Goal: Transaction & Acquisition: Purchase product/service

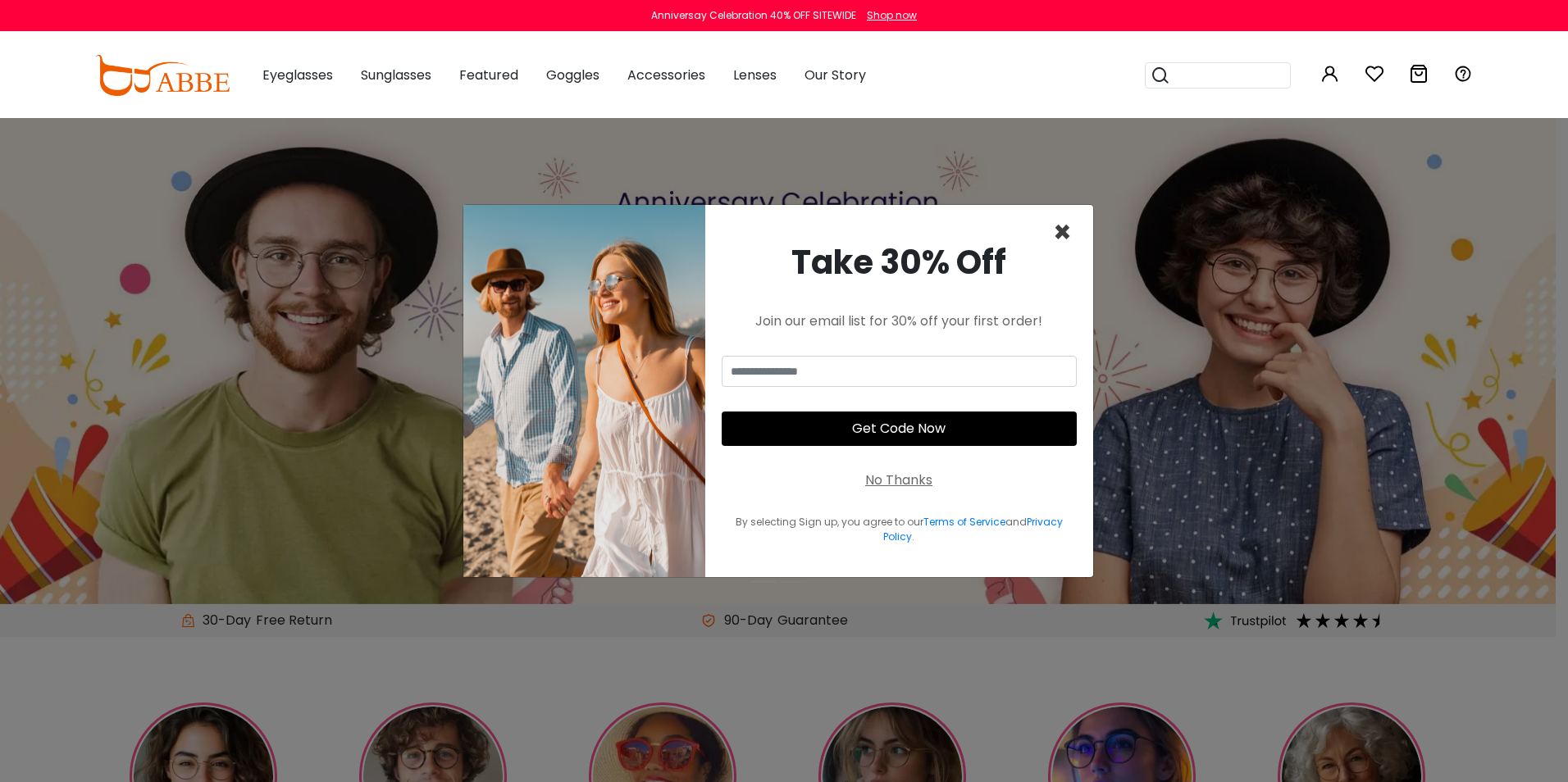
type input "**********"
click at [1064, 227] on span "×" at bounding box center [1062, 232] width 19 height 42
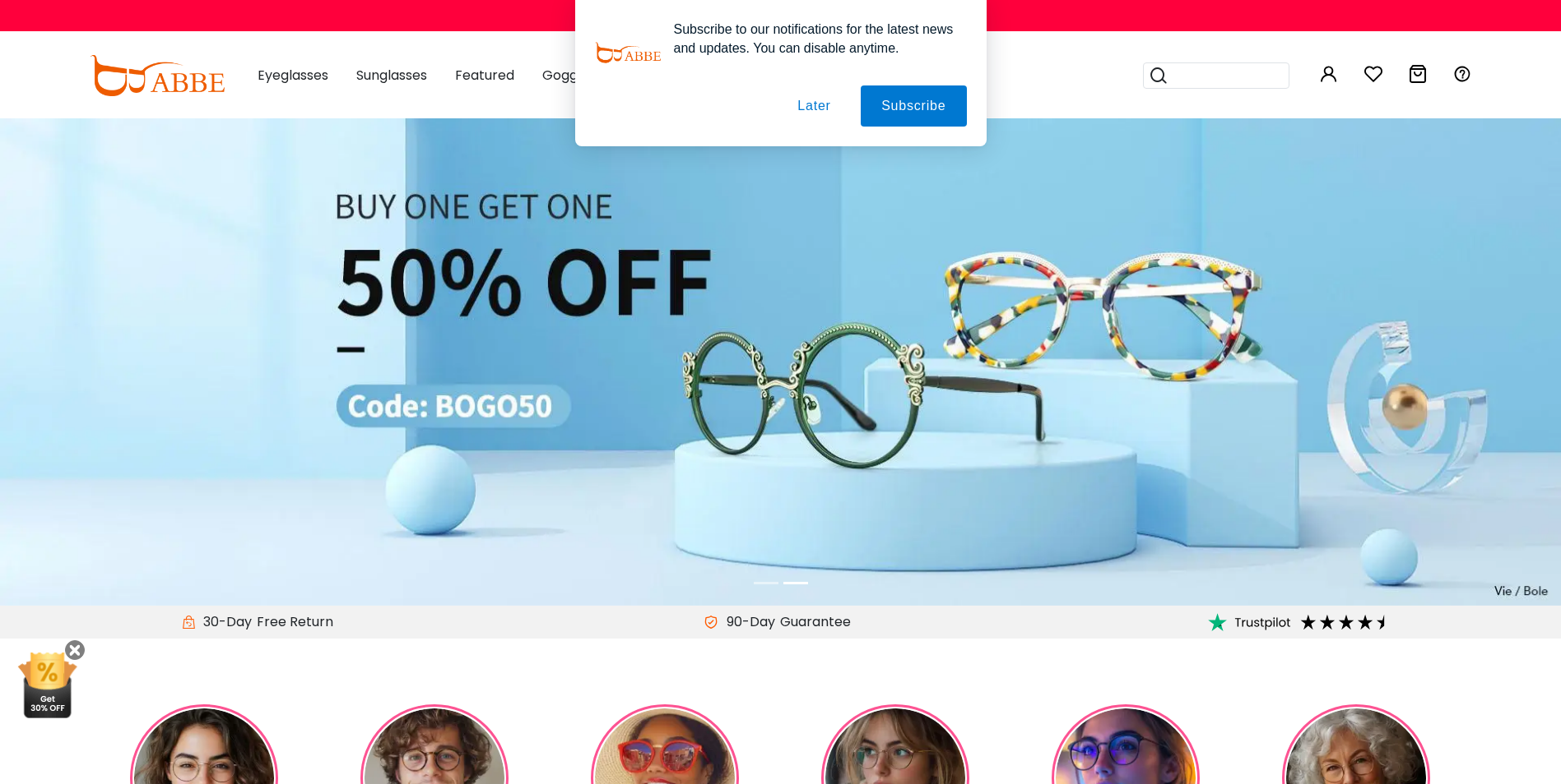
click at [797, 111] on button "Later" at bounding box center [813, 107] width 74 height 41
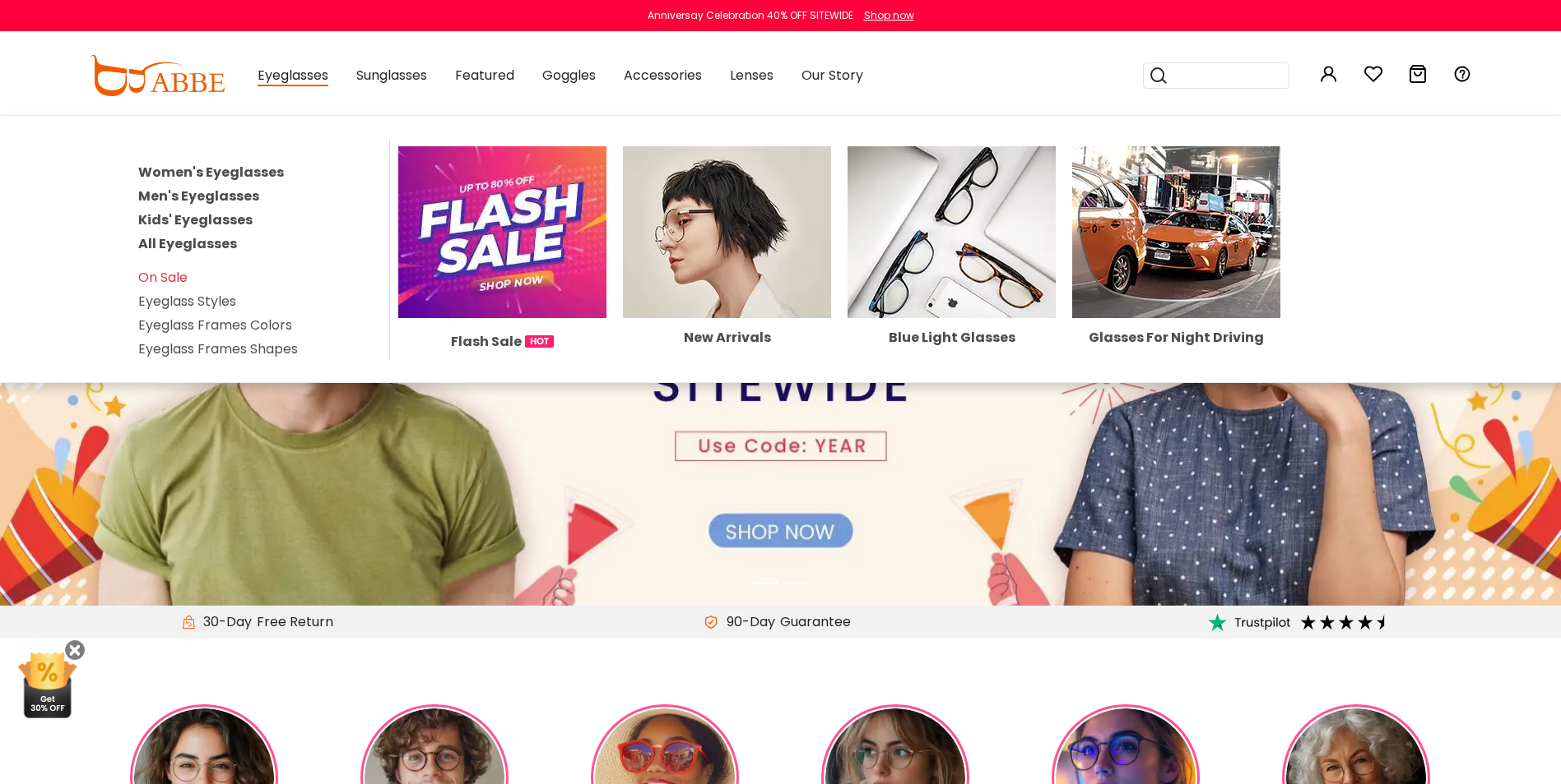
click at [229, 170] on link "Women's Eyeglasses" at bounding box center [211, 172] width 146 height 19
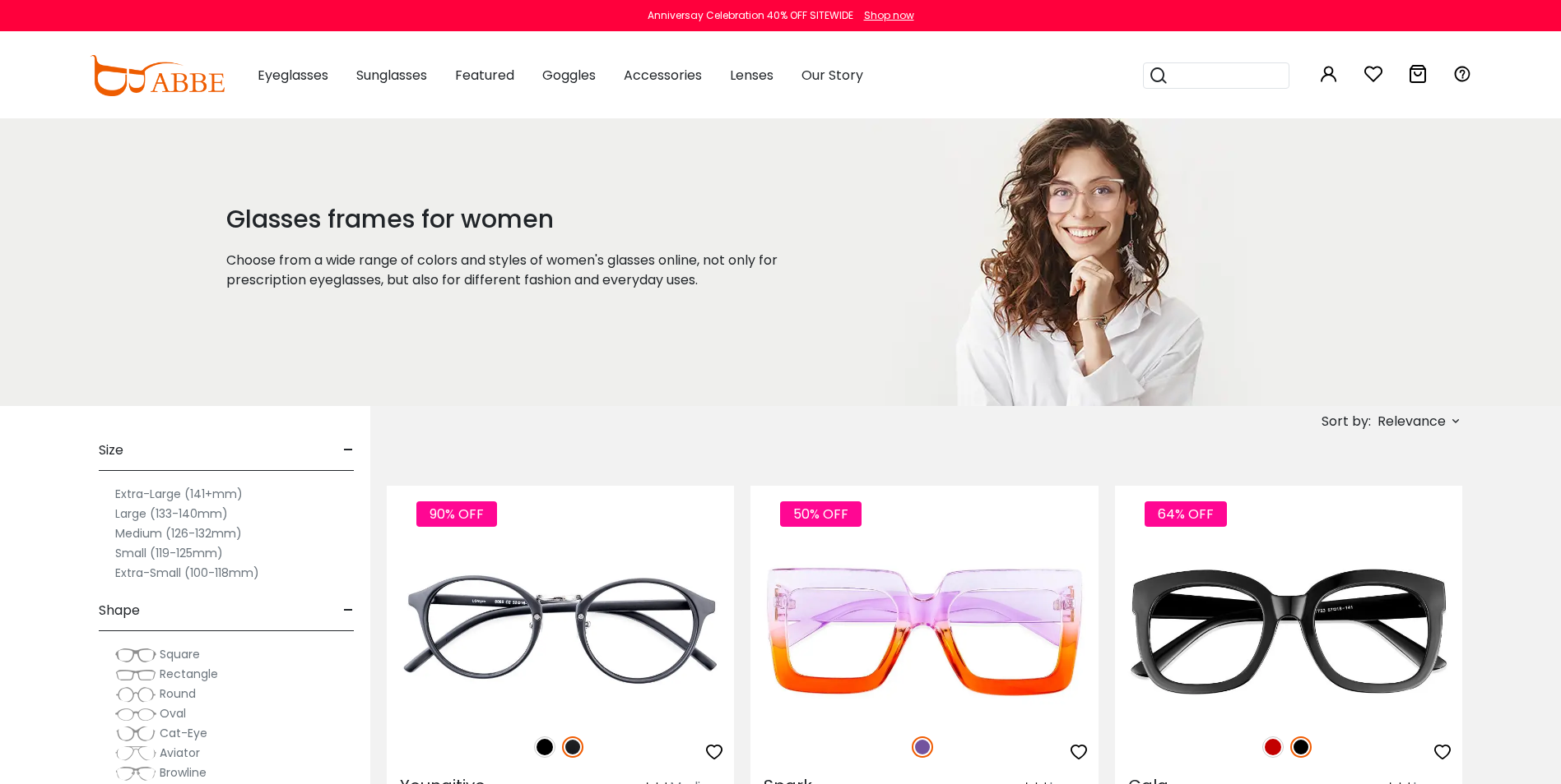
type input "**********"
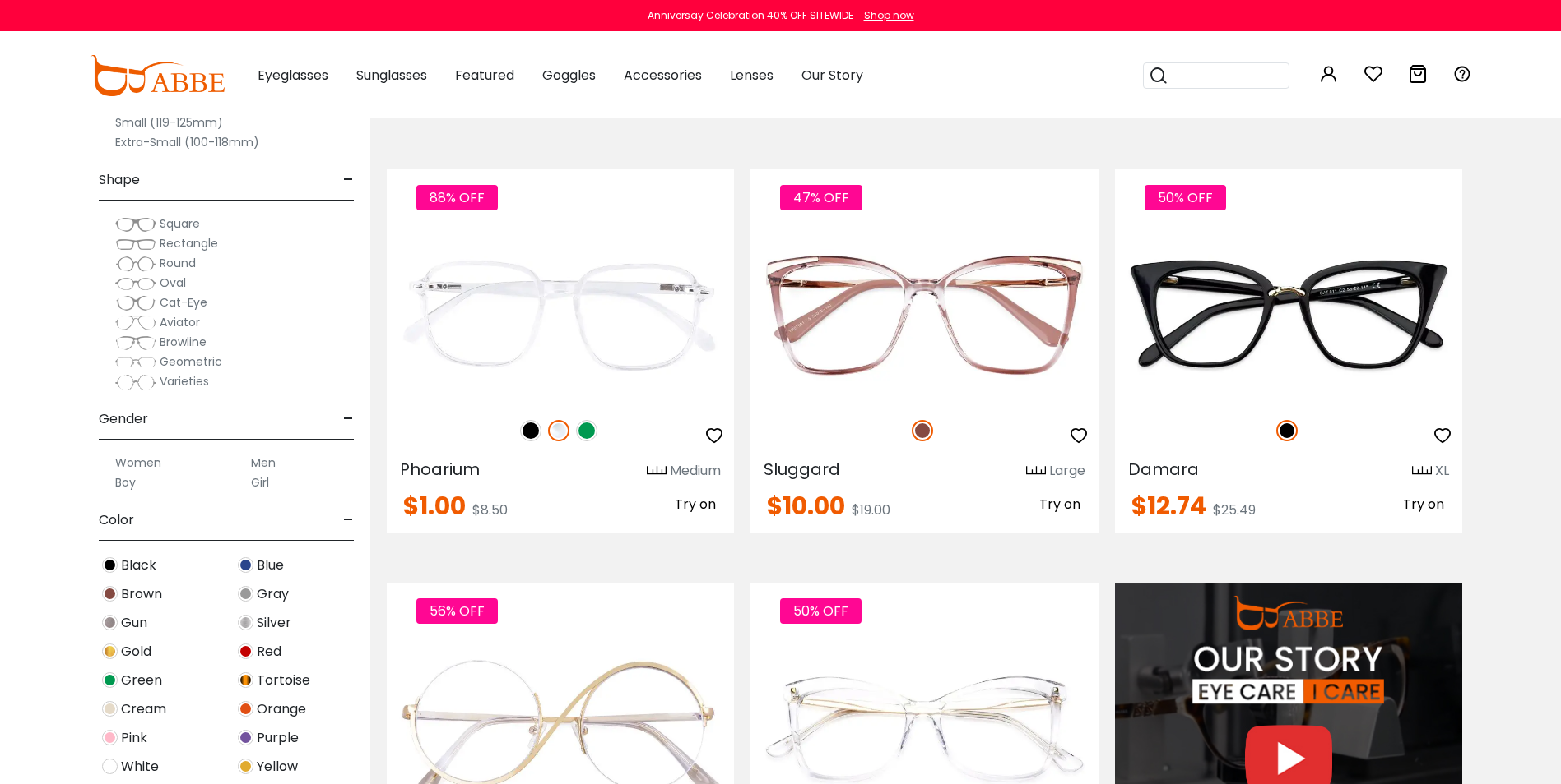
scroll to position [1208, 0]
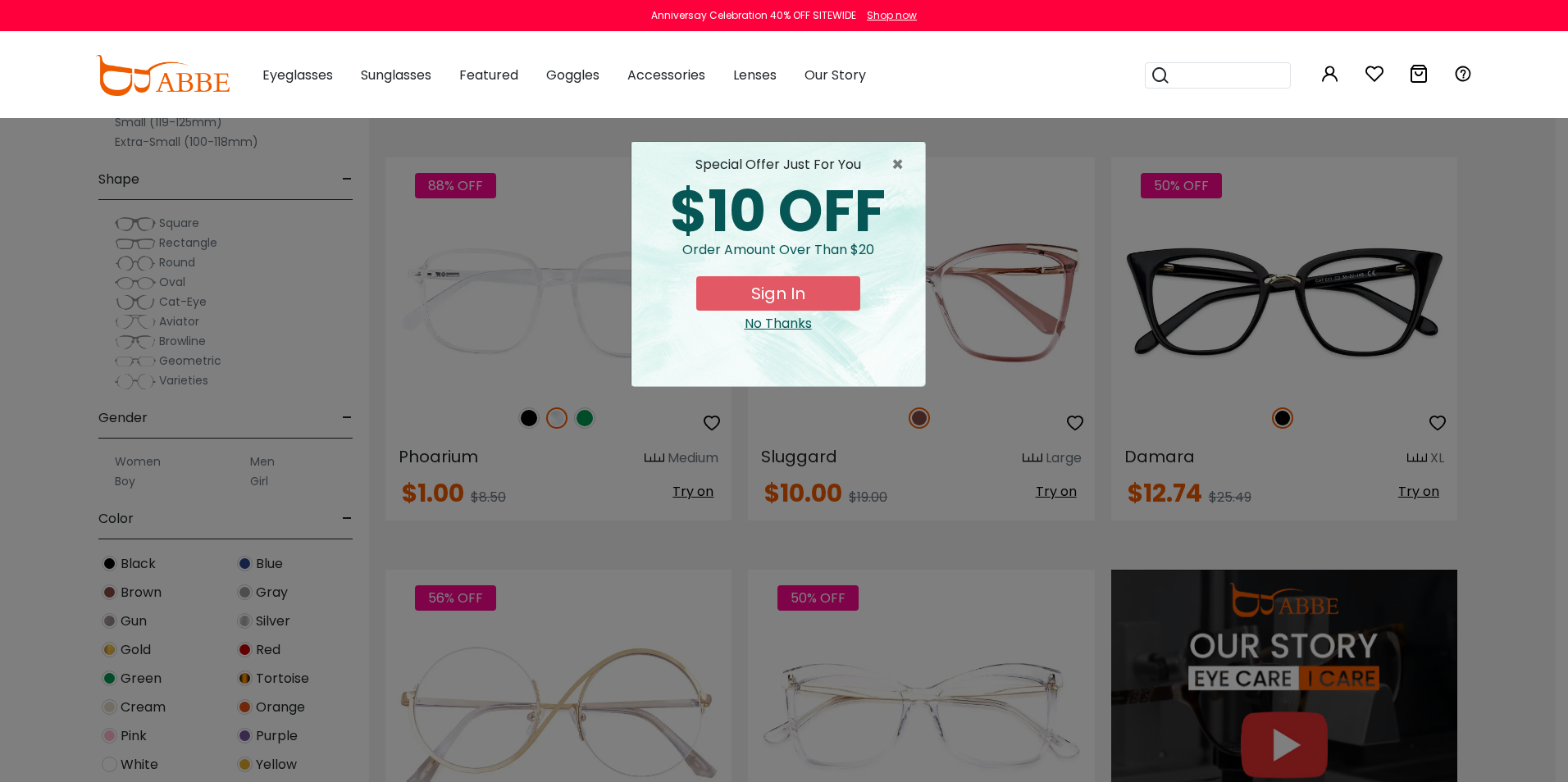
click at [908, 163] on span "×" at bounding box center [901, 165] width 21 height 20
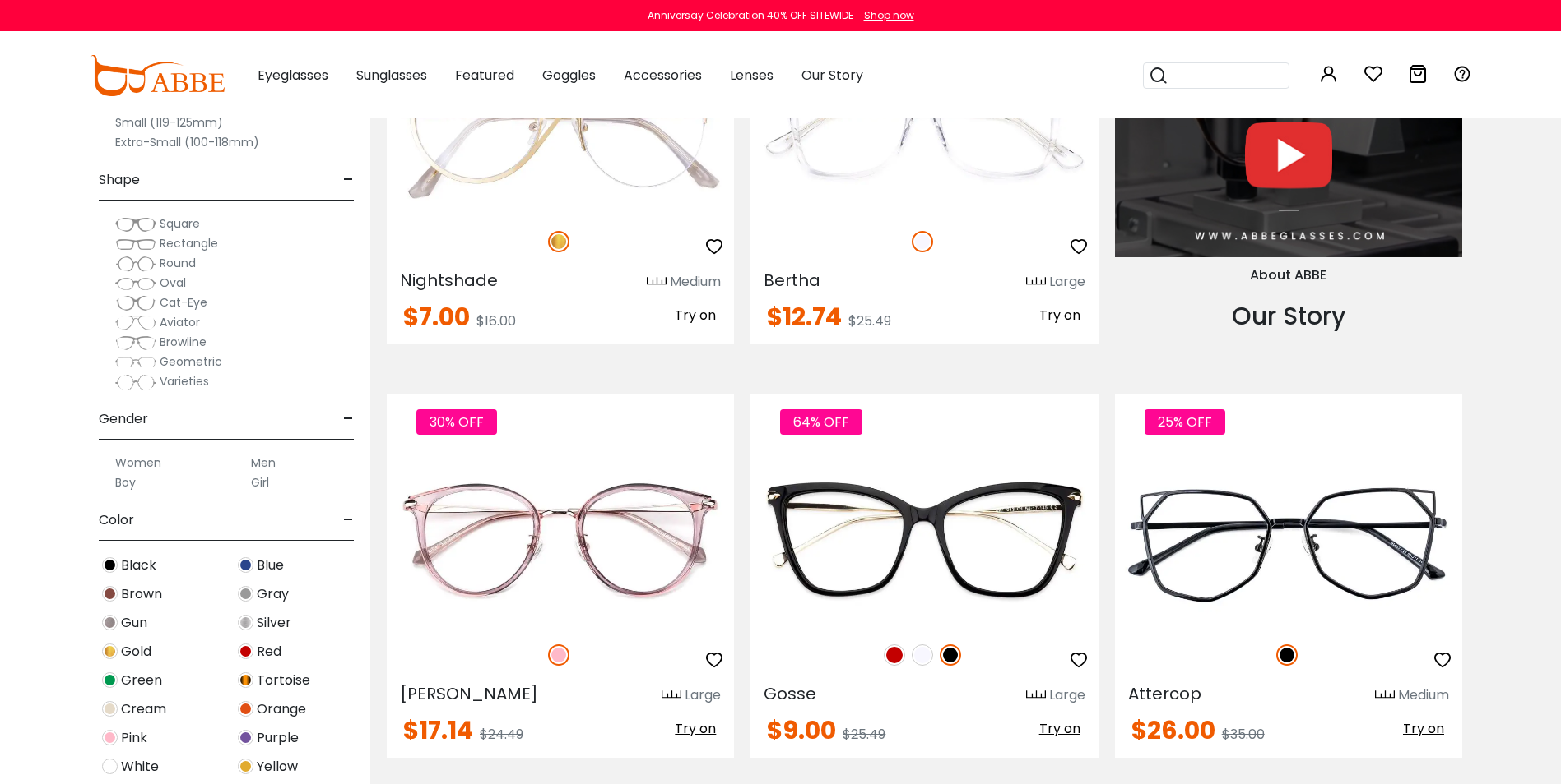
scroll to position [1812, 0]
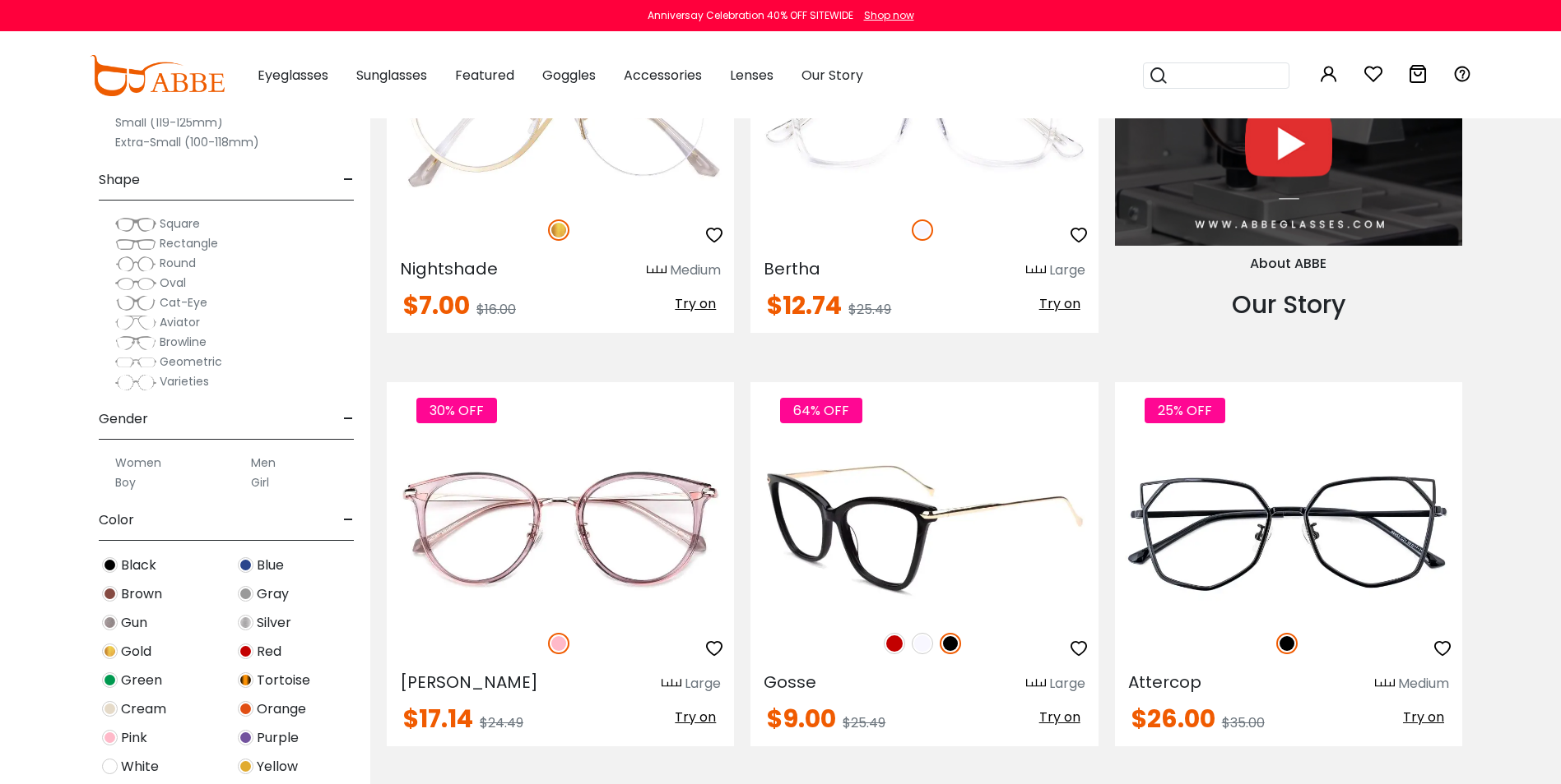
click at [919, 641] on img at bounding box center [923, 644] width 22 height 22
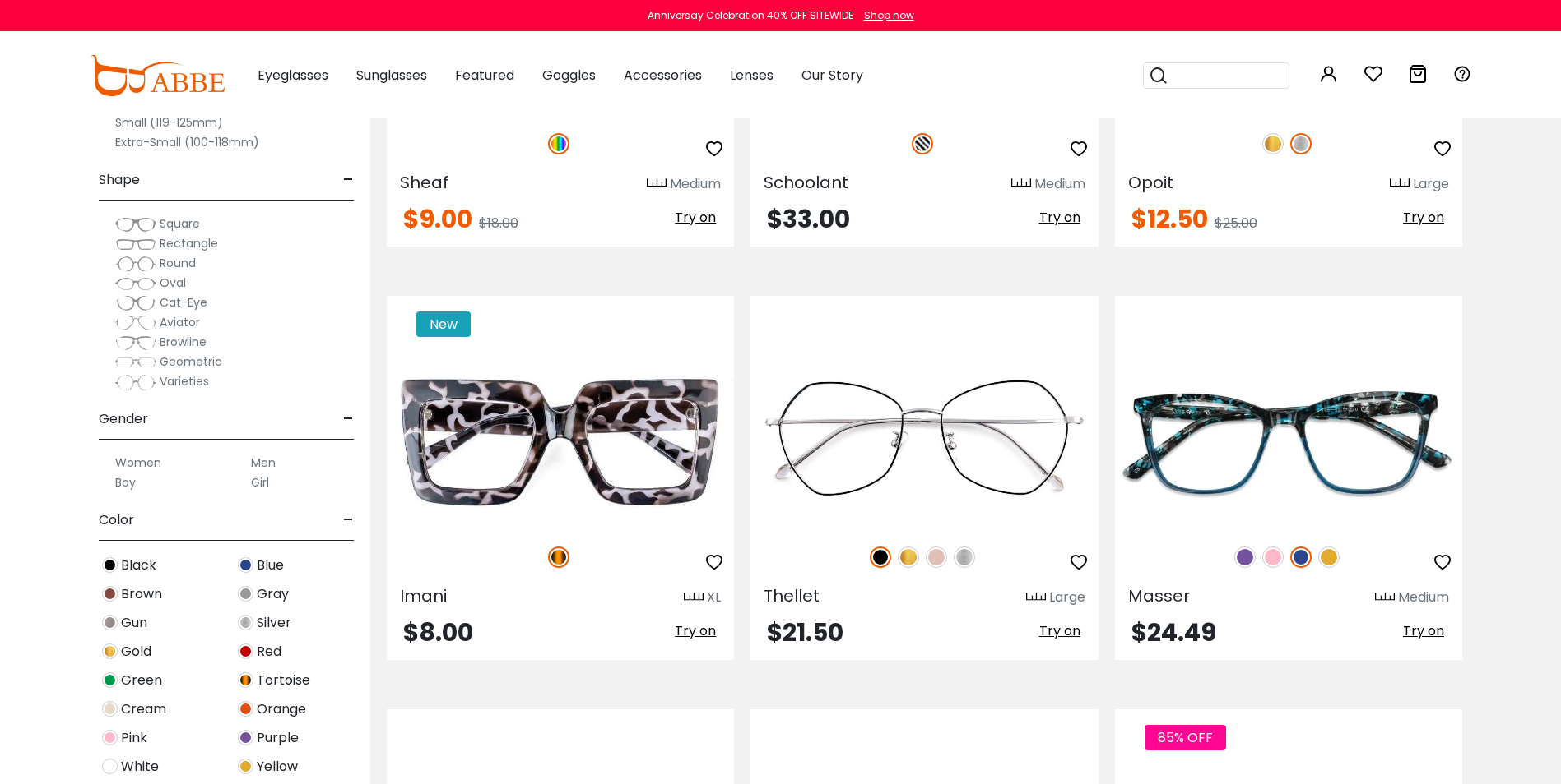
scroll to position [4391, 0]
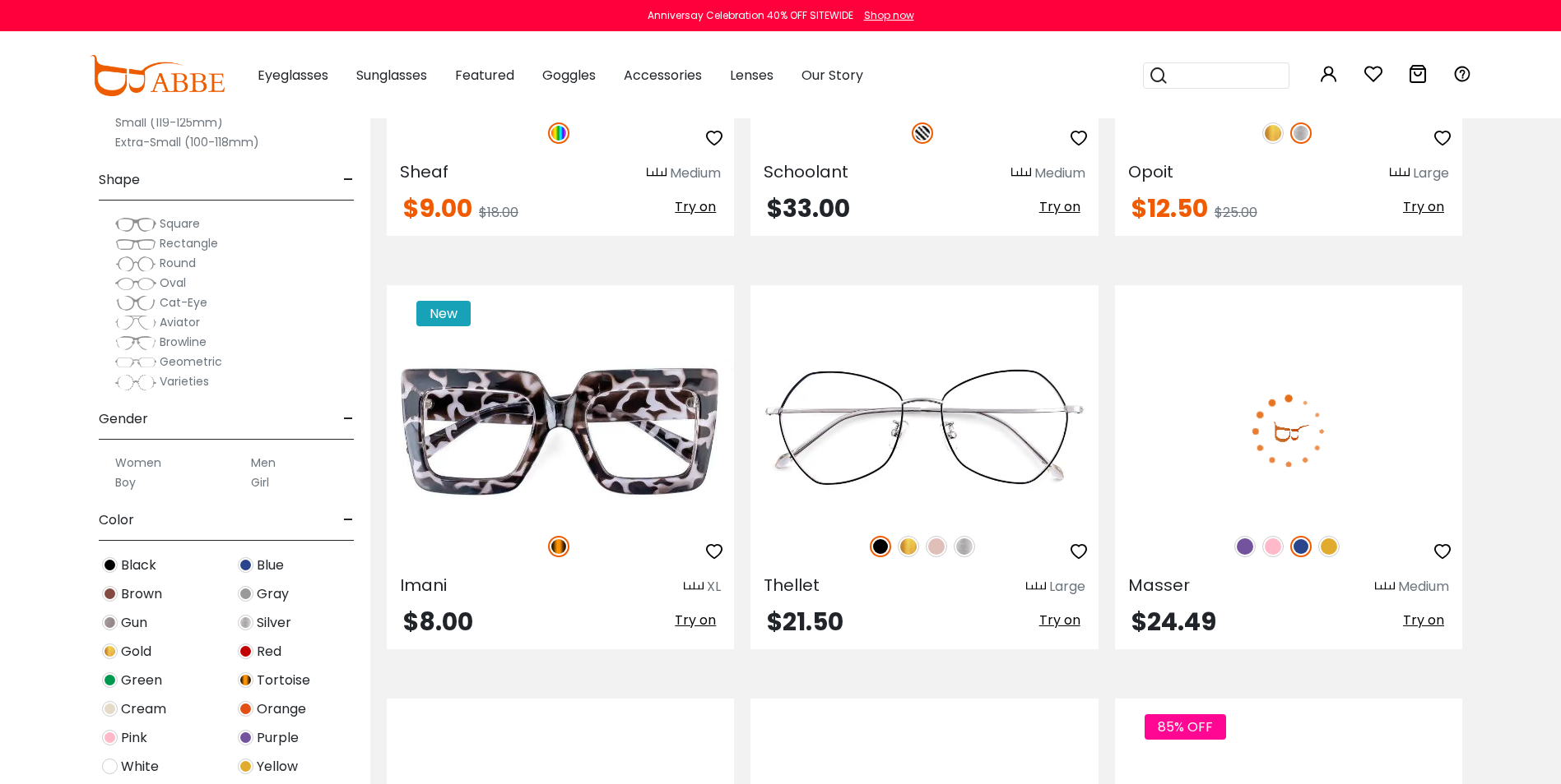
click at [1249, 548] on img at bounding box center [1245, 547] width 22 height 22
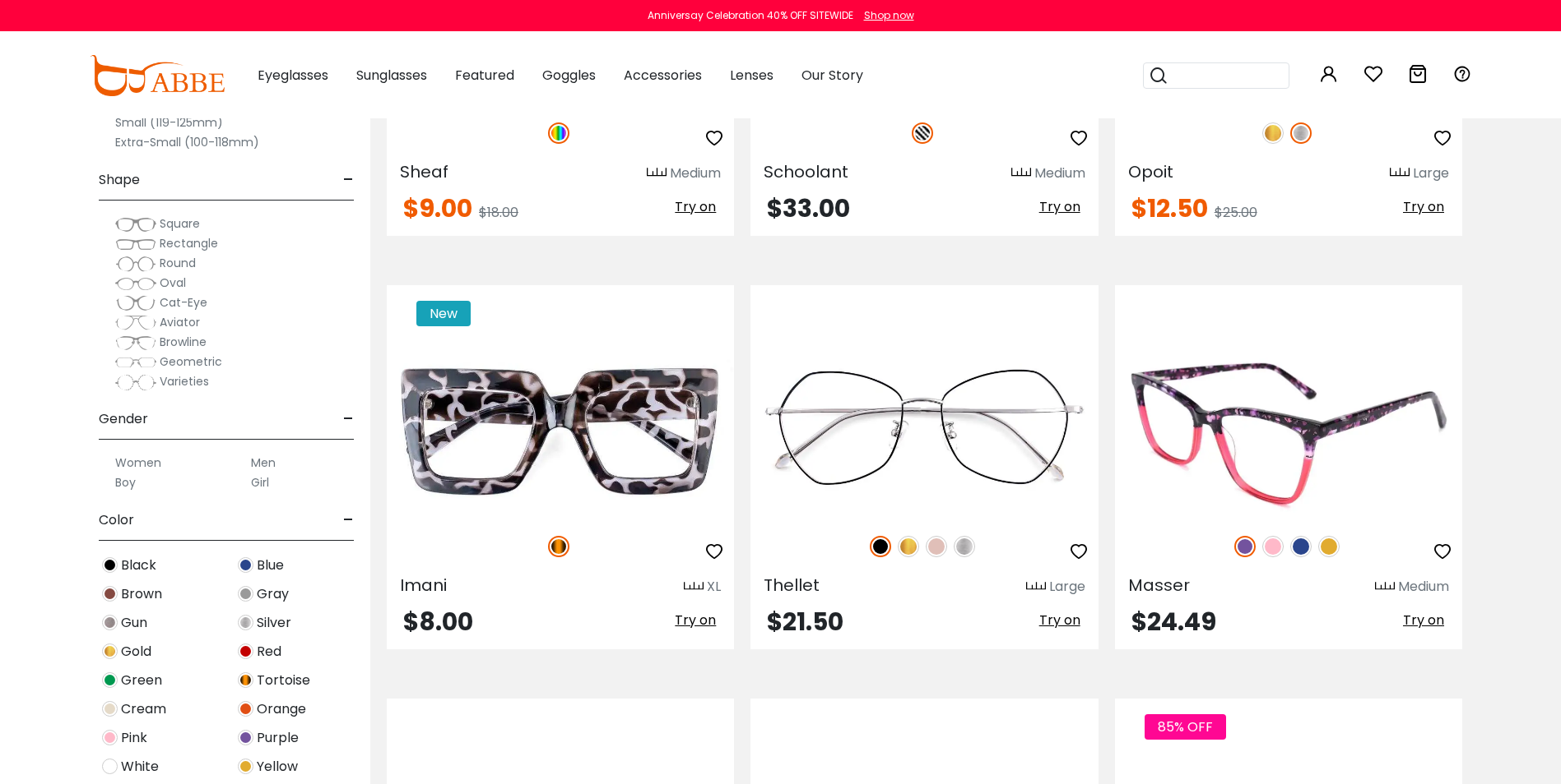
click at [1270, 546] on img at bounding box center [1273, 547] width 22 height 22
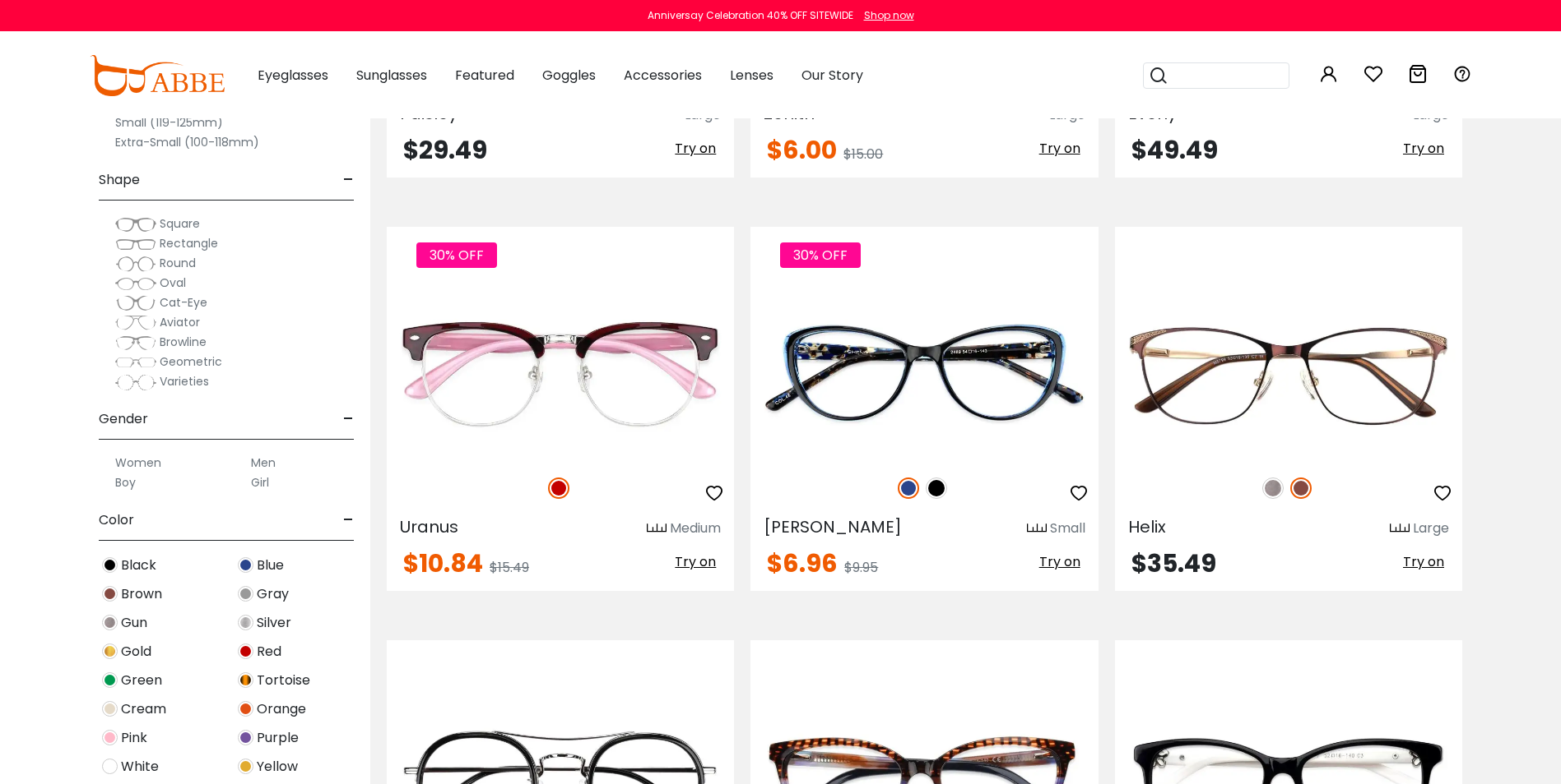
scroll to position [6125, 0]
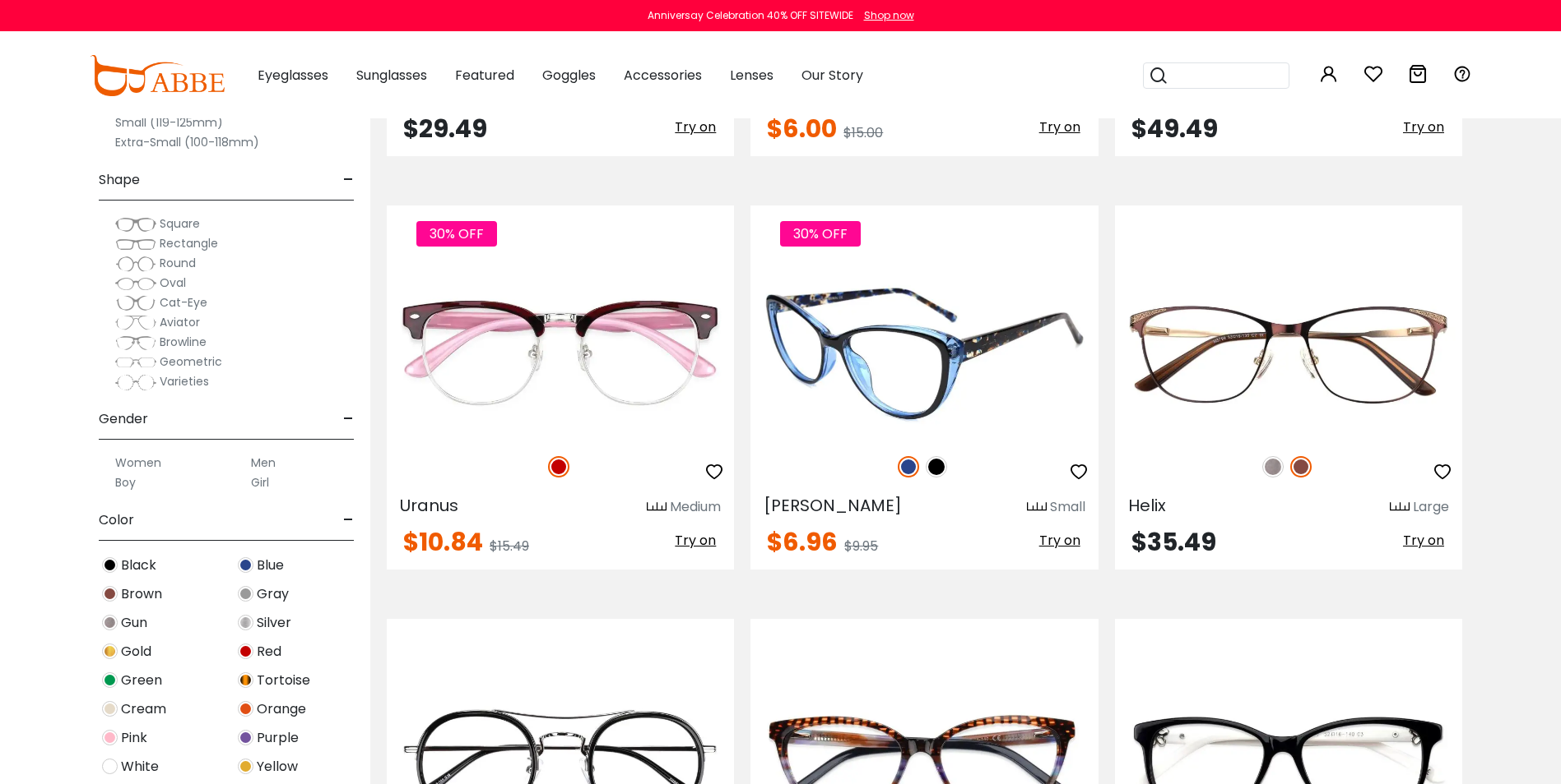
click at [938, 466] on img at bounding box center [936, 467] width 22 height 22
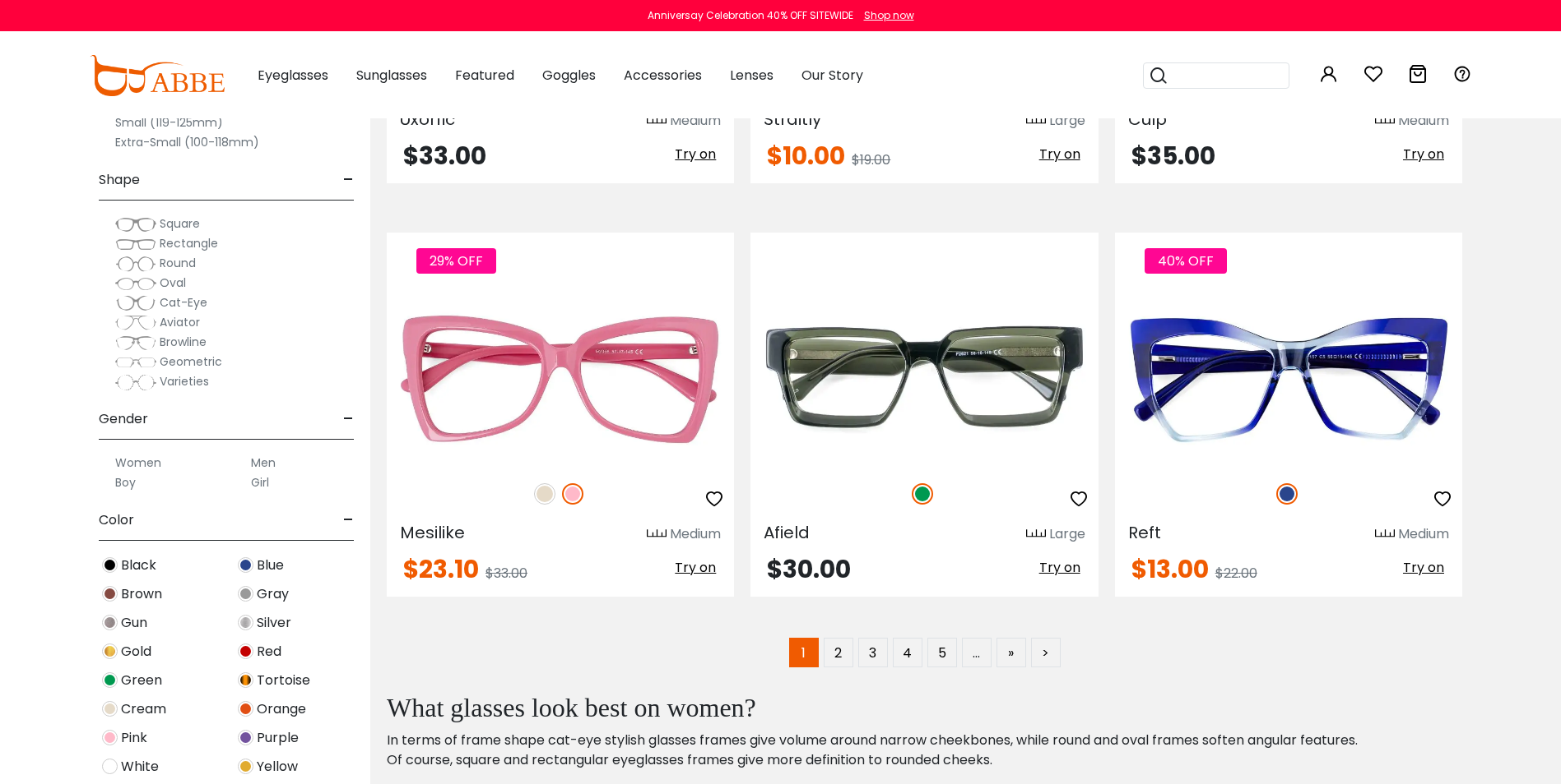
scroll to position [8178, 0]
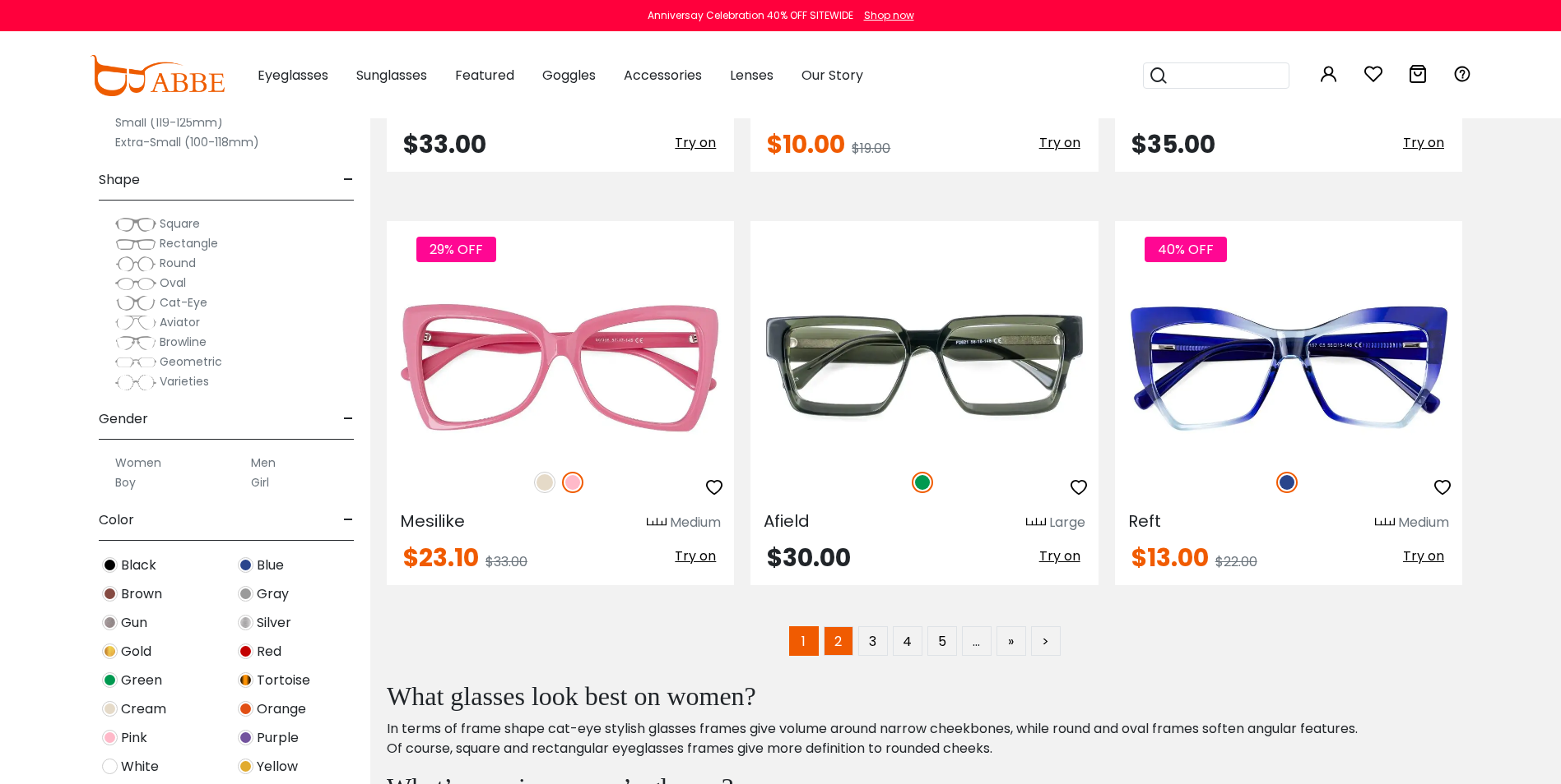
click at [832, 644] on link "2" at bounding box center [839, 641] width 30 height 30
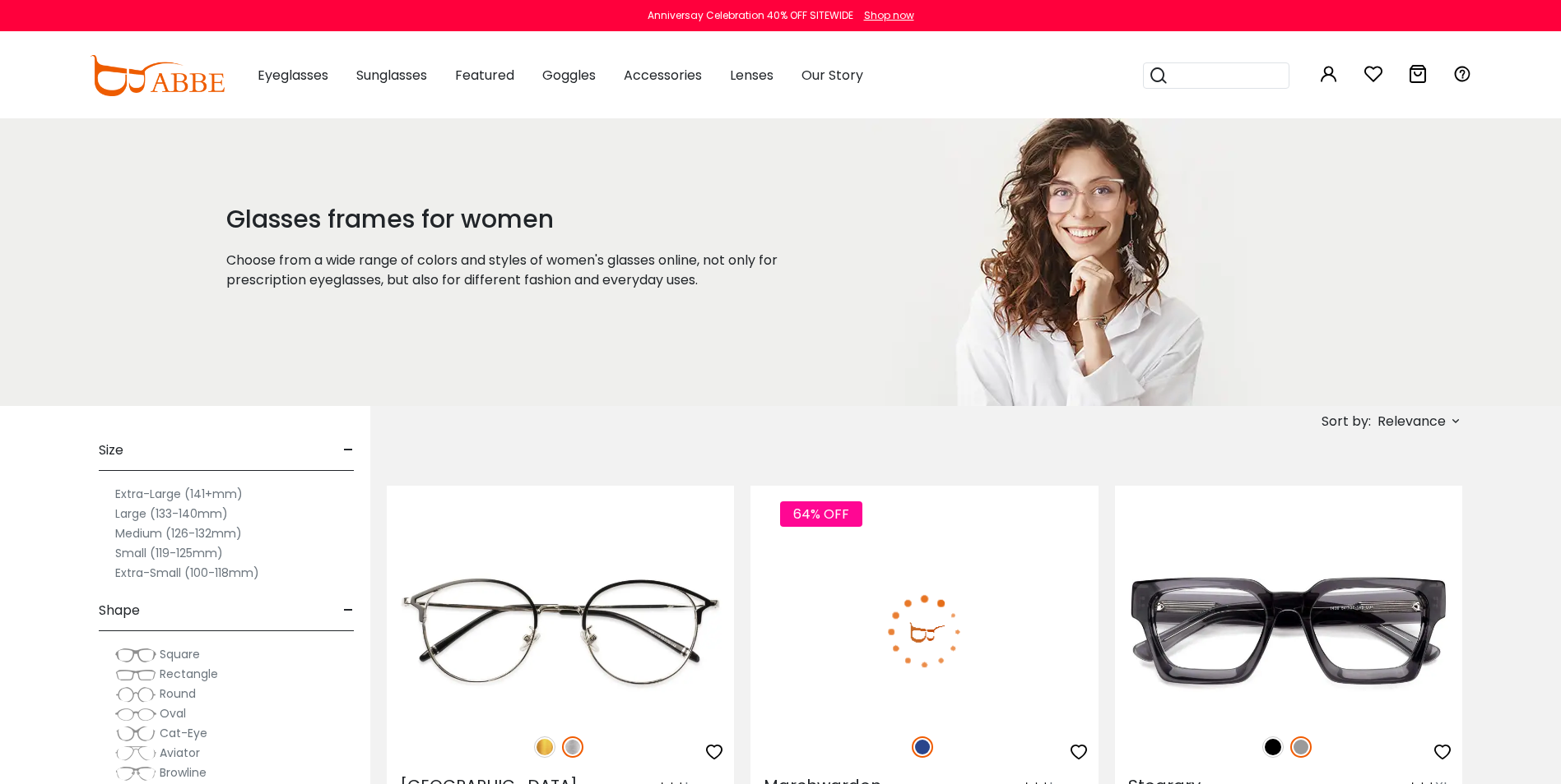
type input "**********"
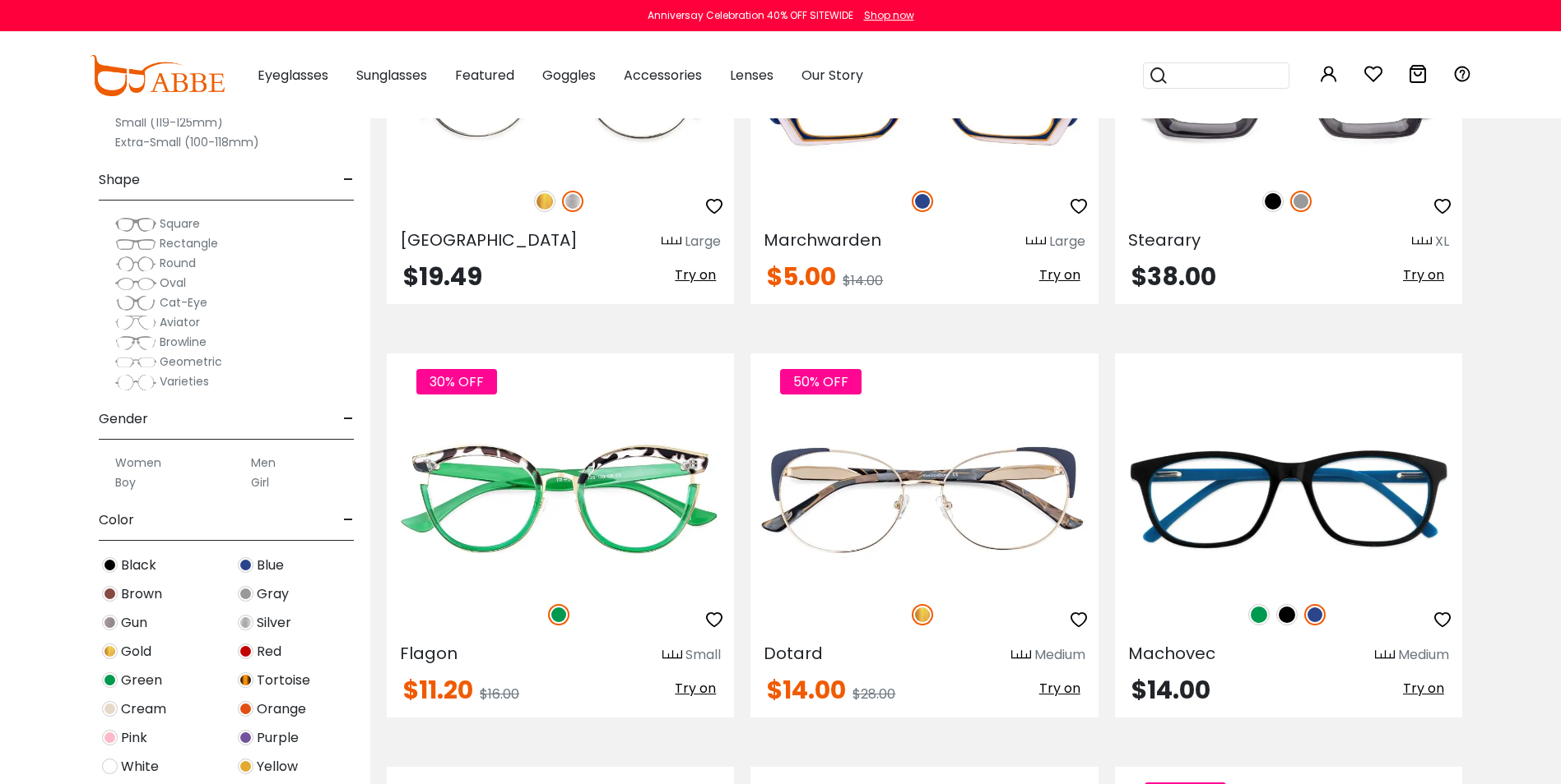
scroll to position [634, 0]
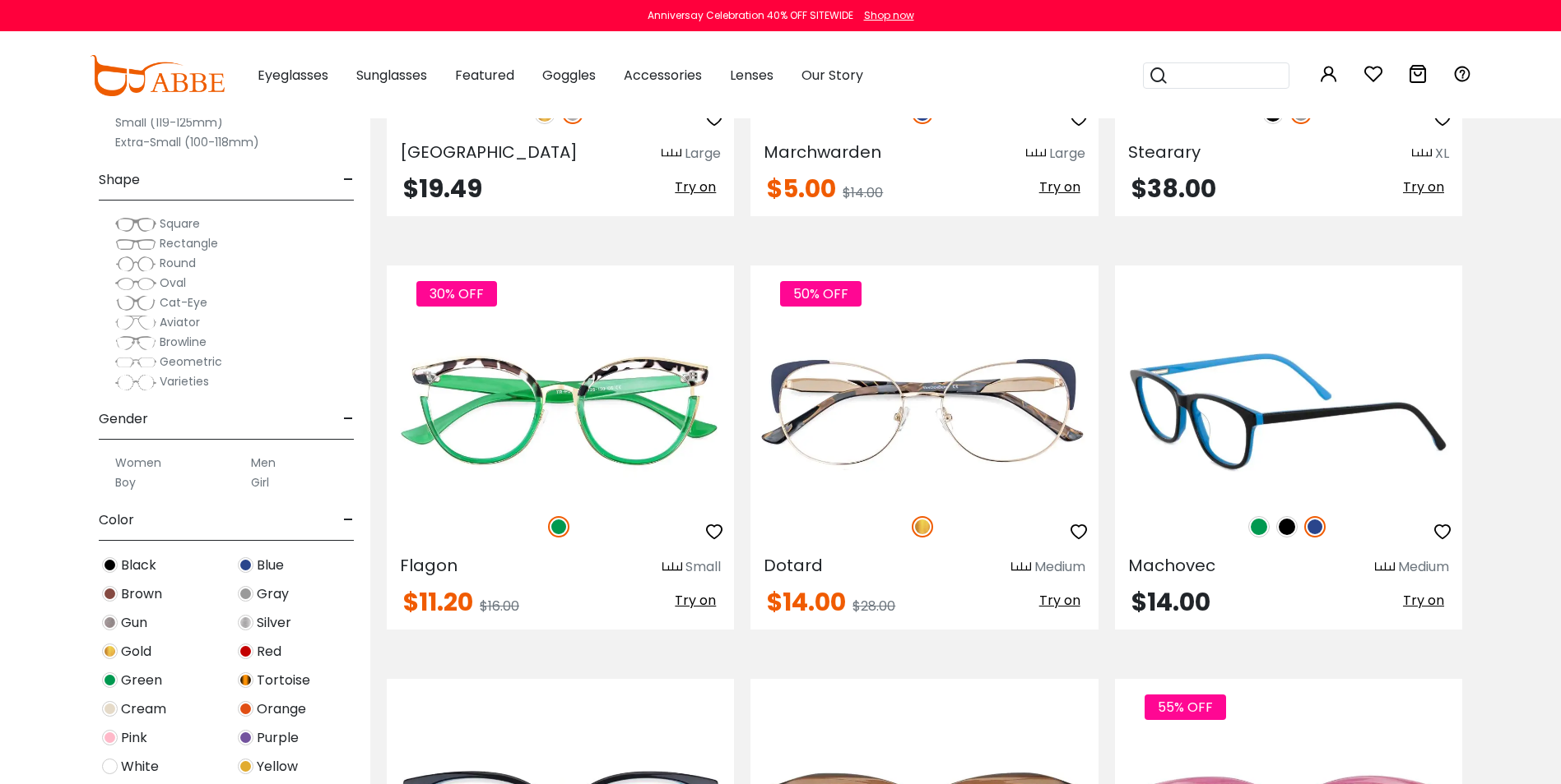
click at [1292, 532] on img at bounding box center [1287, 528] width 22 height 22
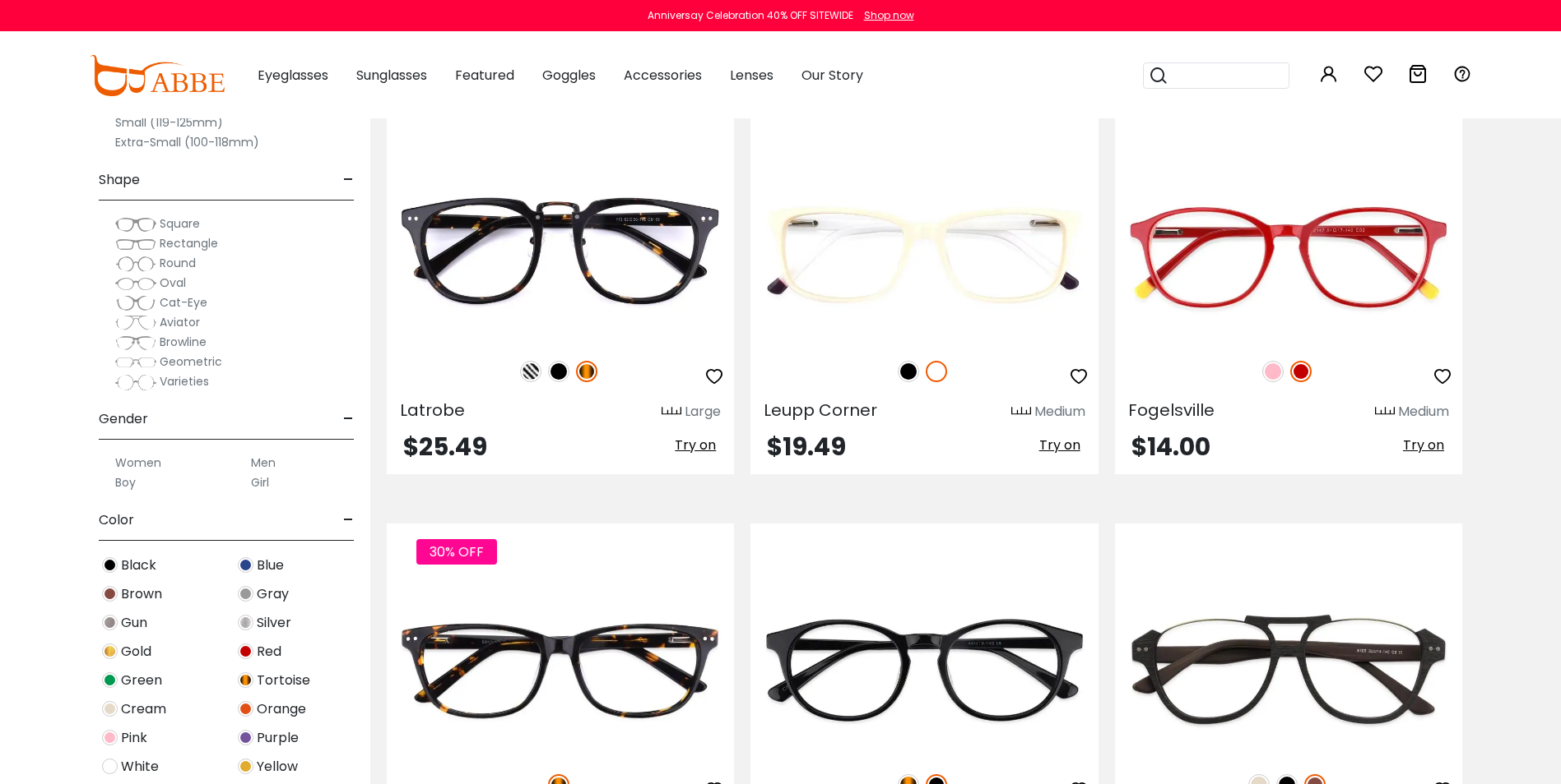
scroll to position [1628, 0]
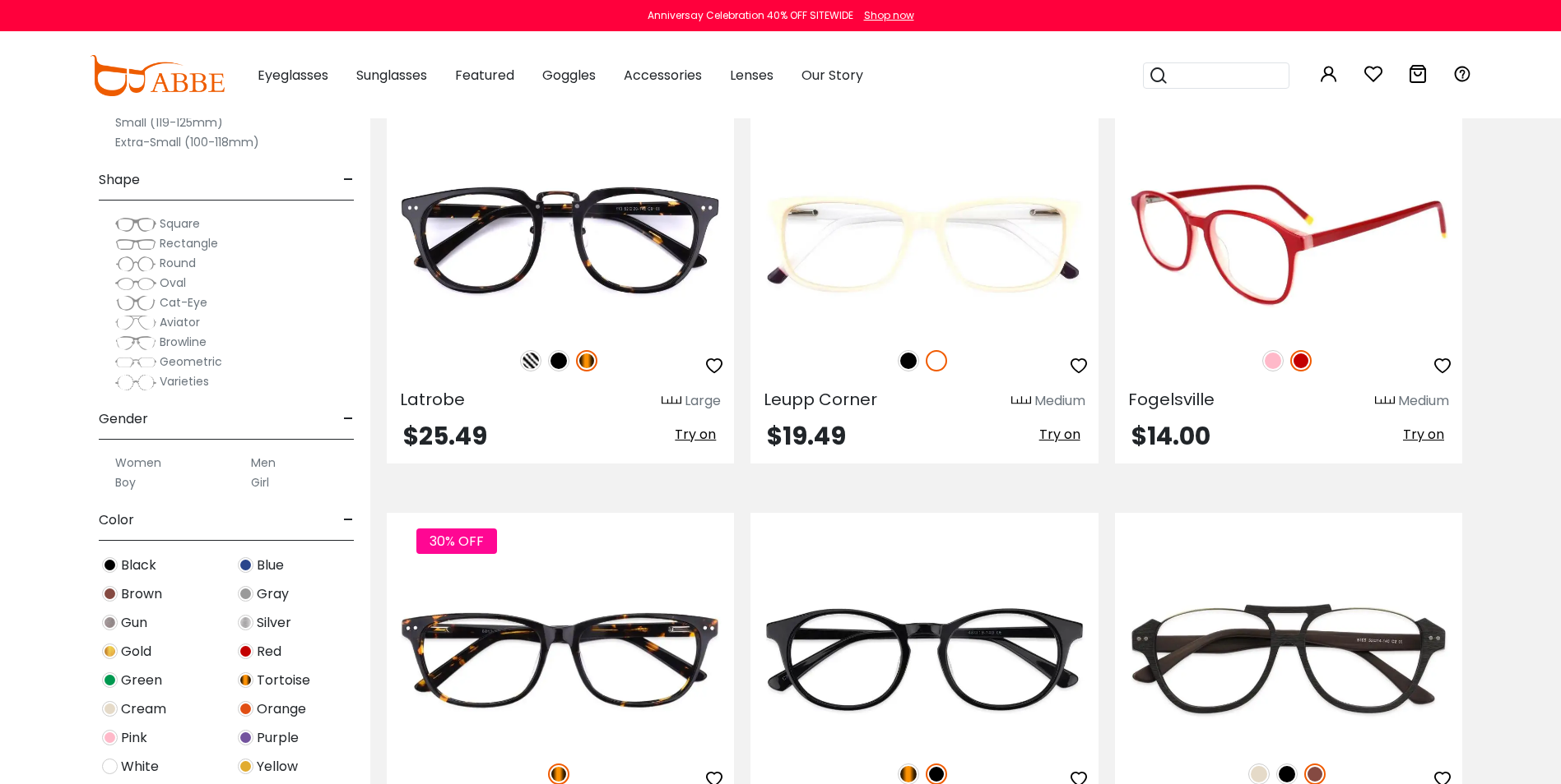
click at [1262, 364] on img at bounding box center [1273, 361] width 22 height 22
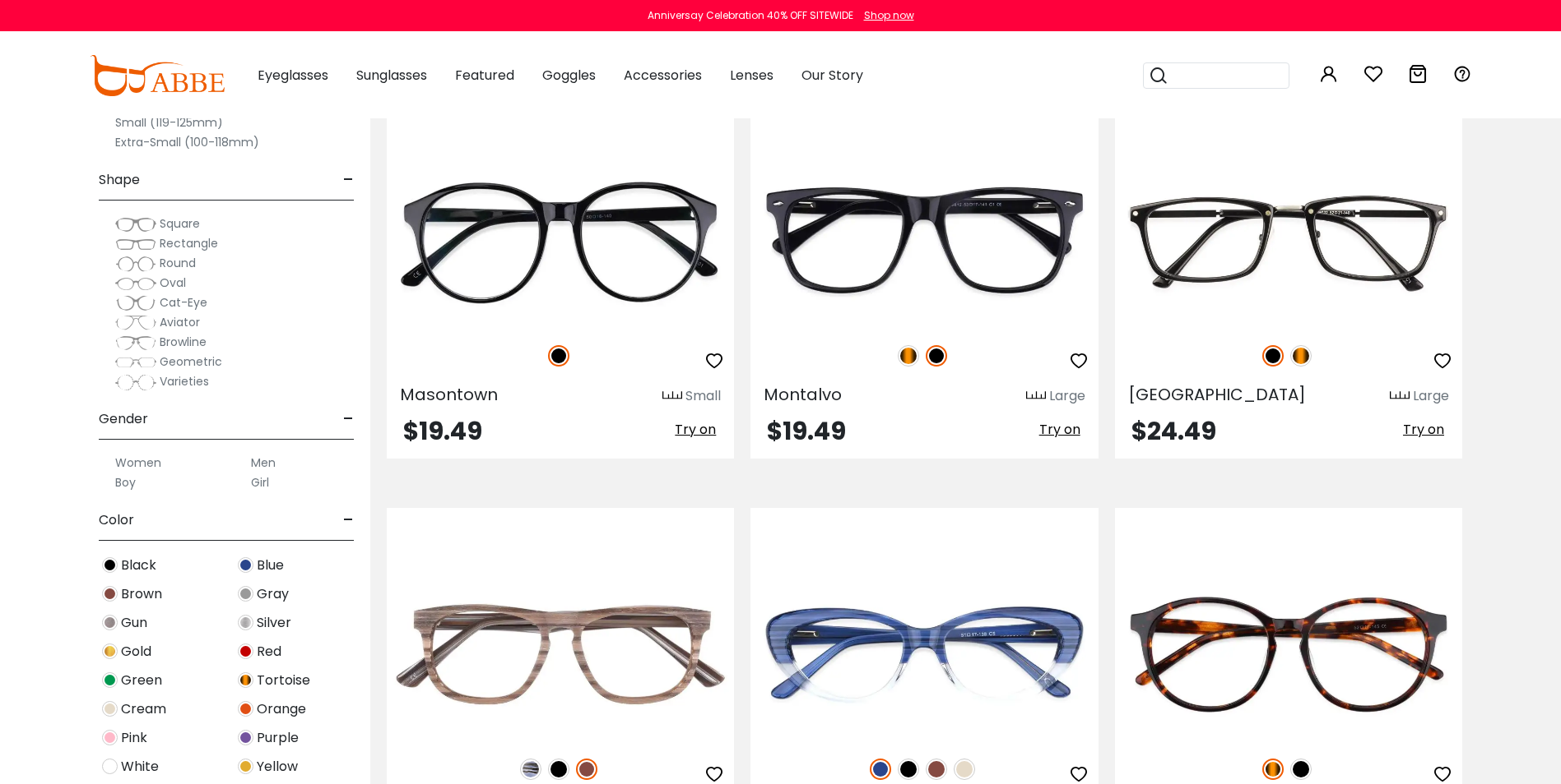
scroll to position [2885, 0]
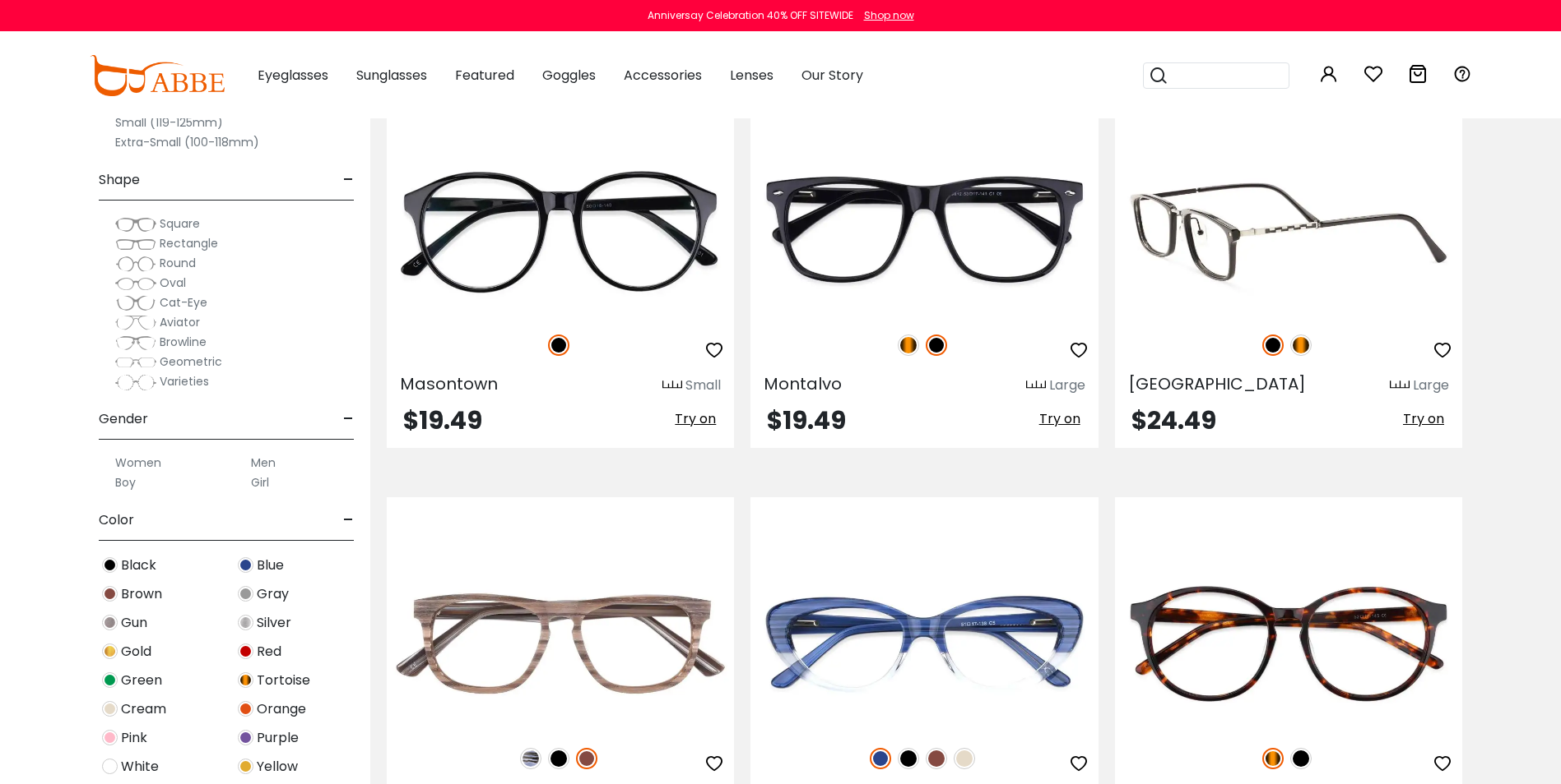
click at [1299, 350] on img at bounding box center [1301, 345] width 22 height 22
click at [1276, 344] on img at bounding box center [1273, 345] width 22 height 22
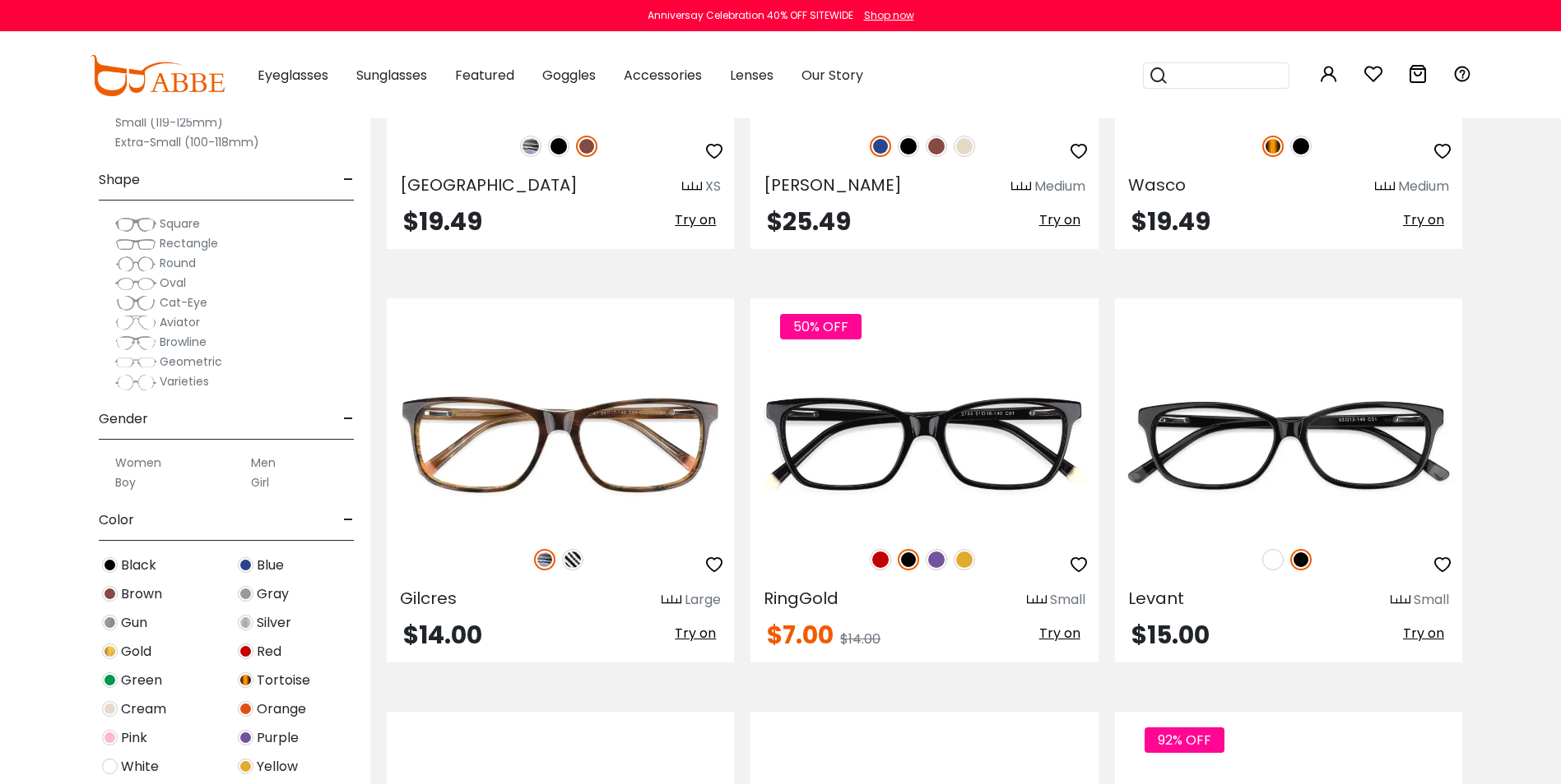
scroll to position [3541, 0]
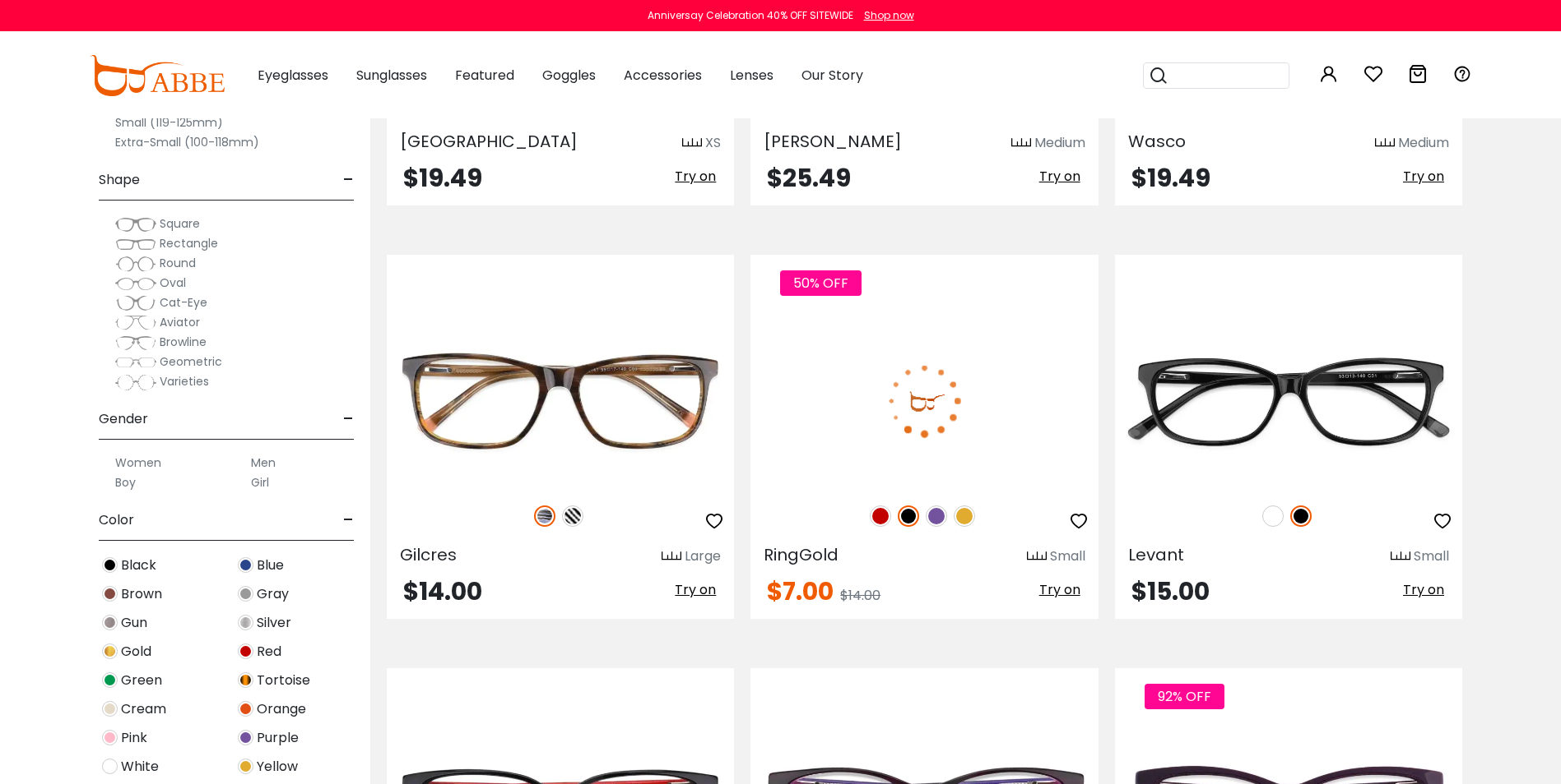
click at [877, 519] on img at bounding box center [880, 517] width 22 height 22
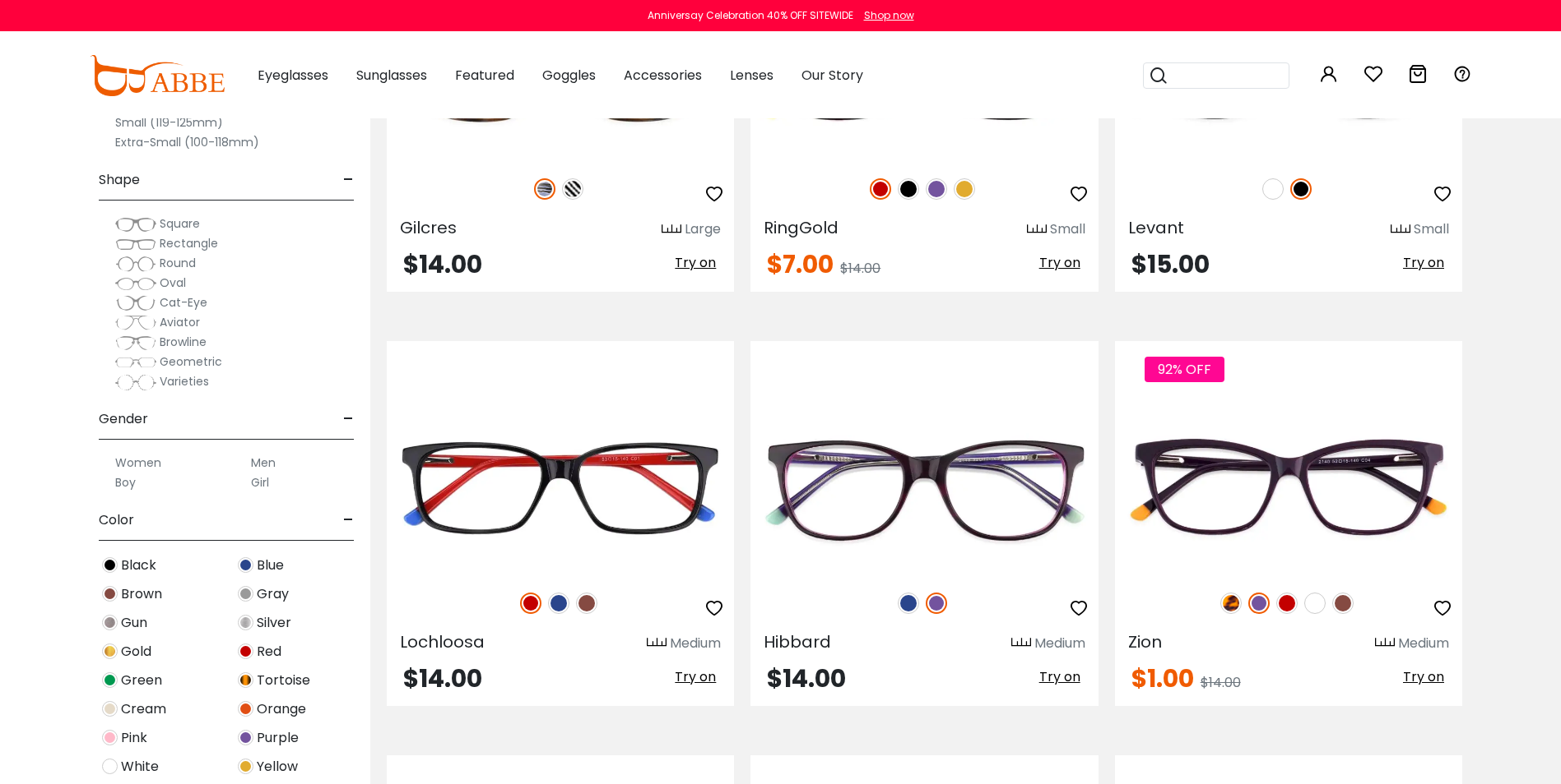
scroll to position [3890, 0]
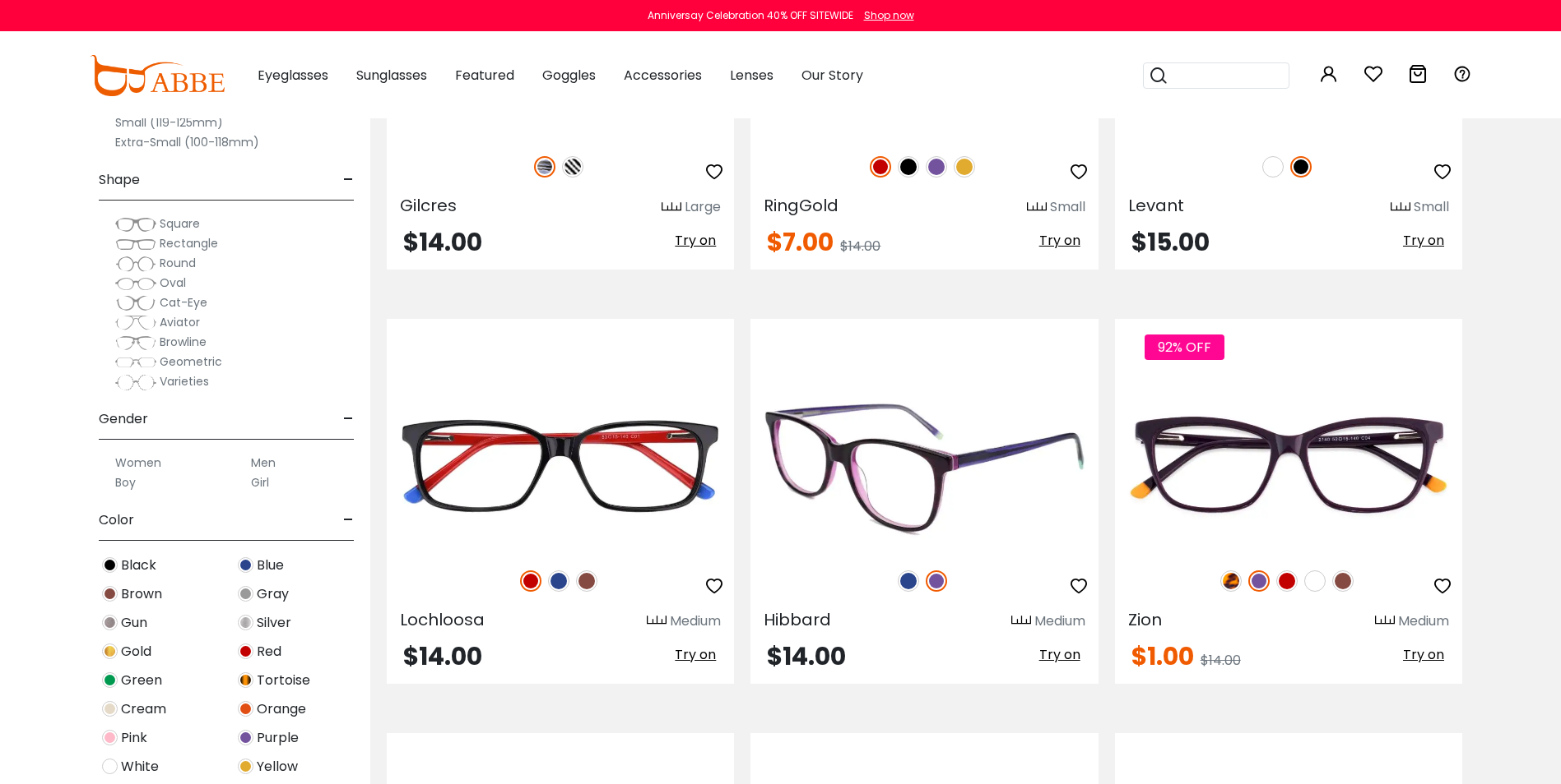
click at [905, 580] on img at bounding box center [909, 582] width 22 height 22
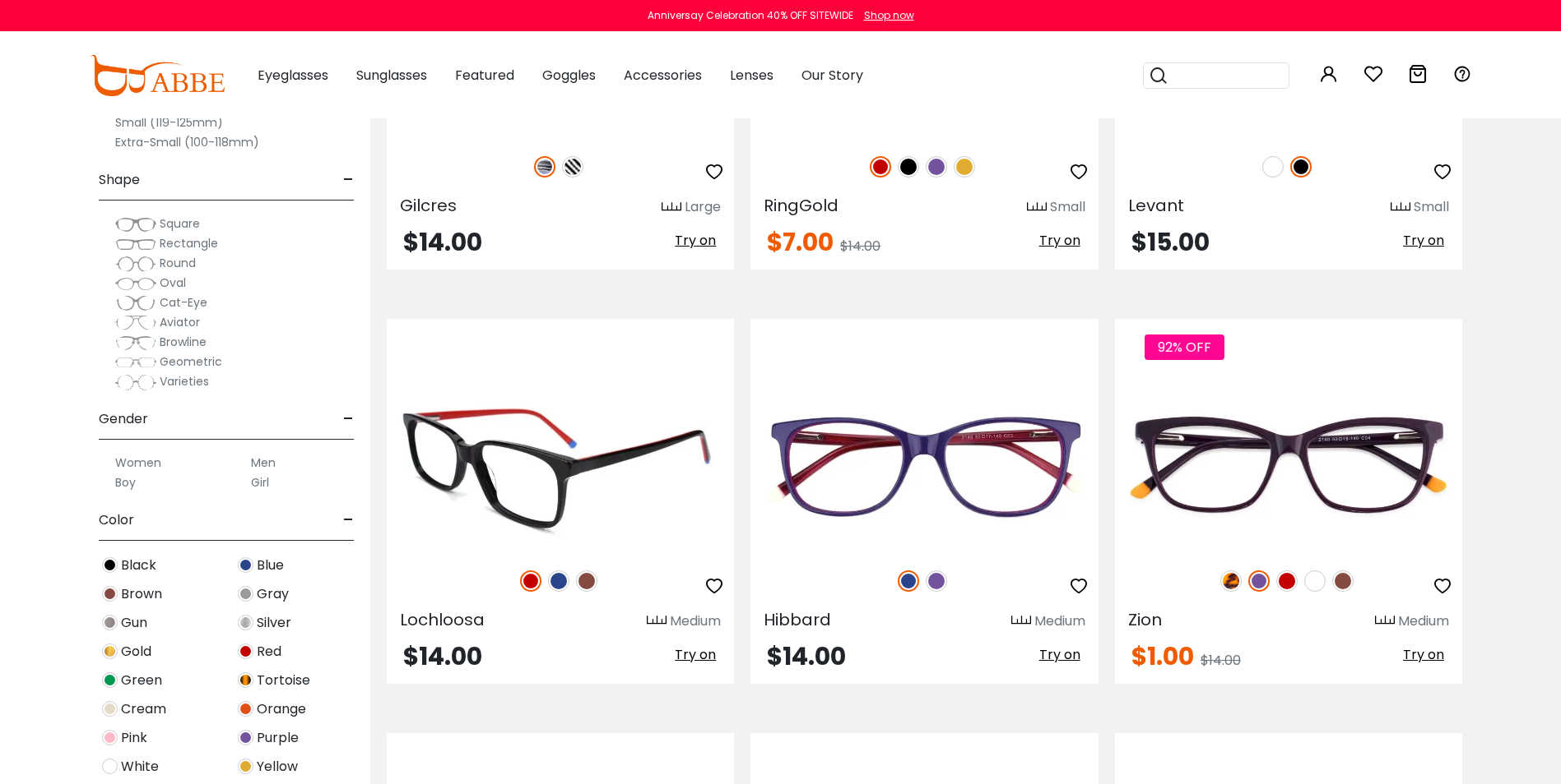
click at [678, 627] on div "Medium" at bounding box center [696, 621] width 51 height 20
click at [461, 599] on div "Lochloosa Medium $14.00 Try on" at bounding box center [560, 501] width 347 height 364
drag, startPoint x: 461, startPoint y: 599, endPoint x: 633, endPoint y: 575, distance: 173.7
click at [633, 575] on div at bounding box center [560, 581] width 347 height 35
click at [697, 664] on span "Try on" at bounding box center [696, 655] width 41 height 19
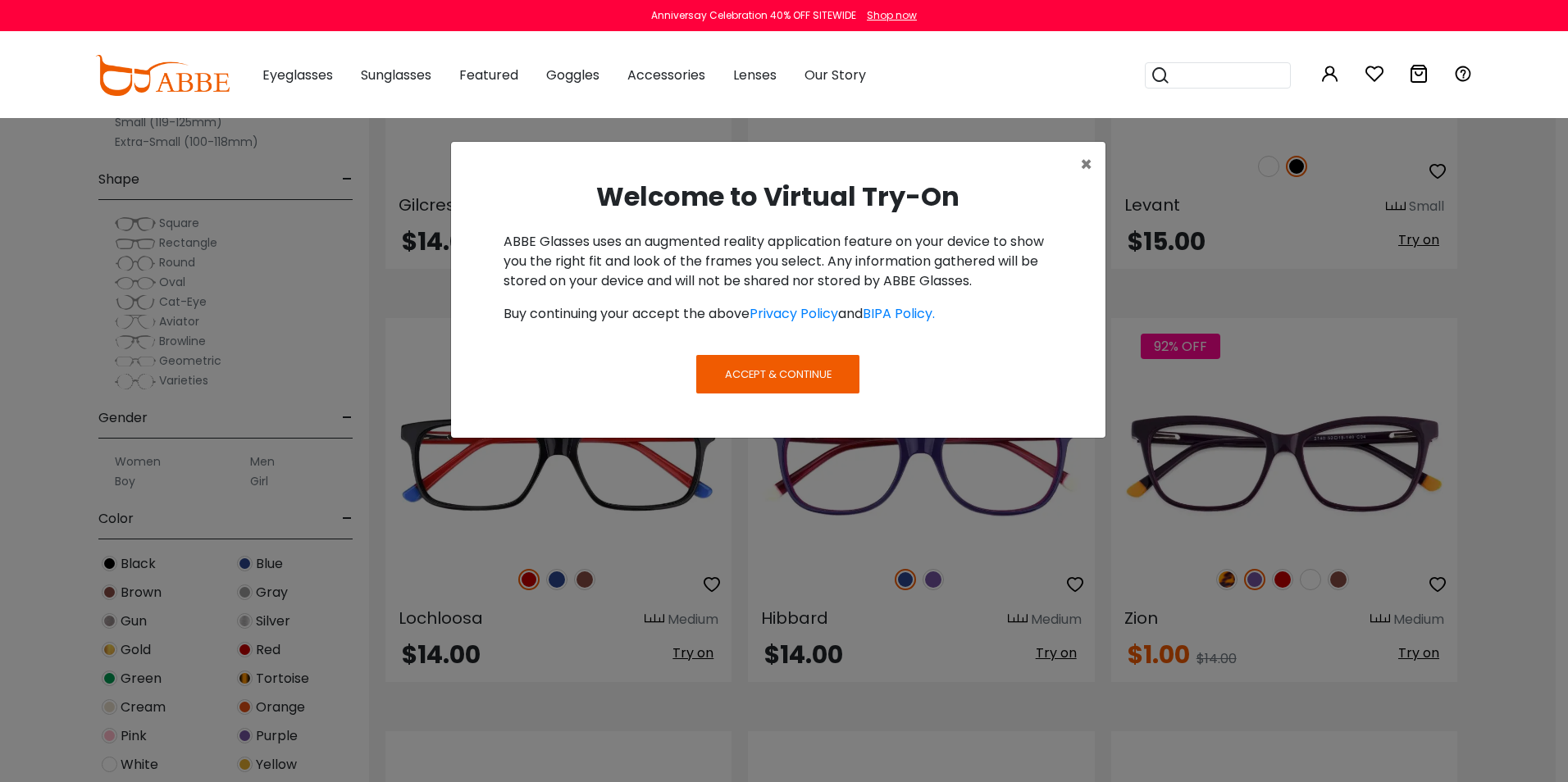
click at [775, 367] on span "Accept & Continue" at bounding box center [778, 375] width 106 height 16
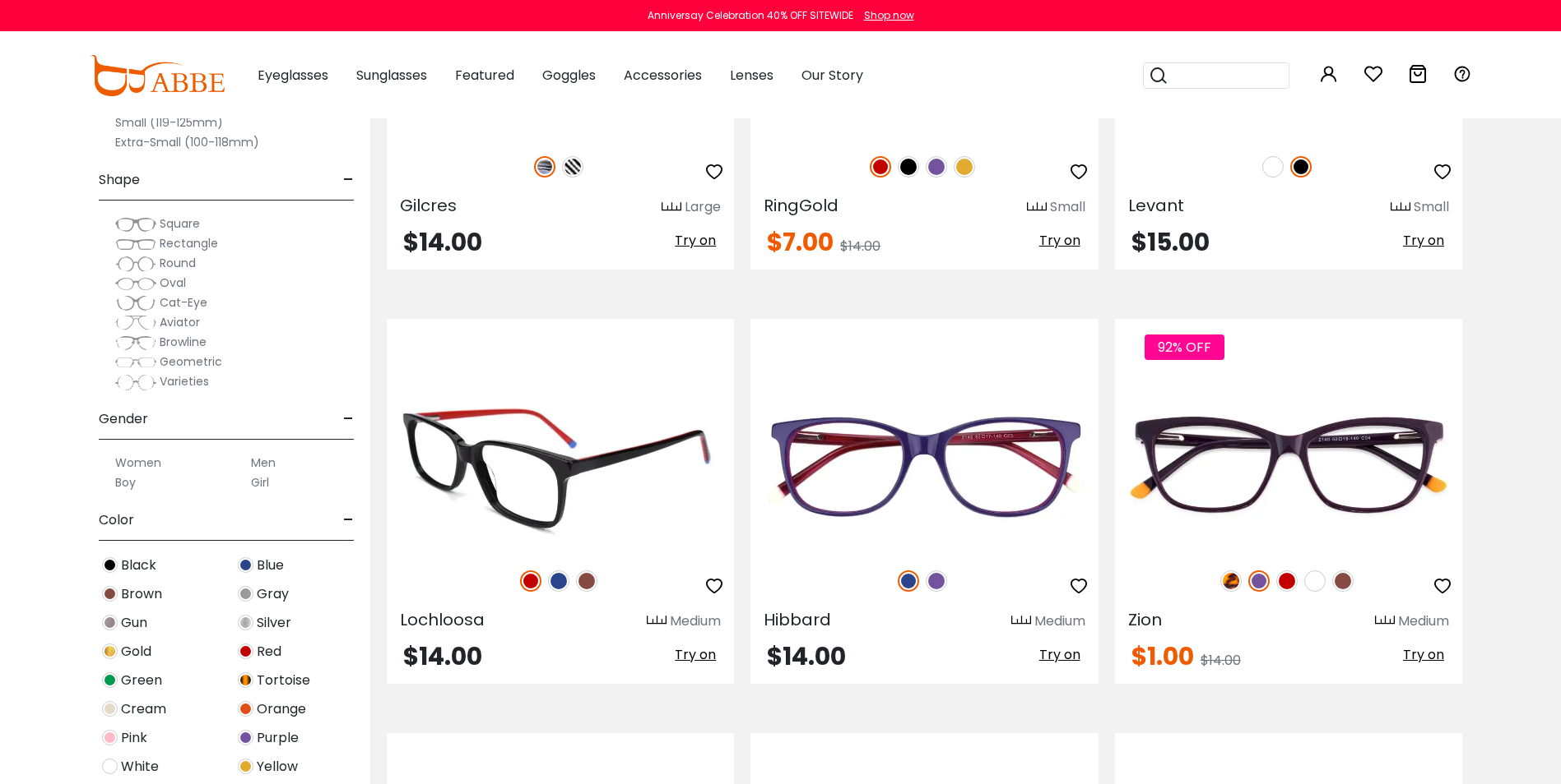
click at [543, 463] on img at bounding box center [560, 465] width 347 height 174
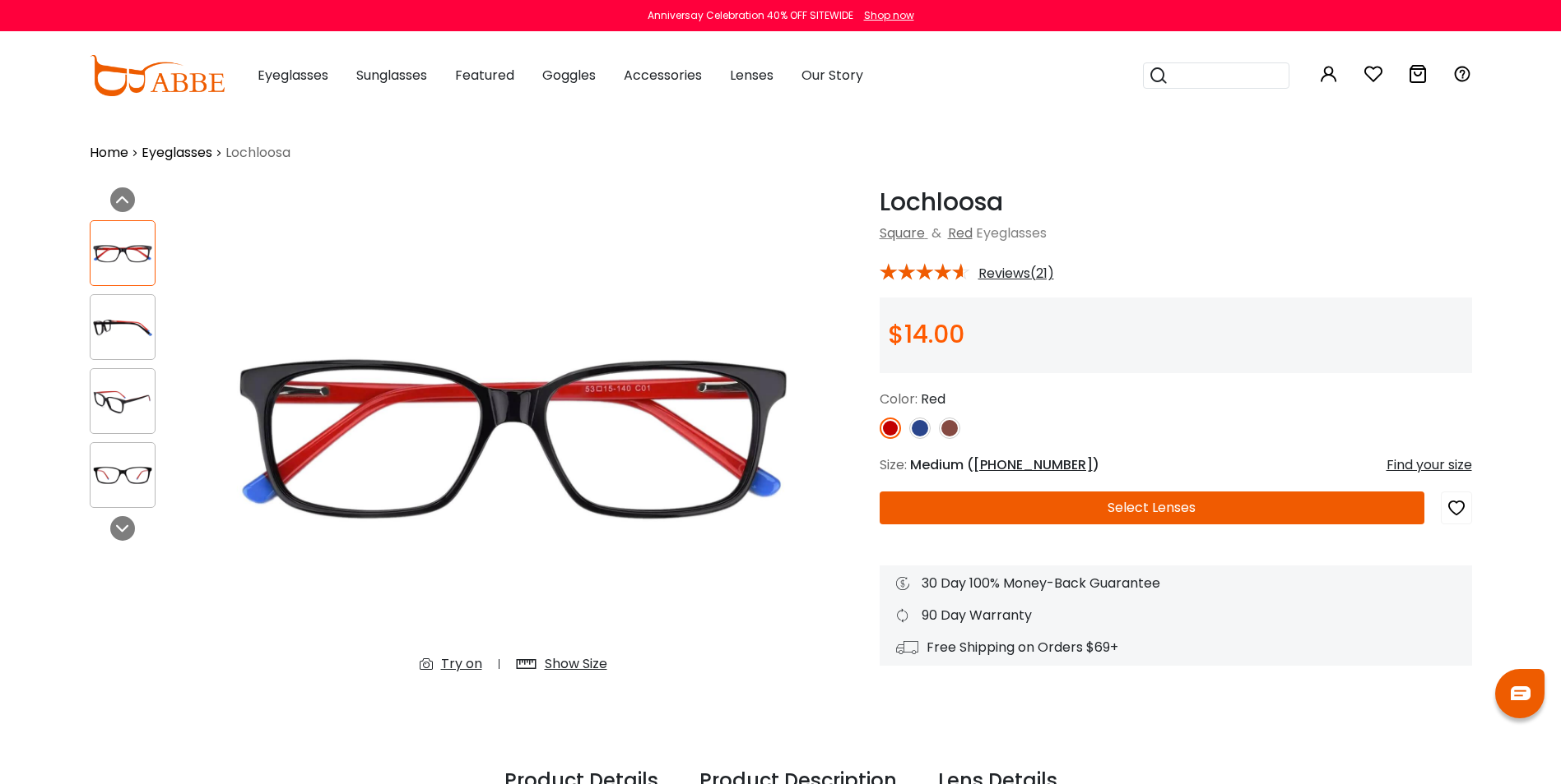
type input "**********"
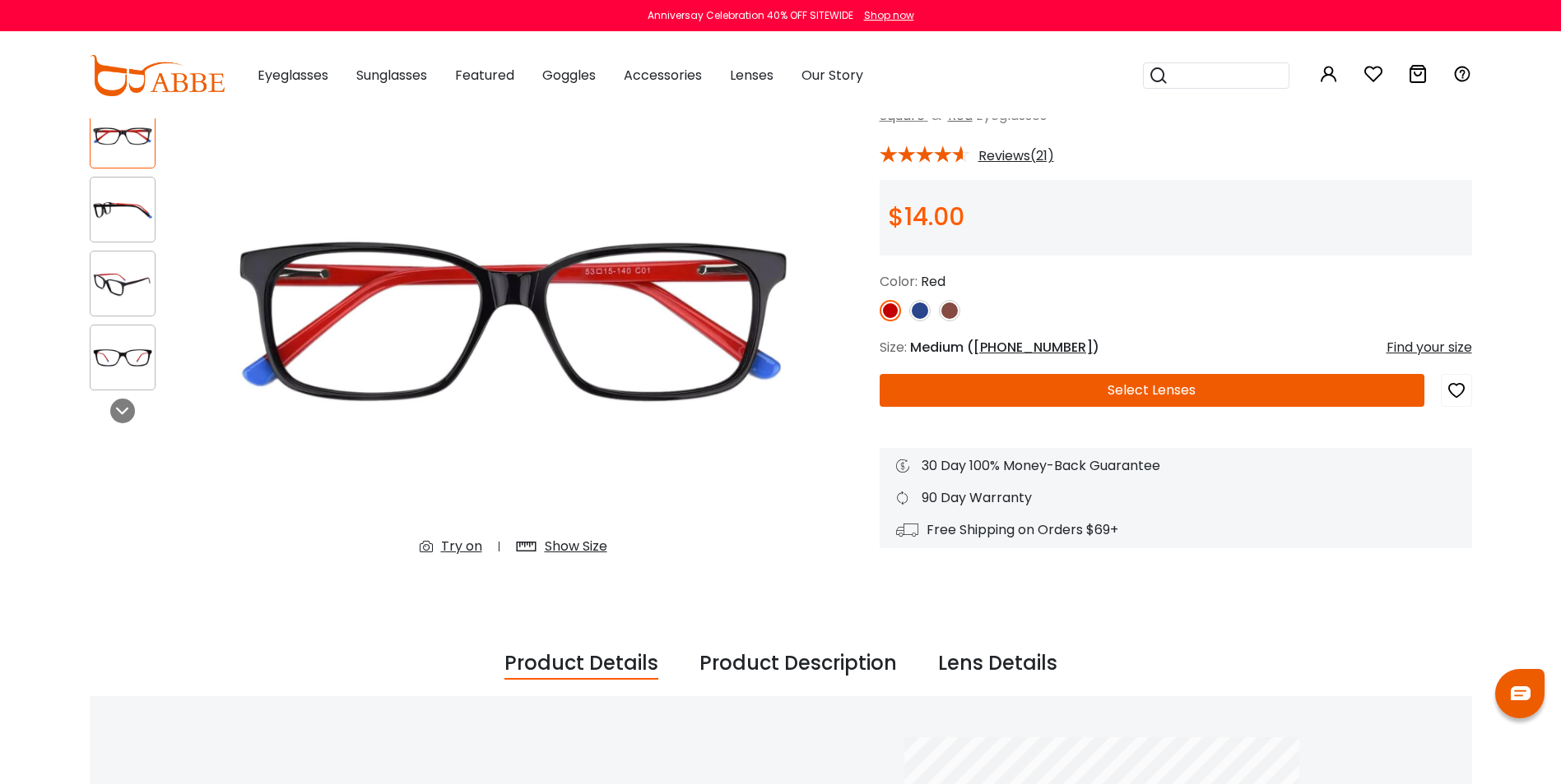
scroll to position [121, 0]
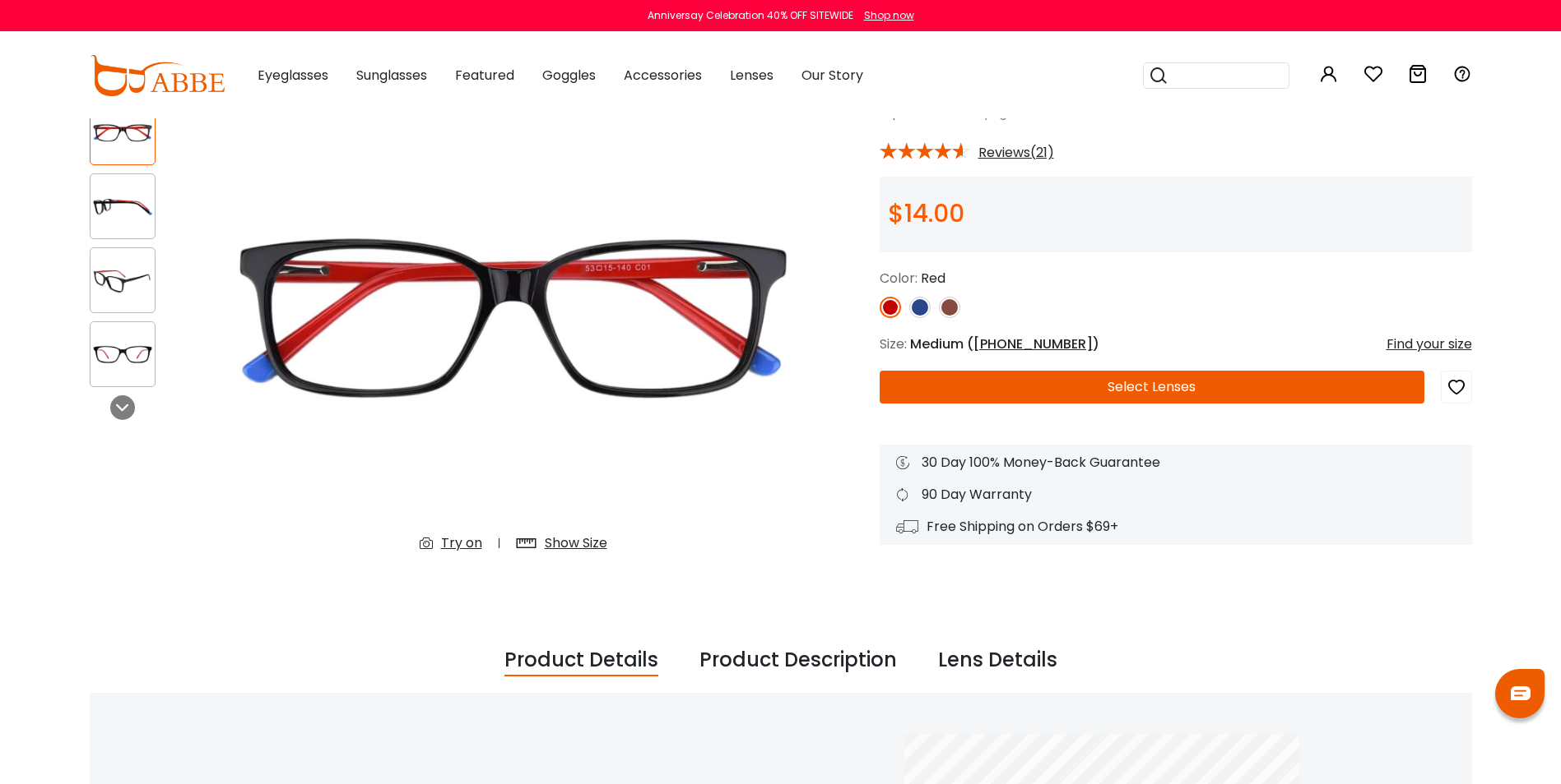
click at [1208, 386] on button "Select Lenses" at bounding box center [1152, 387] width 545 height 33
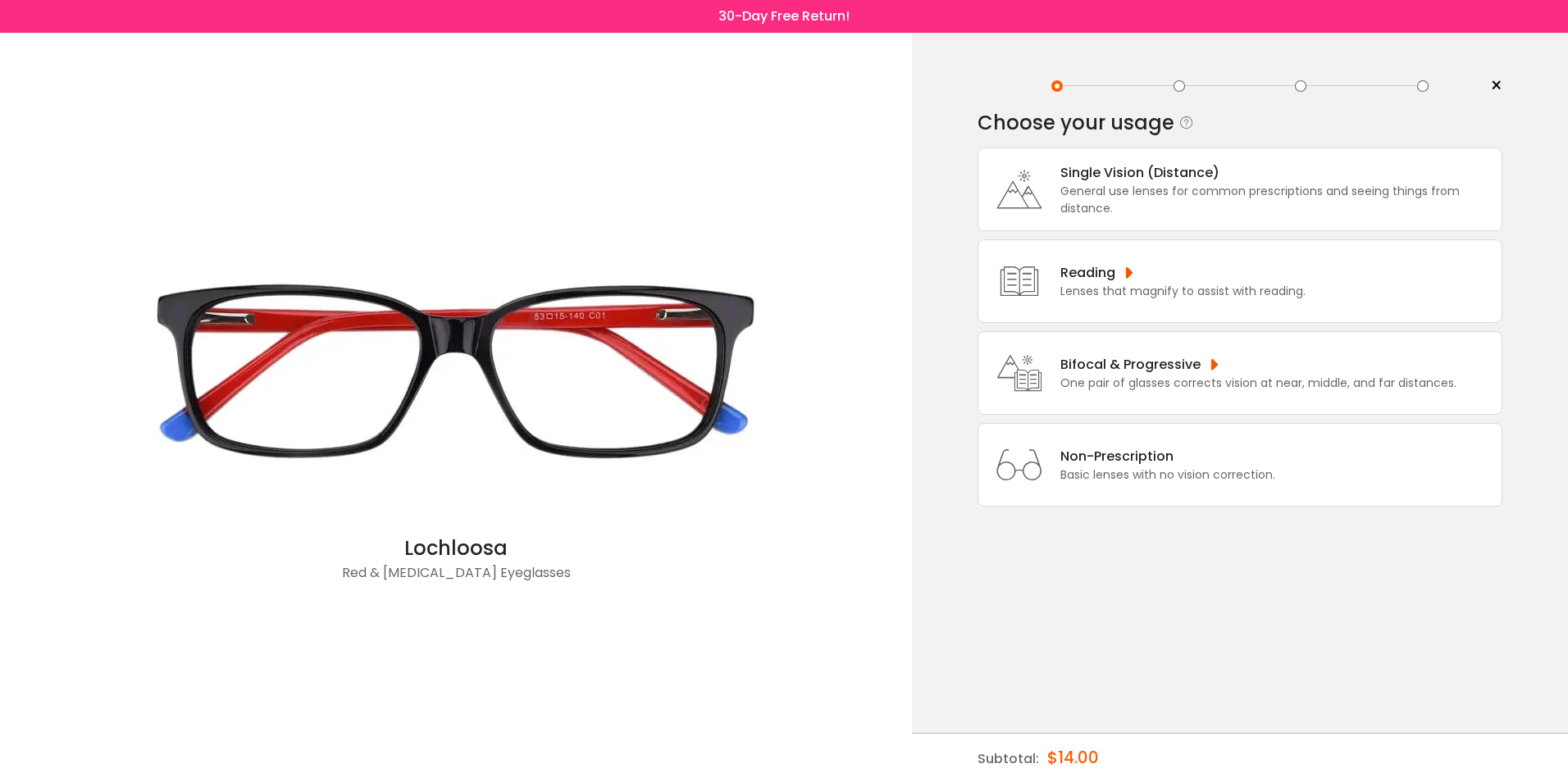
click at [1128, 279] on div "Reading" at bounding box center [1182, 272] width 245 height 21
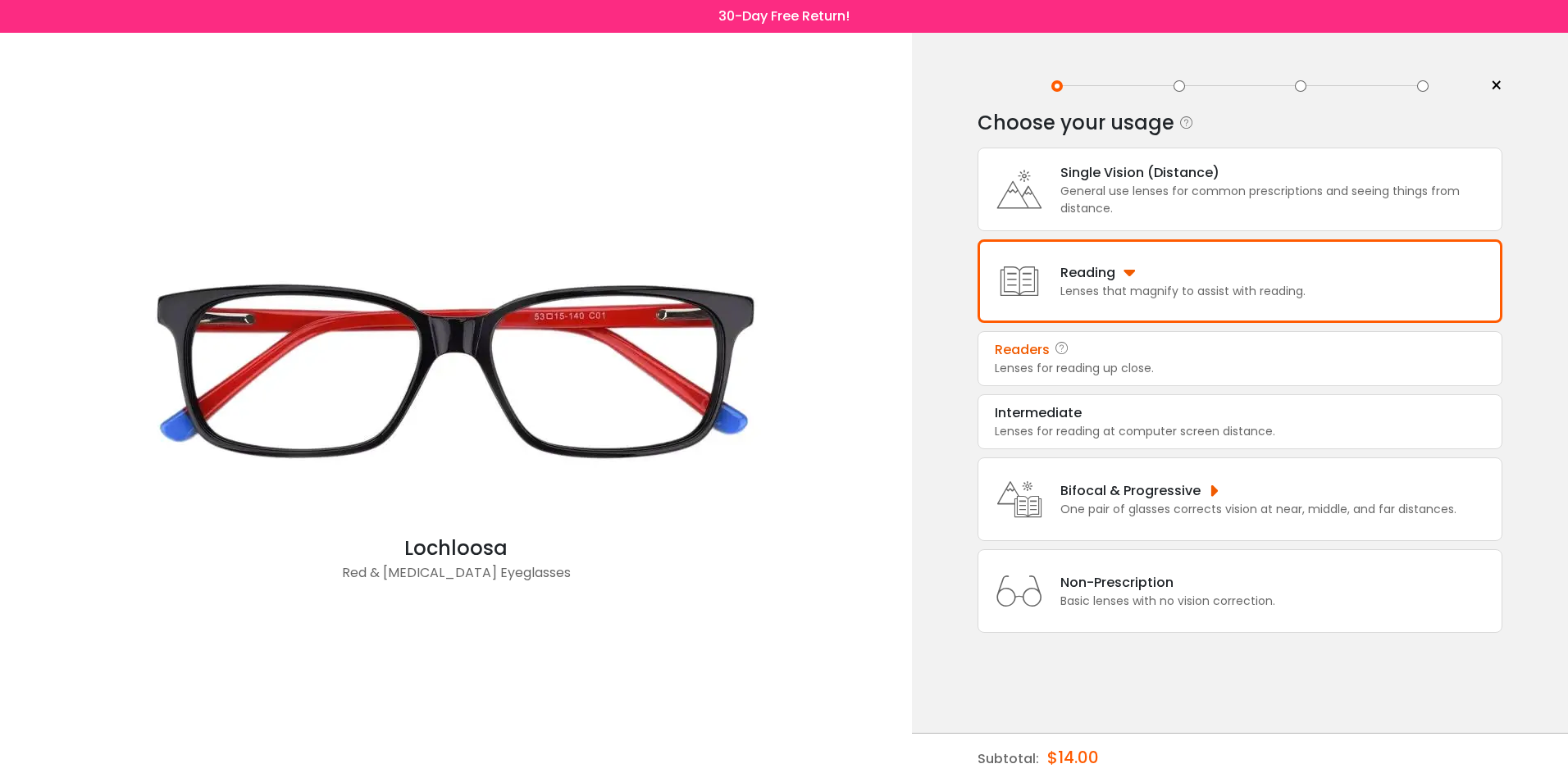
click at [1138, 353] on div "Readers" at bounding box center [1239, 350] width 491 height 20
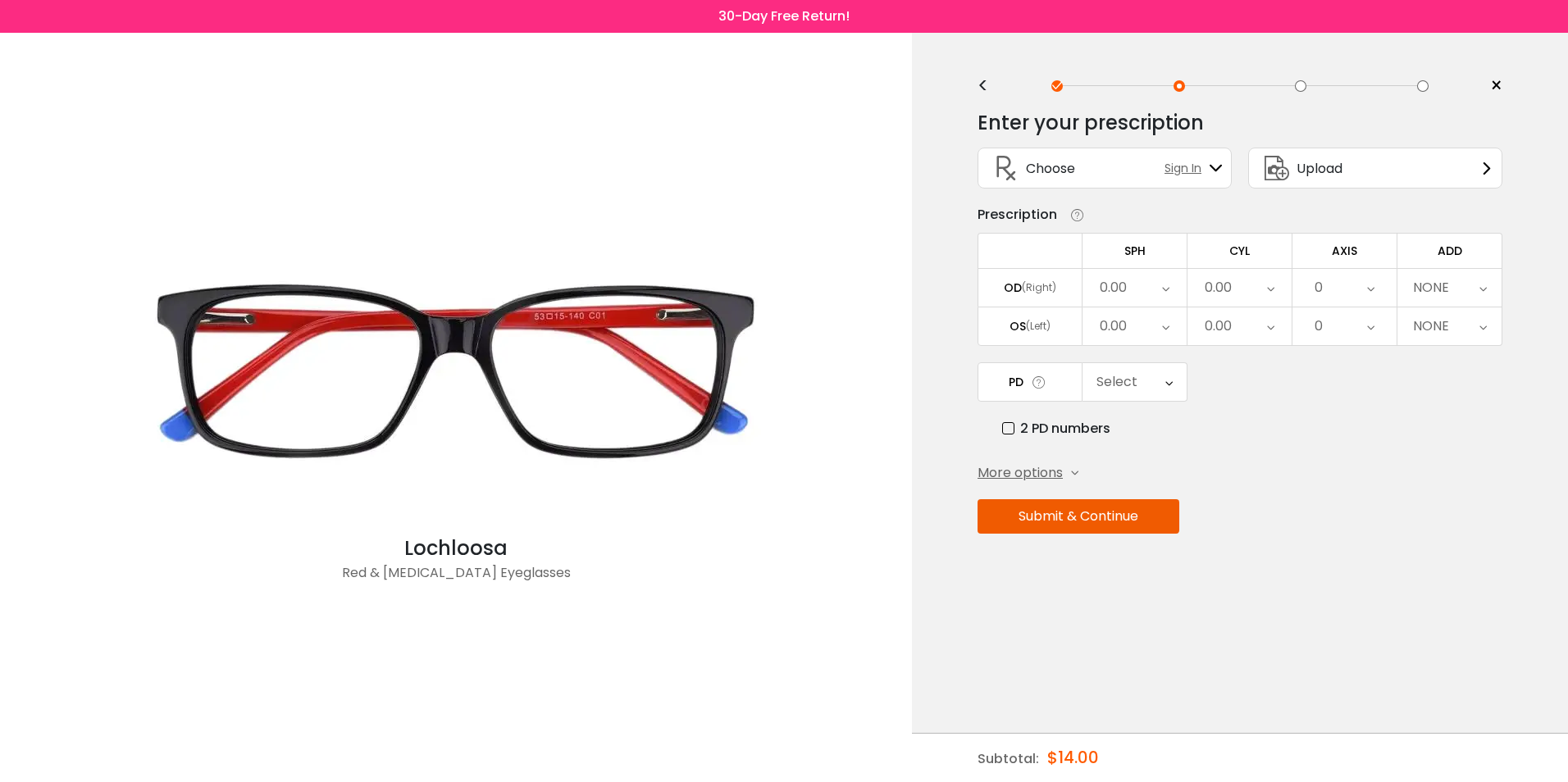
click at [1165, 283] on icon at bounding box center [1167, 288] width 8 height 37
click at [1157, 506] on li "+0.50" at bounding box center [1135, 517] width 104 height 30
click at [1165, 287] on icon at bounding box center [1168, 288] width 8 height 37
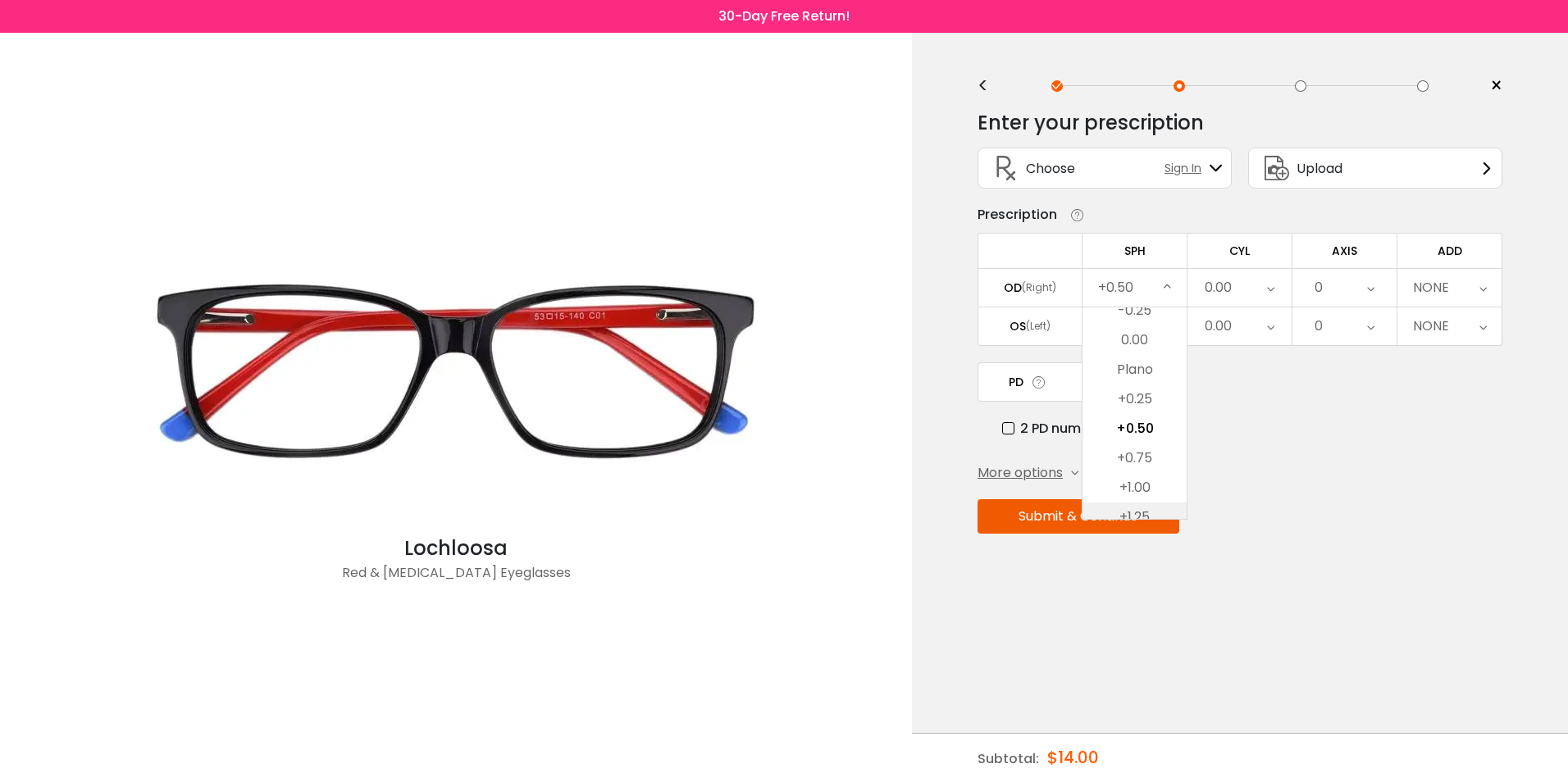
click at [1138, 507] on li "+1.25" at bounding box center [1135, 517] width 104 height 30
click at [1168, 287] on icon at bounding box center [1167, 288] width 8 height 37
click at [1129, 484] on li "+1.75" at bounding box center [1135, 488] width 104 height 30
click at [1164, 327] on icon at bounding box center [1167, 327] width 8 height 37
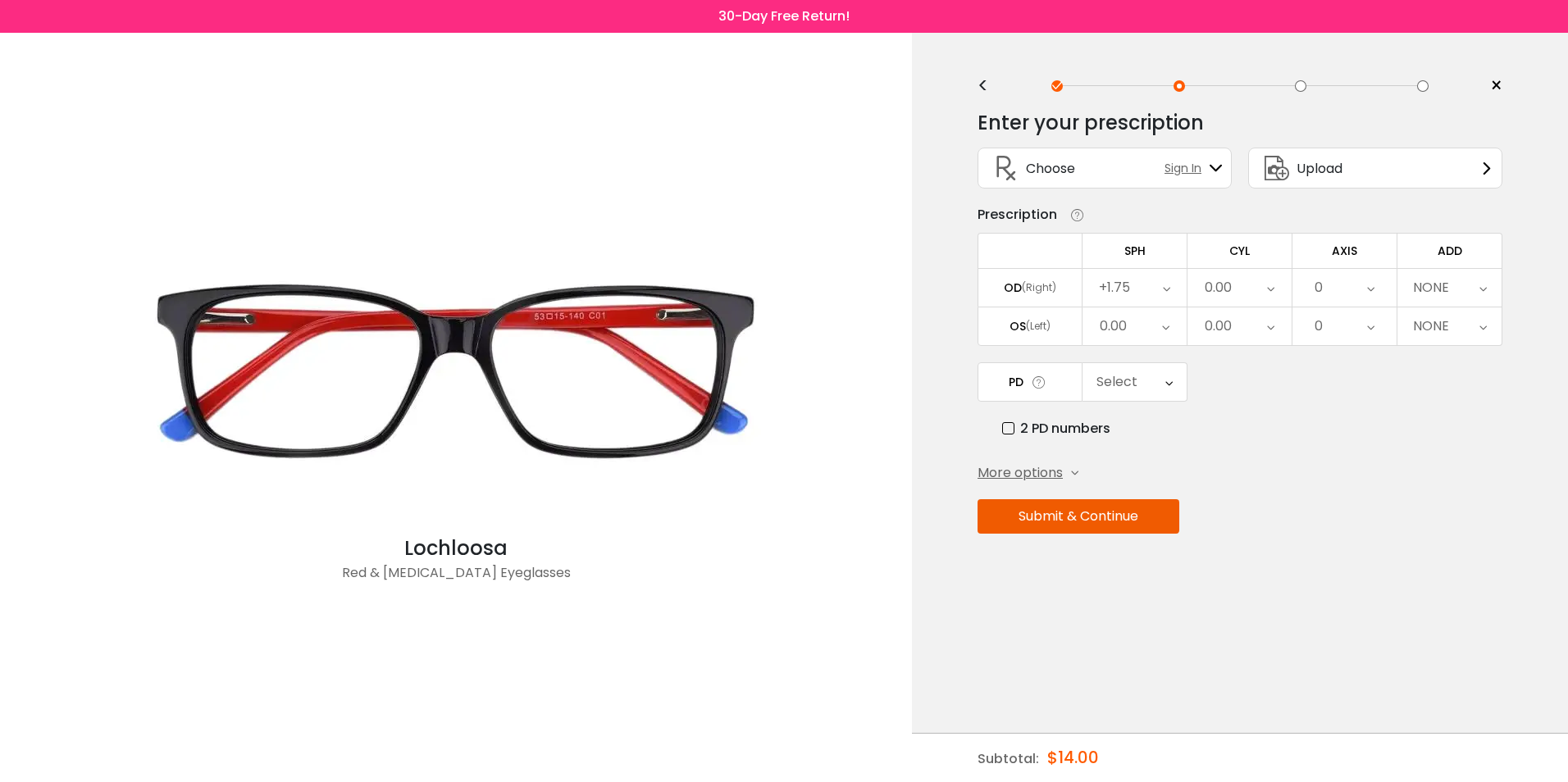
scroll to position [2256, 0]
click at [1130, 549] on li "+0.50" at bounding box center [1135, 556] width 104 height 30
click at [1168, 327] on icon at bounding box center [1168, 327] width 8 height 37
click at [1144, 547] on li "+1.25" at bounding box center [1135, 556] width 104 height 30
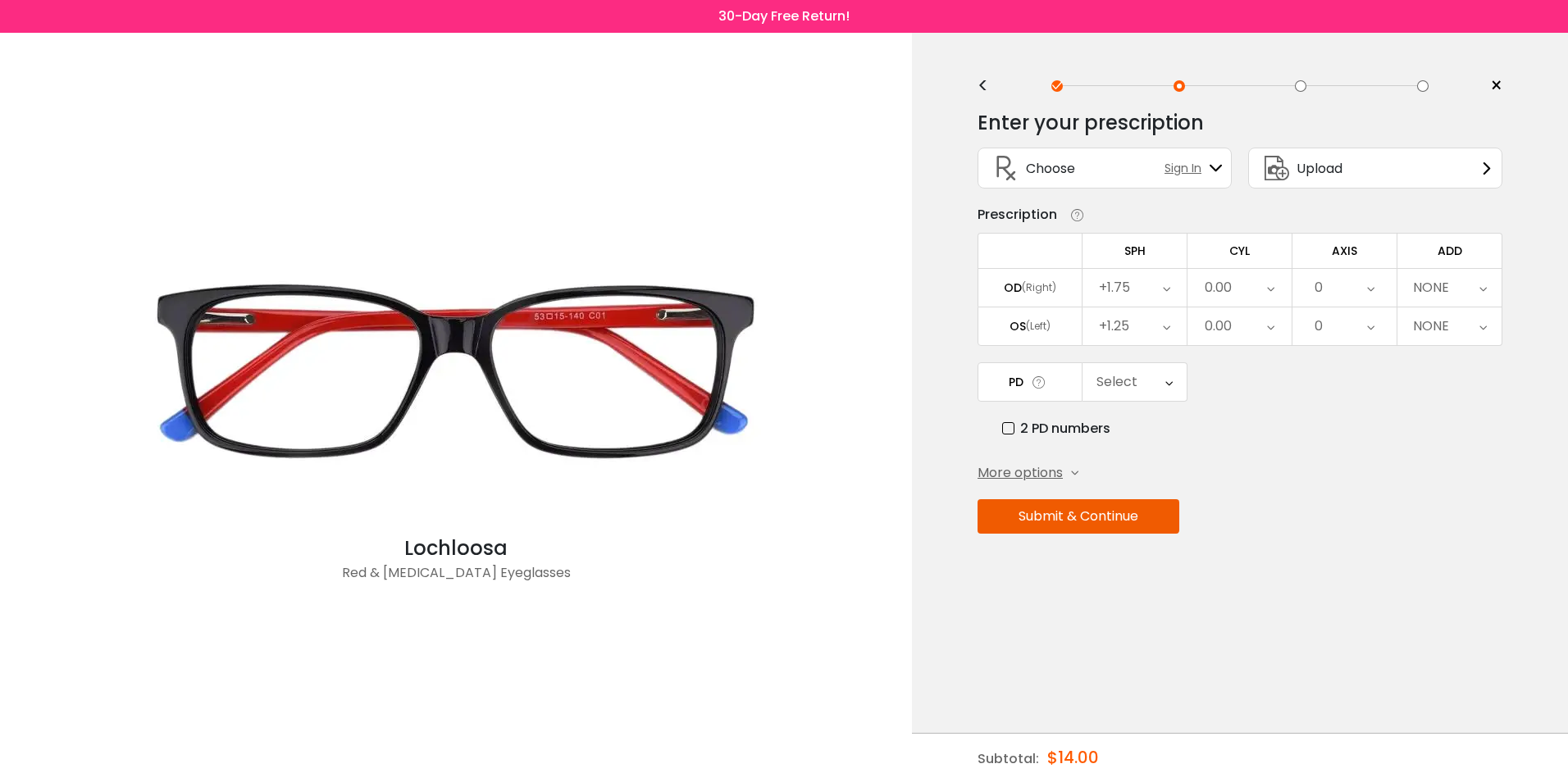
click at [1168, 331] on icon at bounding box center [1167, 327] width 8 height 37
click at [1143, 549] on li "+2.00" at bounding box center [1135, 556] width 104 height 30
click at [1261, 284] on div "0.00" at bounding box center [1239, 288] width 104 height 37
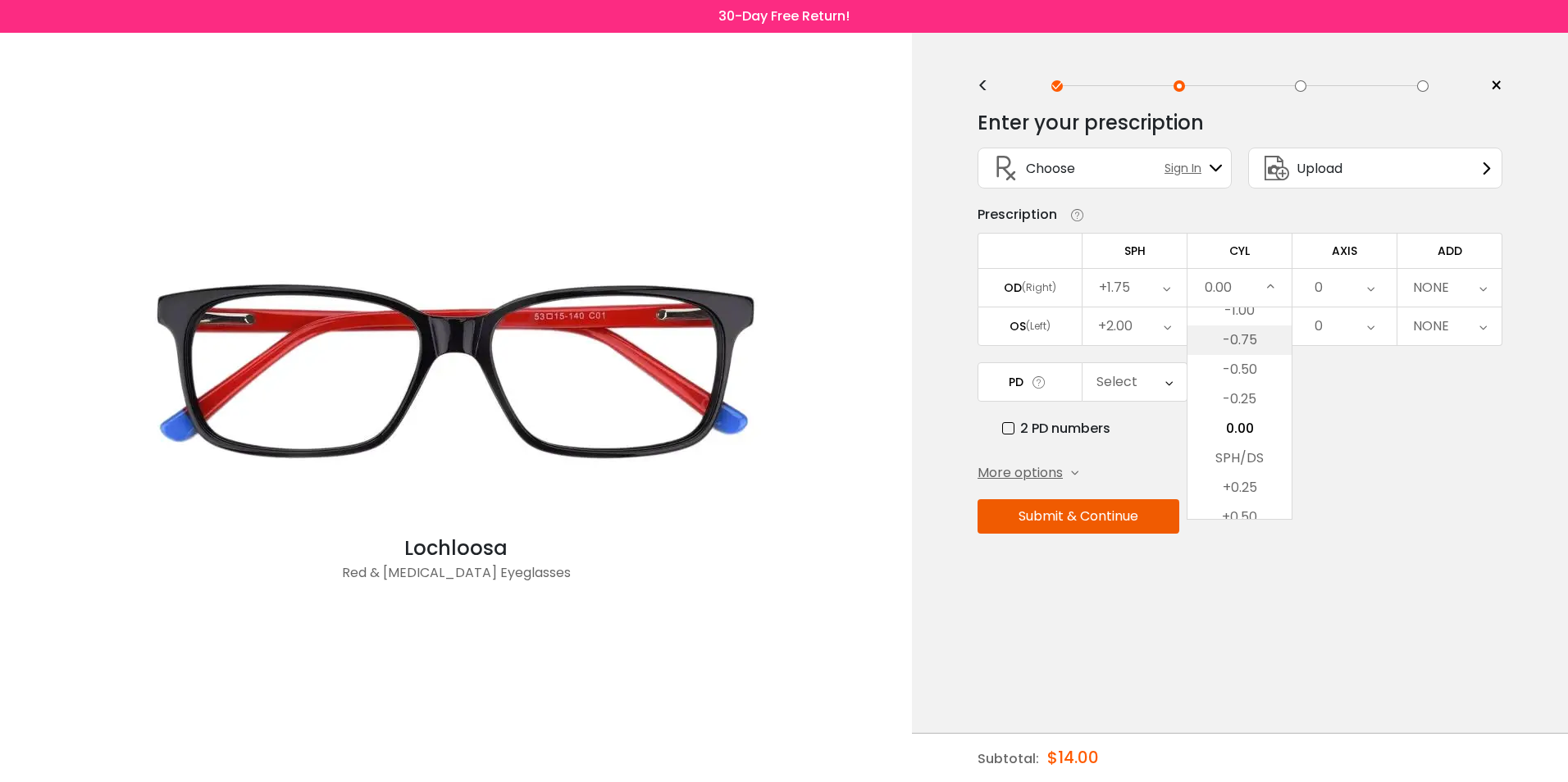
click at [1242, 337] on li "-0.75" at bounding box center [1239, 340] width 104 height 30
click at [1274, 286] on icon at bounding box center [1273, 288] width 8 height 37
click at [1239, 308] on li "-1.75" at bounding box center [1239, 311] width 104 height 30
click at [1271, 284] on icon at bounding box center [1272, 288] width 8 height 37
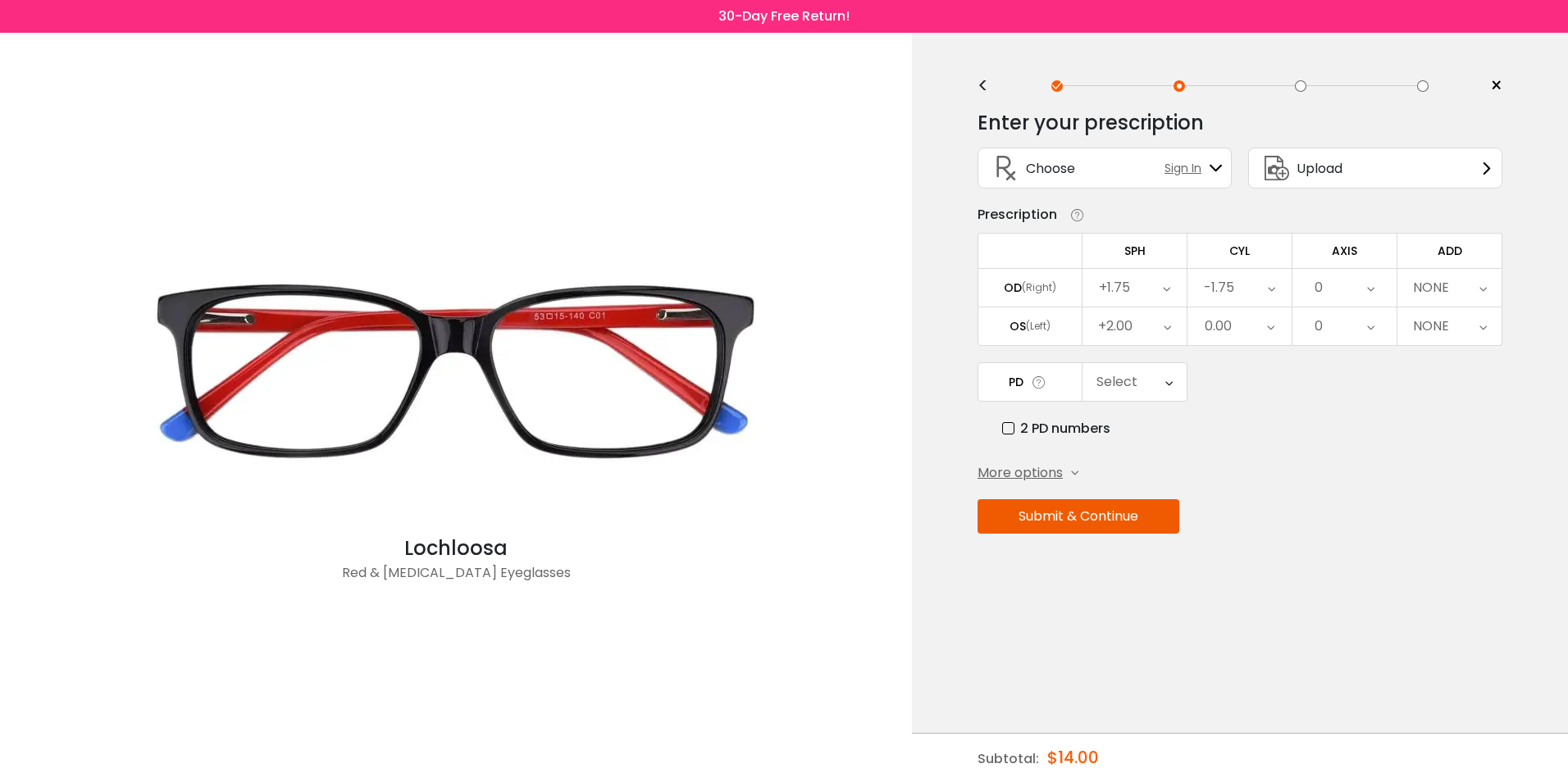
scroll to position [395, 0]
click at [1248, 336] on li "-2.50" at bounding box center [1239, 340] width 104 height 30
click at [1267, 331] on icon at bounding box center [1271, 327] width 8 height 37
click at [1242, 353] on li "-1.00" at bounding box center [1239, 349] width 104 height 30
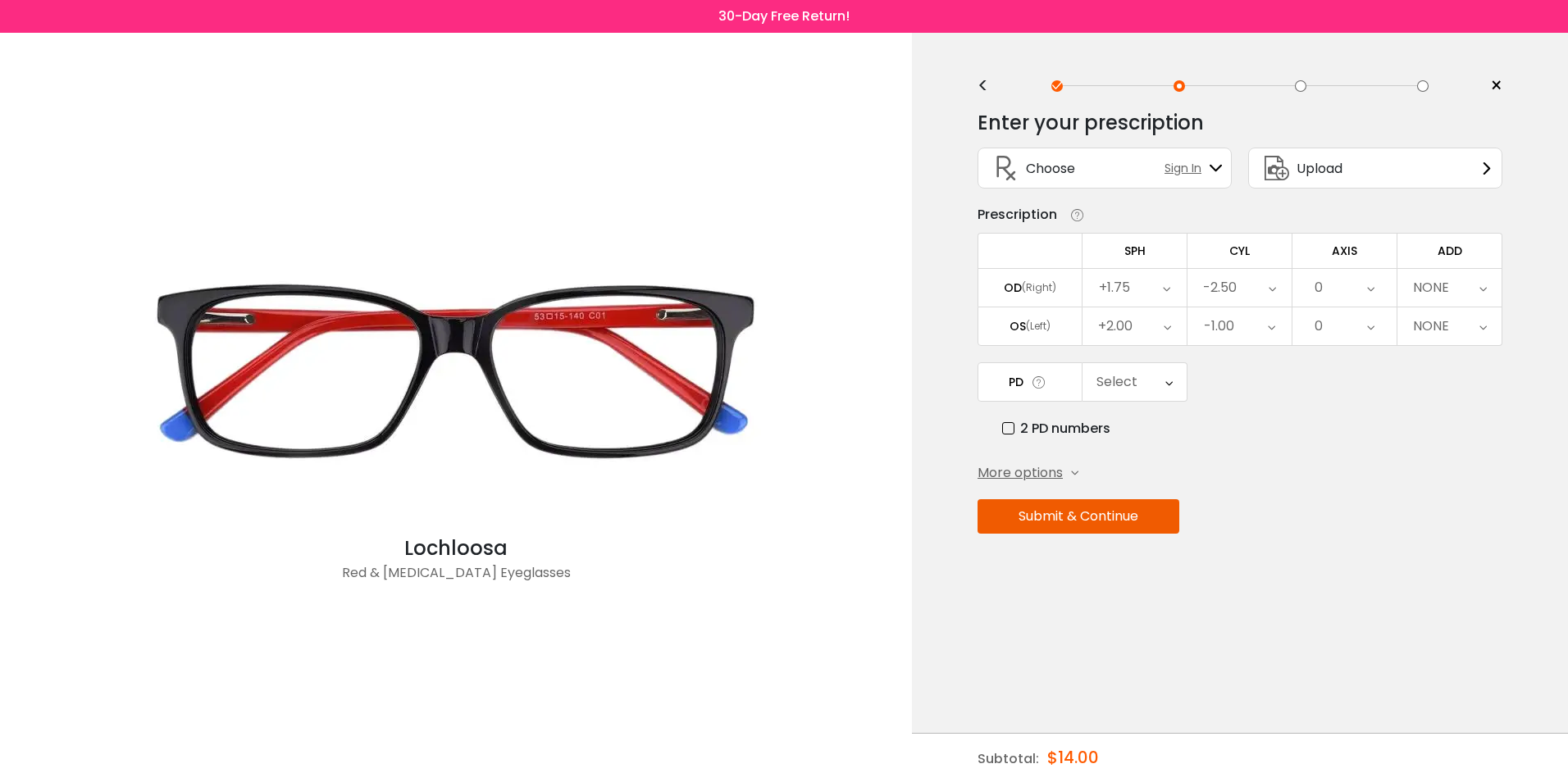
click at [1271, 324] on icon at bounding box center [1272, 327] width 8 height 37
click at [1253, 347] on li "-2.00" at bounding box center [1239, 349] width 104 height 30
click at [1277, 324] on div "-2.00" at bounding box center [1239, 327] width 104 height 37
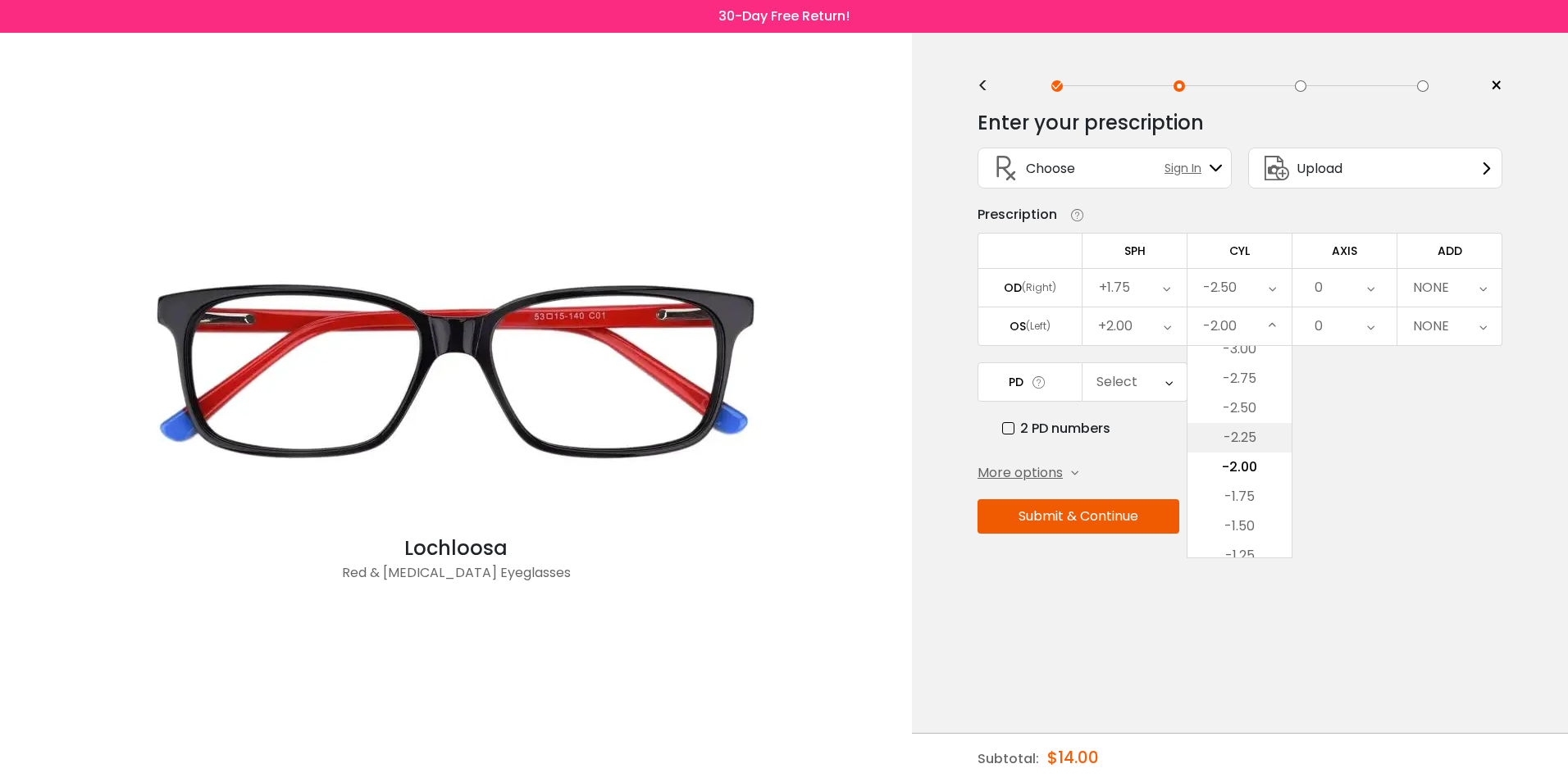
click at [1242, 430] on li "-2.25" at bounding box center [1239, 438] width 104 height 30
click at [1374, 290] on icon at bounding box center [1371, 288] width 8 height 37
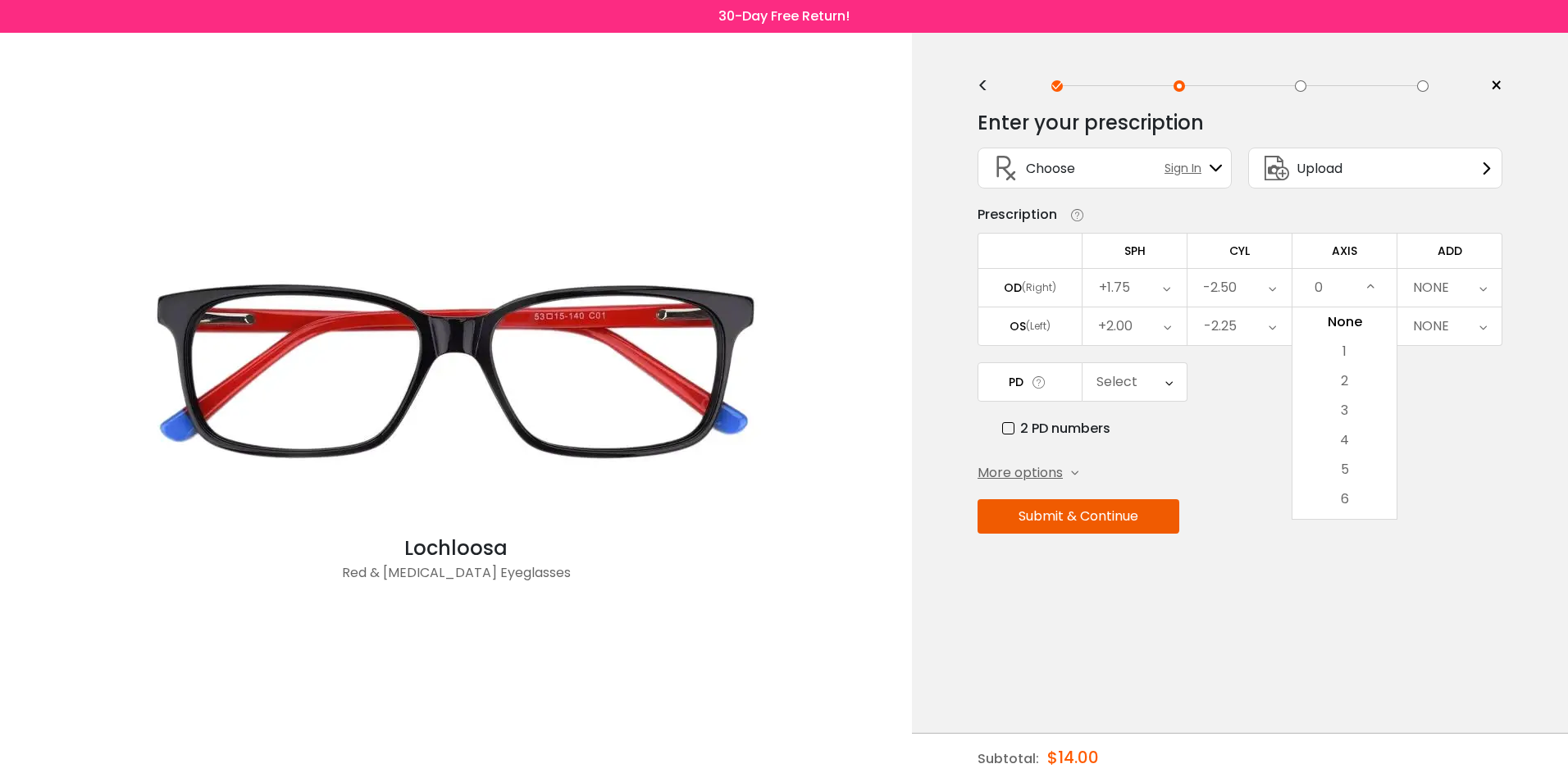
click at [1336, 298] on div "0" at bounding box center [1345, 288] width 104 height 37
click at [1331, 287] on div "0" at bounding box center [1345, 288] width 104 height 37
click at [1375, 282] on icon at bounding box center [1371, 288] width 8 height 37
click at [1373, 280] on icon at bounding box center [1371, 288] width 8 height 37
click at [1340, 280] on div "0" at bounding box center [1345, 288] width 104 height 37
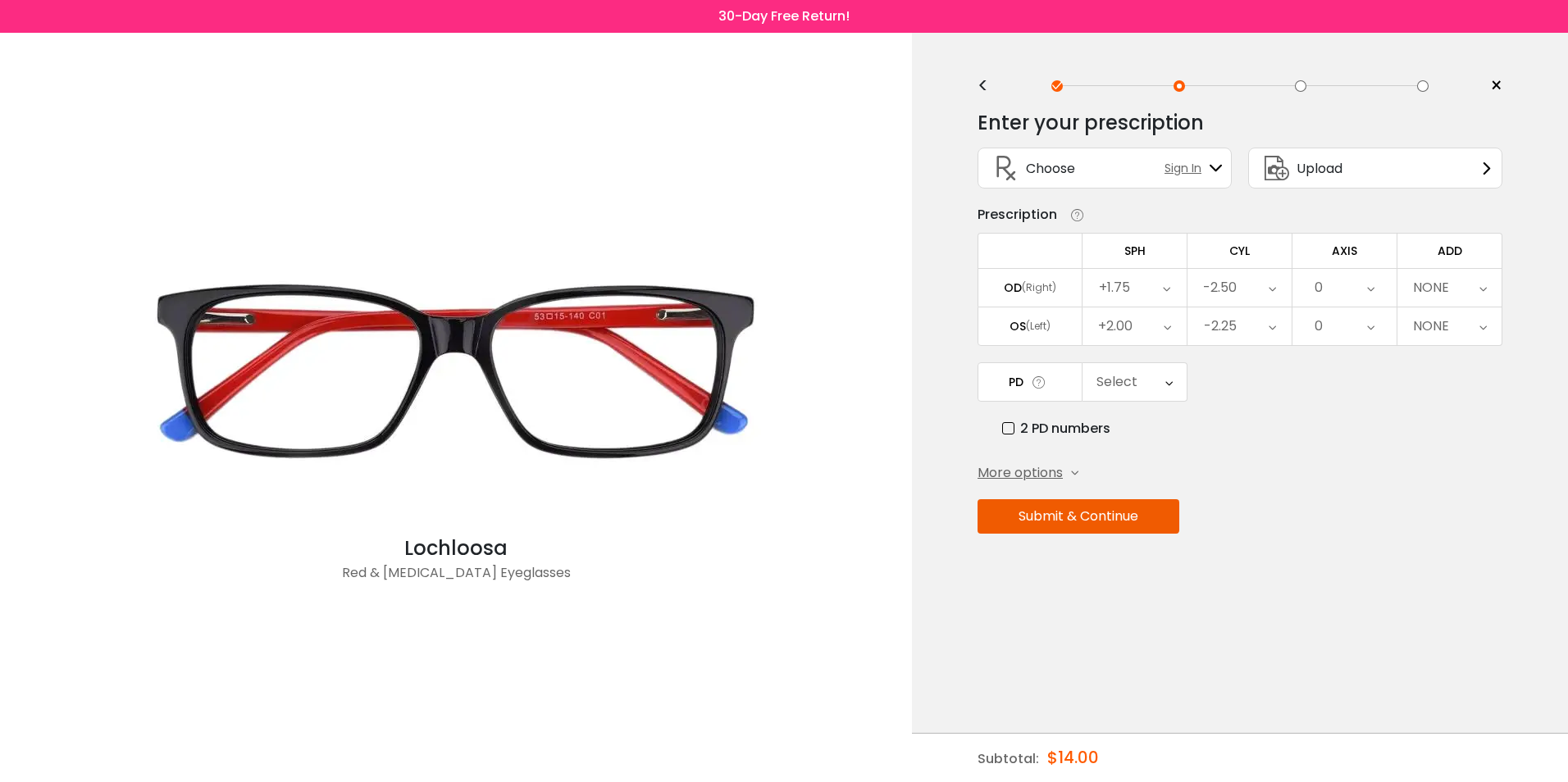
click at [1343, 287] on div "0" at bounding box center [1345, 288] width 104 height 37
click at [1359, 360] on li "1" at bounding box center [1345, 352] width 104 height 30
click at [1365, 288] on div "1" at bounding box center [1345, 288] width 104 height 37
click at [1338, 496] on li "6" at bounding box center [1345, 500] width 104 height 30
click at [1370, 285] on icon at bounding box center [1371, 288] width 8 height 37
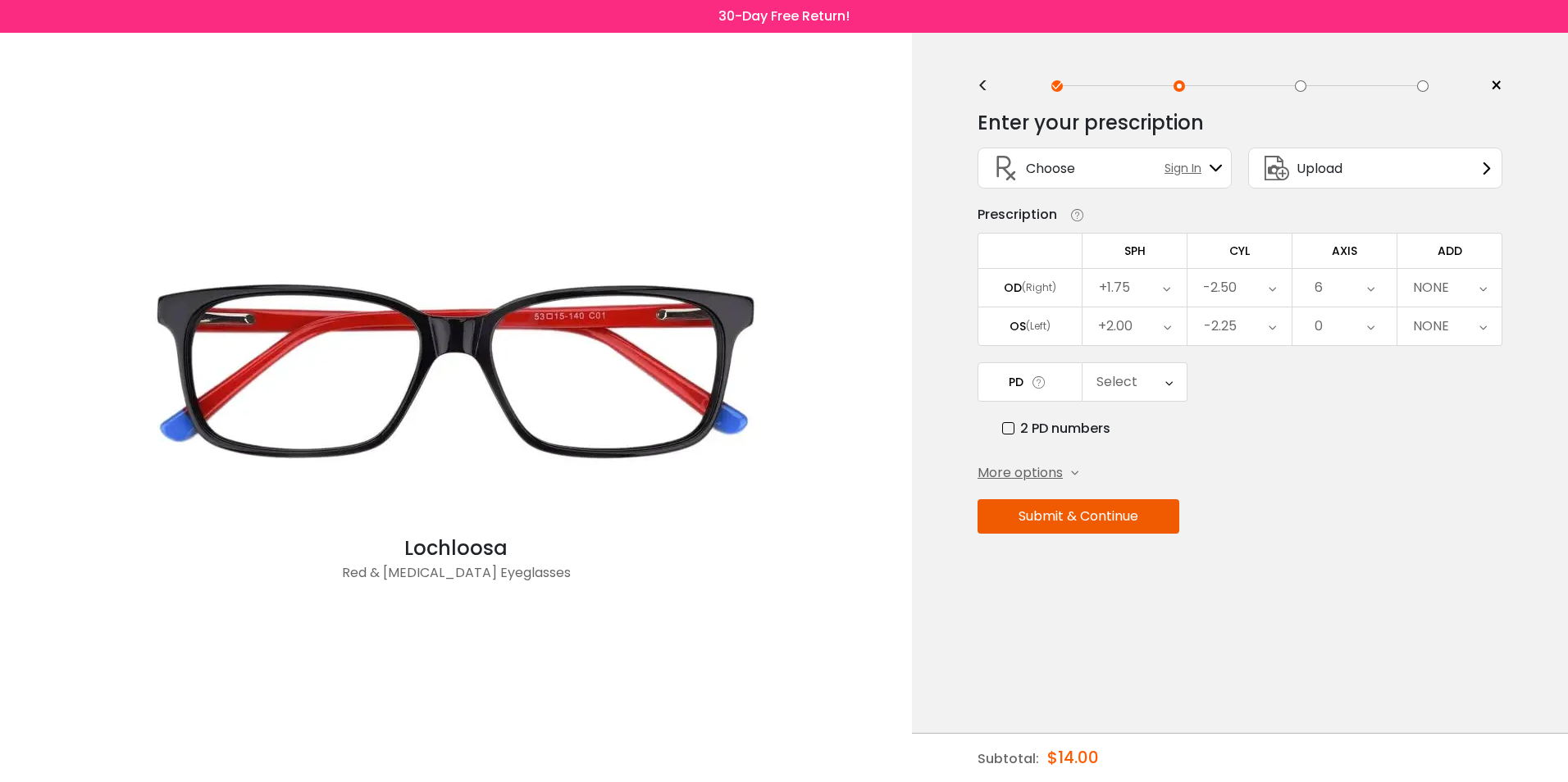
scroll to position [71, 0]
click at [1338, 518] on li "9" at bounding box center [1345, 517] width 104 height 30
click at [1374, 281] on icon at bounding box center [1371, 288] width 8 height 37
click at [1345, 511] on li "12" at bounding box center [1345, 517] width 104 height 30
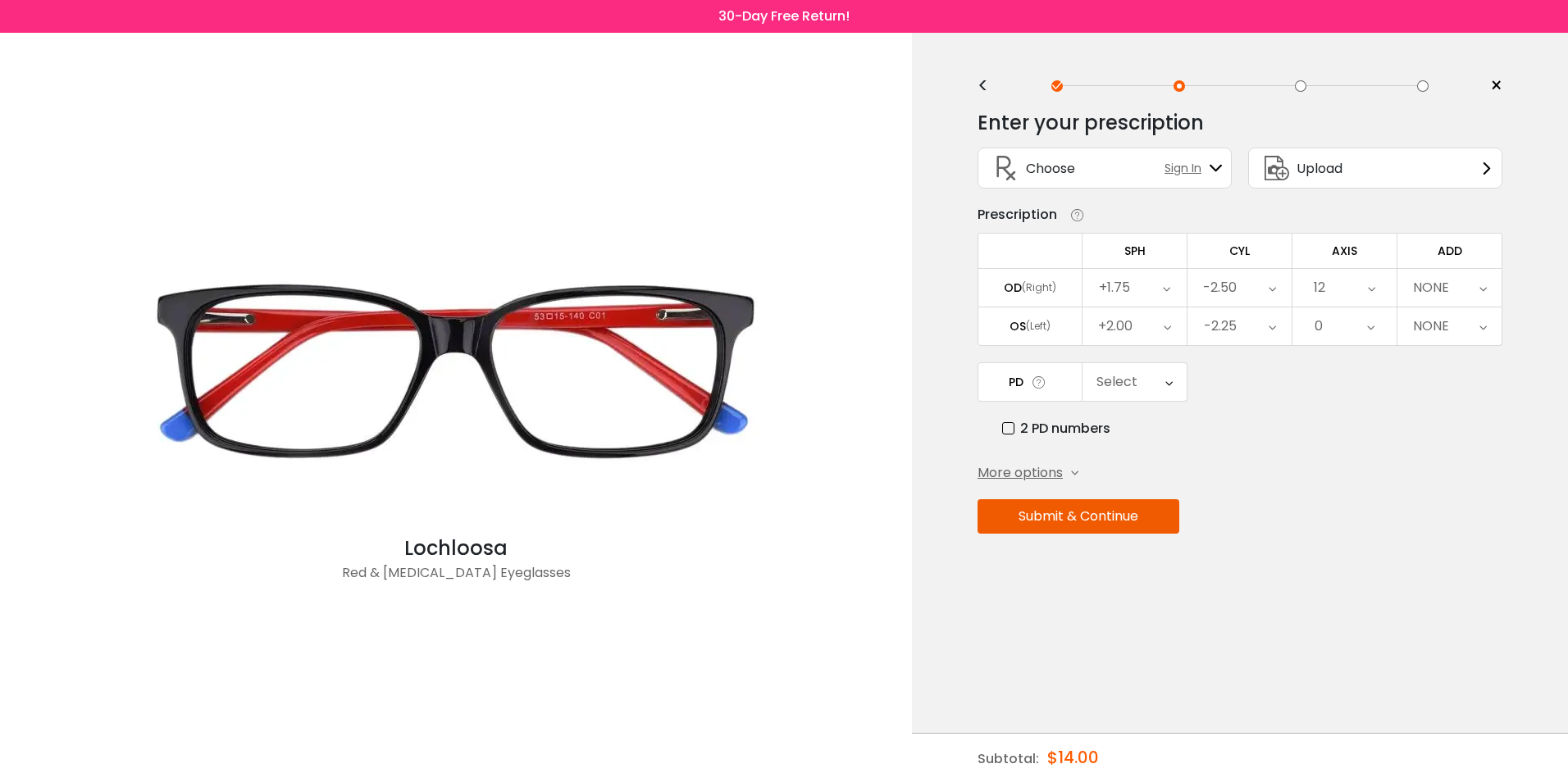
click at [1372, 284] on icon at bounding box center [1372, 288] width 8 height 37
click at [1332, 515] on li "15" at bounding box center [1345, 517] width 104 height 30
click at [1373, 279] on icon at bounding box center [1372, 288] width 8 height 37
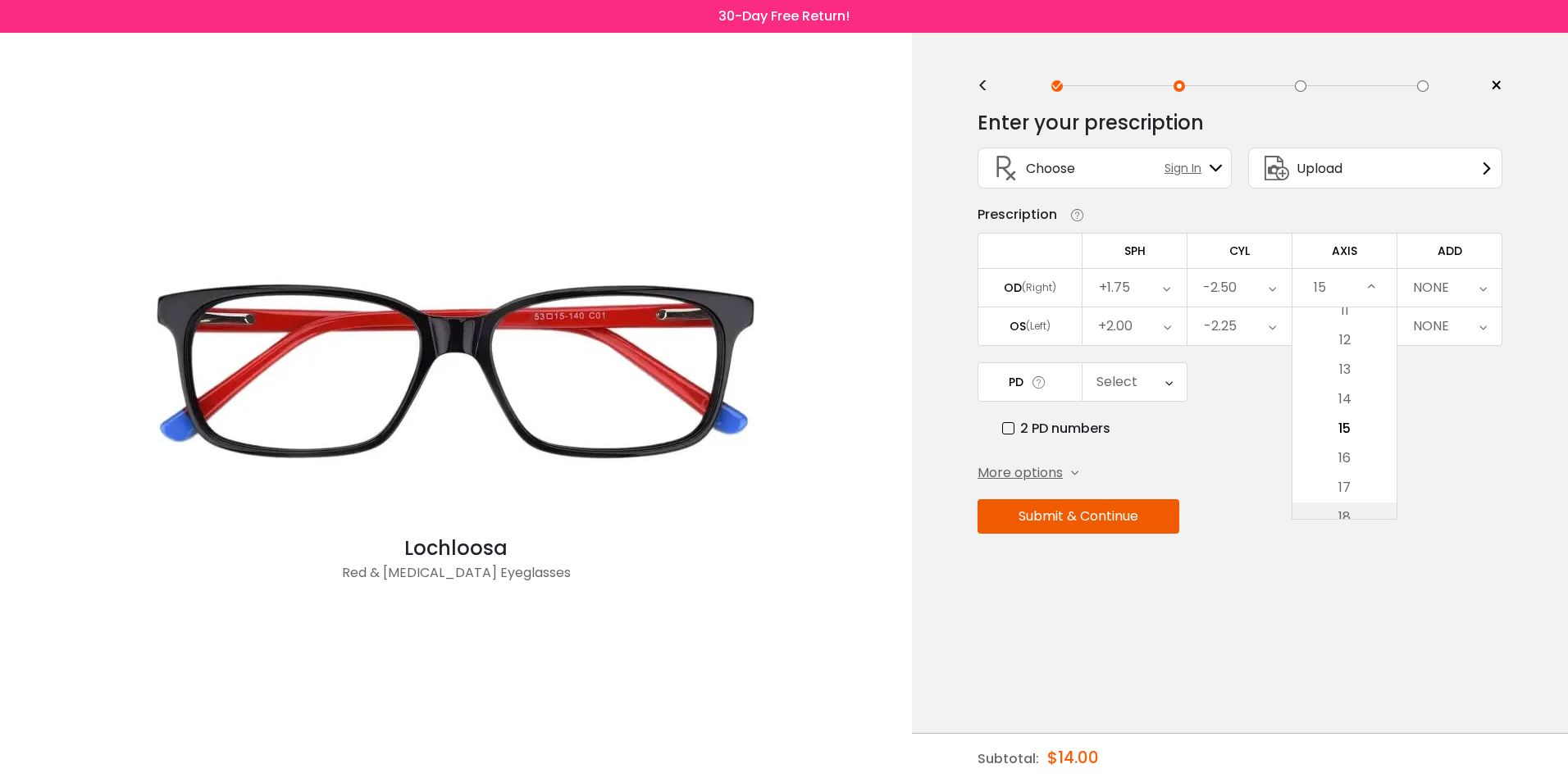
click at [1339, 515] on li "18" at bounding box center [1345, 517] width 104 height 30
click at [1377, 285] on div "18" at bounding box center [1345, 288] width 104 height 37
click at [1337, 512] on li "21" at bounding box center [1345, 517] width 104 height 30
click at [1375, 279] on icon at bounding box center [1372, 288] width 8 height 37
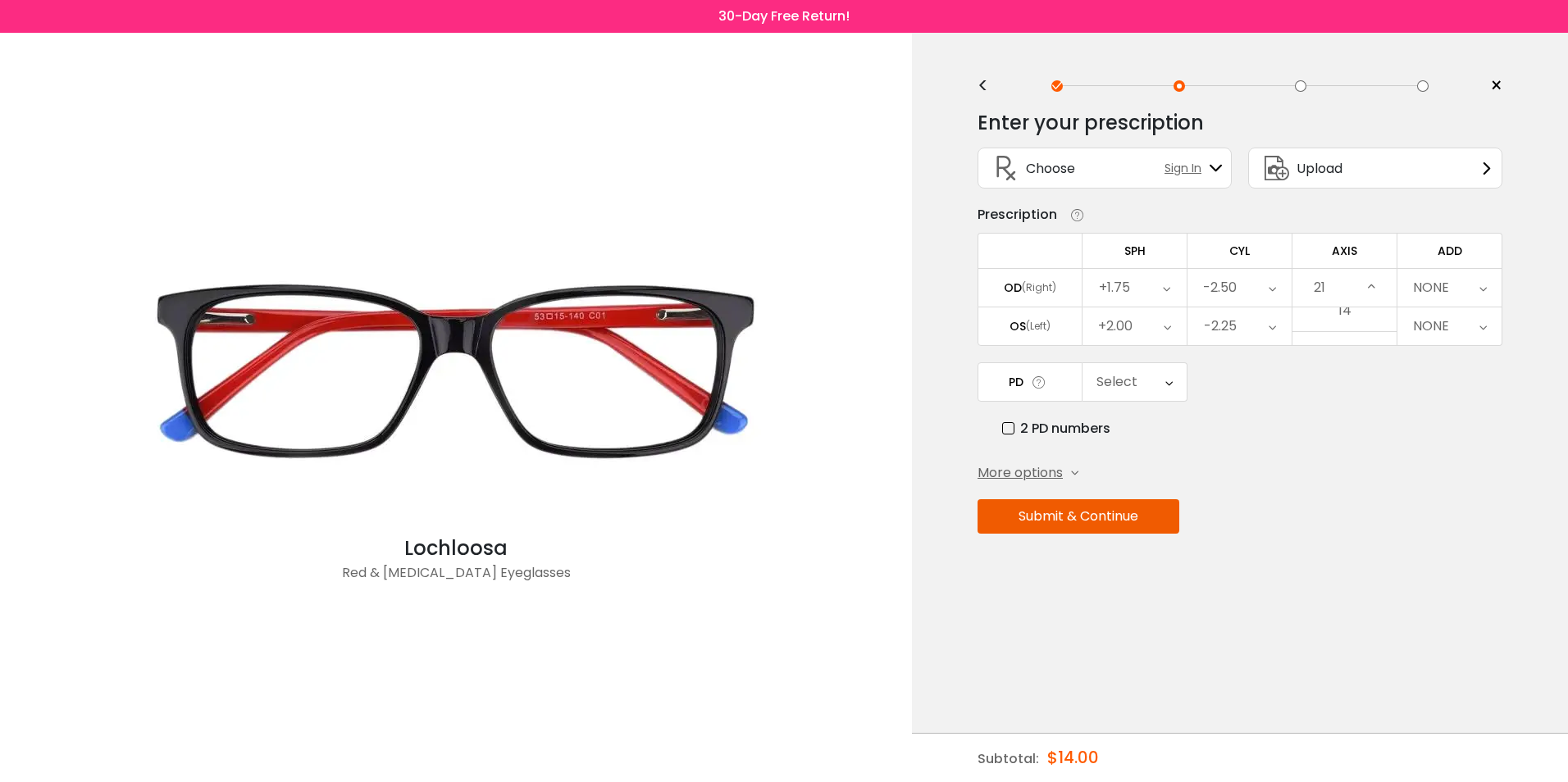
scroll to position [513, 0]
click at [1341, 514] on li "24" at bounding box center [1345, 517] width 104 height 30
click at [1372, 286] on icon at bounding box center [1374, 288] width 8 height 37
click at [1341, 510] on li "27" at bounding box center [1345, 517] width 104 height 30
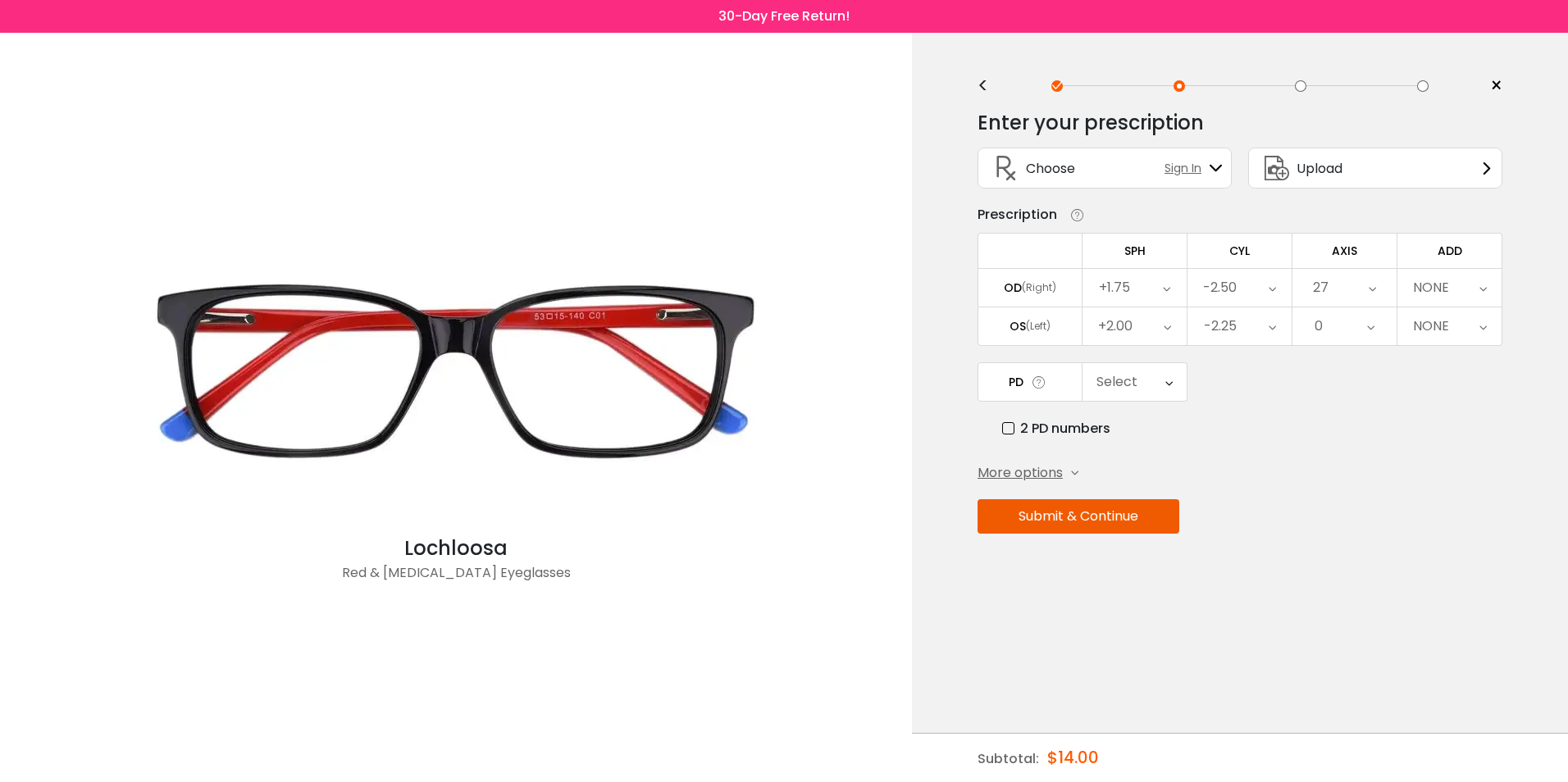
click at [1381, 282] on div "27" at bounding box center [1345, 288] width 104 height 37
click at [1370, 279] on icon at bounding box center [1373, 288] width 8 height 37
click at [1343, 511] on li "30" at bounding box center [1345, 517] width 104 height 30
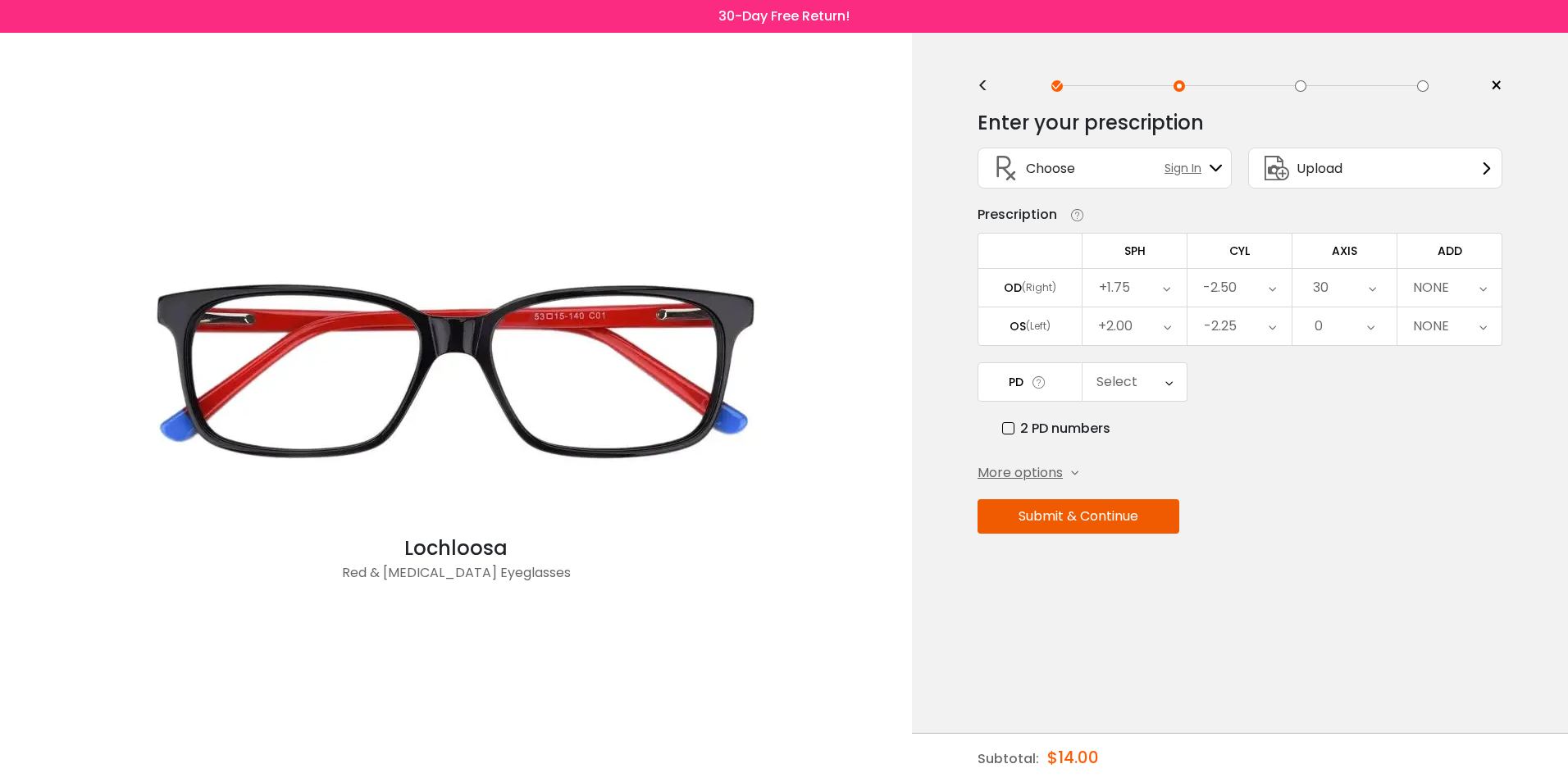
click at [1373, 284] on icon at bounding box center [1373, 288] width 8 height 37
click at [1348, 513] on li "33" at bounding box center [1345, 517] width 104 height 30
click at [1370, 279] on icon at bounding box center [1373, 288] width 8 height 37
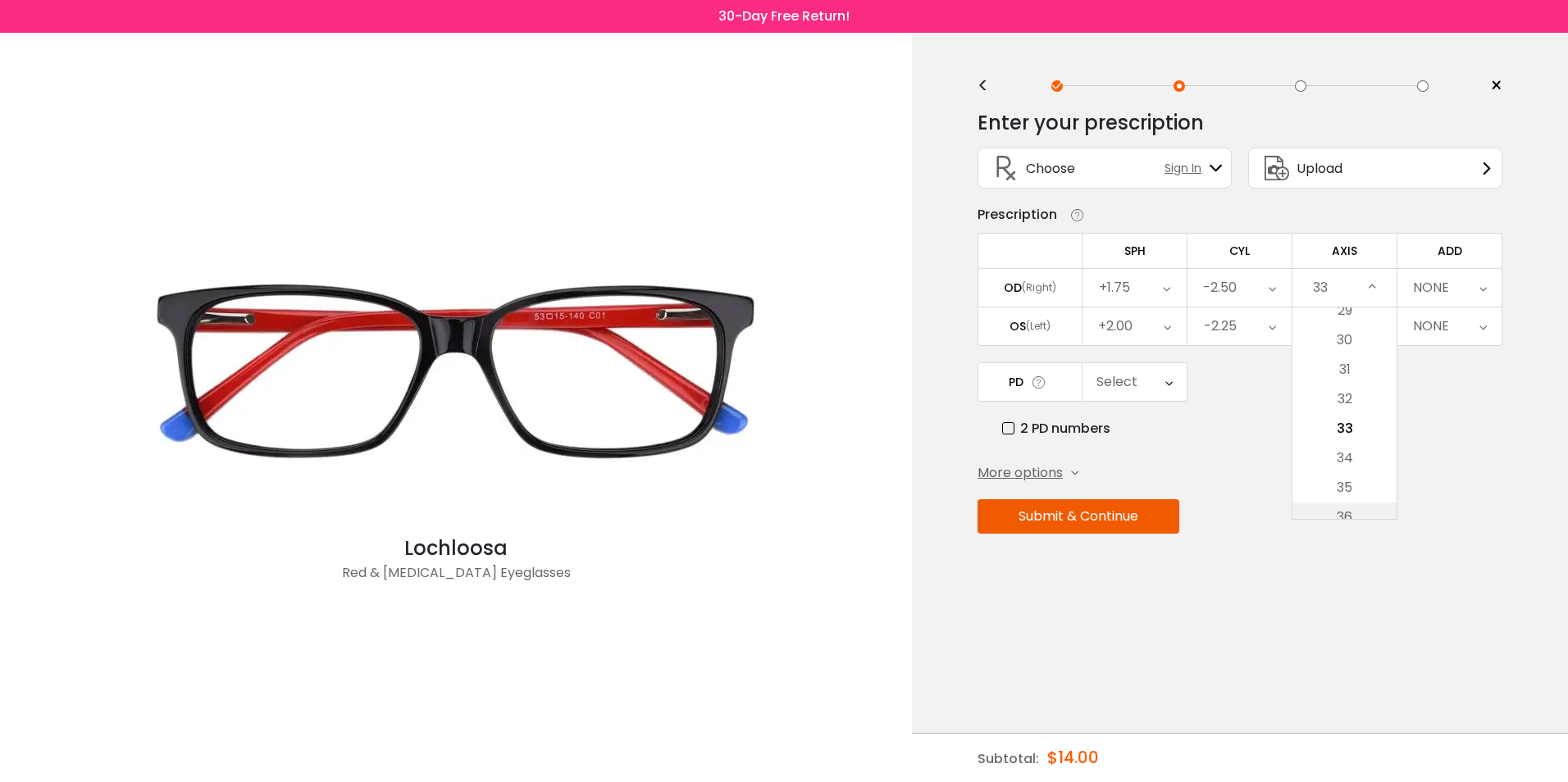
click at [1351, 514] on li "36" at bounding box center [1345, 517] width 104 height 30
click at [1372, 287] on icon at bounding box center [1373, 288] width 8 height 37
click at [1341, 510] on li "39" at bounding box center [1345, 517] width 104 height 30
click at [1371, 286] on icon at bounding box center [1373, 288] width 8 height 37
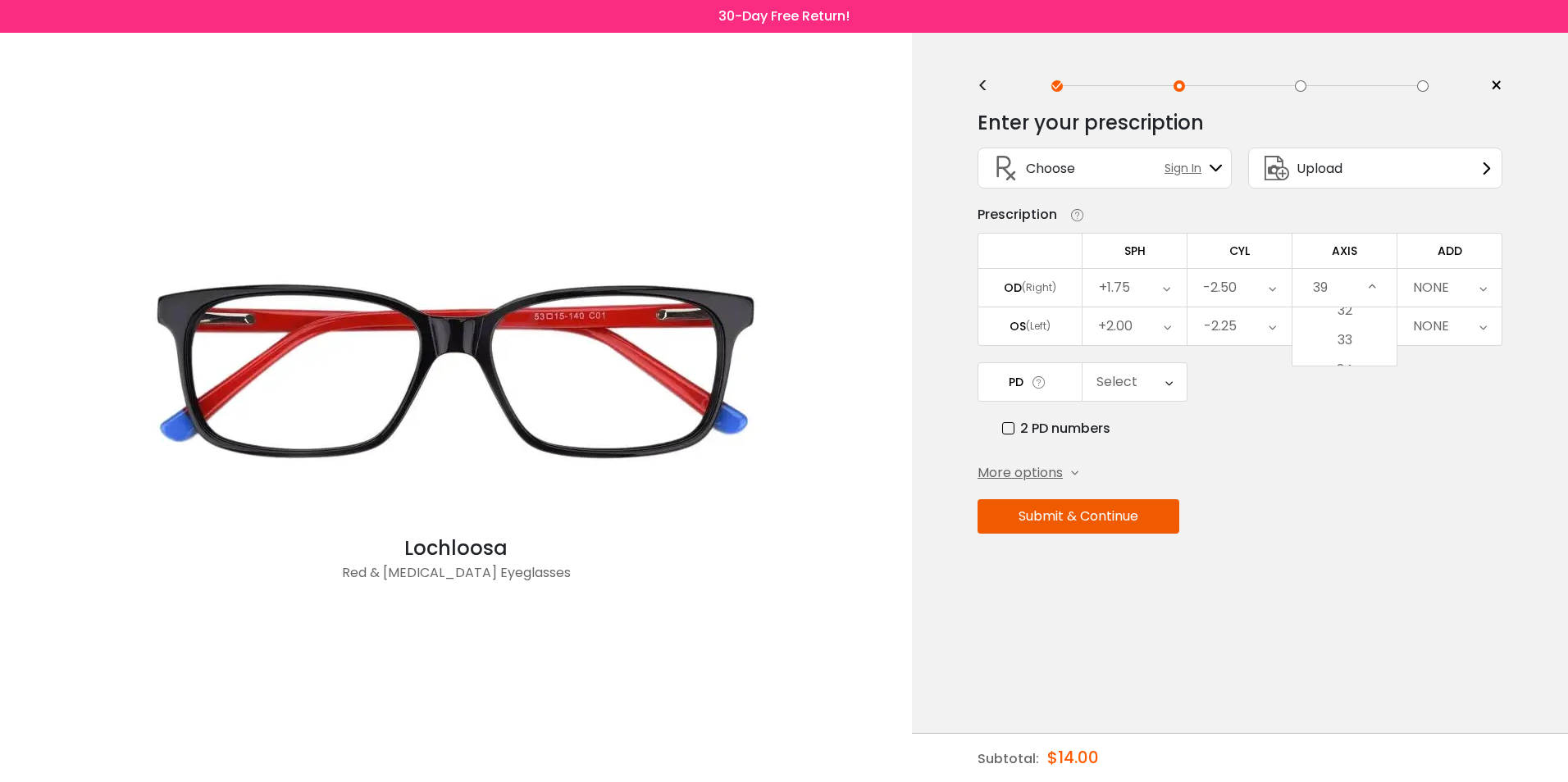
scroll to position [1045, 0]
click at [1343, 508] on li "42" at bounding box center [1345, 517] width 104 height 30
click at [1342, 273] on div "42" at bounding box center [1345, 288] width 104 height 37
click at [1351, 513] on li "45" at bounding box center [1345, 517] width 104 height 30
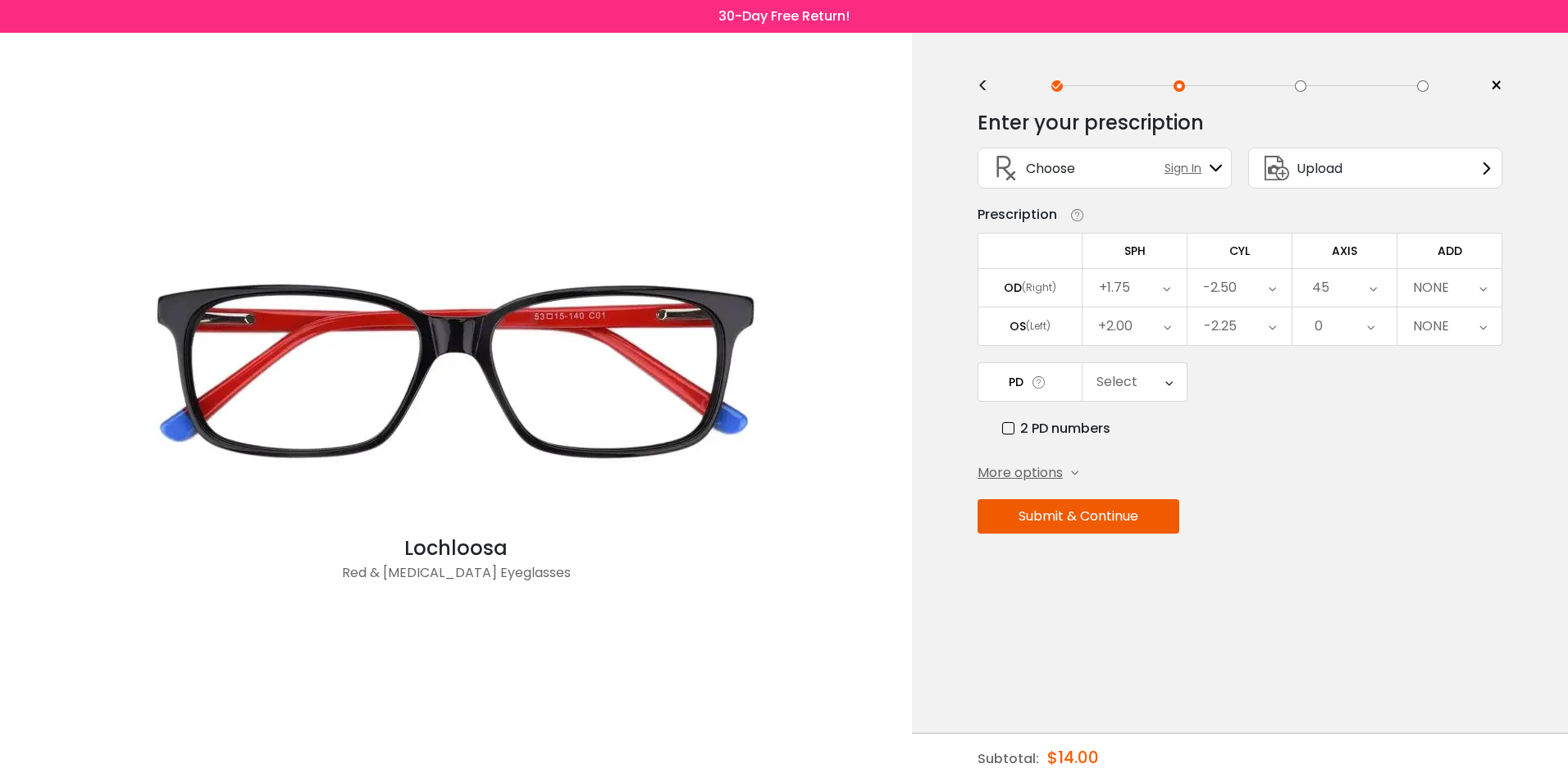
click at [1371, 286] on icon at bounding box center [1374, 288] width 8 height 37
click at [1346, 515] on li "48" at bounding box center [1345, 517] width 104 height 30
click at [1379, 283] on div "48" at bounding box center [1345, 288] width 104 height 37
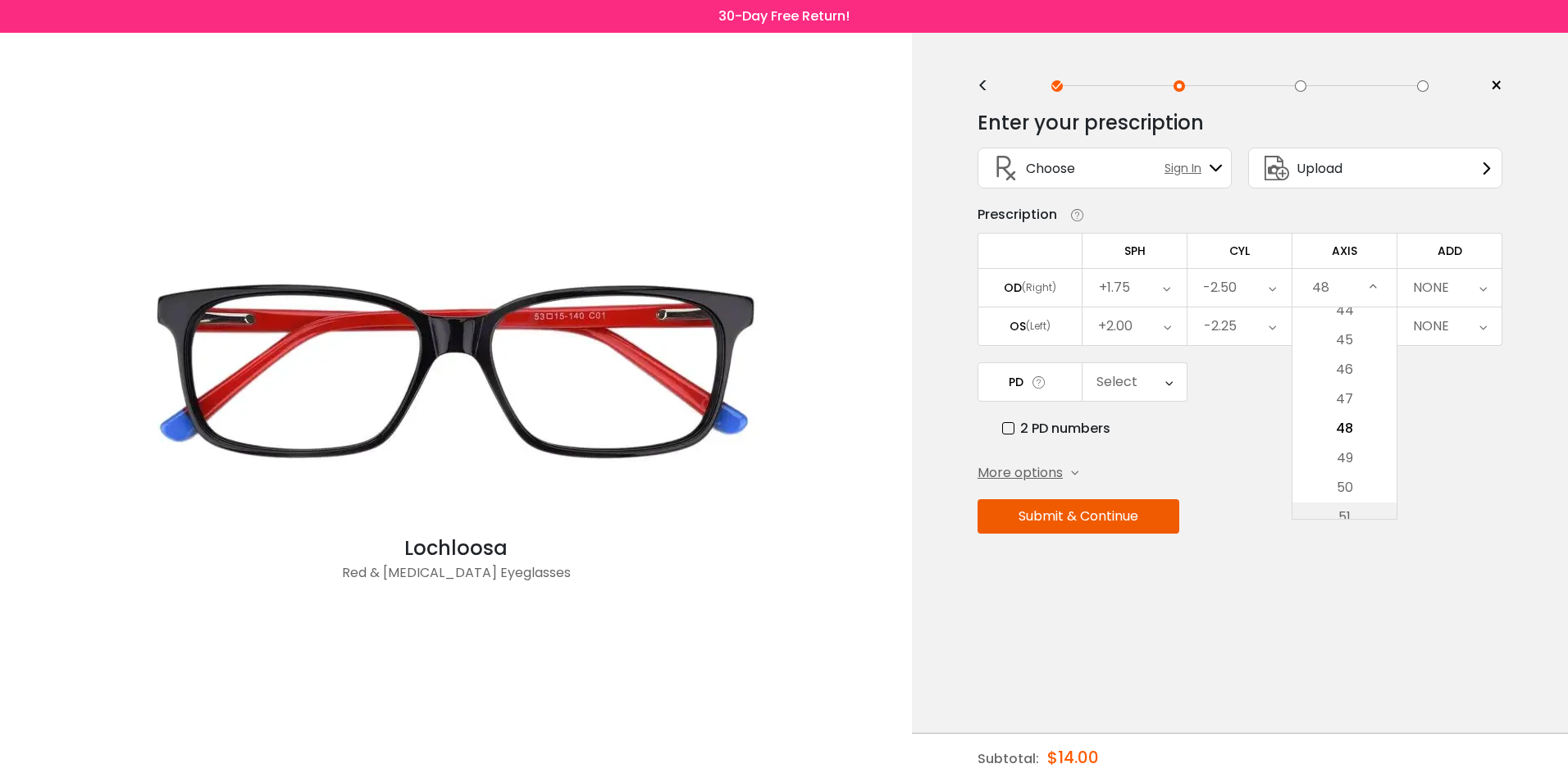
click at [1345, 511] on li "51" at bounding box center [1345, 517] width 104 height 30
click at [1370, 279] on icon at bounding box center [1372, 288] width 8 height 37
click at [1345, 514] on li "54" at bounding box center [1345, 517] width 104 height 30
click at [1373, 274] on icon at bounding box center [1374, 288] width 8 height 37
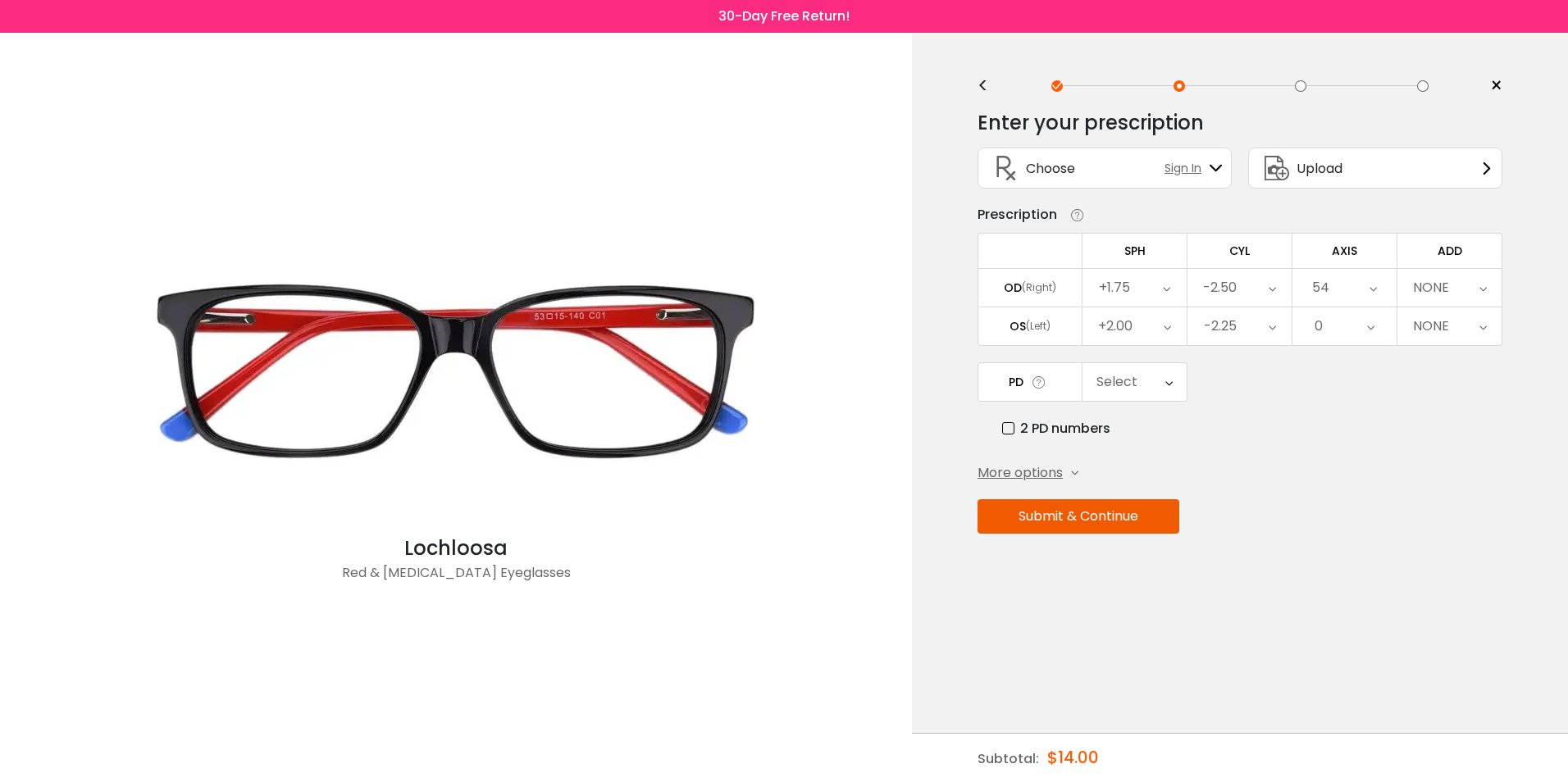
scroll to position [1488, 0]
click at [1346, 514] on li "57" at bounding box center [1345, 517] width 104 height 30
click at [1376, 285] on icon at bounding box center [1374, 288] width 8 height 37
click at [1345, 506] on li "60" at bounding box center [1345, 517] width 104 height 30
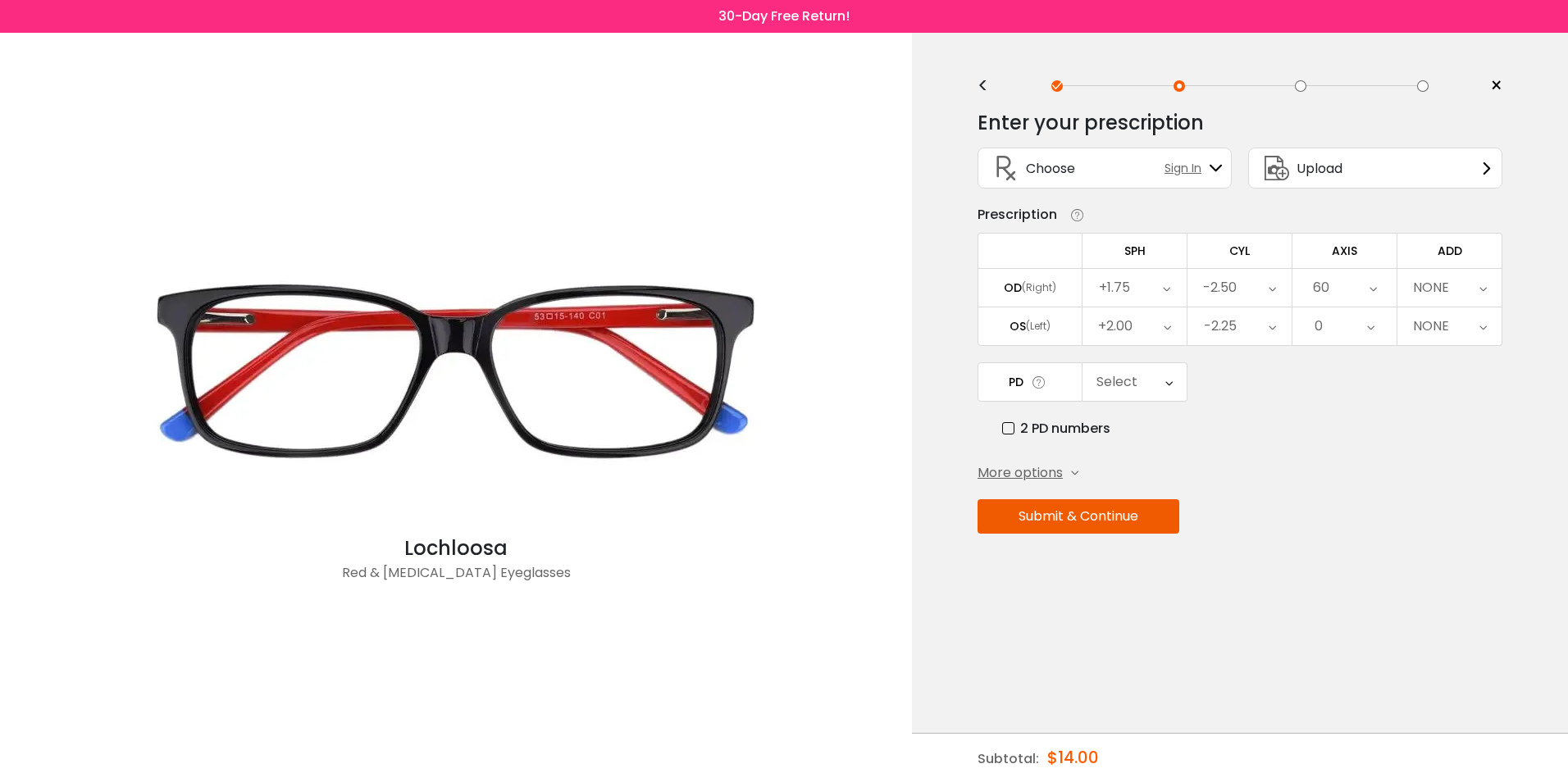
click at [1376, 288] on icon at bounding box center [1374, 288] width 8 height 37
click at [1350, 510] on li "63" at bounding box center [1345, 517] width 104 height 30
click at [1372, 289] on icon at bounding box center [1373, 288] width 8 height 37
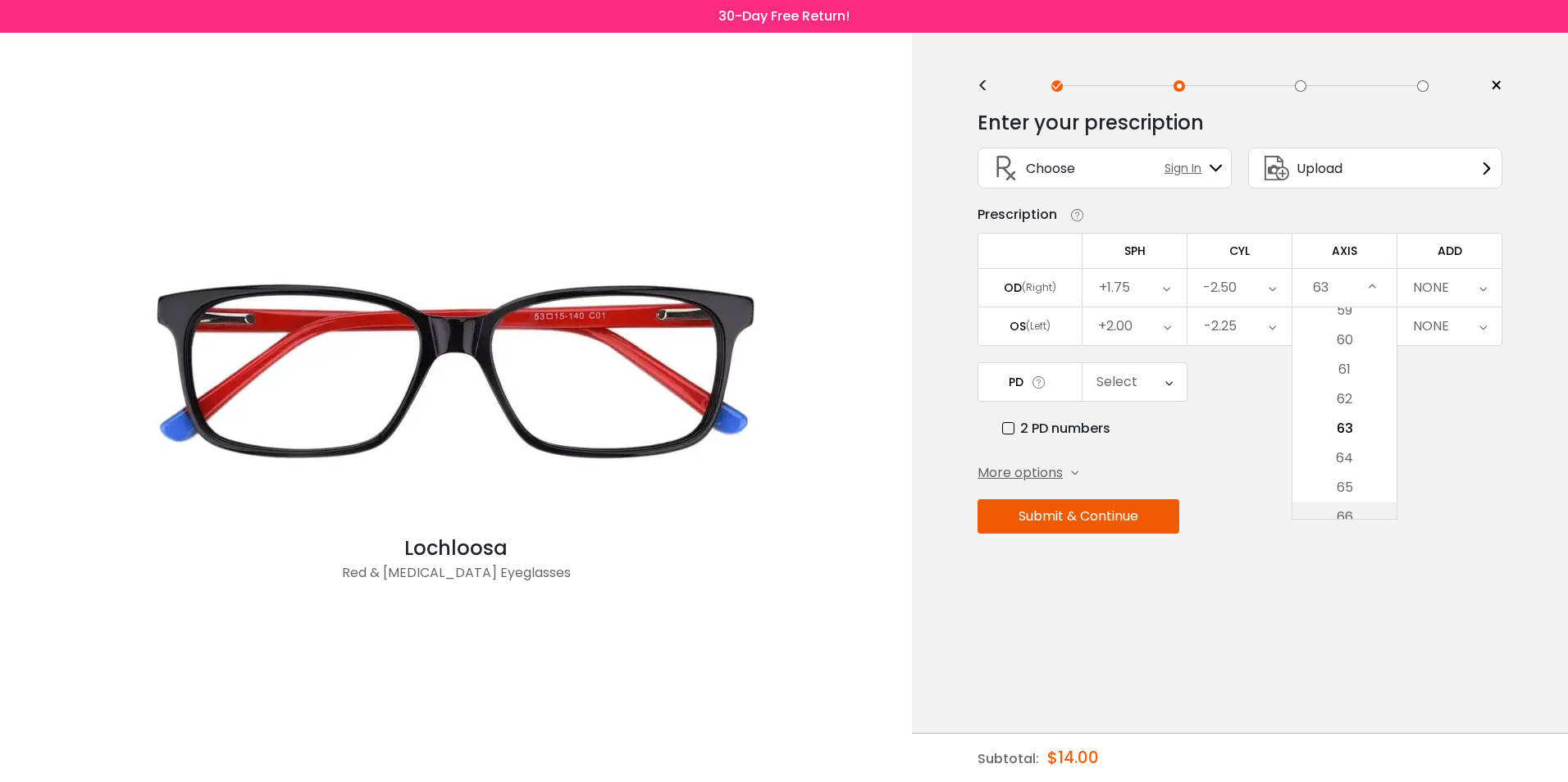
click at [1345, 511] on li "66" at bounding box center [1345, 517] width 104 height 30
click at [1376, 289] on icon at bounding box center [1374, 288] width 8 height 37
click at [1348, 508] on li "69" at bounding box center [1345, 517] width 104 height 30
click at [1375, 286] on icon at bounding box center [1373, 288] width 8 height 37
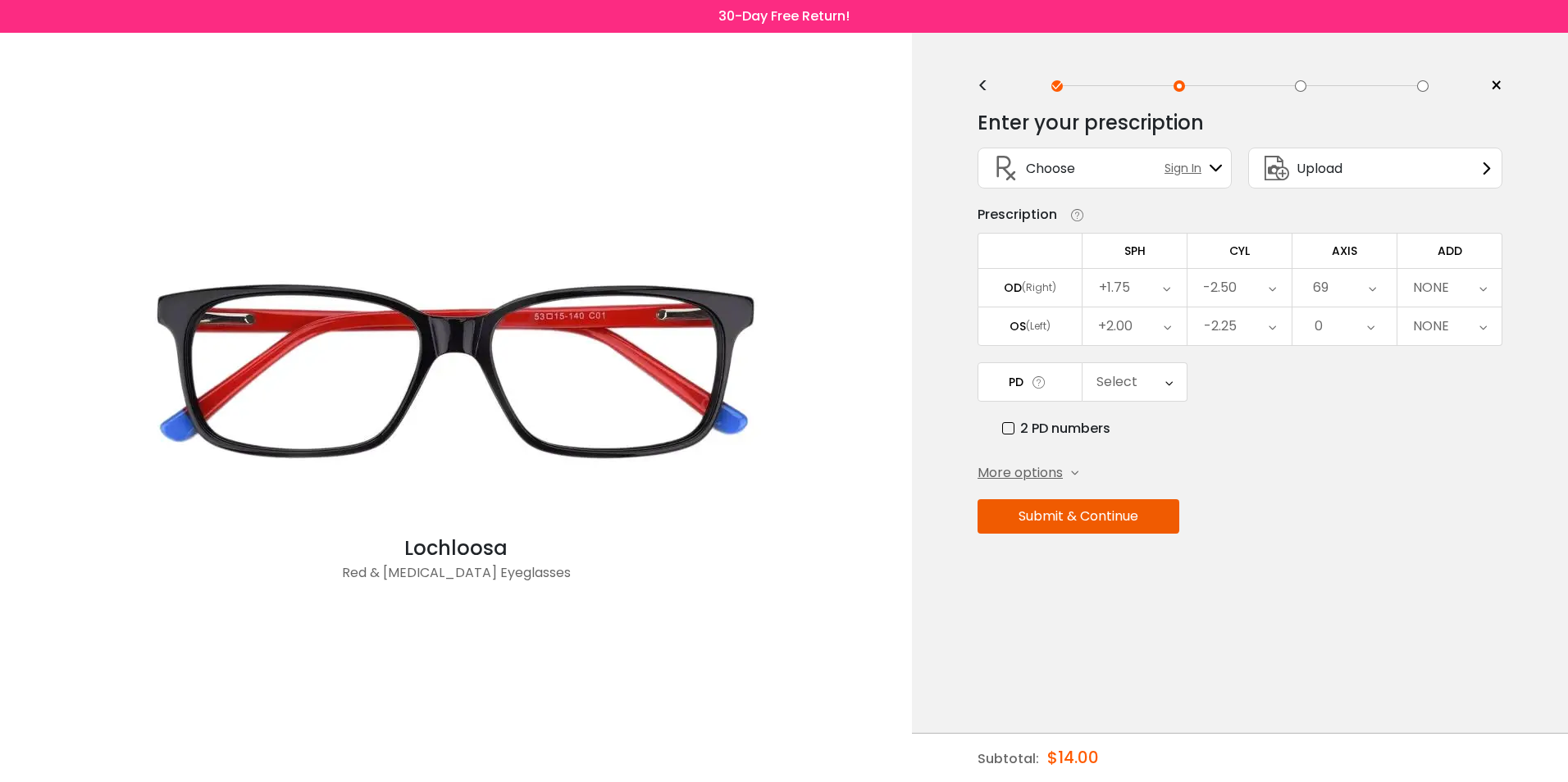
scroll to position [1931, 0]
click at [1346, 512] on li "72" at bounding box center [1345, 517] width 104 height 30
click at [1372, 287] on icon at bounding box center [1373, 288] width 8 height 37
click at [1344, 520] on div "Submit & Continue" at bounding box center [1240, 516] width 525 height 34
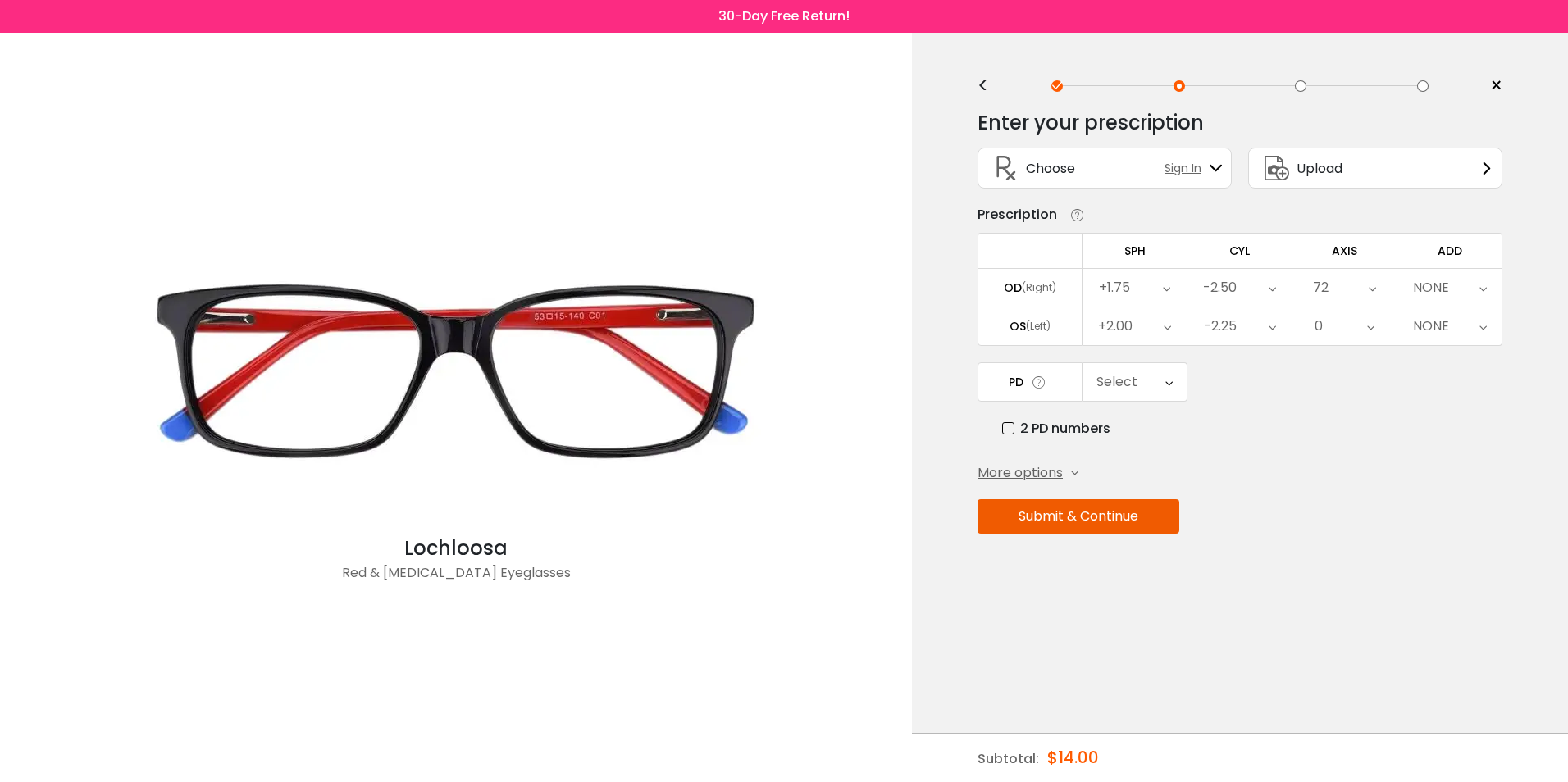
click at [1373, 288] on icon at bounding box center [1373, 288] width 8 height 37
click at [1325, 511] on li "75" at bounding box center [1345, 517] width 104 height 30
click at [1370, 292] on icon at bounding box center [1374, 288] width 8 height 37
click at [1334, 513] on li "78" at bounding box center [1345, 517] width 104 height 30
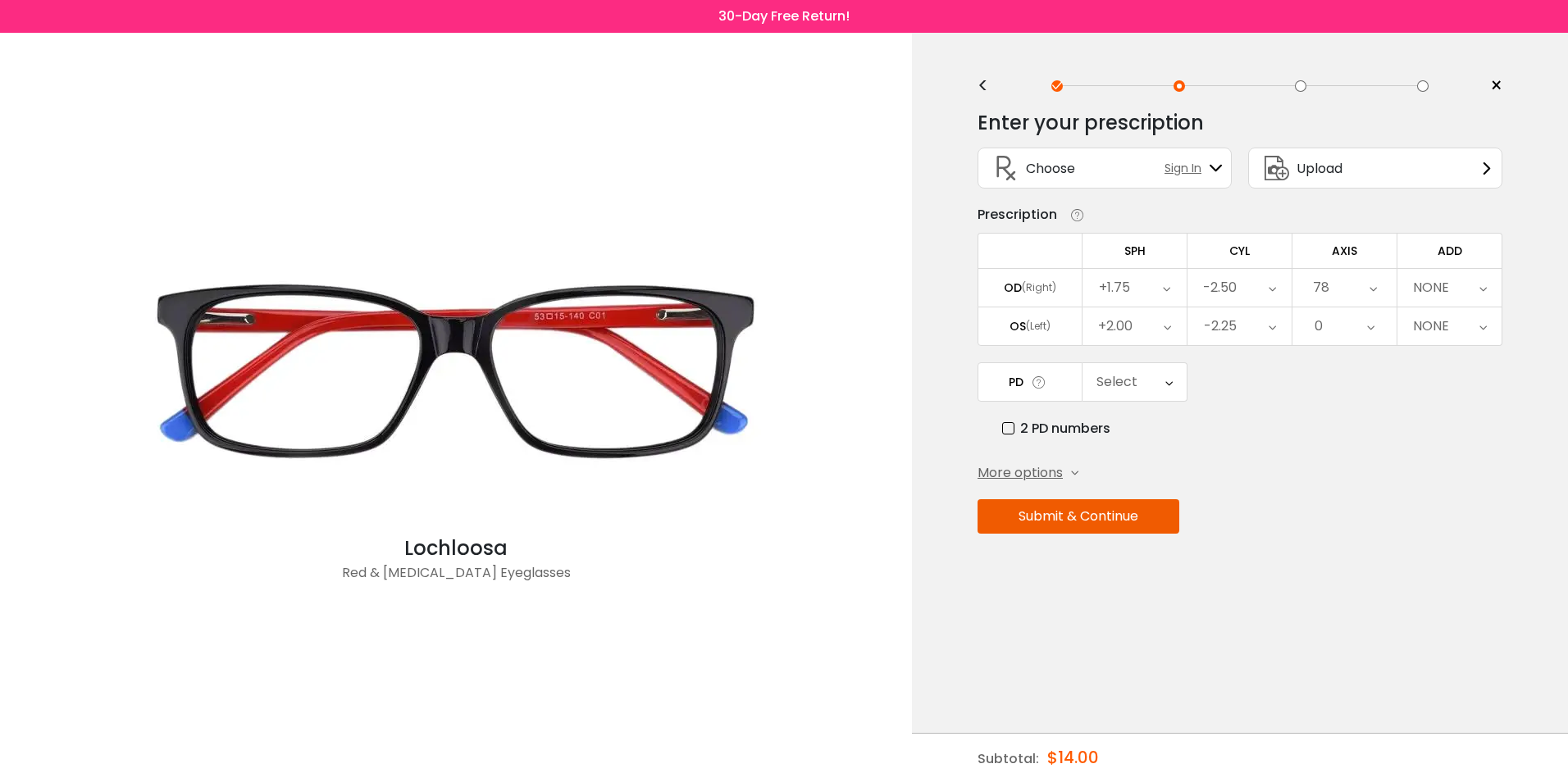
click at [1378, 284] on div "78" at bounding box center [1345, 288] width 104 height 37
click at [1350, 509] on li "81" at bounding box center [1345, 517] width 104 height 30
click at [1371, 288] on icon at bounding box center [1372, 288] width 8 height 37
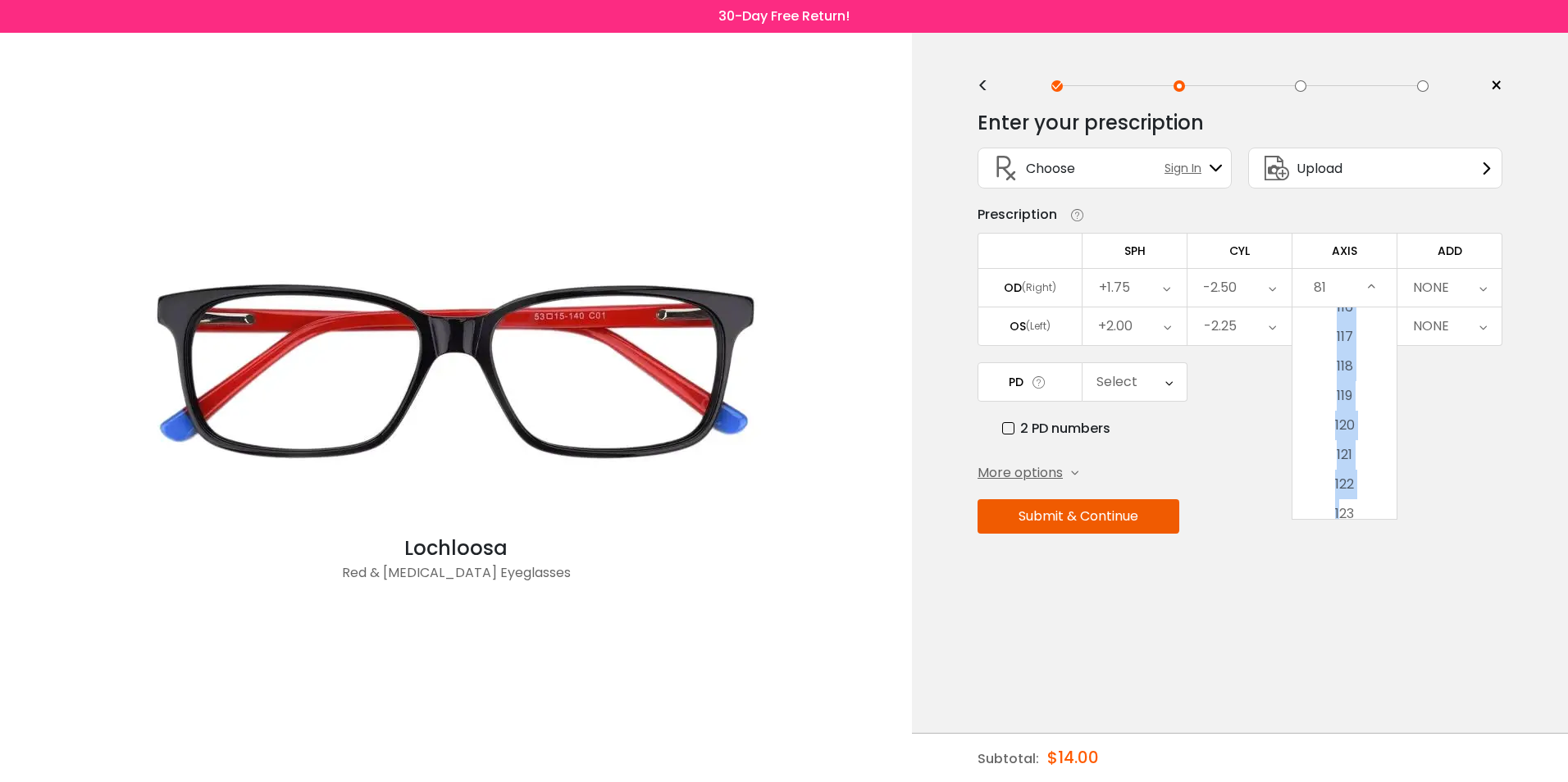
drag, startPoint x: 1347, startPoint y: 465, endPoint x: 1339, endPoint y: 511, distance: 46.7
click at [1366, 286] on div "81" at bounding box center [1345, 288] width 104 height 37
drag, startPoint x: 1367, startPoint y: 447, endPoint x: 1368, endPoint y: 517, distance: 70.0
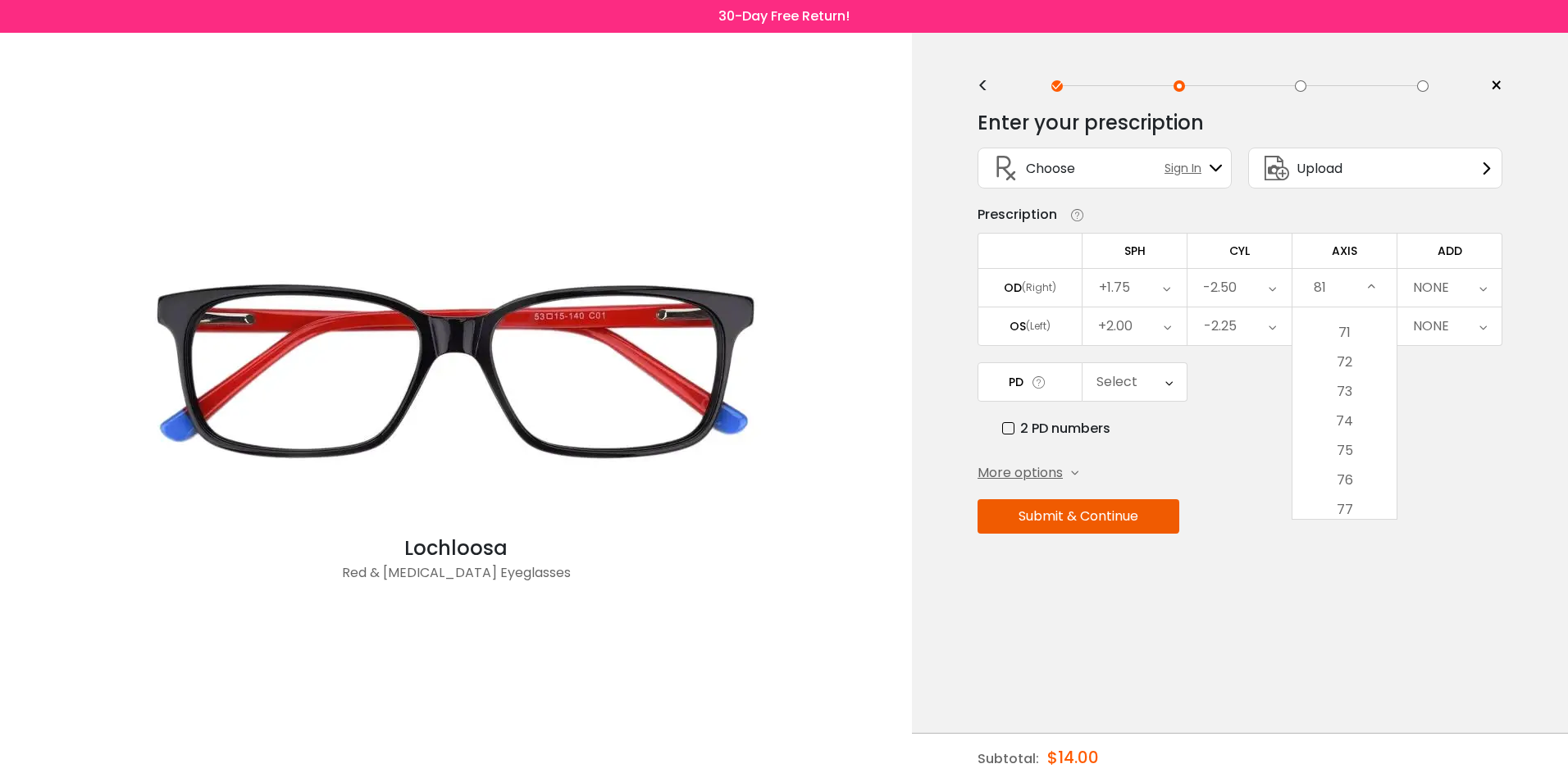
click at [1370, 284] on icon at bounding box center [1372, 288] width 8 height 37
drag, startPoint x: 1370, startPoint y: 284, endPoint x: 1354, endPoint y: 499, distance: 215.6
click at [1354, 307] on div "81 Cancel AXIS OD Save None 1 2 3 4 5 6 7 8 9 10 11 12 13 14 15 16 17 18 19 20 …" at bounding box center [1345, 288] width 104 height 37
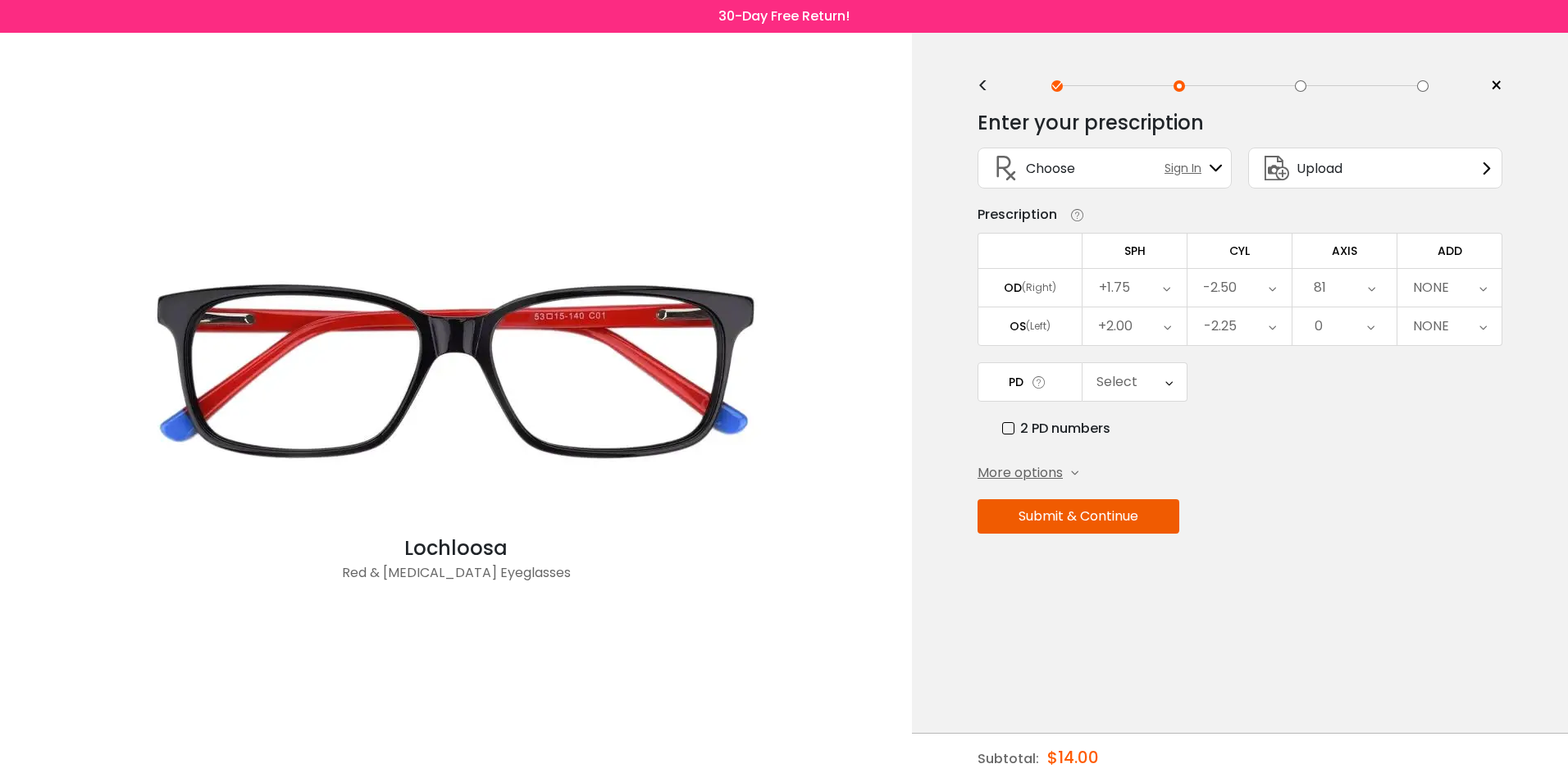
drag, startPoint x: 1354, startPoint y: 499, endPoint x: 1364, endPoint y: 275, distance: 224.2
click at [1364, 275] on div "81" at bounding box center [1345, 288] width 104 height 37
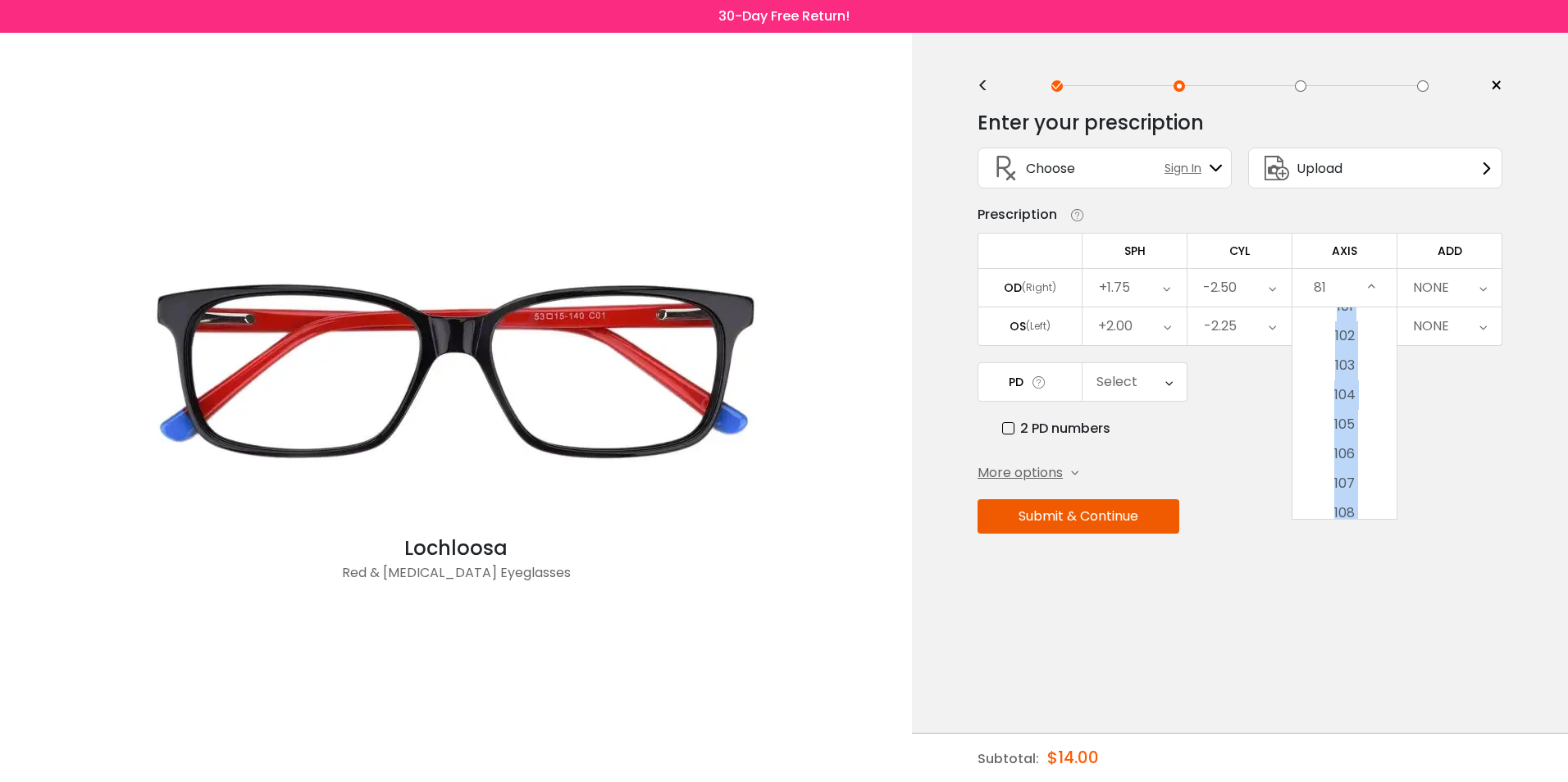
scroll to position [3048, 0]
drag, startPoint x: 1323, startPoint y: 489, endPoint x: 1361, endPoint y: 493, distance: 38.2
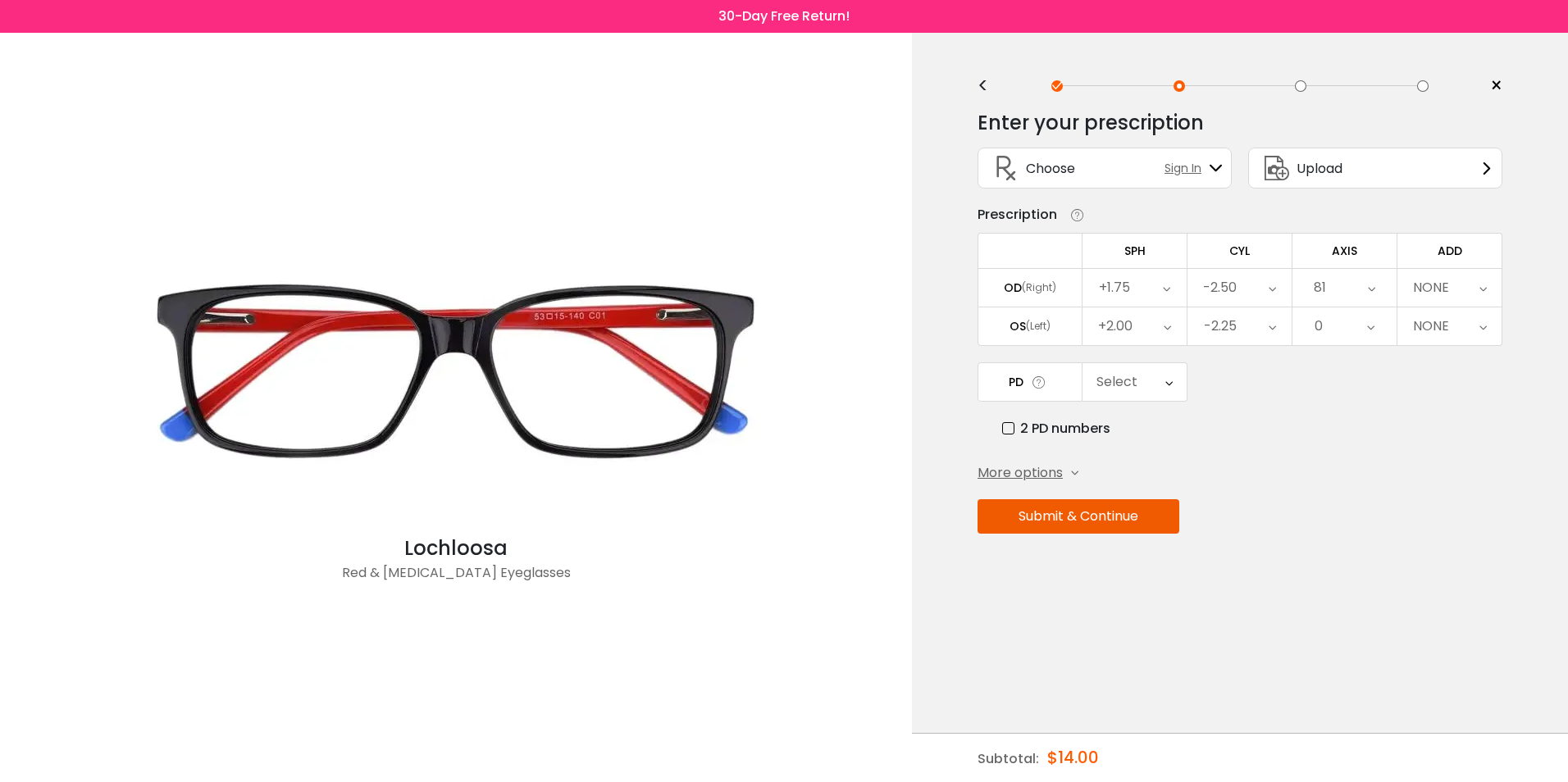
click at [1368, 274] on icon at bounding box center [1372, 288] width 8 height 37
click at [1347, 511] on li "84" at bounding box center [1345, 517] width 104 height 30
click at [1367, 284] on div "84" at bounding box center [1345, 288] width 104 height 37
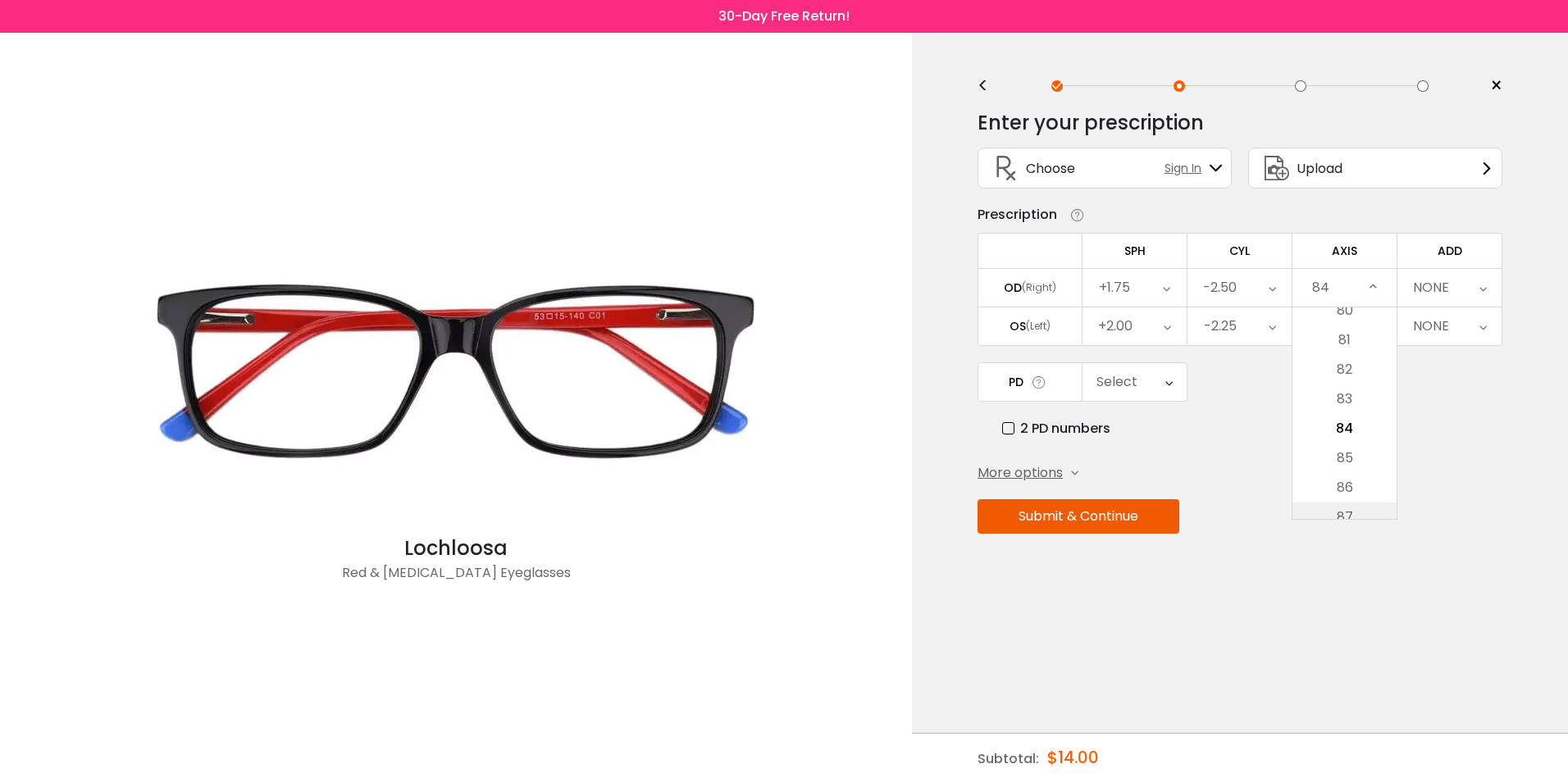
click at [1359, 511] on li "87" at bounding box center [1345, 517] width 104 height 30
click at [1372, 285] on icon at bounding box center [1374, 288] width 8 height 37
drag, startPoint x: 1359, startPoint y: 422, endPoint x: 1365, endPoint y: 517, distance: 95.2
click at [1365, 517] on li "90" at bounding box center [1345, 517] width 104 height 30
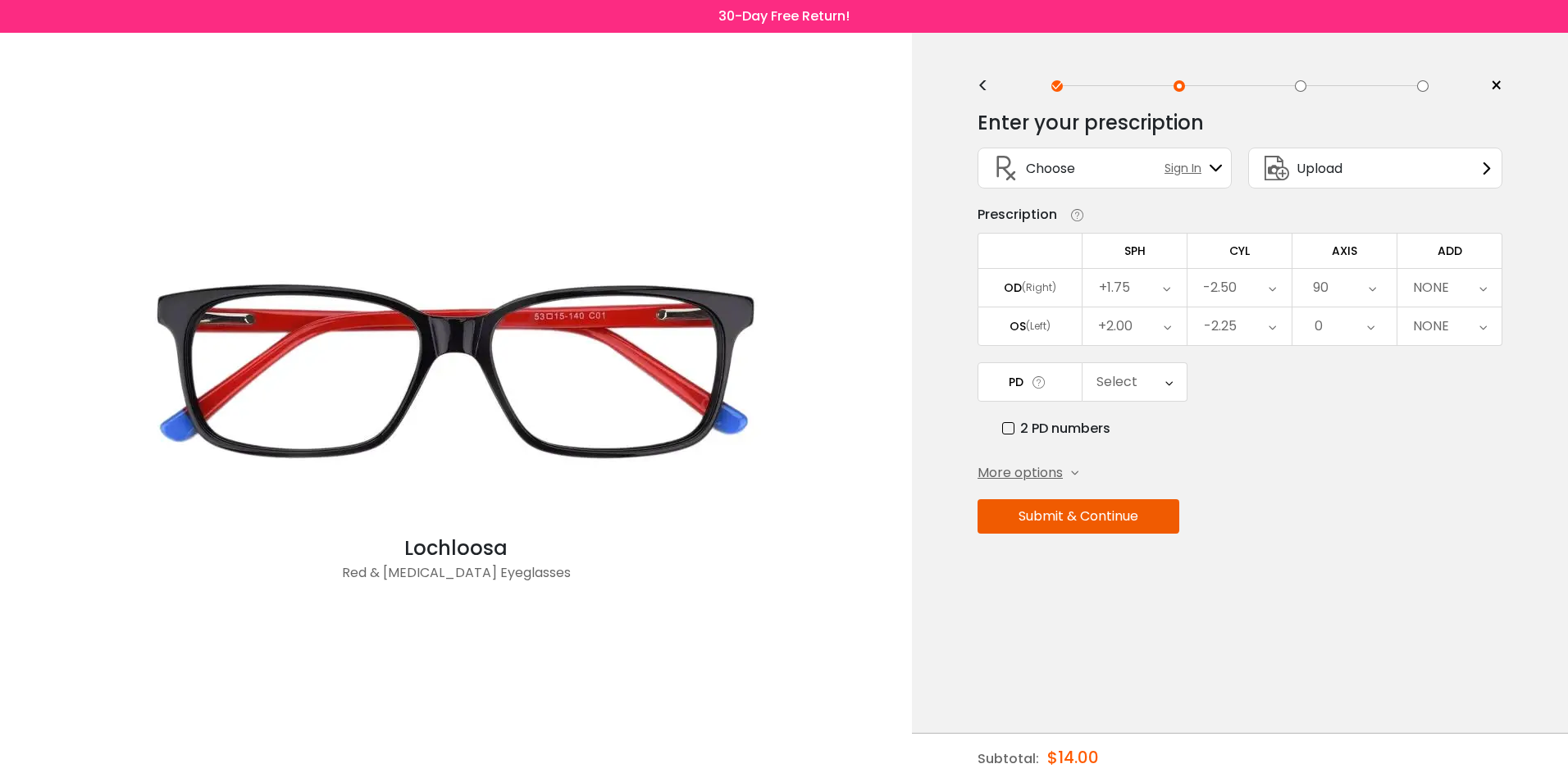
click at [1370, 287] on icon at bounding box center [1373, 288] width 8 height 37
click at [1360, 506] on li "93" at bounding box center [1345, 517] width 104 height 30
click at [1379, 286] on div "93" at bounding box center [1345, 288] width 104 height 37
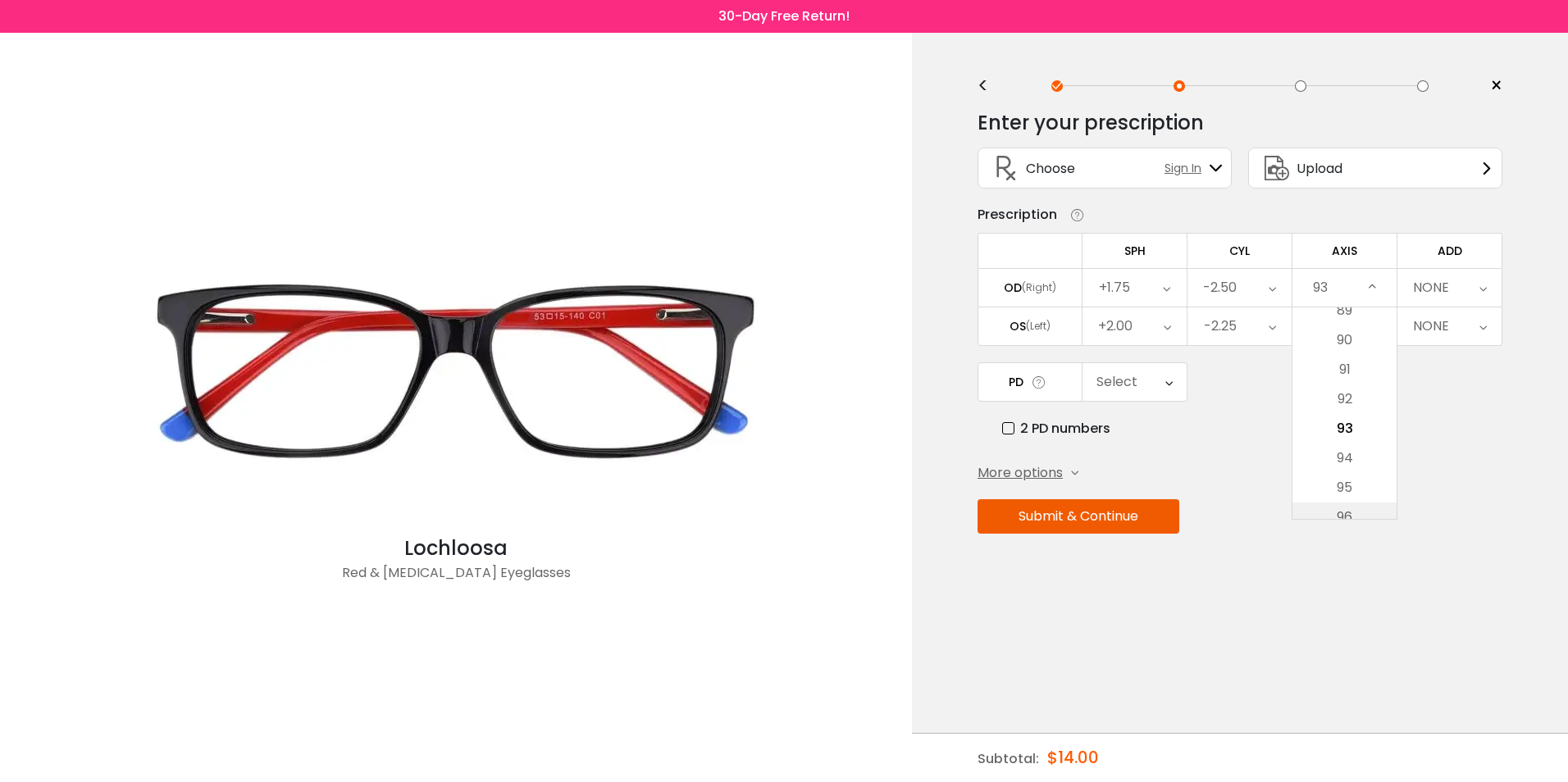
click at [1365, 504] on li "96" at bounding box center [1345, 517] width 104 height 30
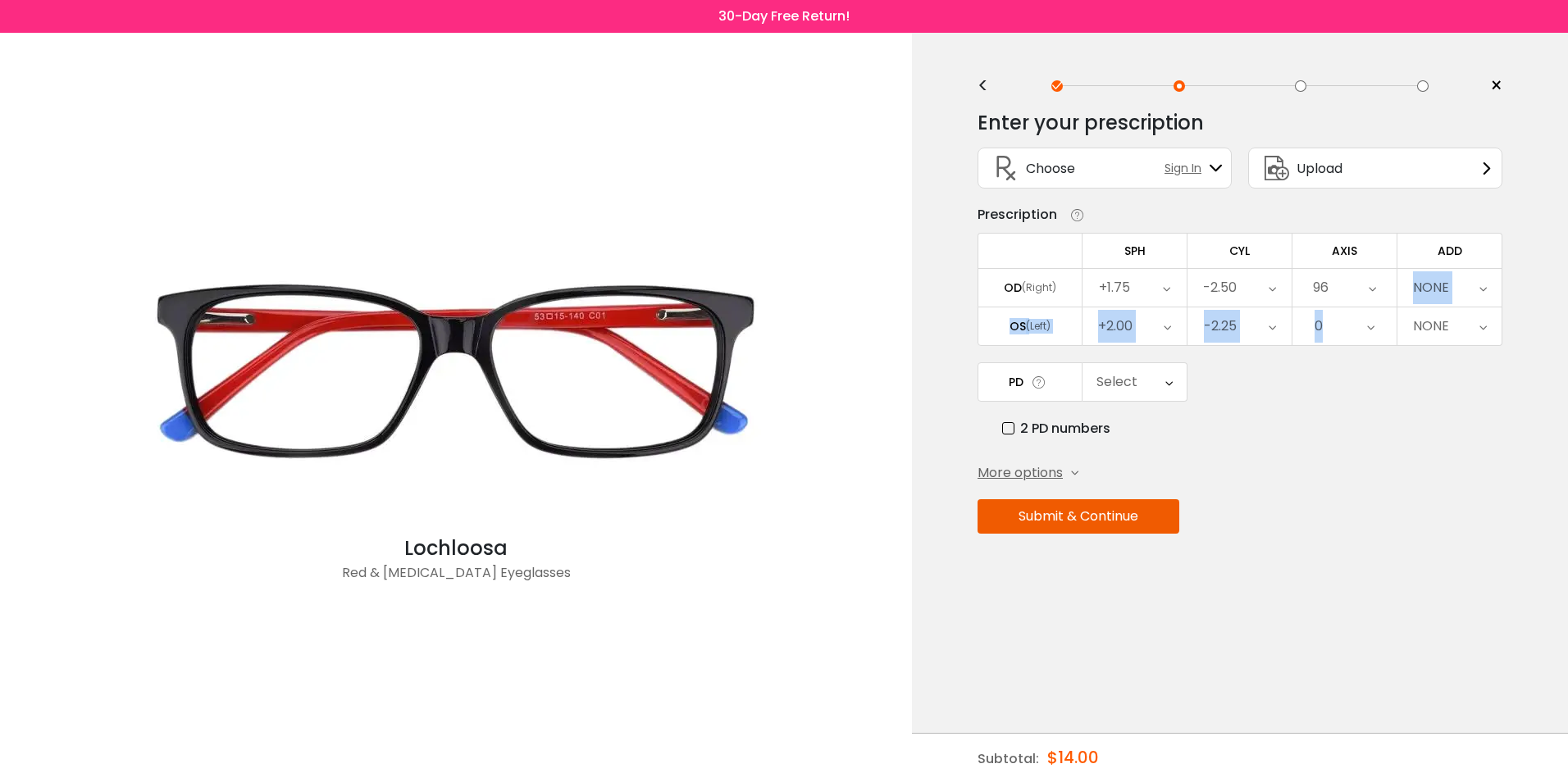
drag, startPoint x: 1371, startPoint y: 295, endPoint x: 1368, endPoint y: 314, distance: 19.2
click at [1368, 314] on tbody "SPH CYL AXIS ADD OD (Right) +1.75 Cancel SPH OD Save -20.00 -19.75 -19.50 -19.2…" at bounding box center [1240, 289] width 525 height 113
drag, startPoint x: 1368, startPoint y: 314, endPoint x: 1370, endPoint y: 276, distance: 38.1
click at [1370, 276] on icon at bounding box center [1373, 288] width 8 height 37
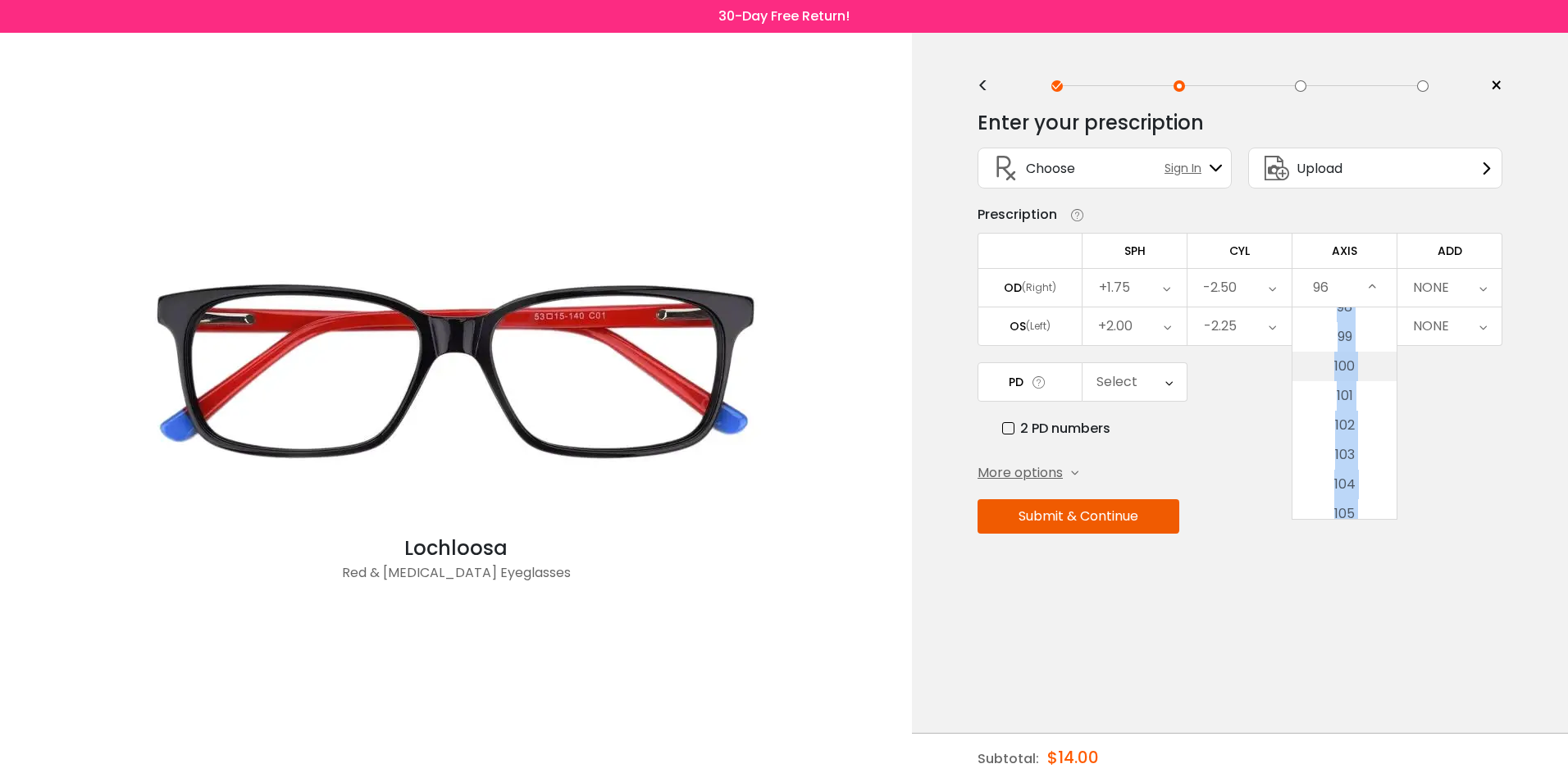
scroll to position [3012, 0]
drag, startPoint x: 1370, startPoint y: 285, endPoint x: 1353, endPoint y: 516, distance: 231.6
click at [1353, 307] on div "96 Cancel AXIS OD Save None 1 2 3 4 5 6 7 8 9 10 11 12 13 14 15 16 17 18 19 20 …" at bounding box center [1345, 288] width 104 height 37
drag, startPoint x: 1353, startPoint y: 516, endPoint x: 1378, endPoint y: 276, distance: 241.3
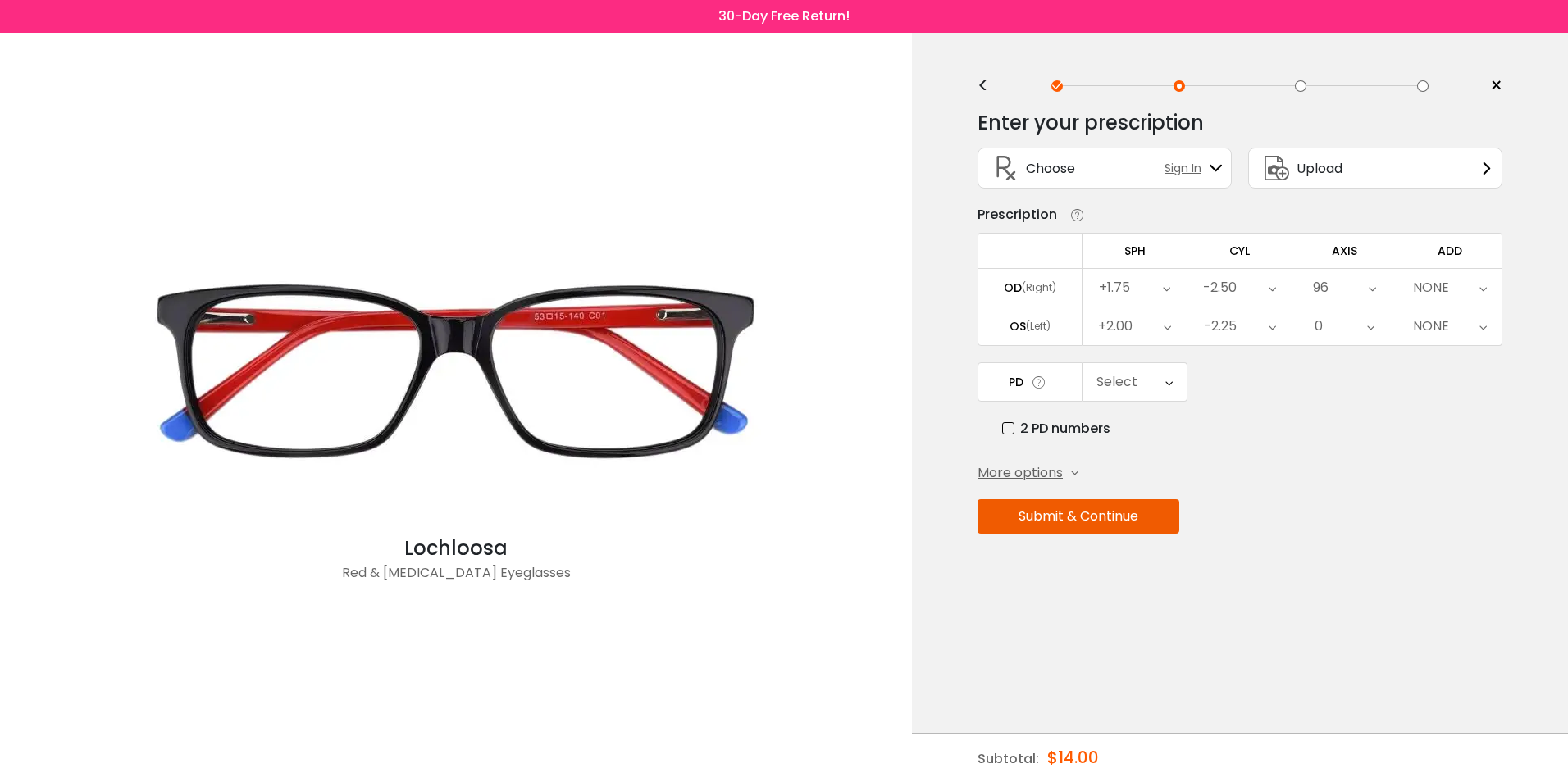
click at [1378, 276] on div "96" at bounding box center [1345, 288] width 104 height 37
click at [1347, 510] on li "99" at bounding box center [1345, 517] width 104 height 30
click at [1378, 283] on div "99" at bounding box center [1345, 288] width 104 height 37
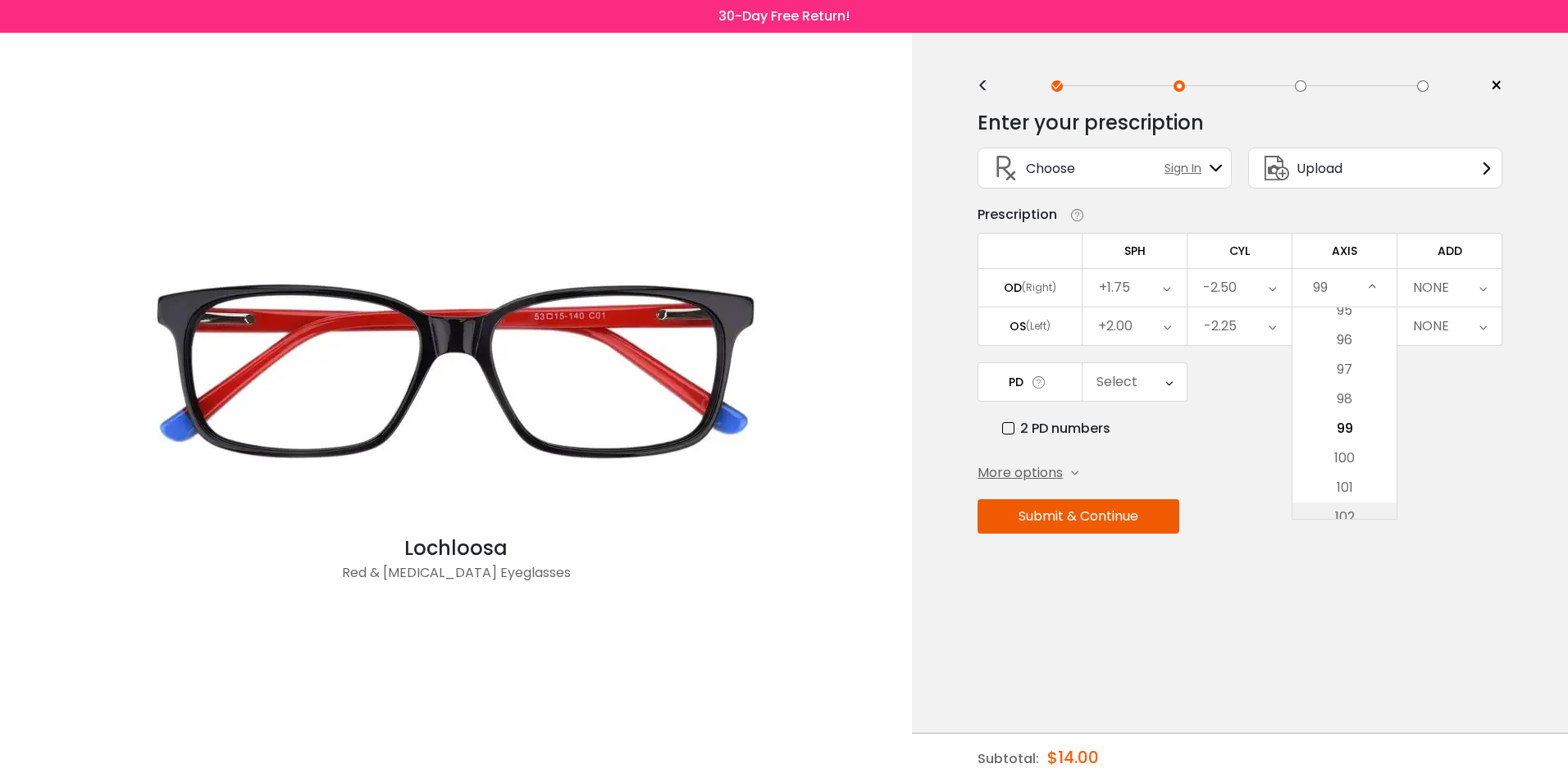
click at [1332, 511] on li "102" at bounding box center [1345, 517] width 104 height 30
click at [1376, 271] on icon at bounding box center [1374, 288] width 8 height 37
click at [1350, 505] on li "105" at bounding box center [1345, 517] width 104 height 30
click at [1367, 284] on div "105" at bounding box center [1345, 288] width 104 height 37
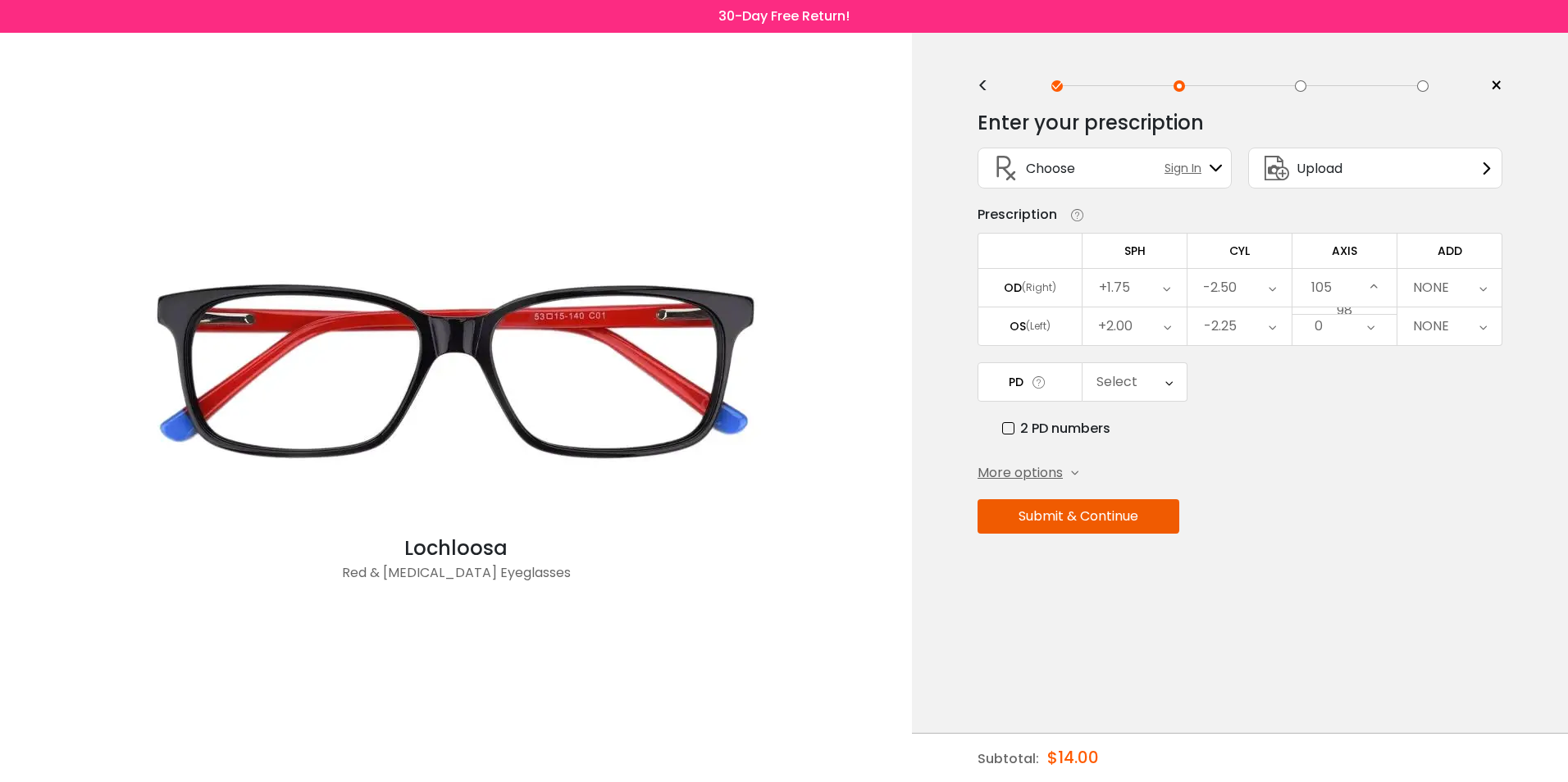
scroll to position [2994, 0]
click at [1367, 284] on div "105" at bounding box center [1345, 288] width 104 height 37
click at [1336, 512] on li "108" at bounding box center [1345, 517] width 104 height 30
click at [1366, 280] on div "108" at bounding box center [1345, 288] width 104 height 37
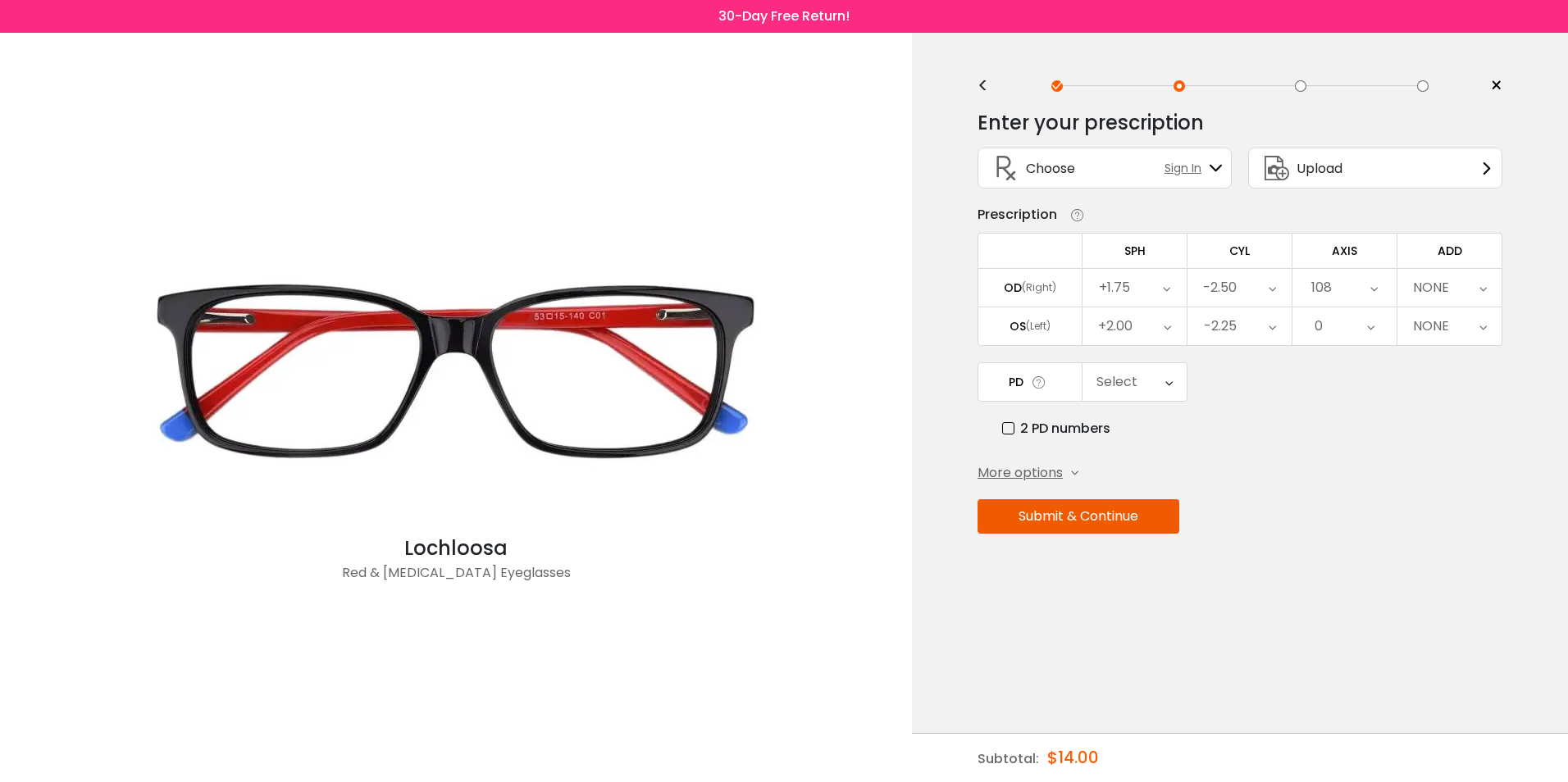
scroll to position [3083, 0]
click at [1361, 512] on li "111" at bounding box center [1345, 517] width 104 height 30
click at [1375, 287] on icon at bounding box center [1372, 288] width 8 height 37
click at [1354, 511] on li "114" at bounding box center [1345, 517] width 104 height 30
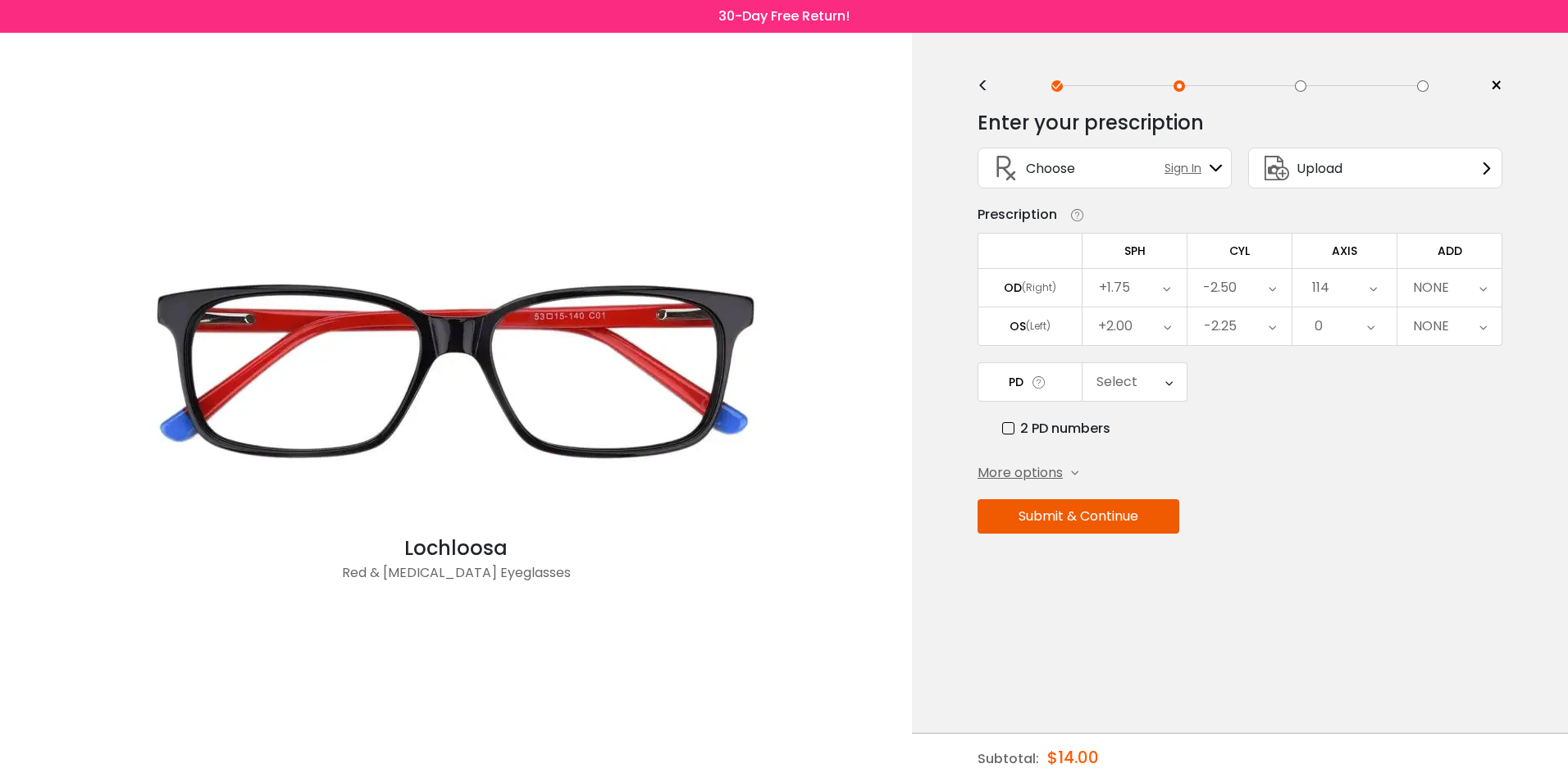
click at [1370, 284] on icon at bounding box center [1374, 288] width 8 height 37
click at [1361, 514] on li "117" at bounding box center [1345, 517] width 104 height 30
click at [1380, 287] on div "117" at bounding box center [1345, 288] width 104 height 37
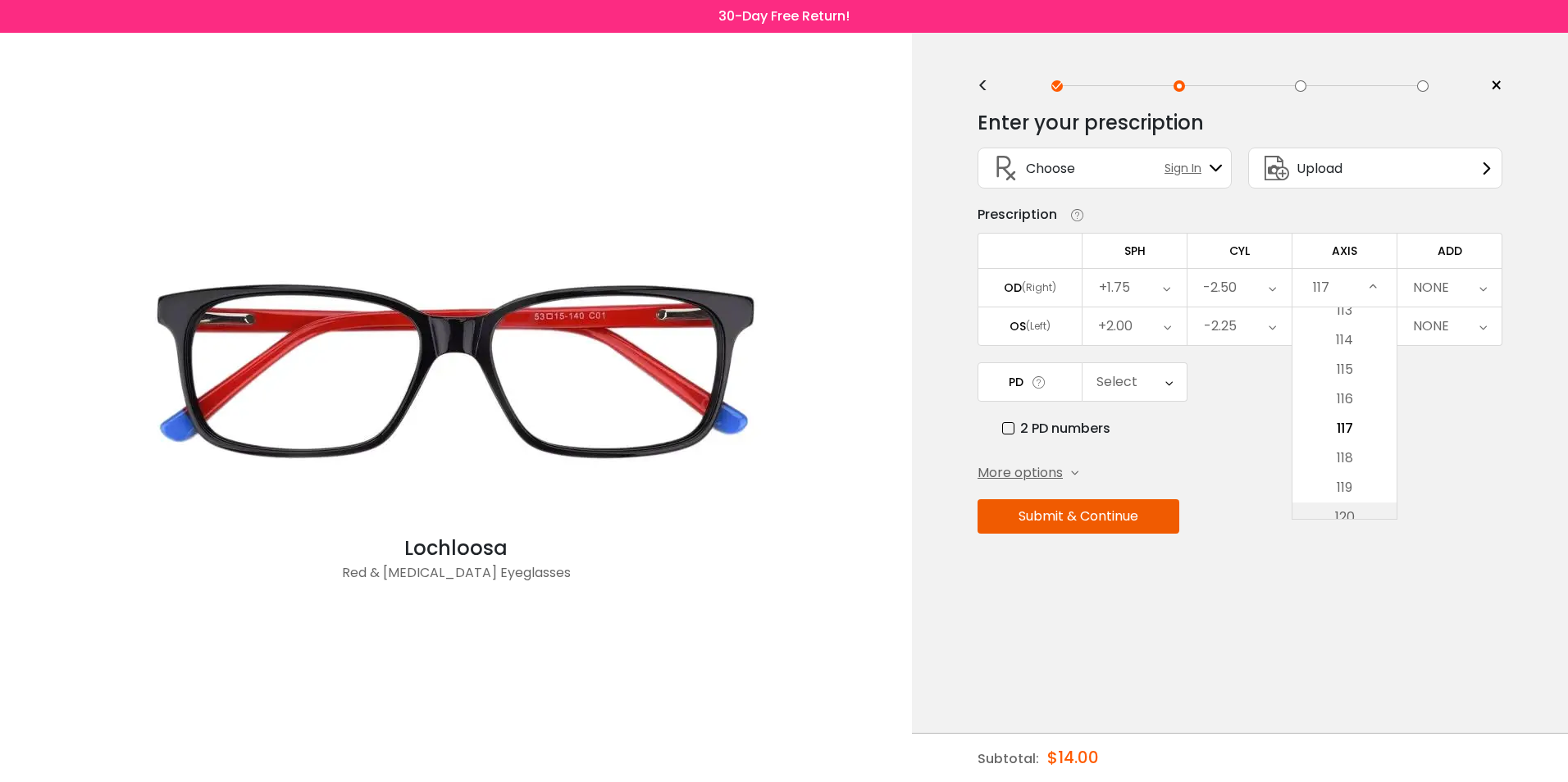
click at [1354, 511] on li "120" at bounding box center [1345, 517] width 104 height 30
click at [1376, 278] on icon at bounding box center [1374, 288] width 8 height 37
click at [1341, 514] on li "123" at bounding box center [1345, 517] width 104 height 30
click at [1368, 285] on div "123" at bounding box center [1345, 288] width 104 height 37
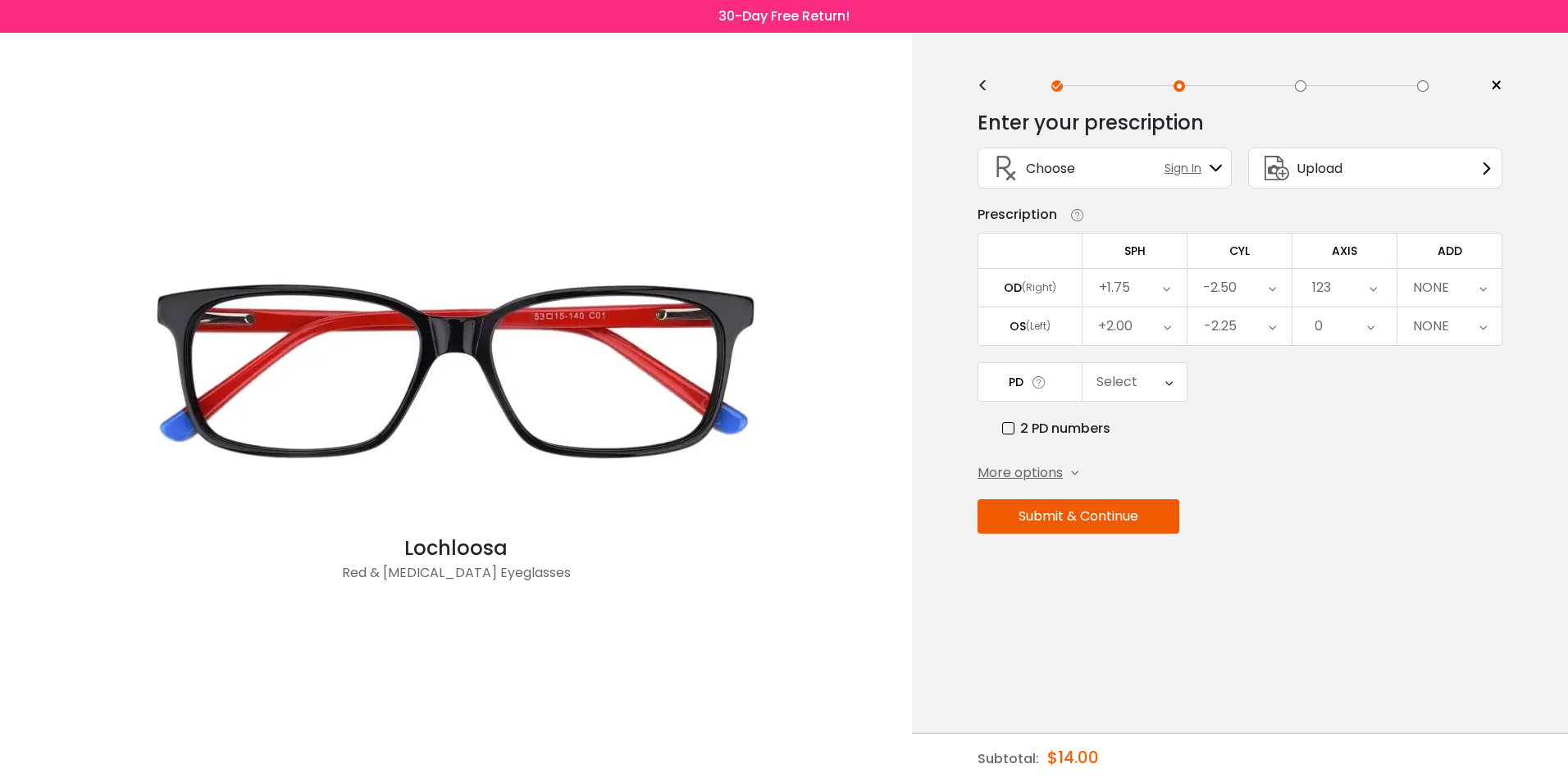
scroll to position [3525, 0]
click at [1336, 517] on li "126" at bounding box center [1345, 517] width 104 height 30
click at [1372, 294] on icon at bounding box center [1374, 288] width 8 height 37
click at [1345, 515] on li "129" at bounding box center [1345, 517] width 104 height 30
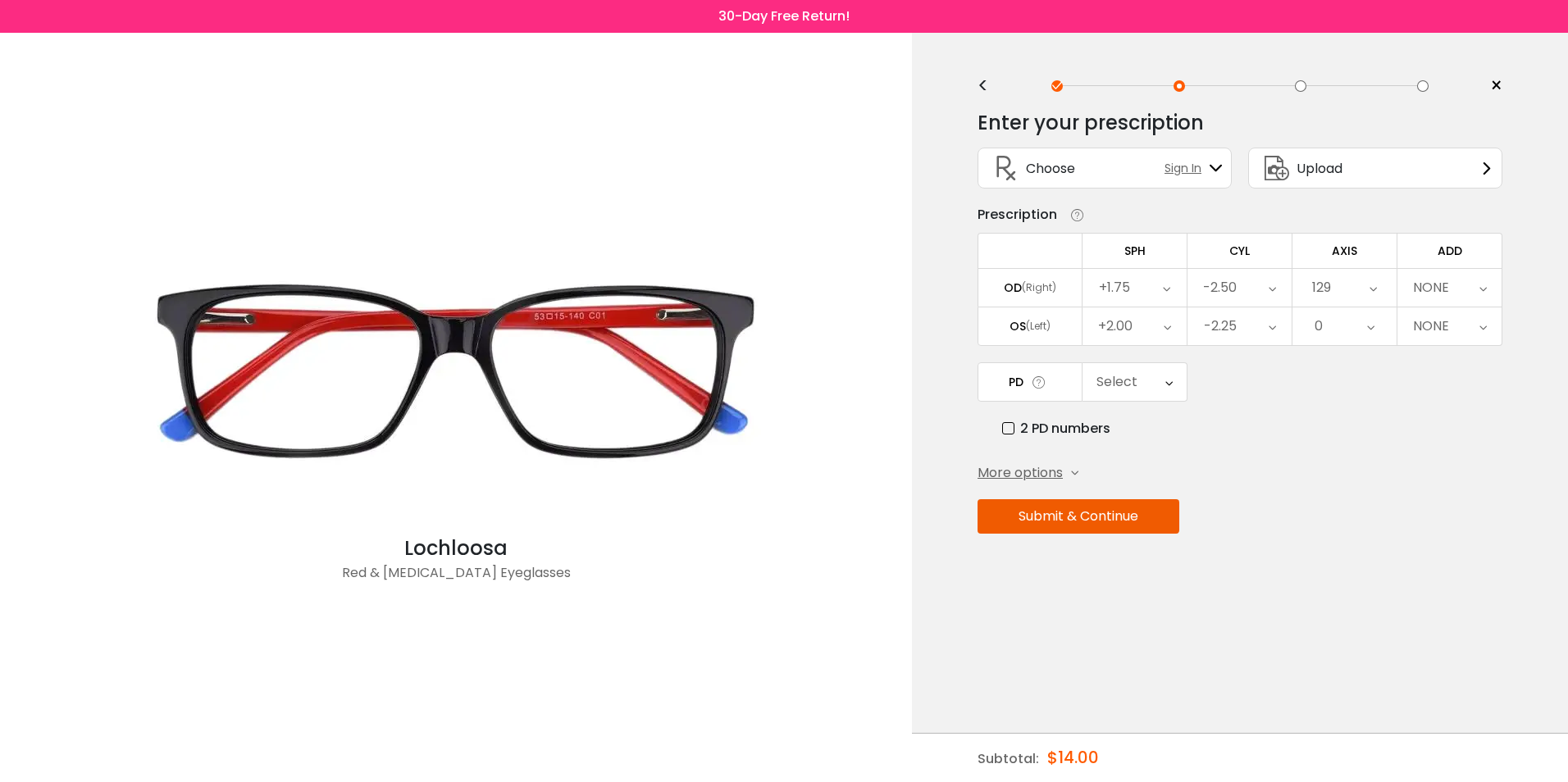
click at [1379, 289] on div "129" at bounding box center [1345, 288] width 104 height 37
click at [1353, 511] on li "132" at bounding box center [1345, 517] width 104 height 30
click at [1372, 286] on icon at bounding box center [1374, 288] width 8 height 37
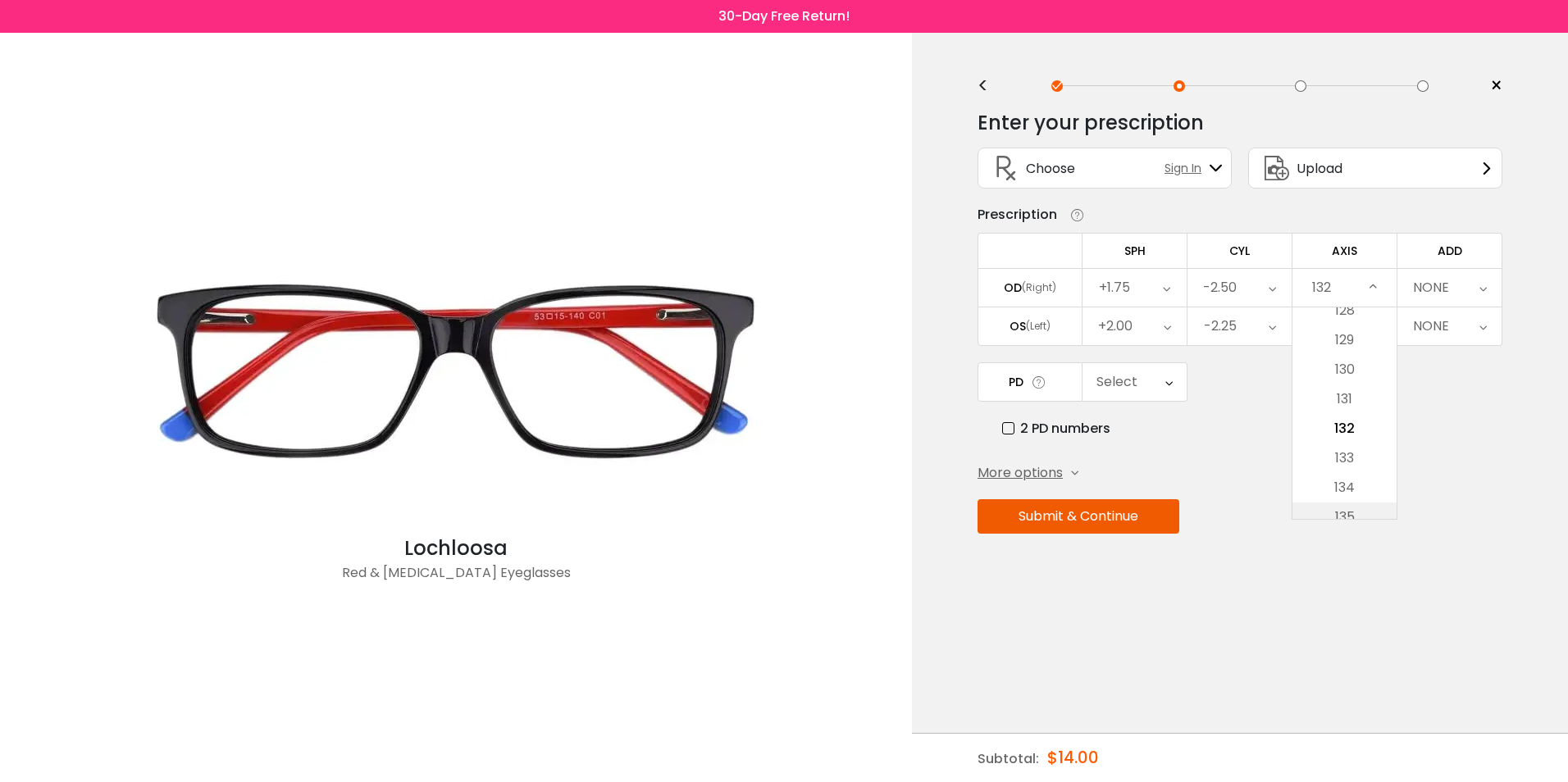
click at [1343, 514] on li "135" at bounding box center [1345, 517] width 104 height 30
click at [1377, 289] on icon at bounding box center [1374, 288] width 8 height 37
click at [1357, 506] on li "138" at bounding box center [1345, 517] width 104 height 30
click at [1375, 282] on icon at bounding box center [1374, 288] width 8 height 37
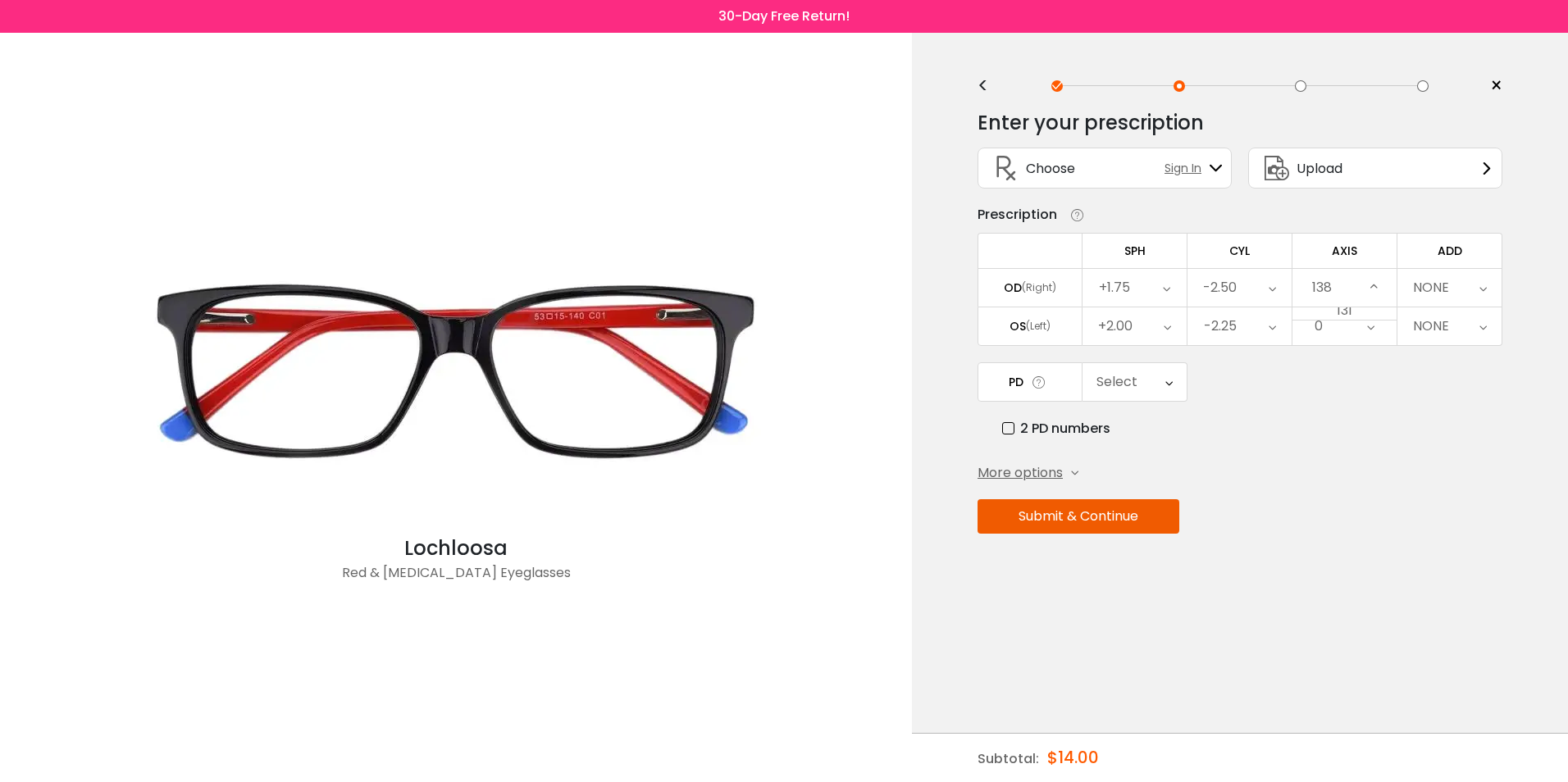
scroll to position [3968, 0]
click at [1342, 505] on li "141" at bounding box center [1345, 517] width 104 height 30
drag, startPoint x: 1369, startPoint y: 284, endPoint x: 1367, endPoint y: 292, distance: 8.2
click at [1367, 292] on div "141" at bounding box center [1345, 288] width 104 height 37
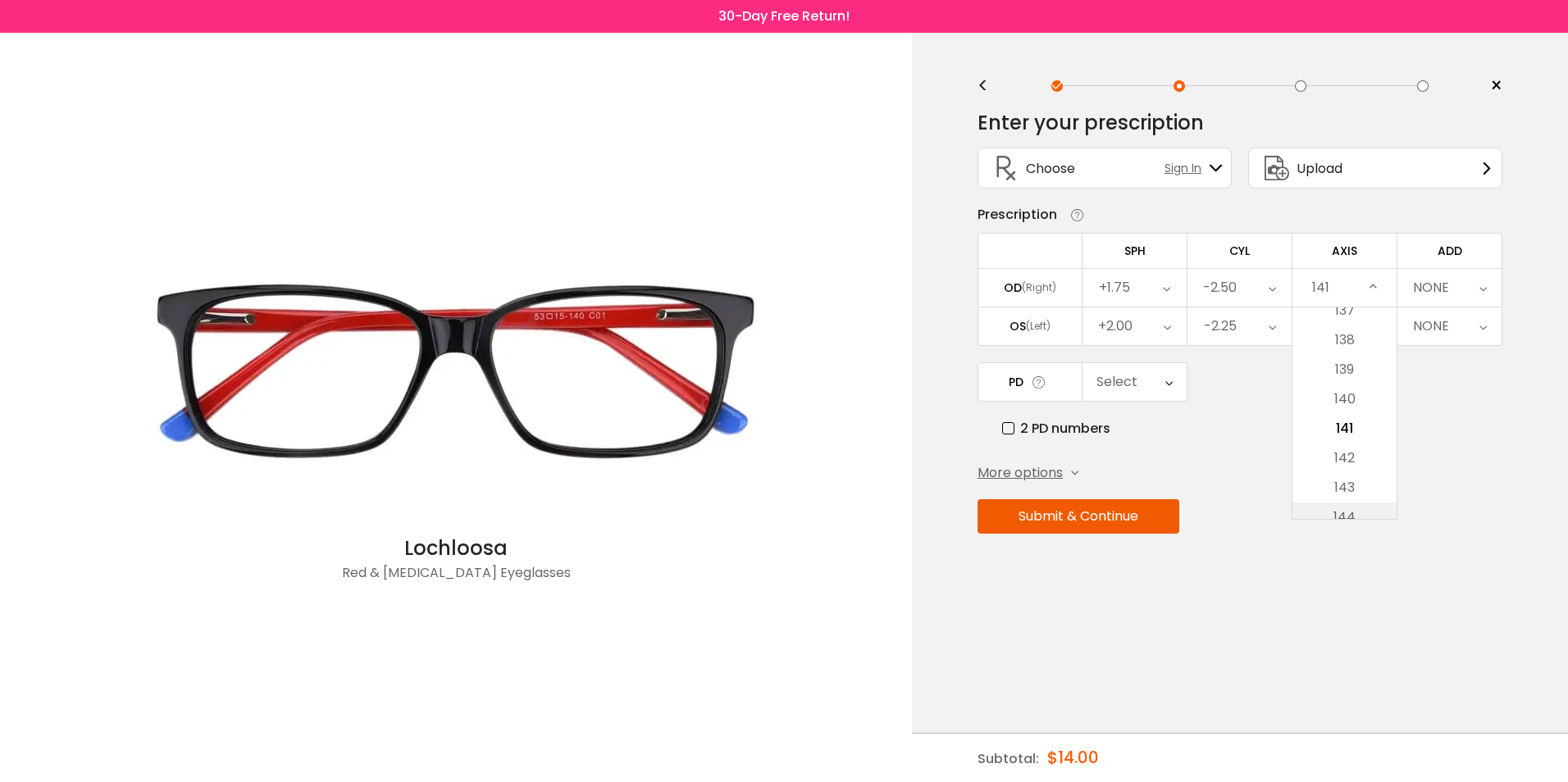
click at [1342, 507] on li "144" at bounding box center [1345, 517] width 104 height 30
click at [1379, 287] on div "144" at bounding box center [1345, 288] width 104 height 37
click at [1352, 511] on li "147" at bounding box center [1345, 517] width 104 height 30
click at [1375, 280] on icon at bounding box center [1374, 288] width 8 height 37
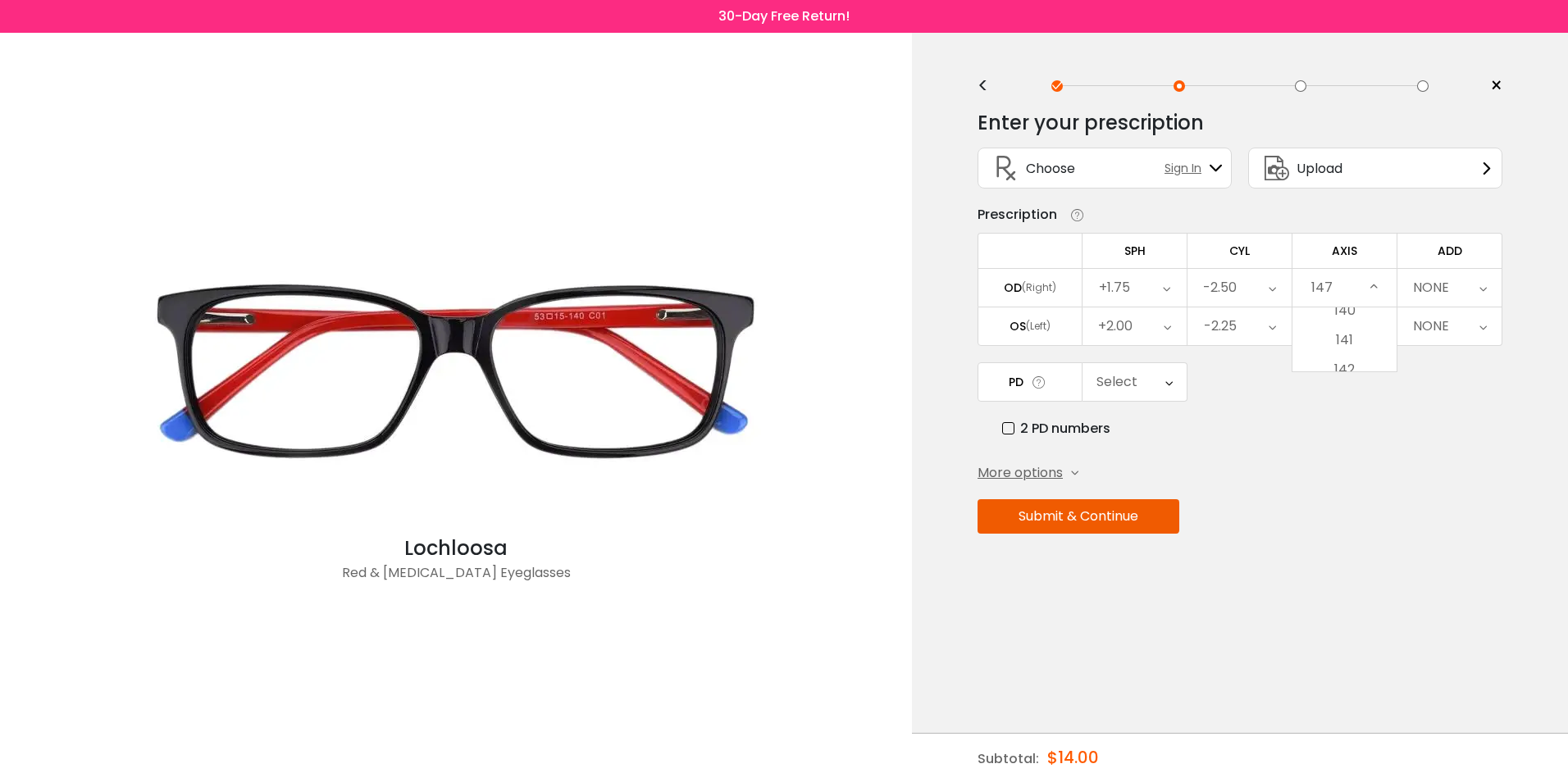
scroll to position [4234, 0]
click at [1346, 508] on li "150" at bounding box center [1345, 517] width 104 height 30
click at [1376, 289] on icon at bounding box center [1374, 288] width 8 height 37
click at [1355, 512] on li "153" at bounding box center [1345, 517] width 104 height 30
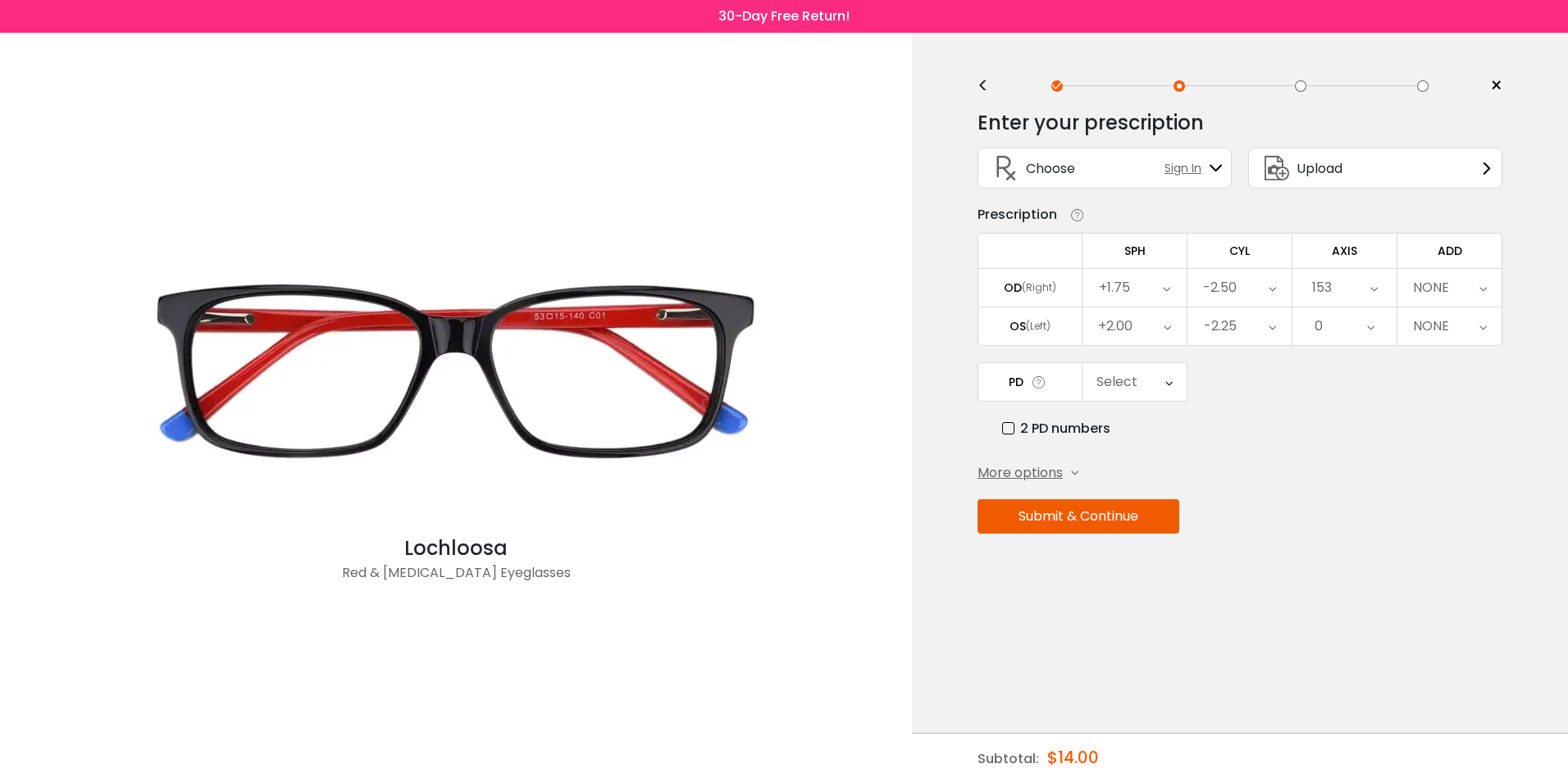
click at [1370, 288] on icon at bounding box center [1374, 288] width 8 height 37
click at [1349, 515] on li "156" at bounding box center [1345, 517] width 104 height 30
click at [1371, 292] on icon at bounding box center [1374, 288] width 8 height 37
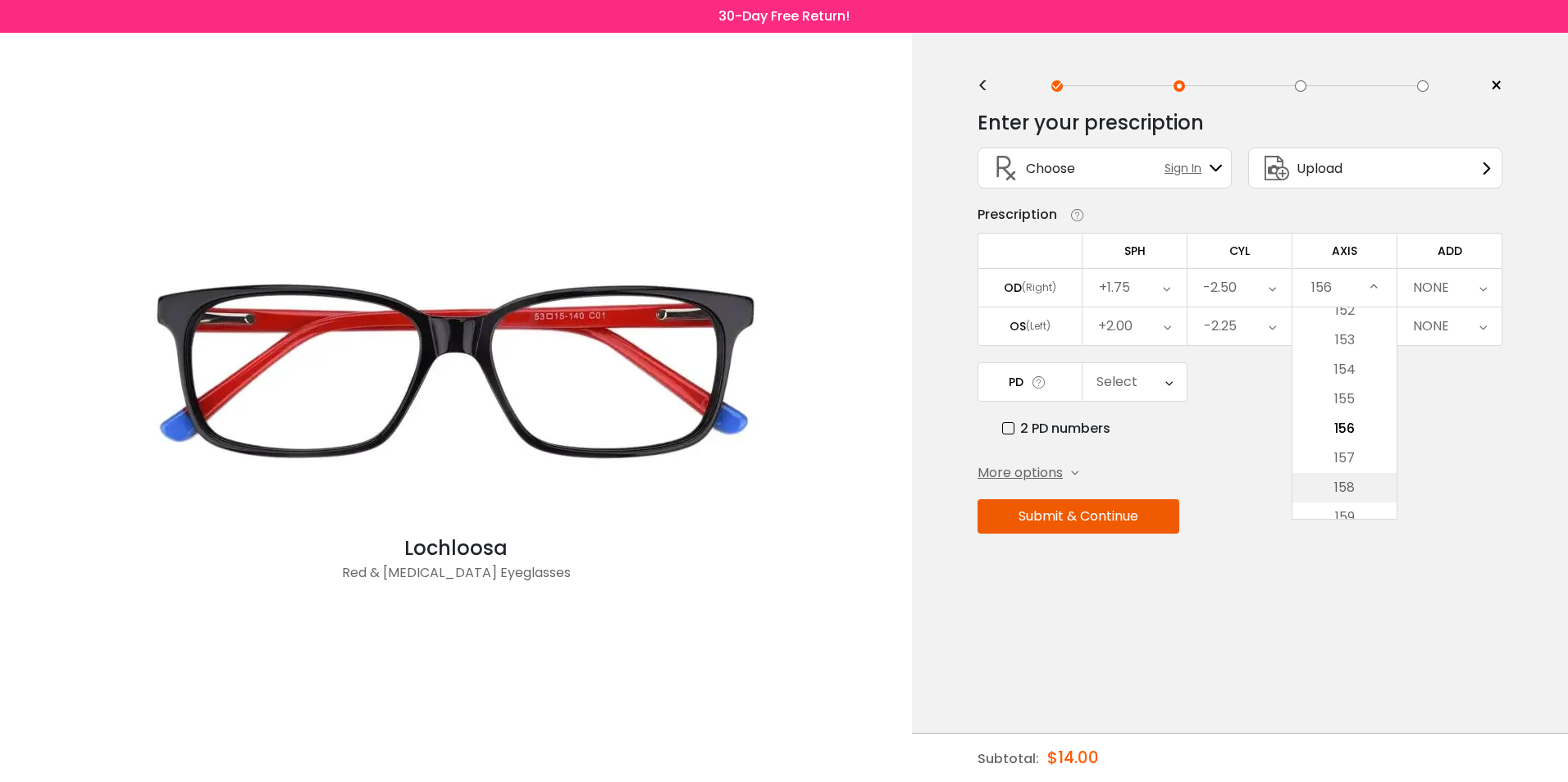
click at [1348, 489] on li "158" at bounding box center [1345, 488] width 104 height 30
click at [1368, 291] on div "158" at bounding box center [1345, 288] width 104 height 37
click at [1349, 511] on li "161" at bounding box center [1345, 517] width 104 height 30
click at [1375, 292] on icon at bounding box center [1374, 288] width 8 height 37
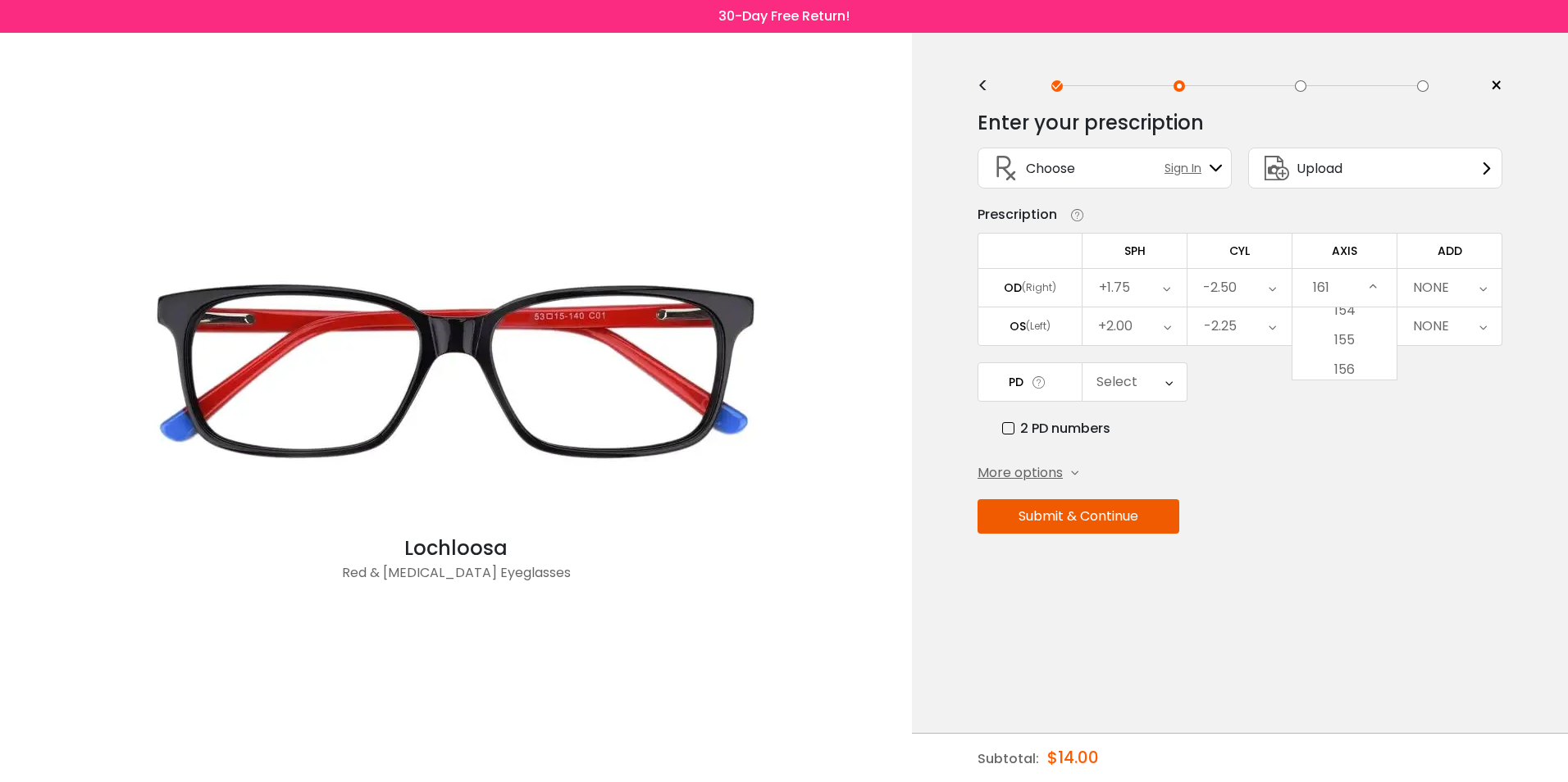
scroll to position [4648, 0]
click at [1363, 511] on li "164" at bounding box center [1345, 517] width 104 height 30
click at [1374, 279] on icon at bounding box center [1374, 288] width 8 height 37
click at [1360, 512] on li "167" at bounding box center [1345, 517] width 104 height 30
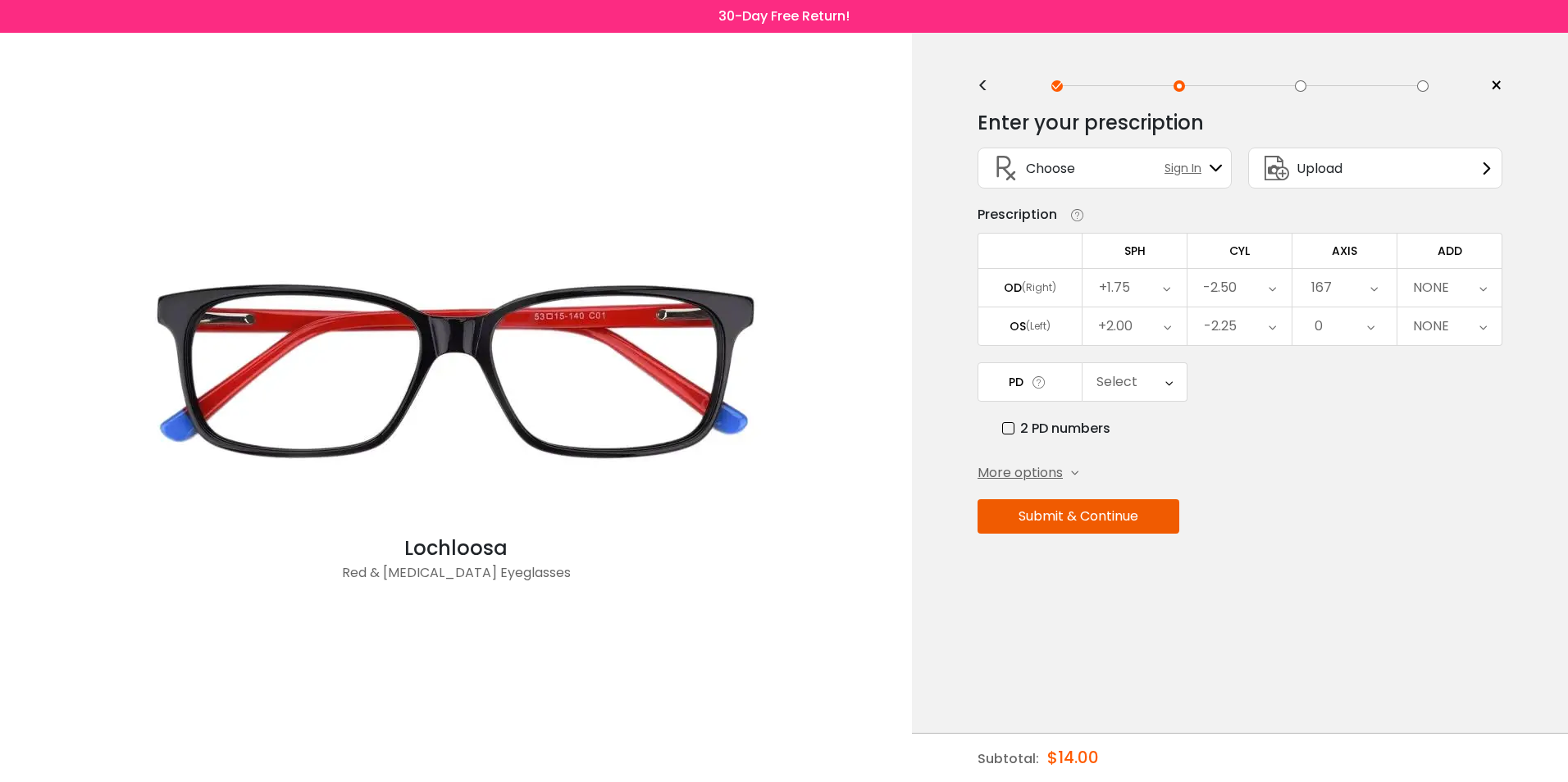
click at [1371, 289] on icon at bounding box center [1374, 288] width 8 height 37
click at [1346, 515] on li "170" at bounding box center [1345, 517] width 104 height 30
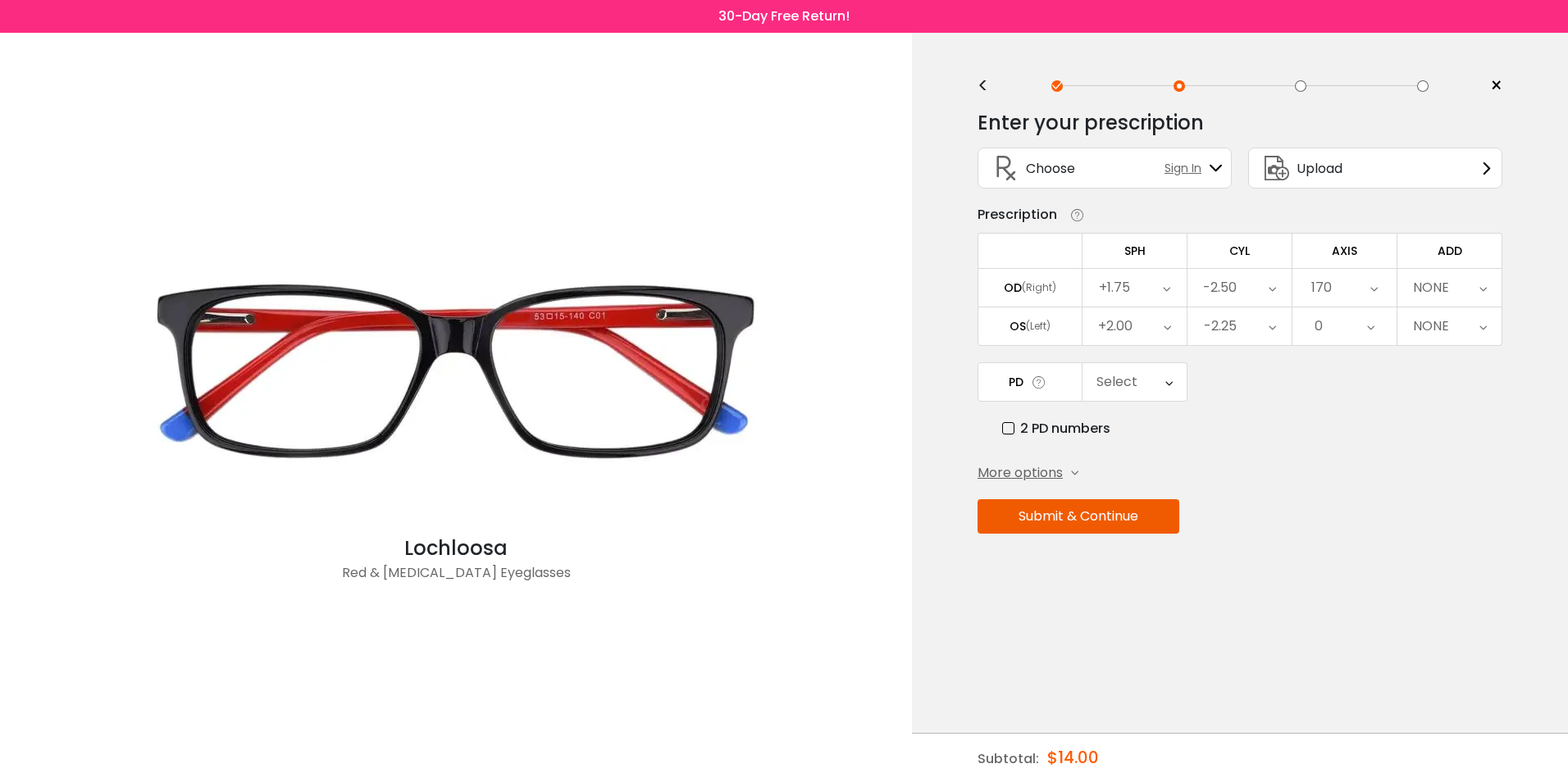
click at [1370, 284] on icon at bounding box center [1374, 288] width 8 height 37
click at [1350, 513] on li "173" at bounding box center [1345, 517] width 104 height 30
click at [1372, 289] on icon at bounding box center [1374, 288] width 8 height 37
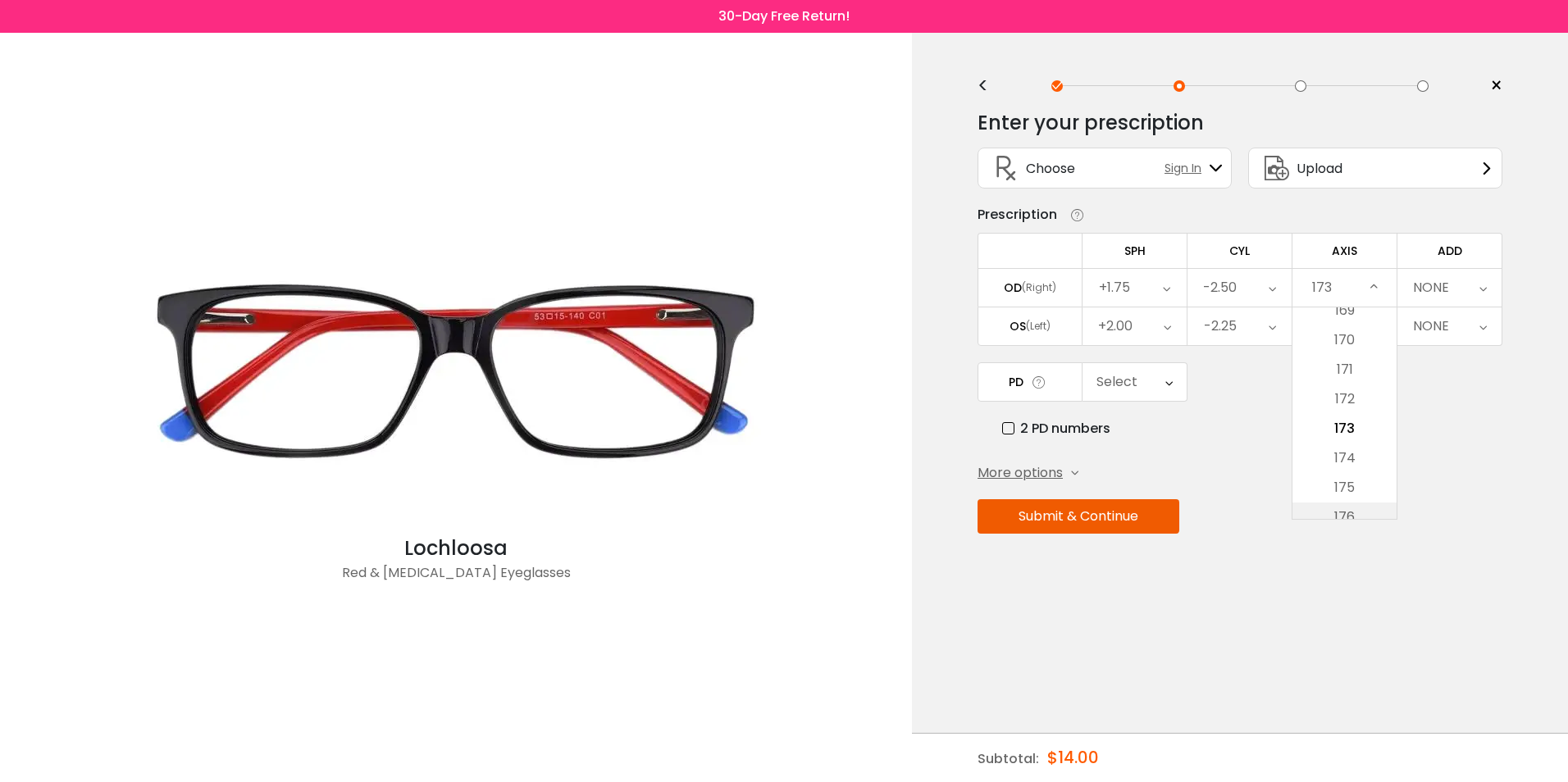
click at [1365, 518] on li "176" at bounding box center [1345, 517] width 104 height 30
click at [1368, 280] on div "176" at bounding box center [1345, 288] width 104 height 37
click at [1357, 479] on li "178" at bounding box center [1345, 488] width 104 height 30
click at [1374, 329] on icon at bounding box center [1371, 327] width 8 height 37
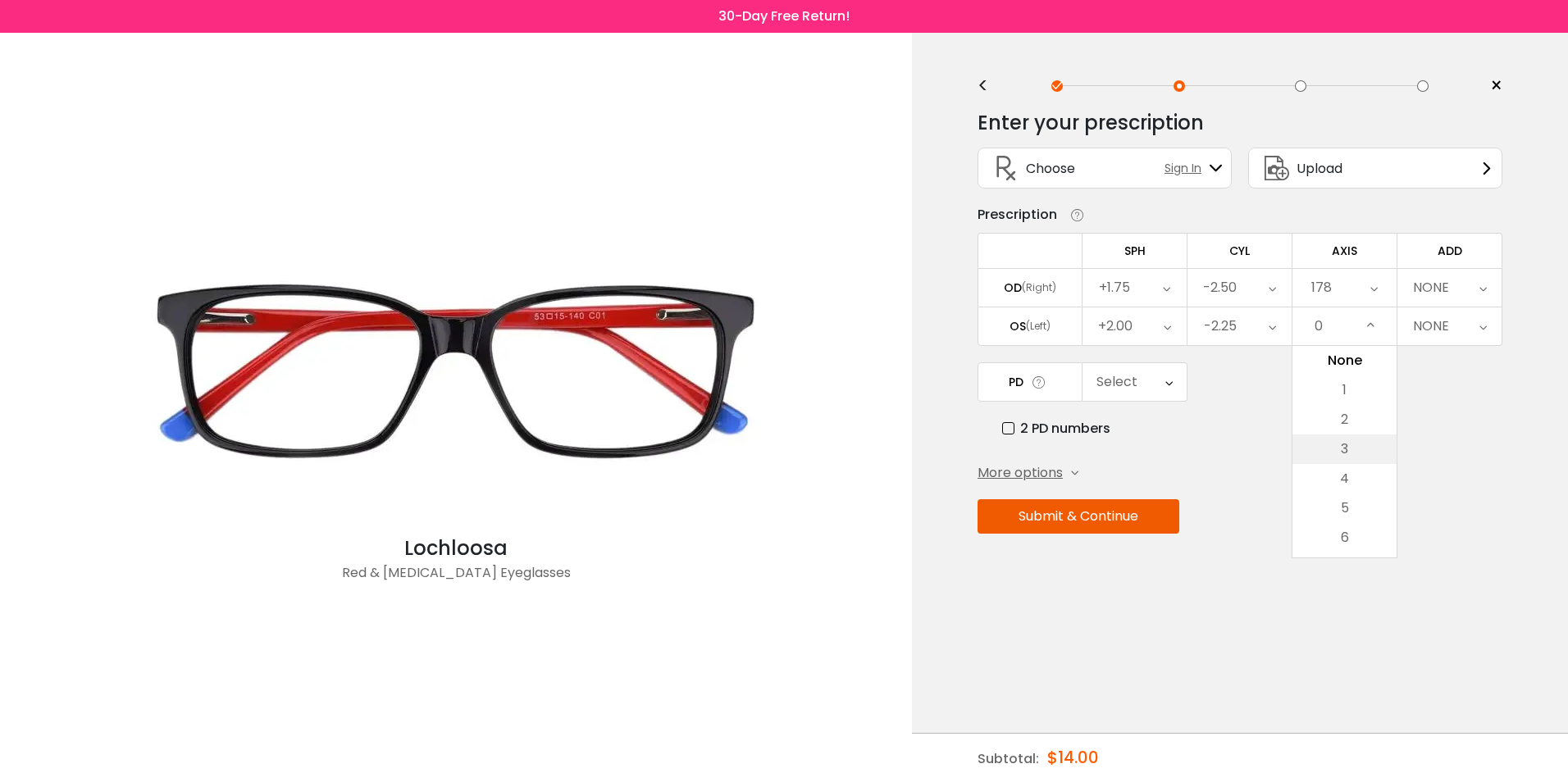
click at [1341, 447] on li "3" at bounding box center [1345, 450] width 104 height 30
click at [1160, 389] on div "Select" at bounding box center [1135, 382] width 104 height 37
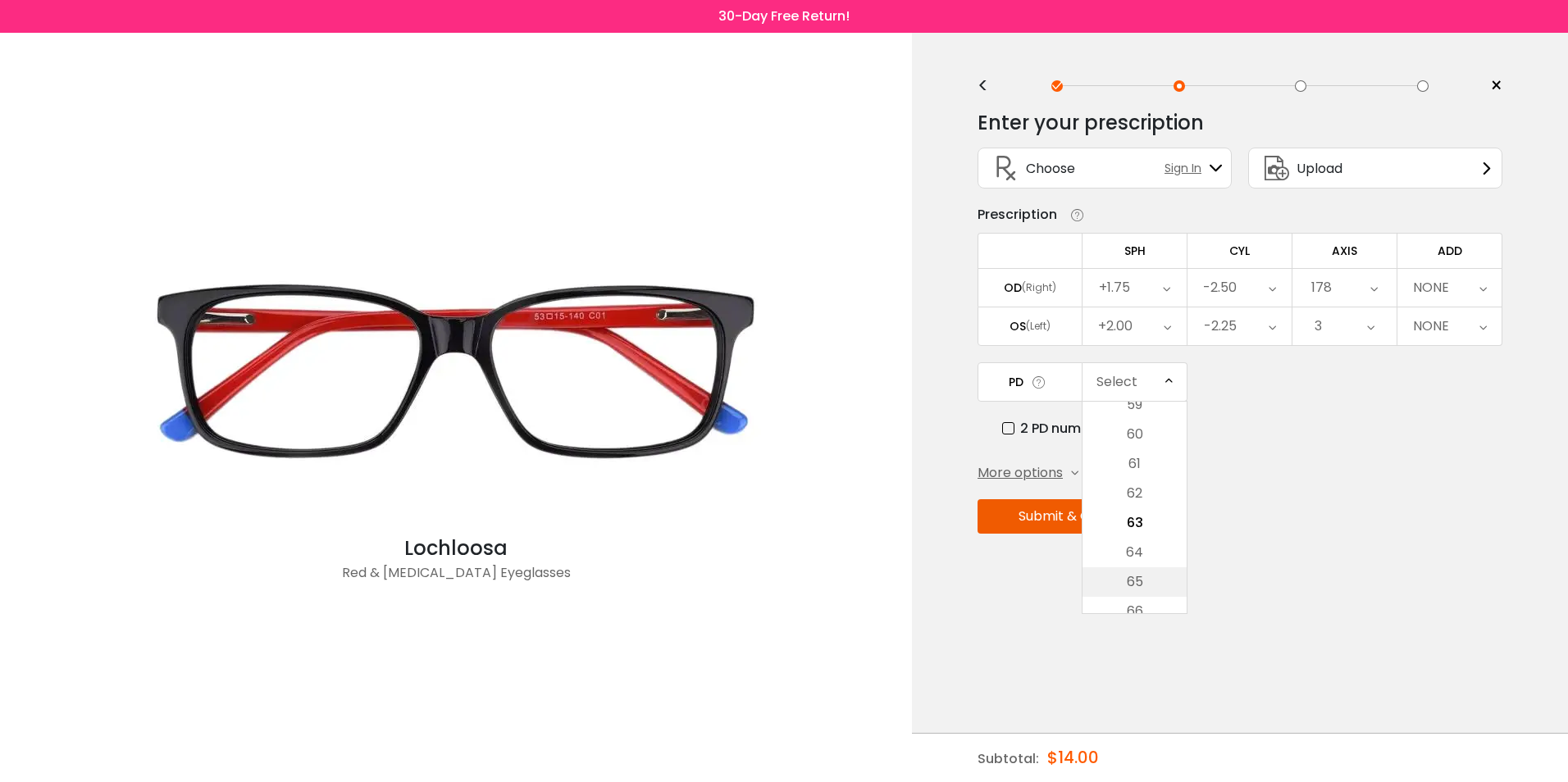
click at [1148, 585] on li "65" at bounding box center [1135, 582] width 104 height 30
click at [1044, 464] on span "More options" at bounding box center [1020, 473] width 86 height 20
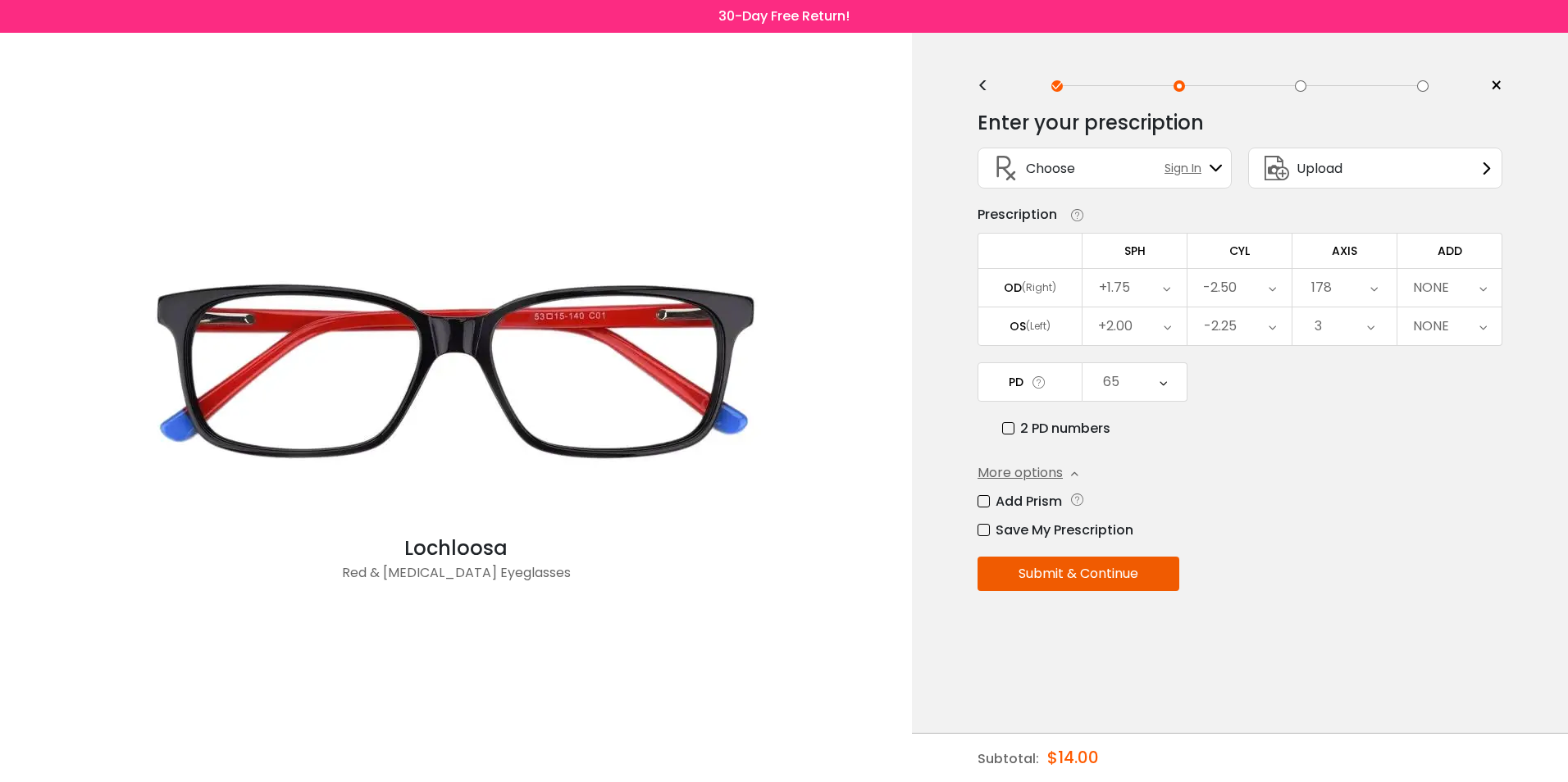
click at [980, 527] on label "Save My Prescription" at bounding box center [1055, 530] width 155 height 21
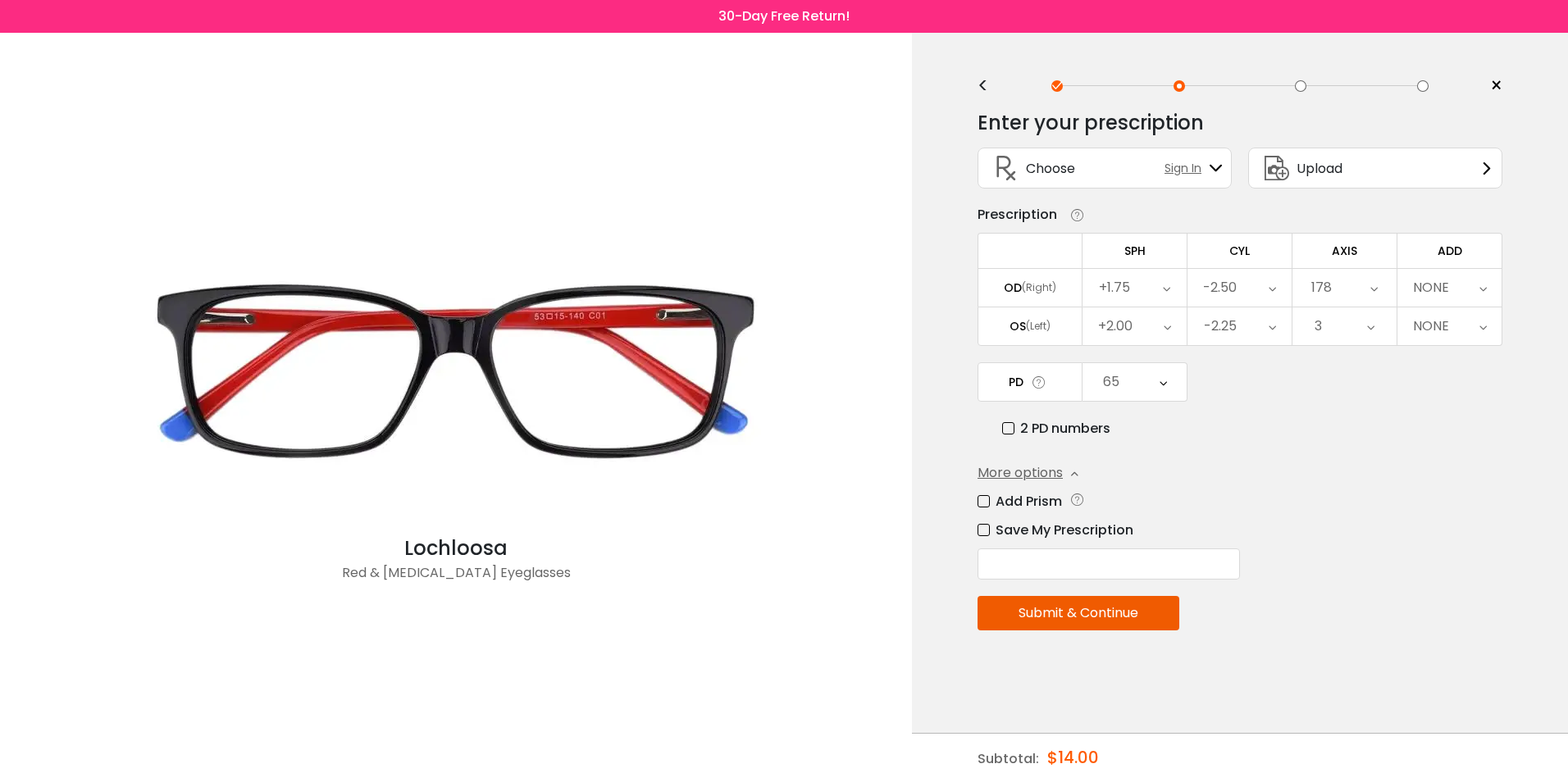
click at [1063, 565] on input "text" at bounding box center [1109, 565] width 263 height 31
type input "******"
click at [1073, 611] on button "Submit & Continue" at bounding box center [1078, 613] width 202 height 34
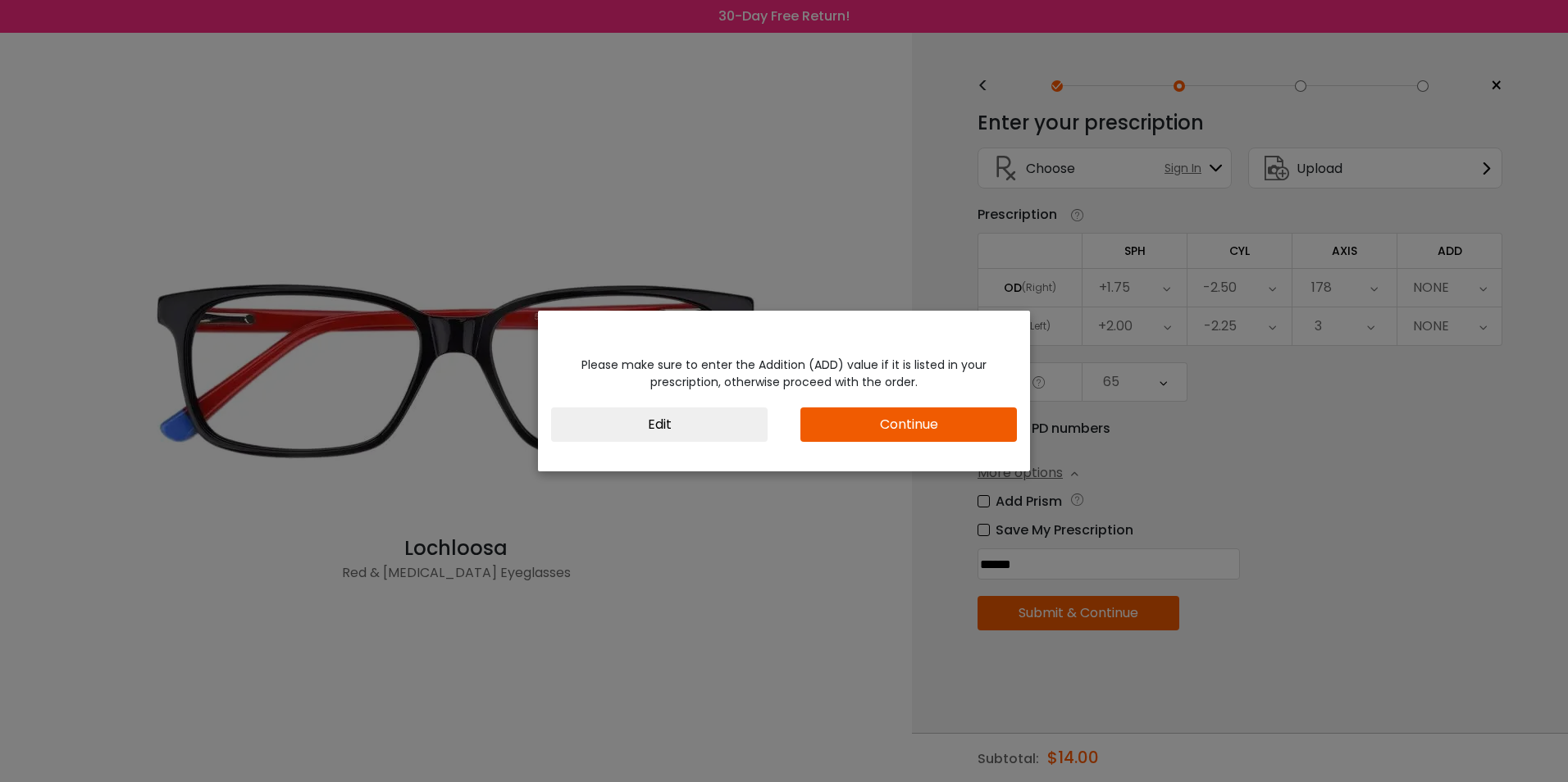
click at [931, 406] on div "Please make sure to enter the Addition (ADD) value if it is listed in your pres…" at bounding box center [784, 398] width 492 height 111
click at [930, 418] on button "Continue" at bounding box center [909, 424] width 216 height 34
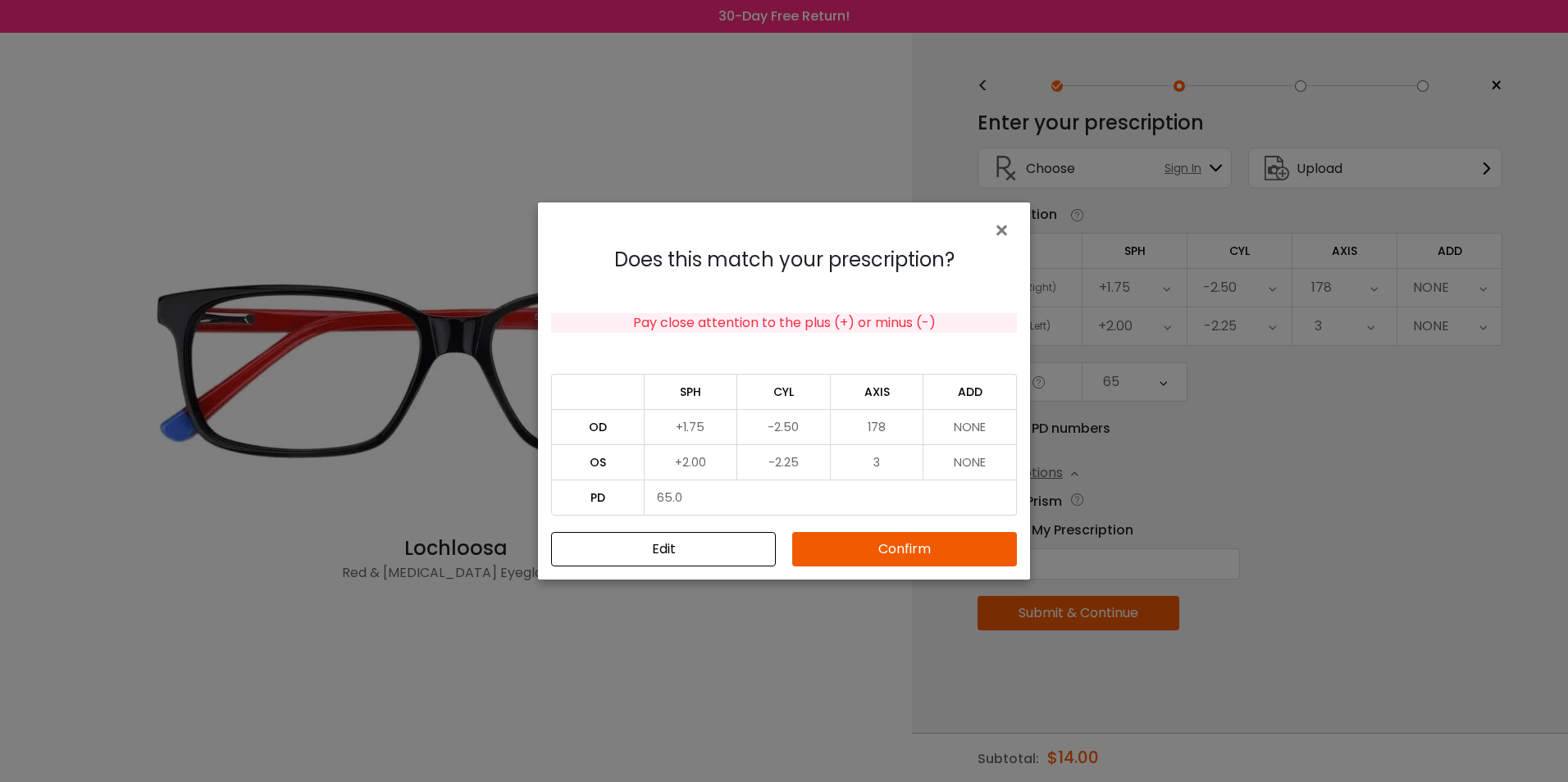
click at [875, 547] on button "Confirm" at bounding box center [904, 549] width 224 height 34
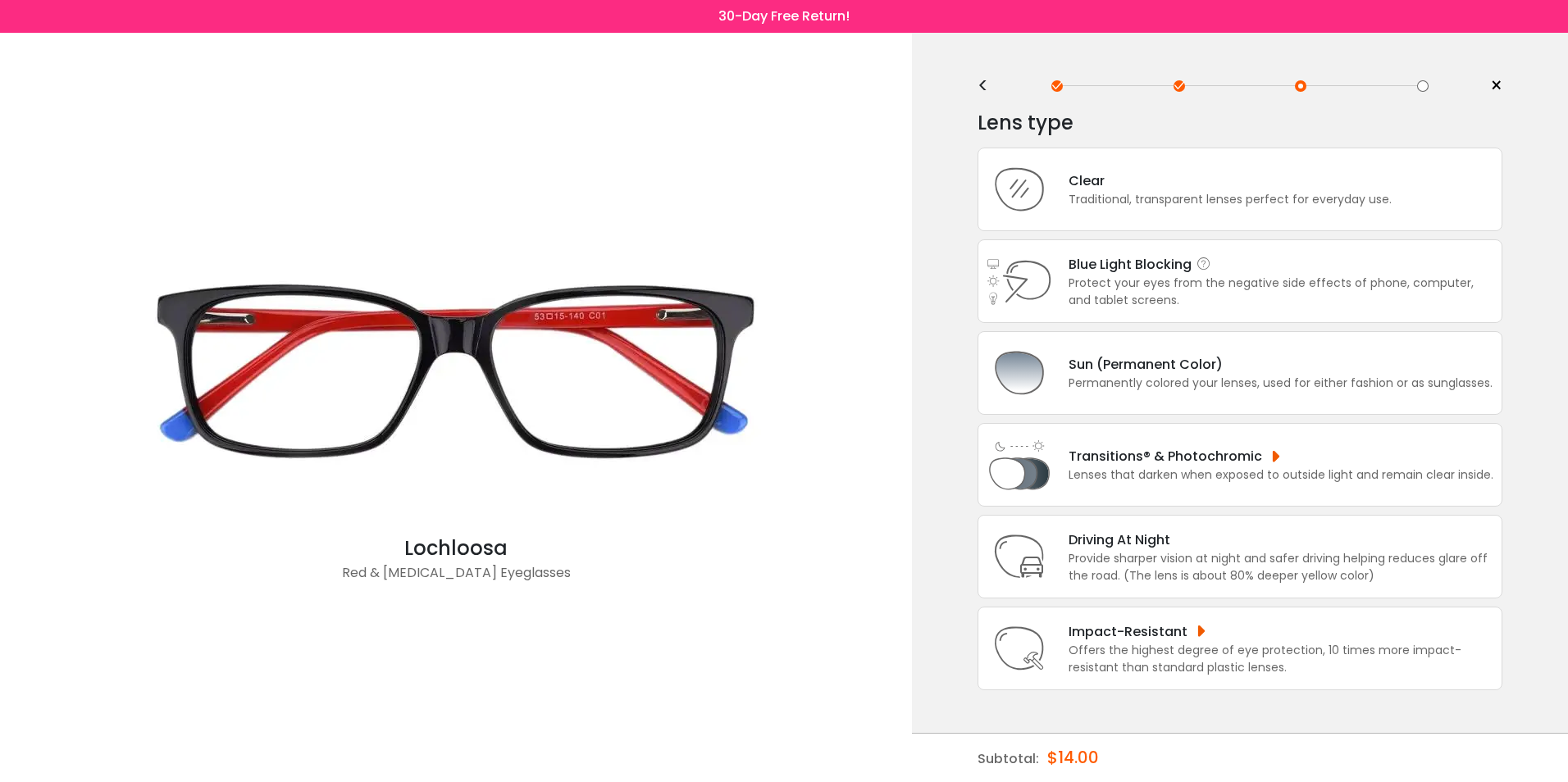
click at [1084, 262] on div "Blue Light Blocking Blue Light Blocking Blue Light blocking lenses offer the be…" at bounding box center [1281, 264] width 425 height 21
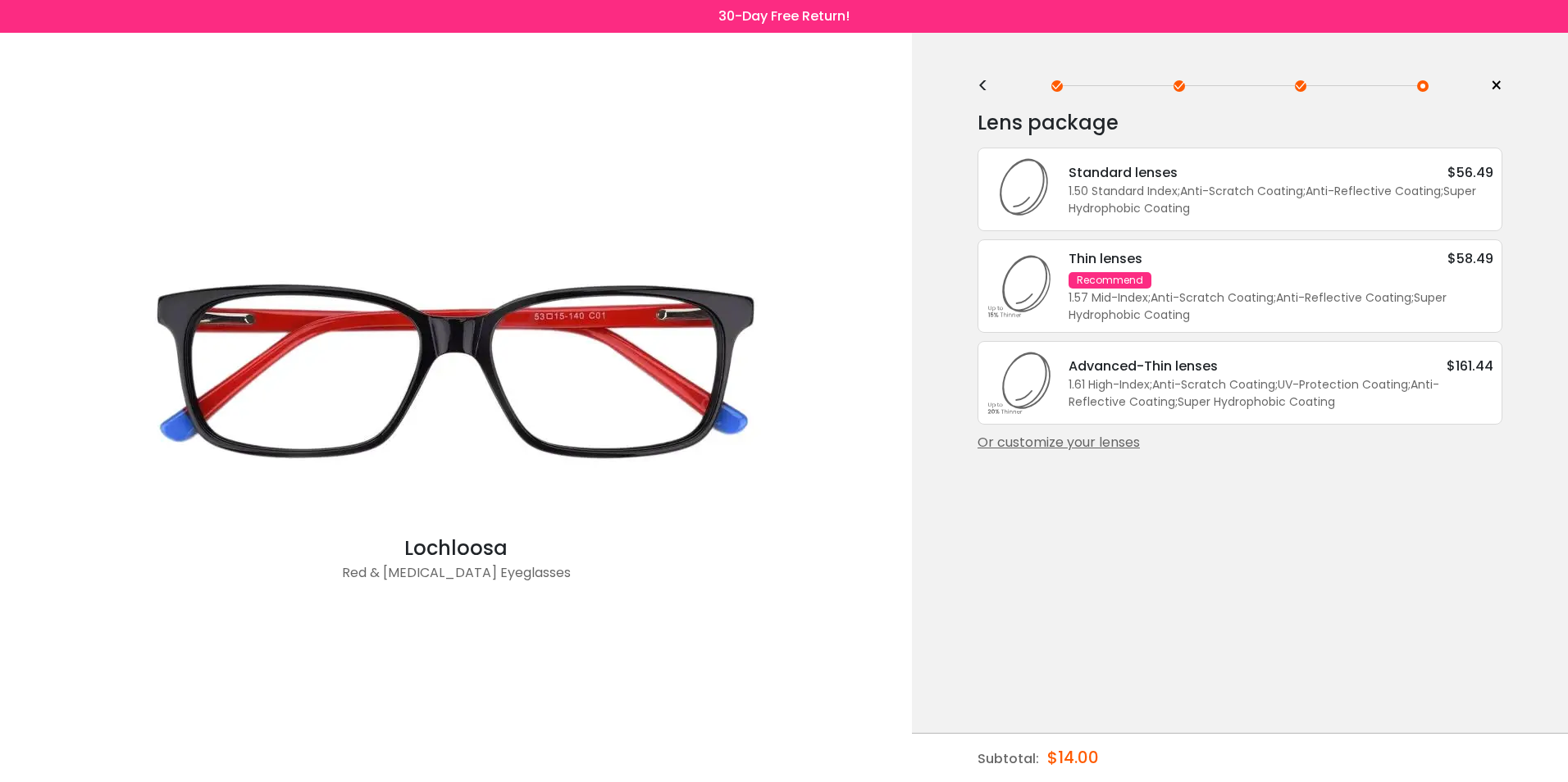
click at [1162, 180] on div "Standard lenses" at bounding box center [1122, 172] width 109 height 21
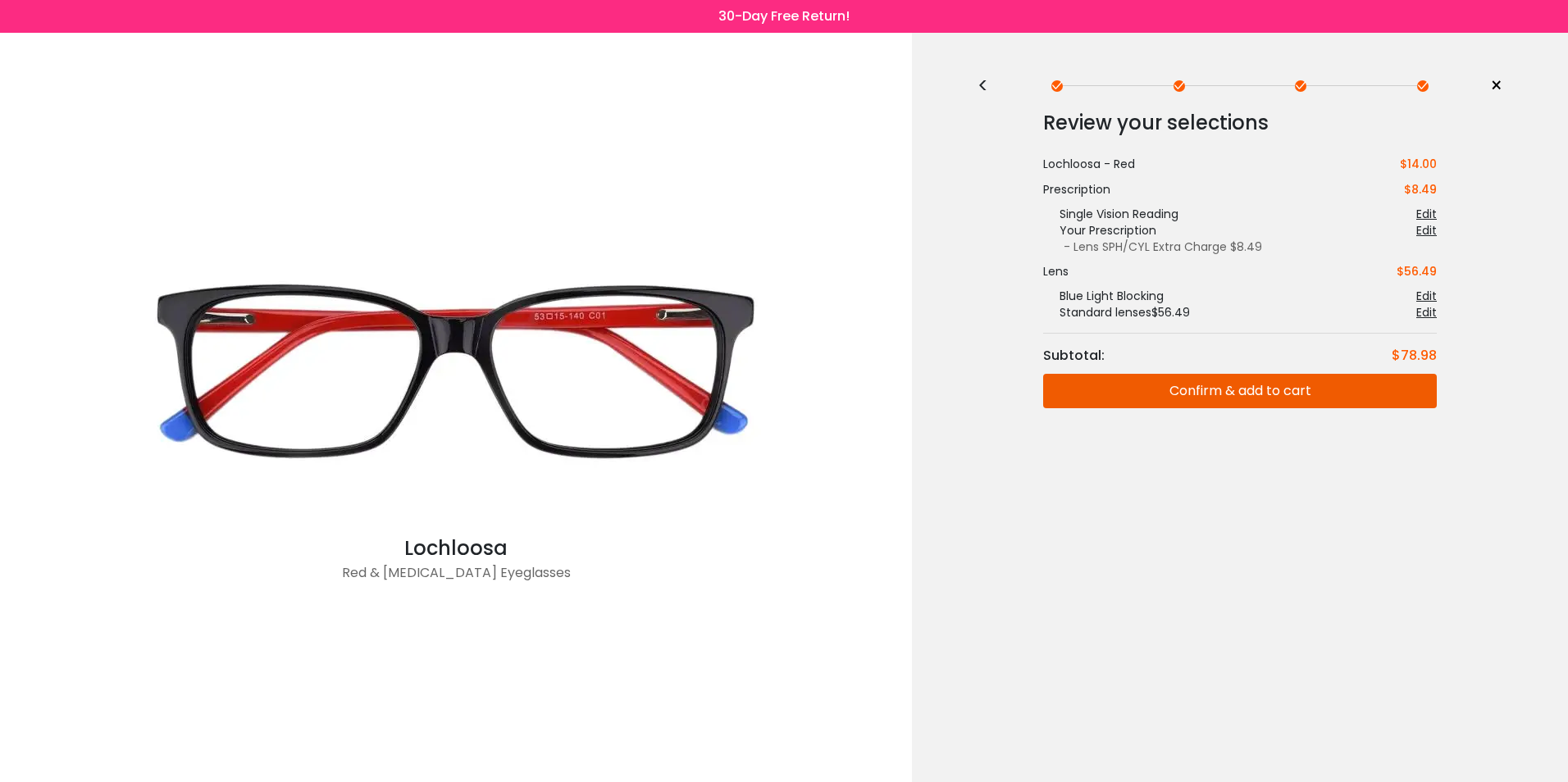
click at [1263, 387] on button "Confirm & add to cart" at bounding box center [1240, 391] width 393 height 34
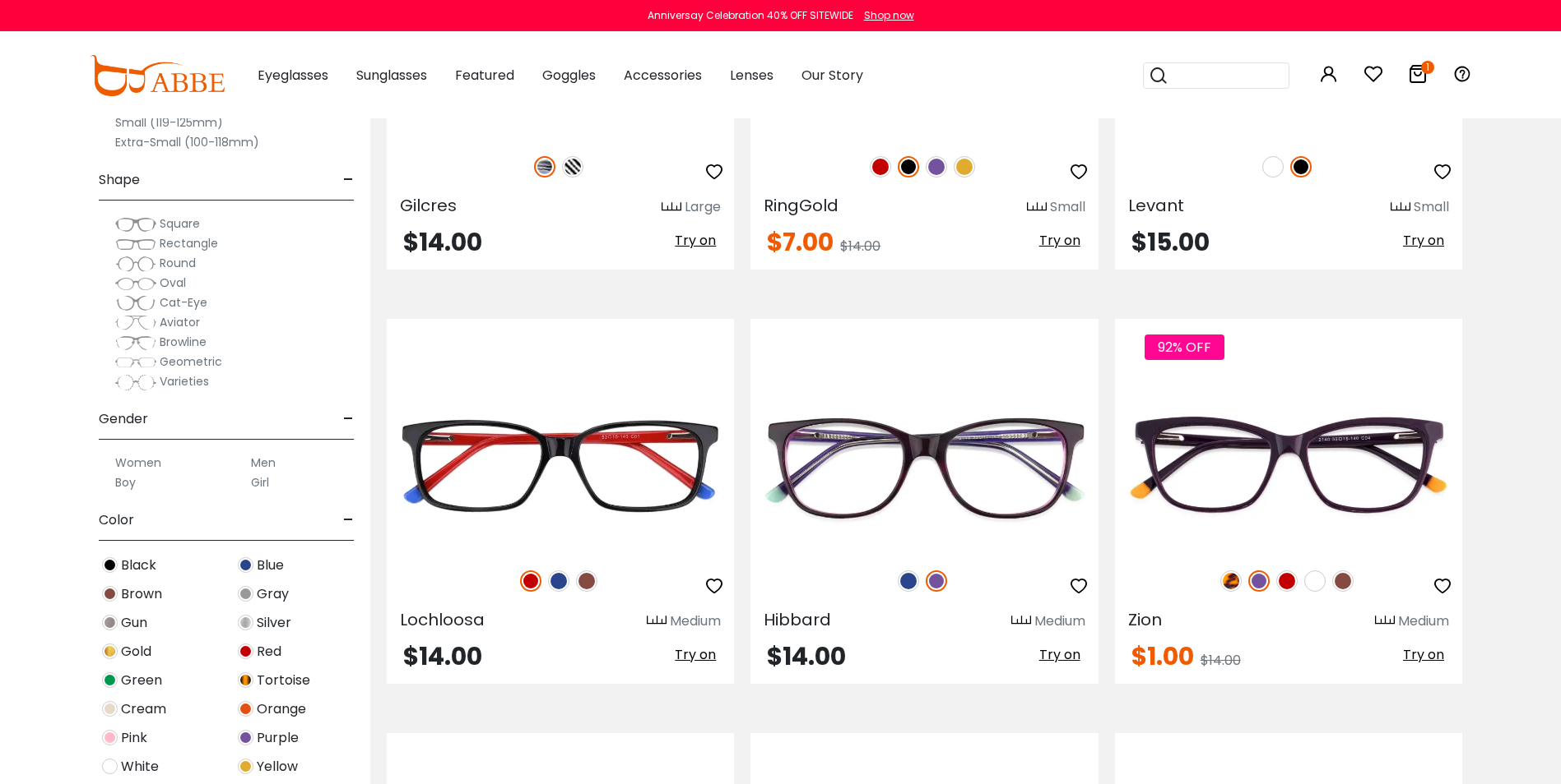
click at [1418, 76] on icon at bounding box center [1418, 74] width 20 height 20
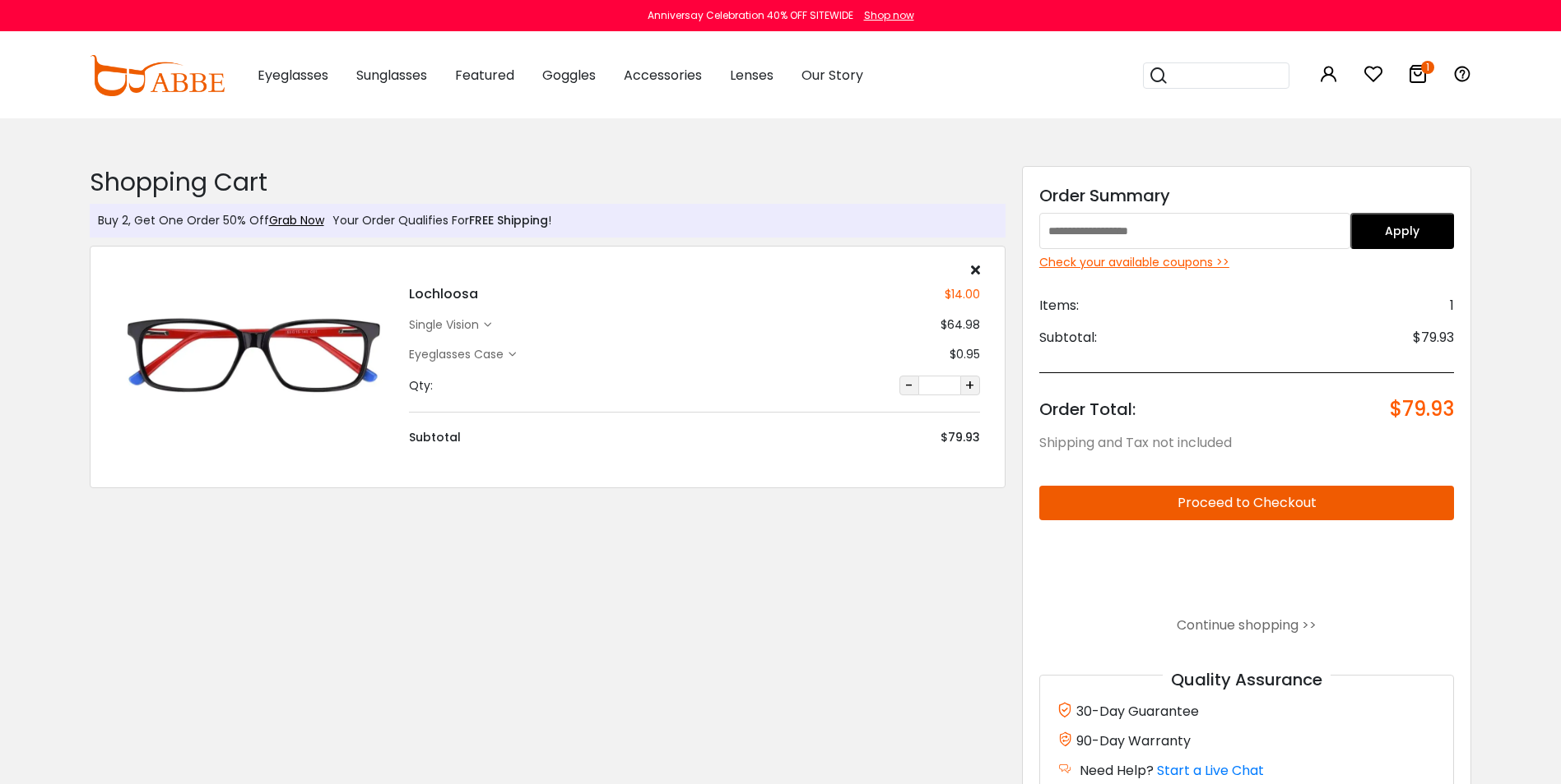
type input "**********"
click at [444, 314] on div "Lochloosa $14.00 single vision $64.98 Eyeglasses Case $0.95" at bounding box center [694, 355] width 587 height 183
click at [476, 321] on div "single vision" at bounding box center [446, 325] width 75 height 18
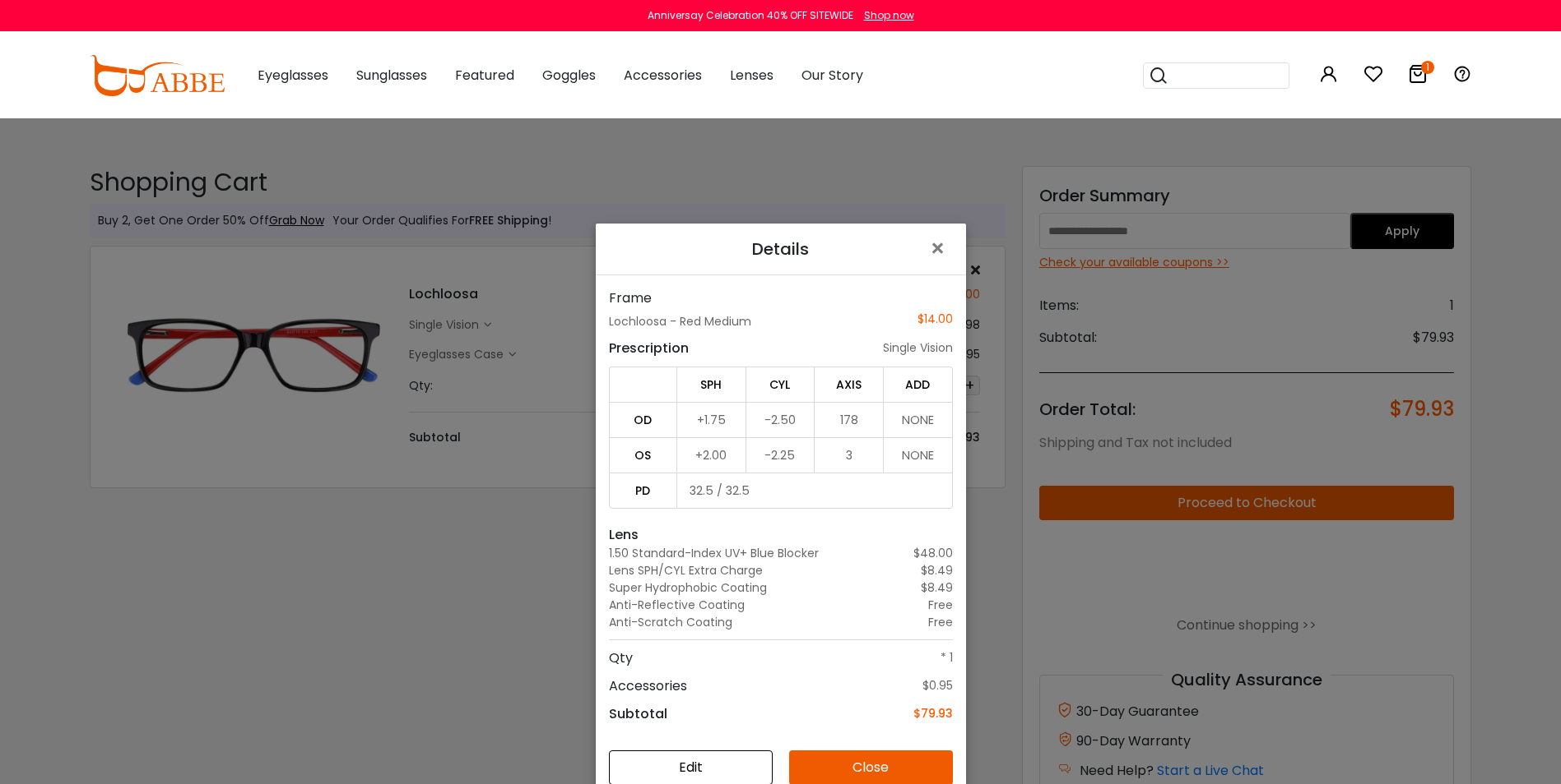
click at [721, 766] on button "Edit" at bounding box center [691, 767] width 164 height 35
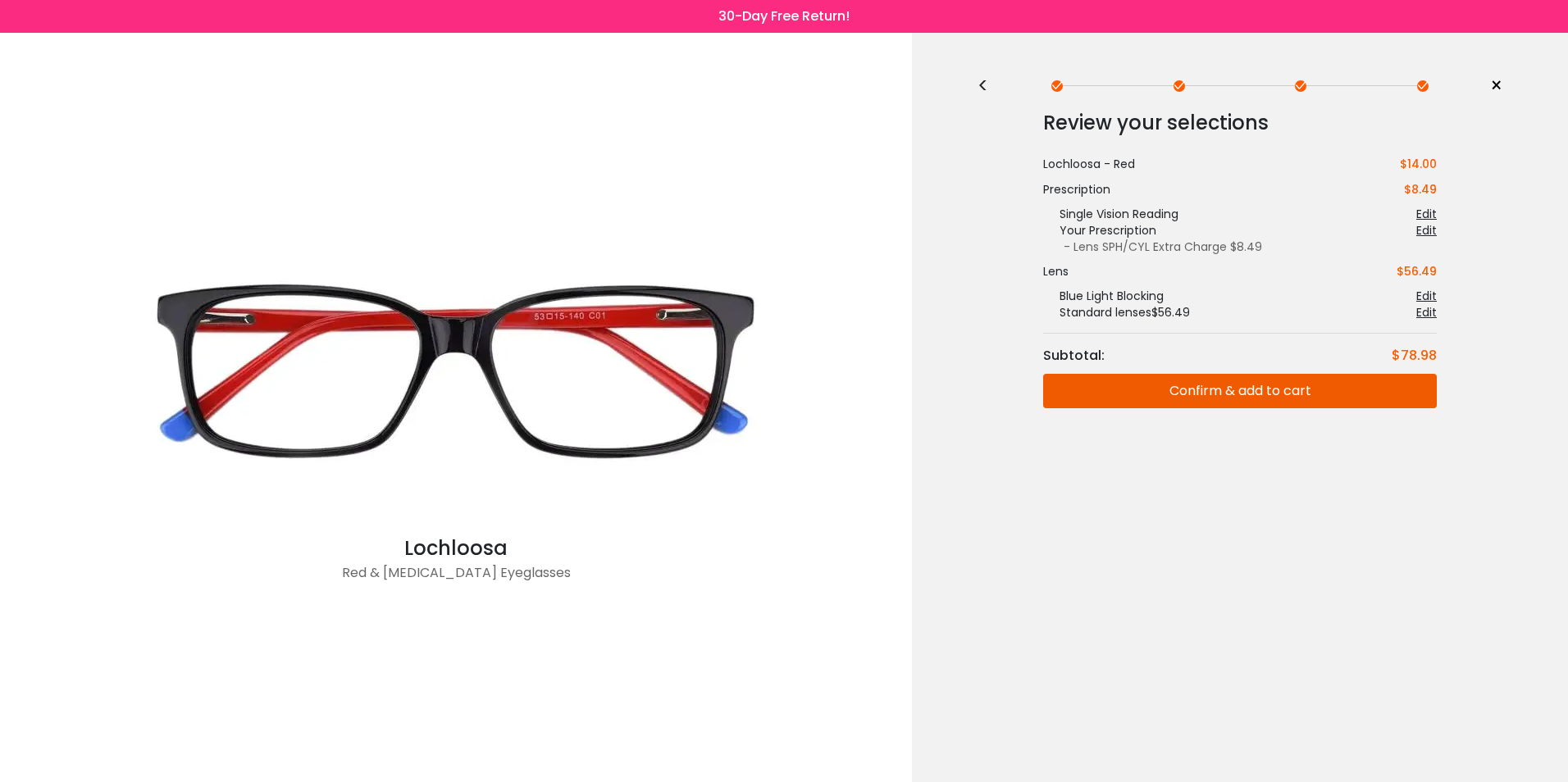
click at [1053, 281] on div "Lens $56.49 Blue Light Blocking Edit tint Edit Customize Edit Standard lenses $…" at bounding box center [1240, 292] width 393 height 57
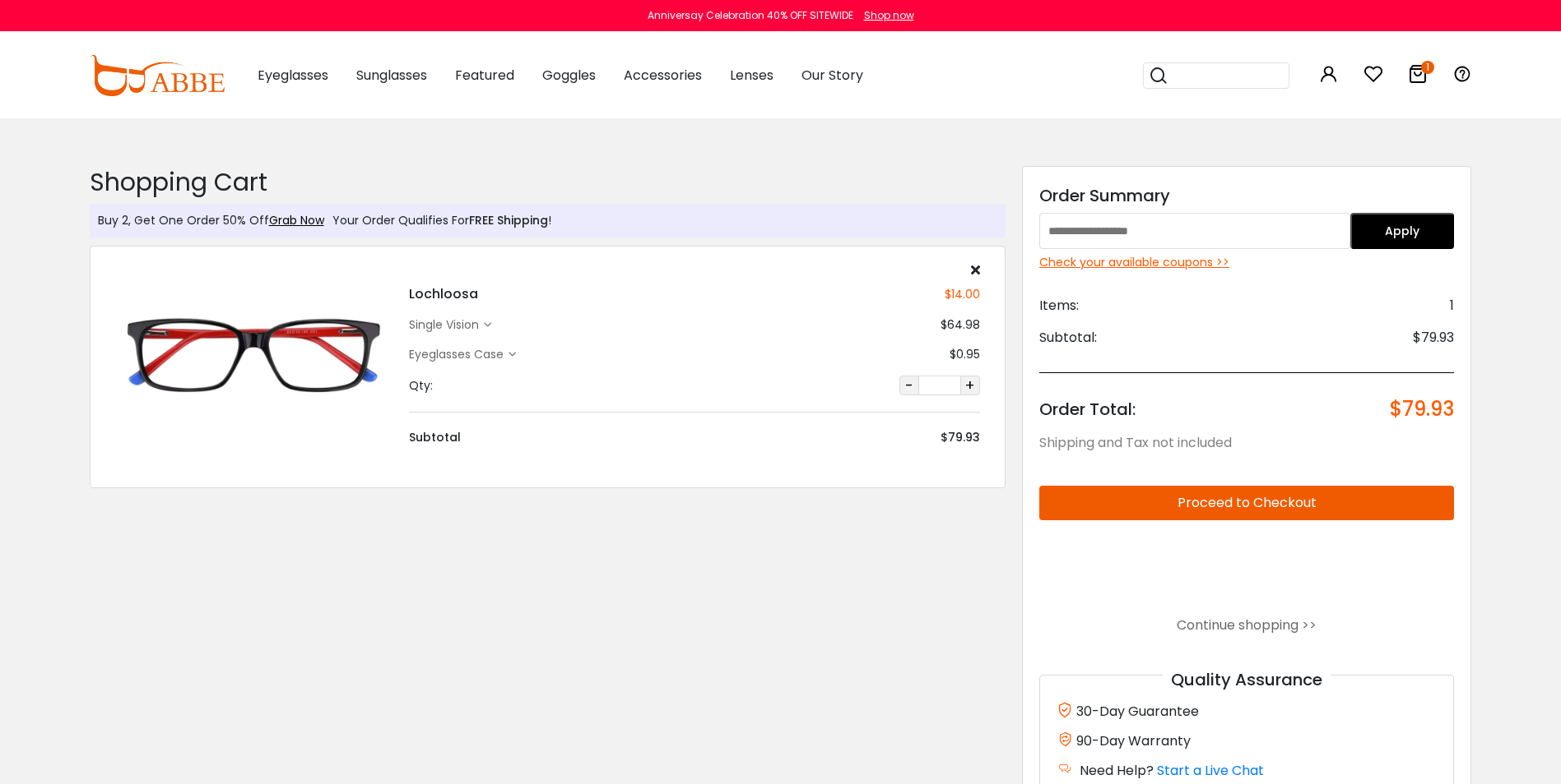
click at [487, 324] on icon at bounding box center [487, 325] width 8 height 8
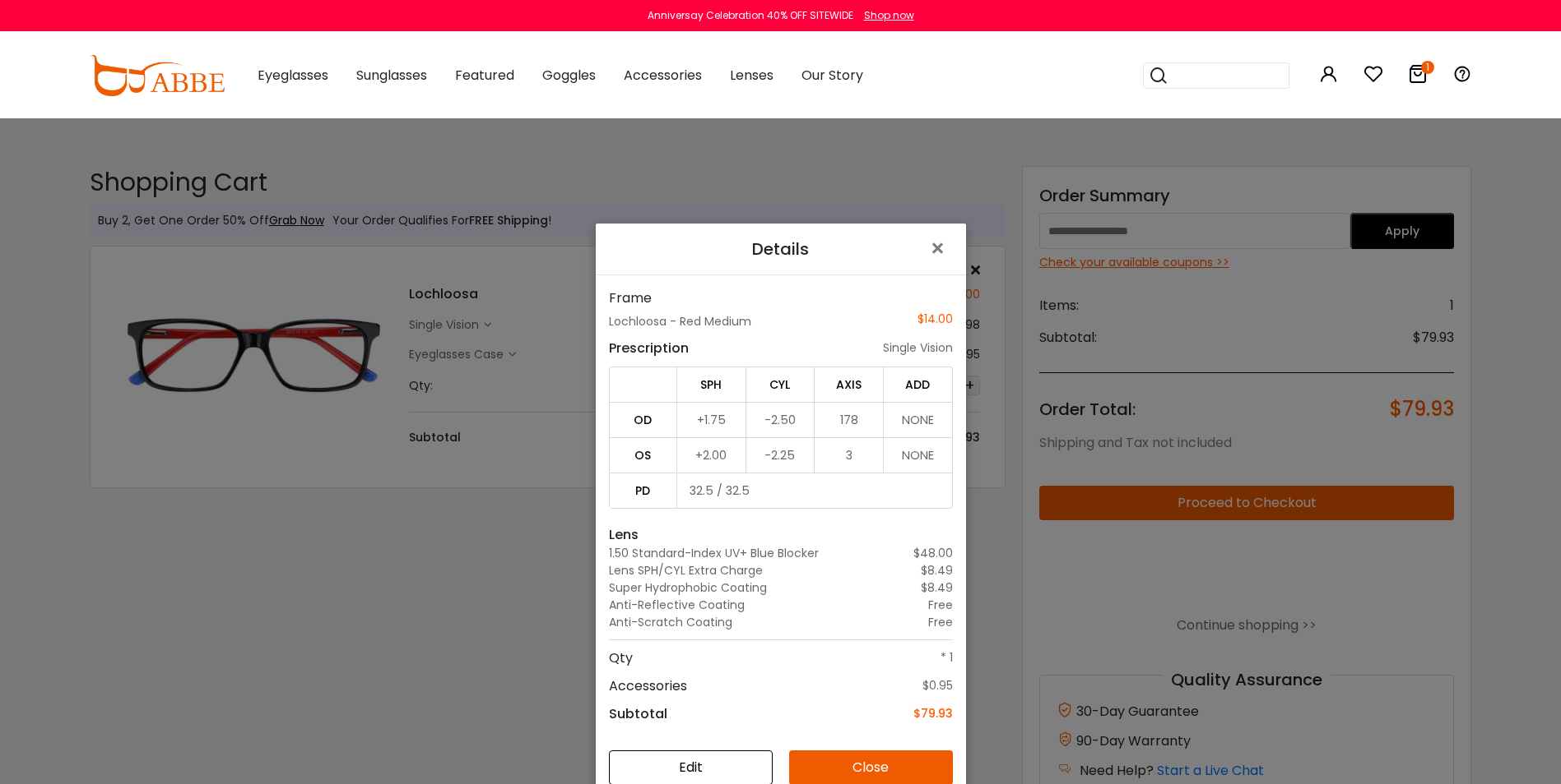
click at [725, 492] on td "32.5 / 32.5" at bounding box center [814, 490] width 275 height 36
click at [739, 495] on td "32.5 / 32.5" at bounding box center [814, 490] width 275 height 36
click at [786, 243] on h5 "Details" at bounding box center [780, 249] width 344 height 25
drag, startPoint x: 823, startPoint y: 244, endPoint x: 830, endPoint y: 219, distance: 26.0
click at [830, 219] on div "Details × Frame Lochloosa - Red Medium $14.00 Prescription single vision SPH CY…" at bounding box center [780, 392] width 1561 height 784
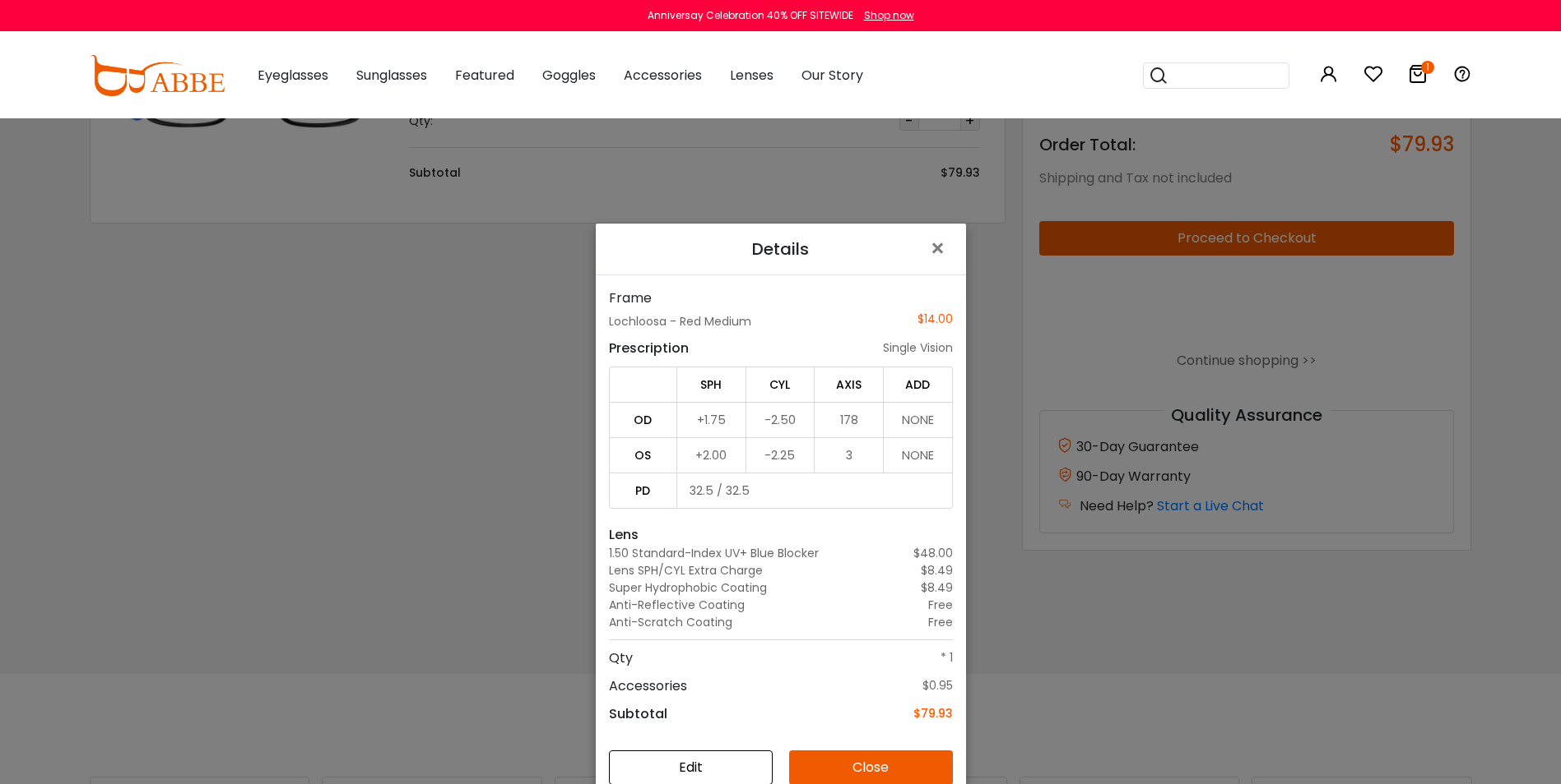
scroll to position [267, 0]
click at [771, 495] on td "32.5 / 32.5" at bounding box center [814, 490] width 275 height 36
click at [730, 498] on td "32.5 / 32.5" at bounding box center [814, 490] width 275 height 36
click at [727, 497] on td "32.5 / 32.5" at bounding box center [814, 490] width 275 height 36
click at [706, 487] on td "32.5 / 32.5" at bounding box center [814, 490] width 275 height 36
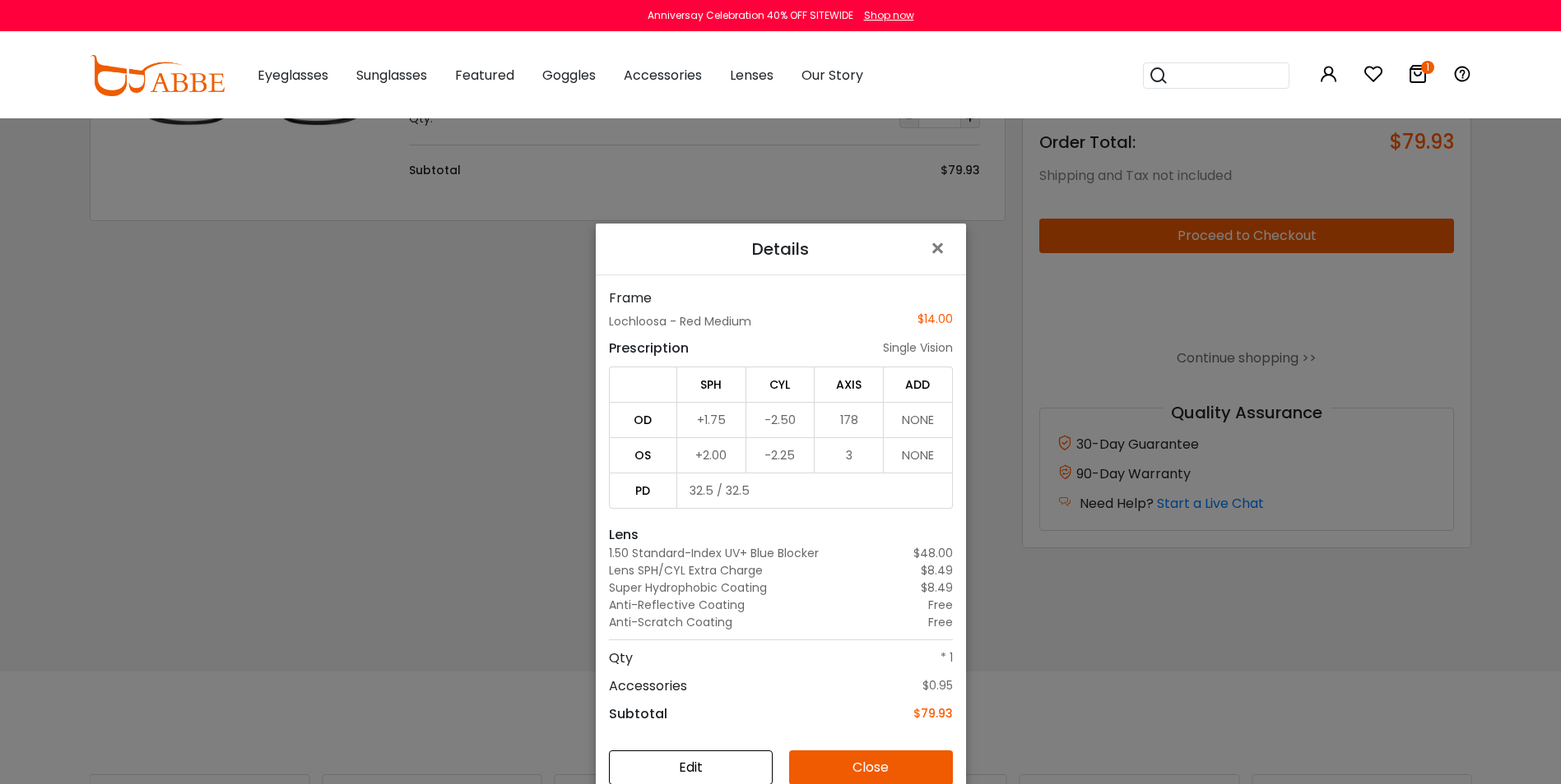
click at [680, 763] on button "Edit" at bounding box center [691, 767] width 164 height 35
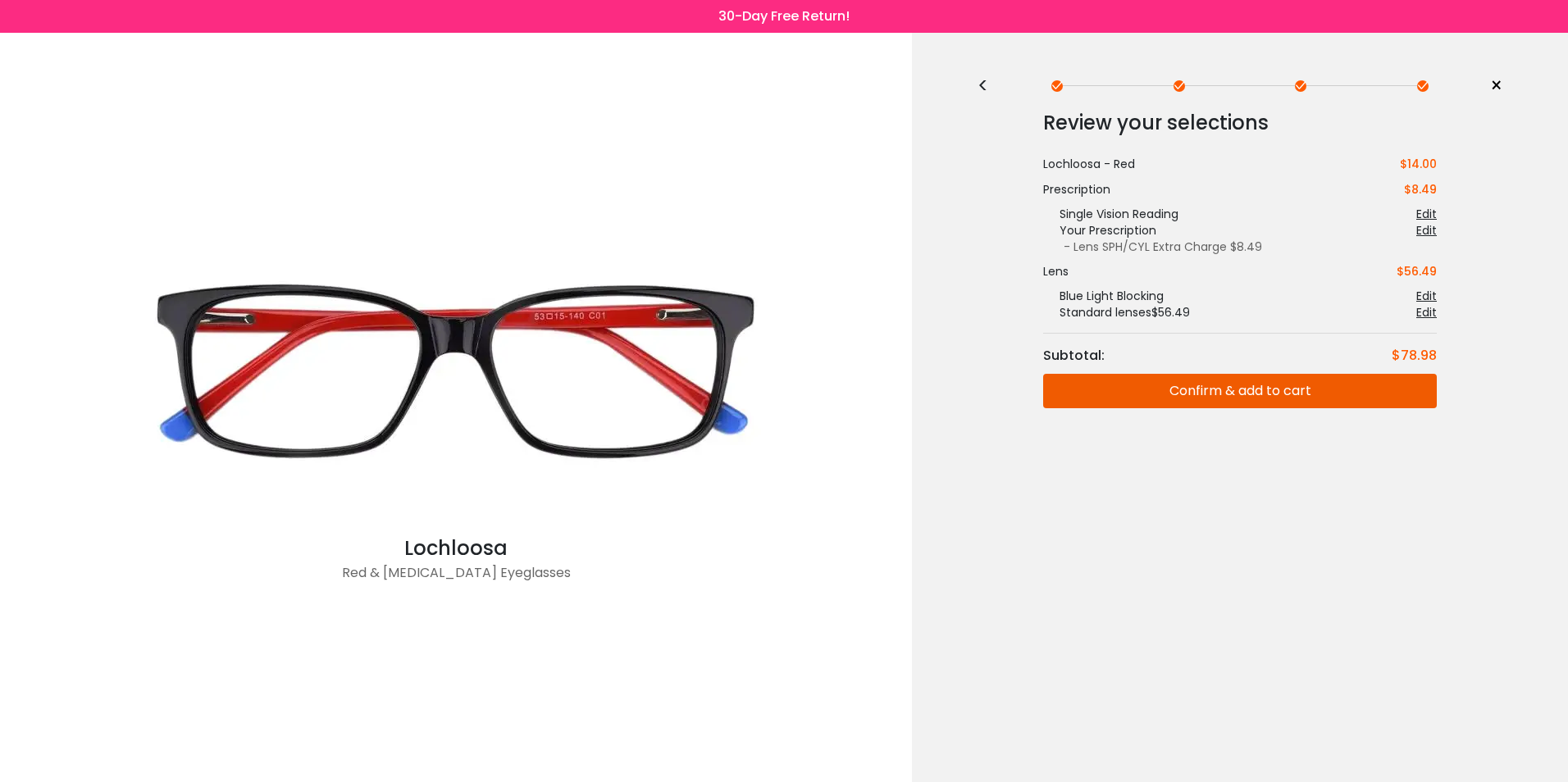
click at [1429, 210] on div "Edit" at bounding box center [1426, 213] width 21 height 17
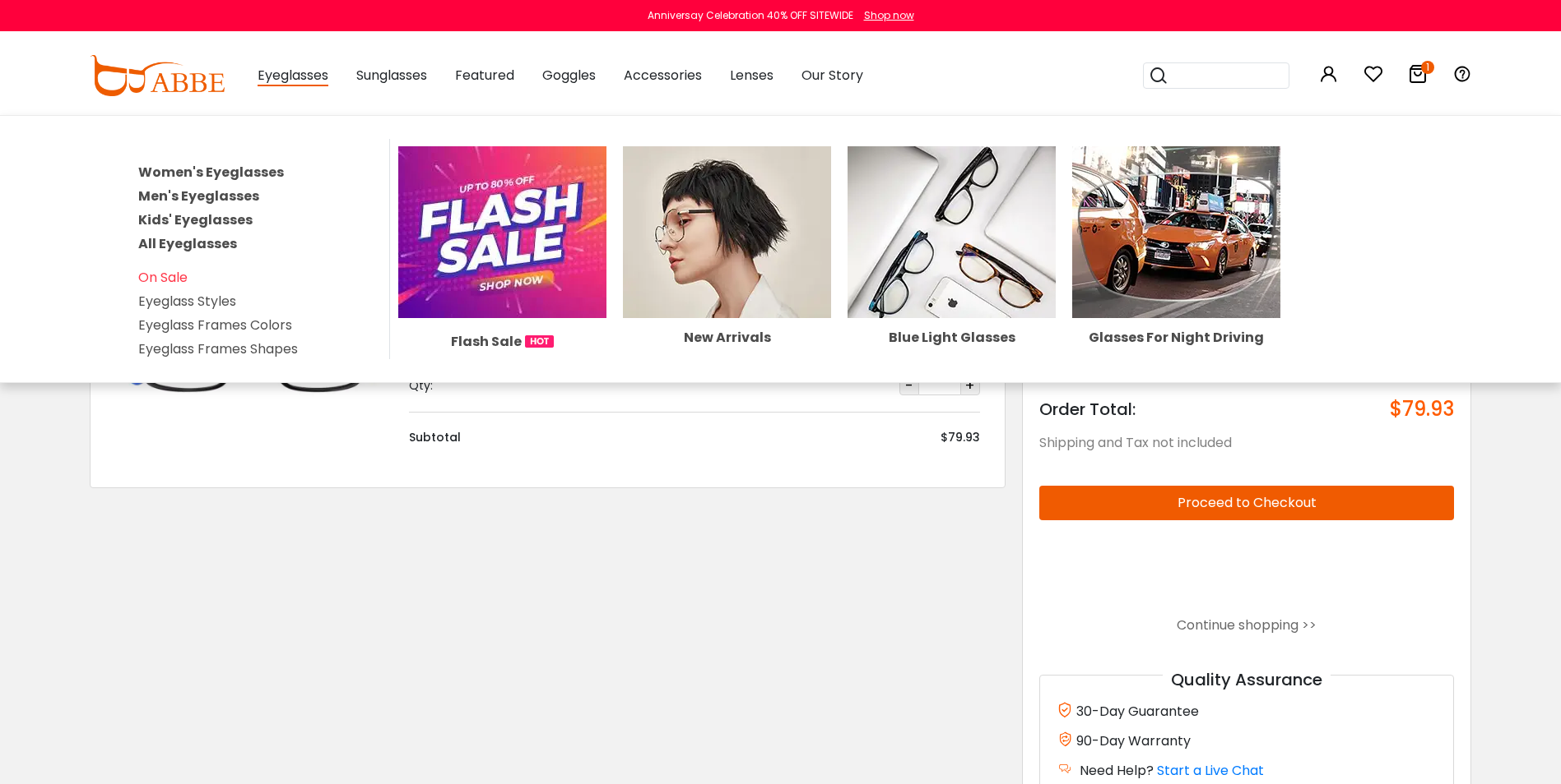
click at [260, 170] on link "Women's Eyeglasses" at bounding box center [211, 172] width 146 height 19
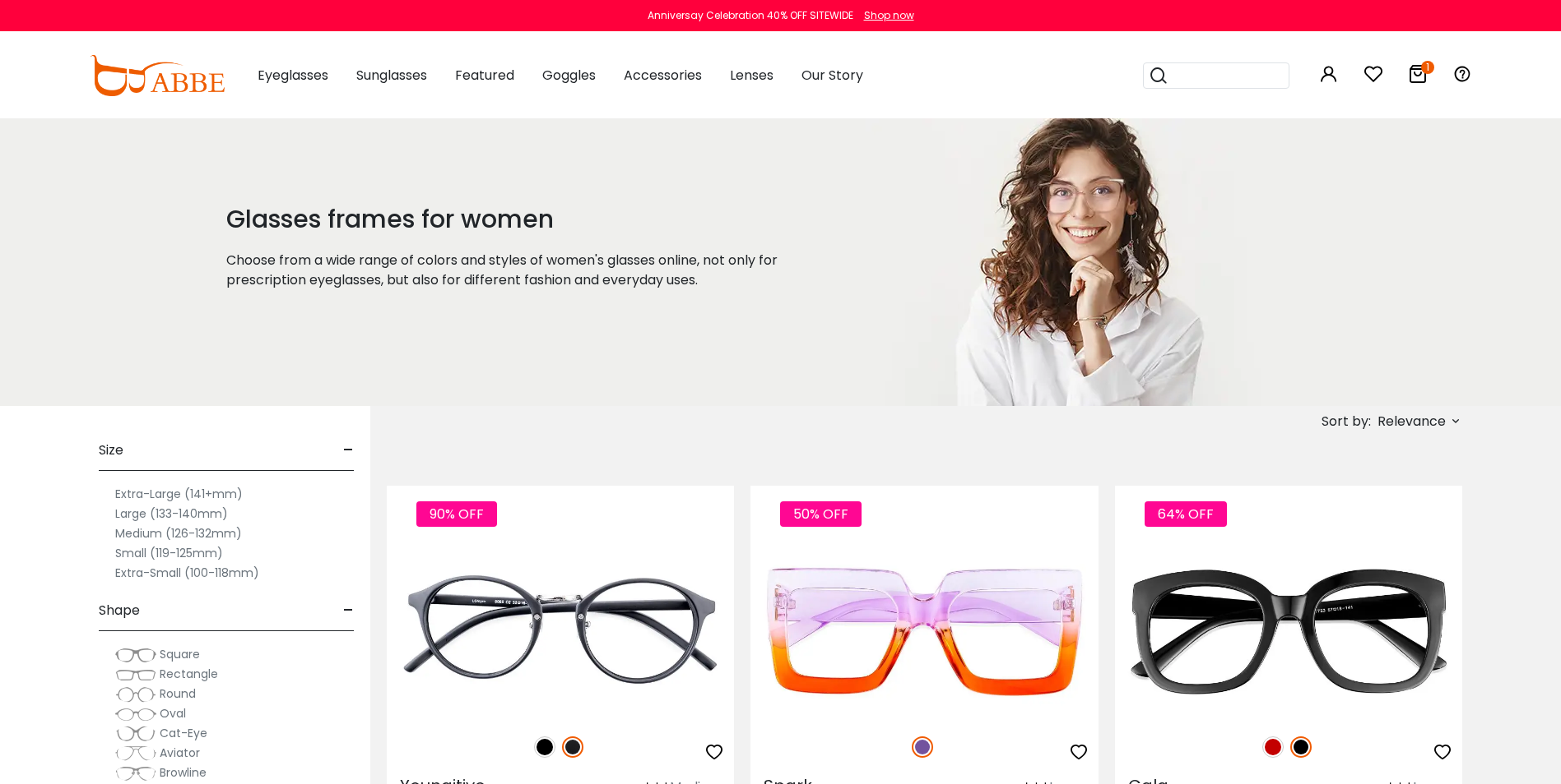
type input "**********"
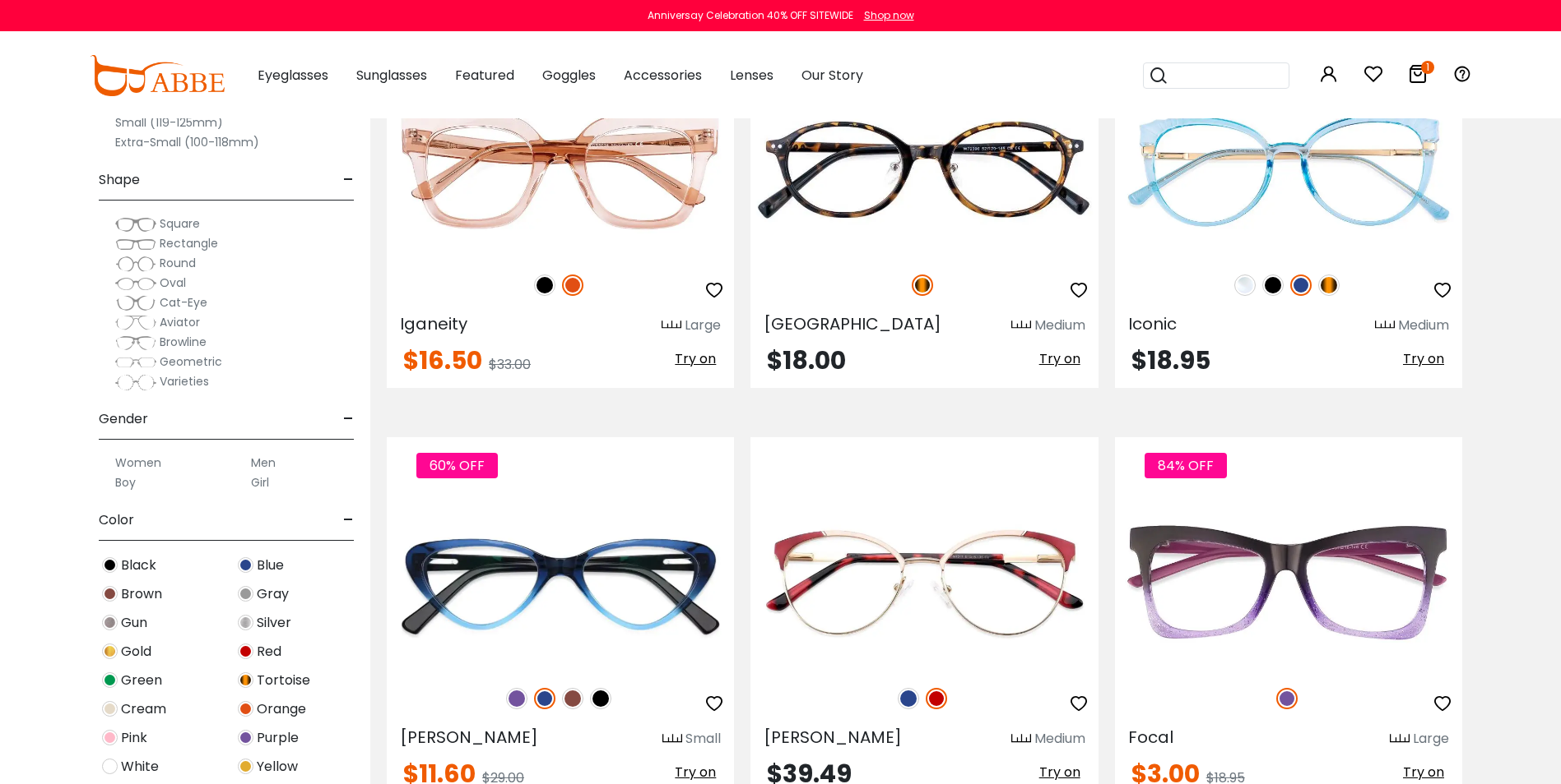
scroll to position [3008, 0]
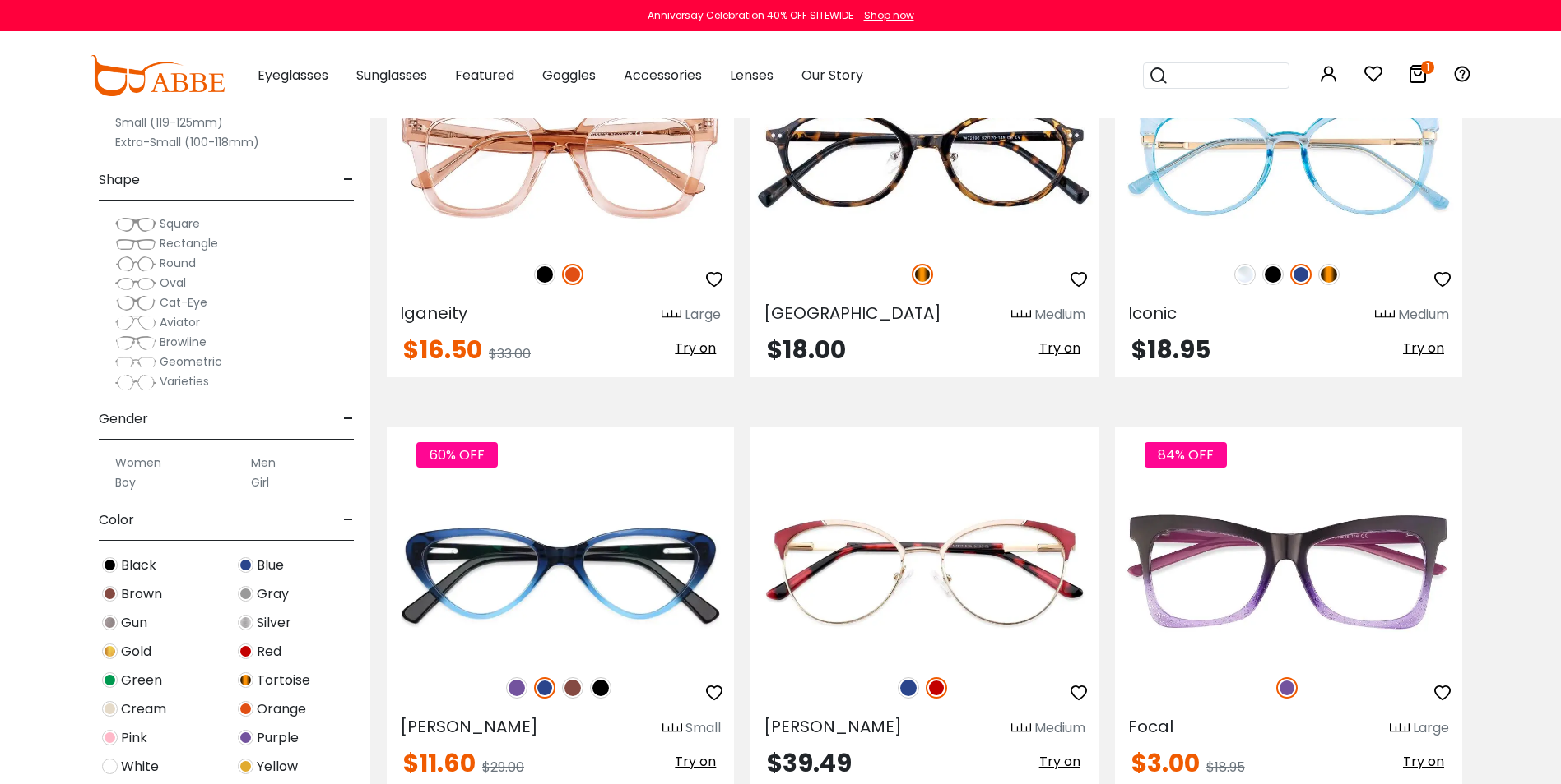
click at [269, 656] on span "Red" at bounding box center [268, 652] width 25 height 20
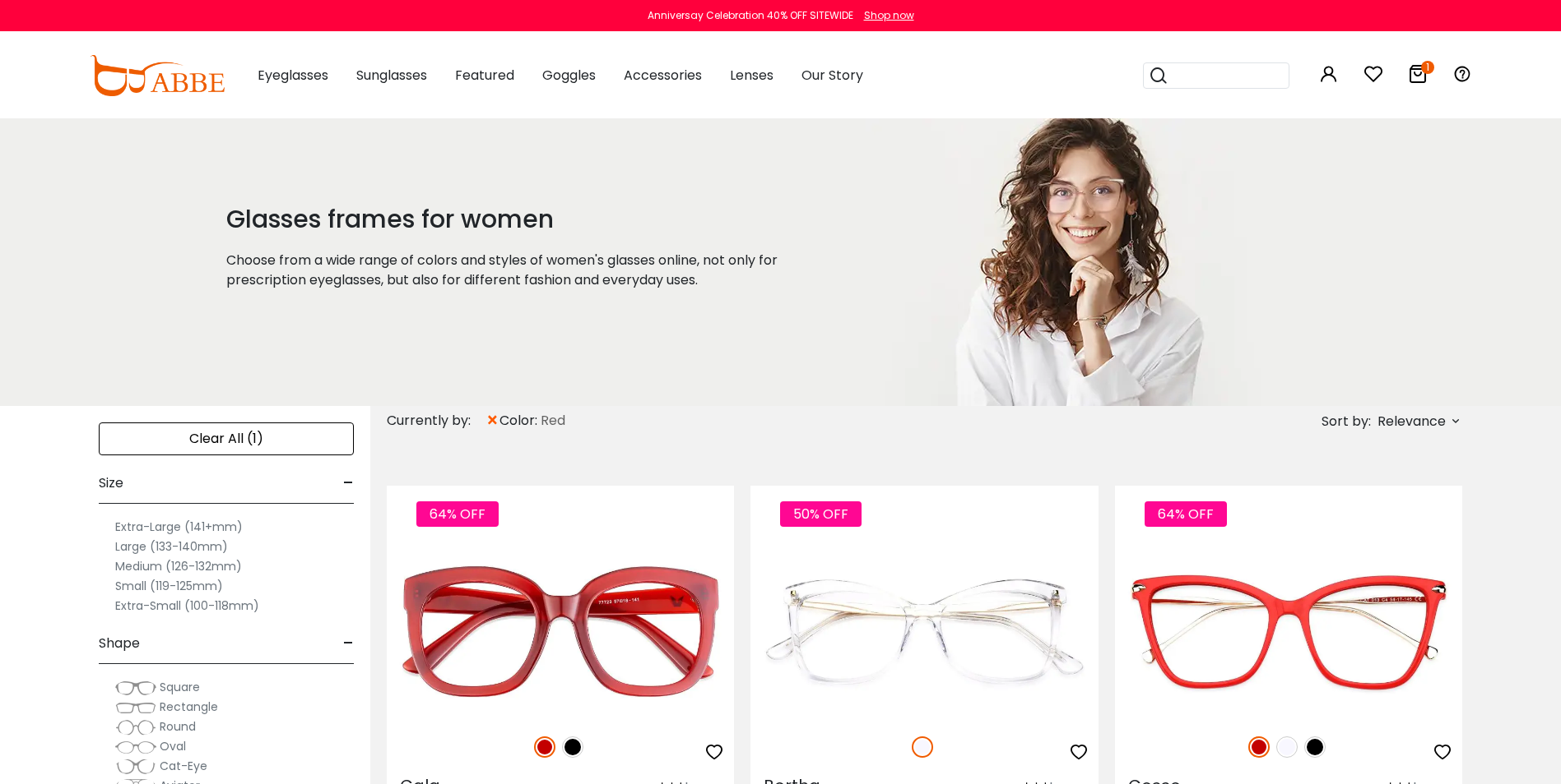
type input "**********"
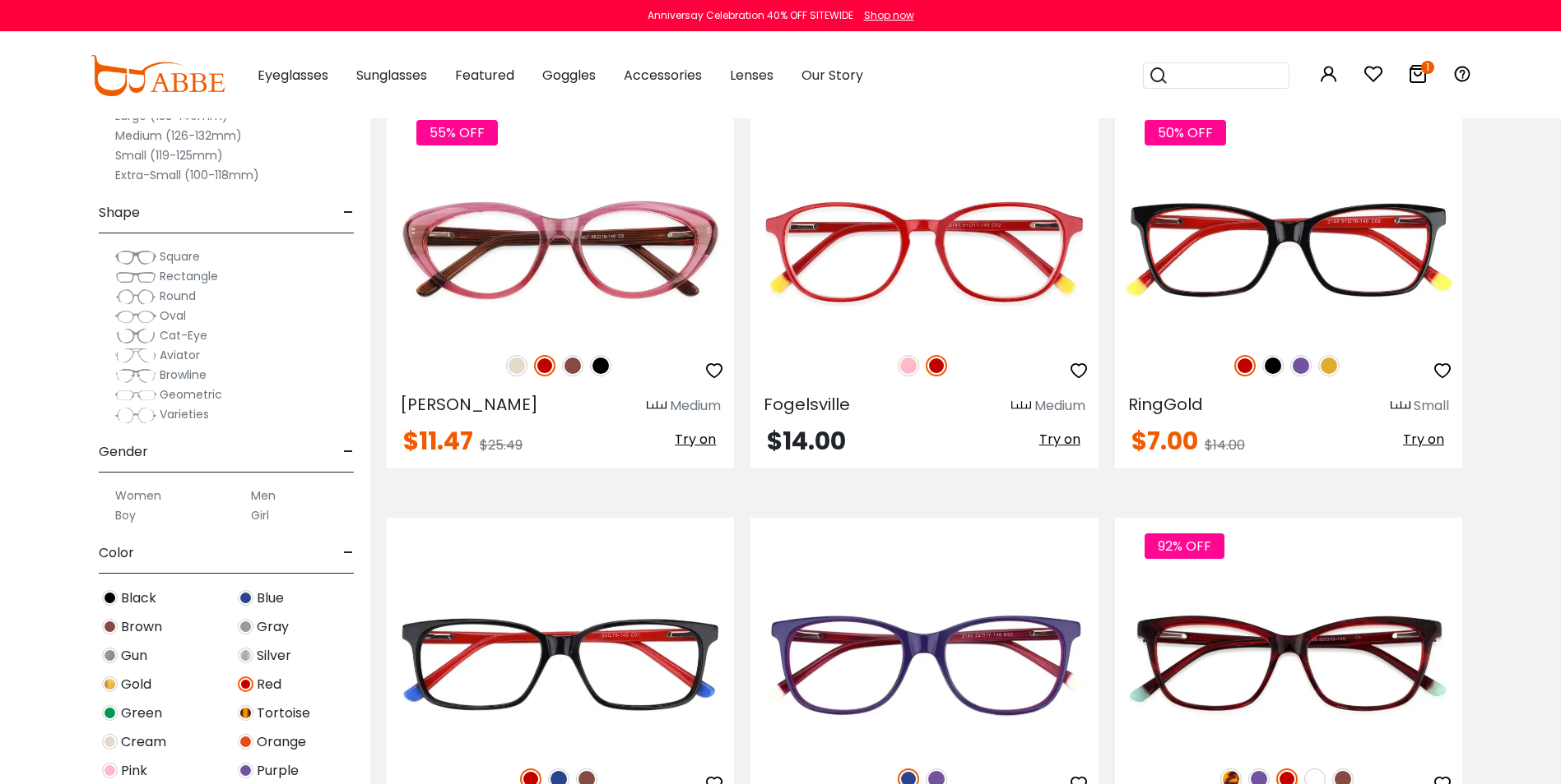
scroll to position [2470, 0]
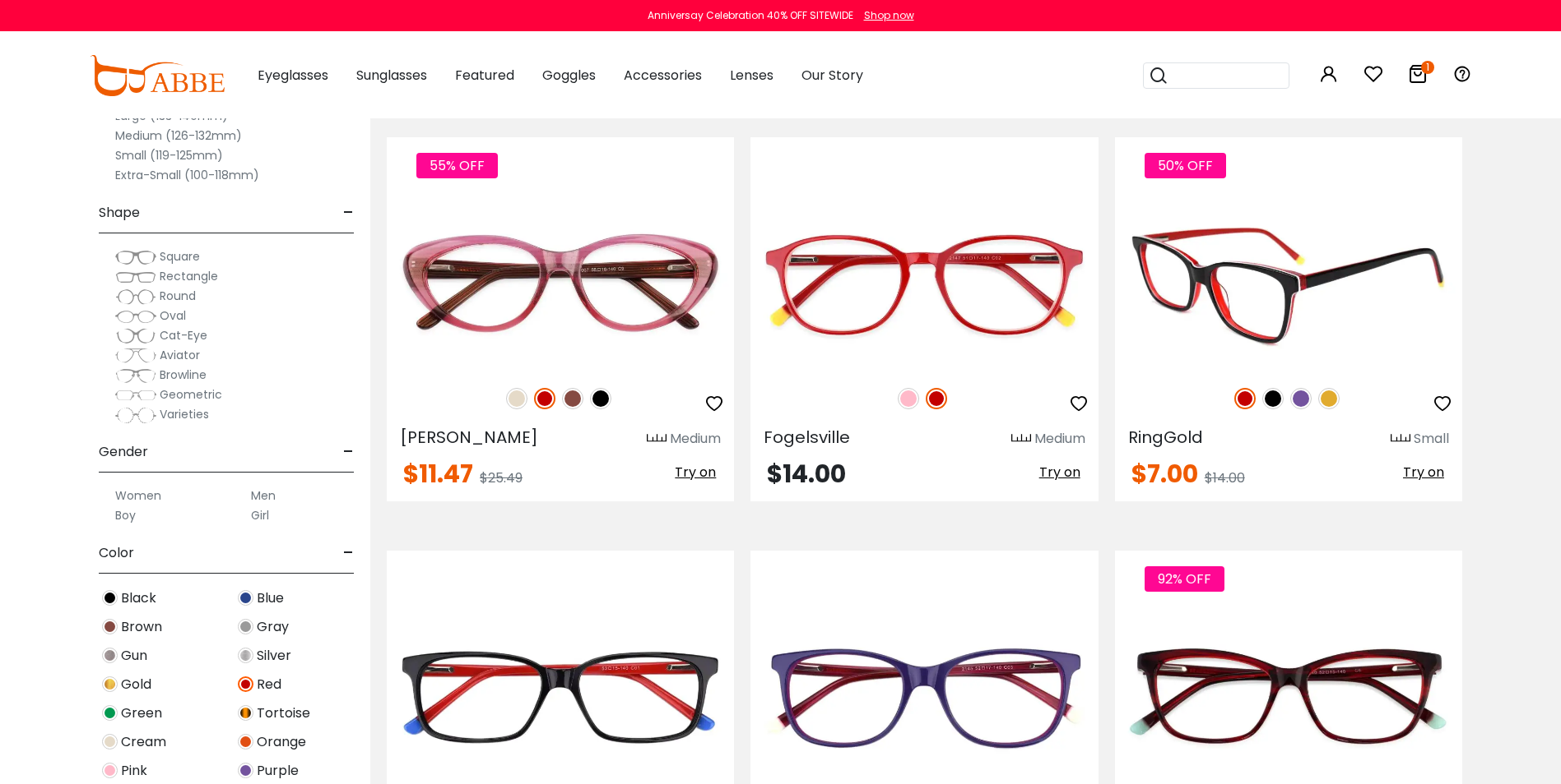
click at [1303, 274] on img at bounding box center [1289, 283] width 347 height 174
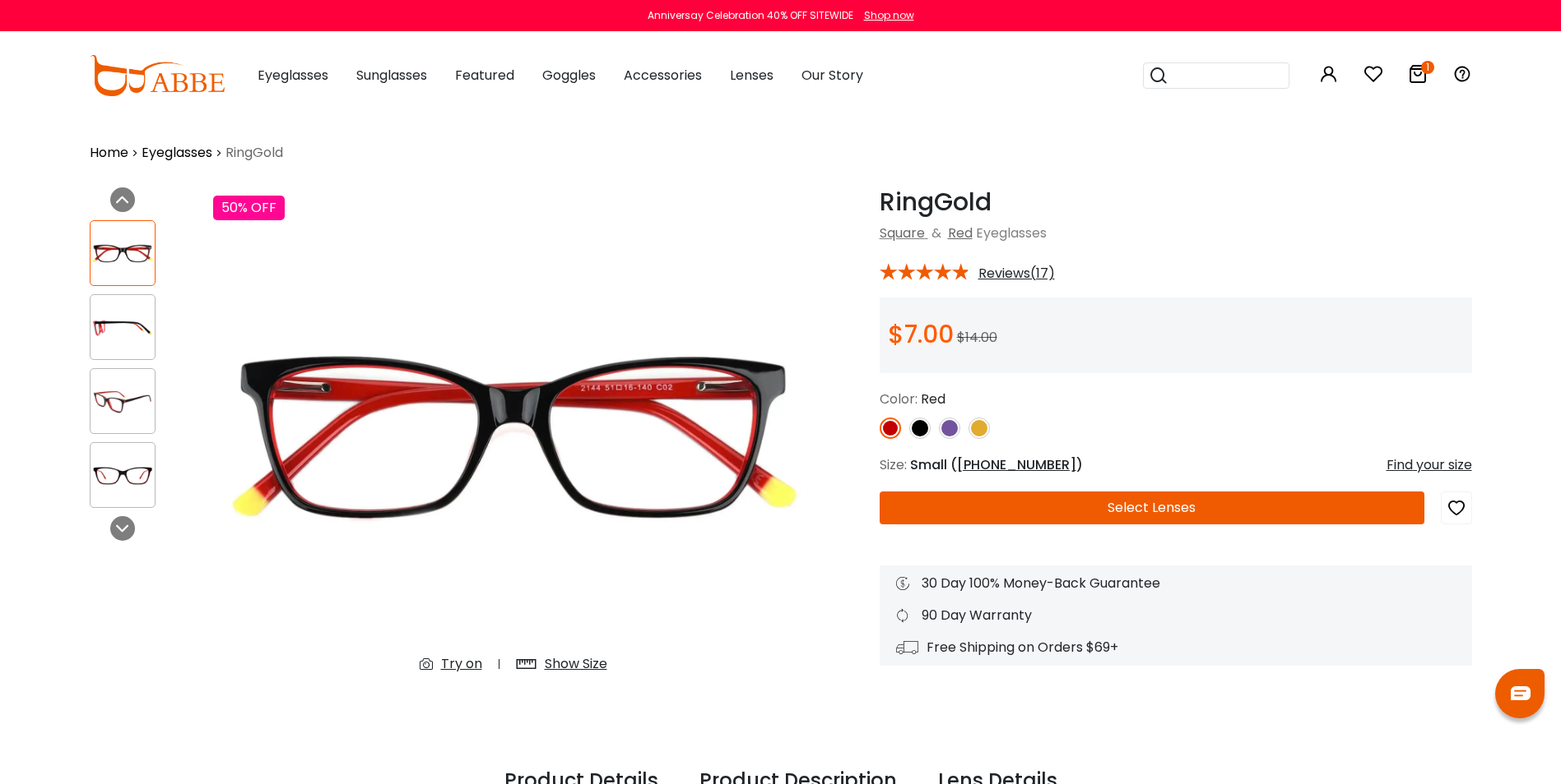
type input "**********"
click at [1133, 506] on button "Select Lenses" at bounding box center [1152, 508] width 545 height 33
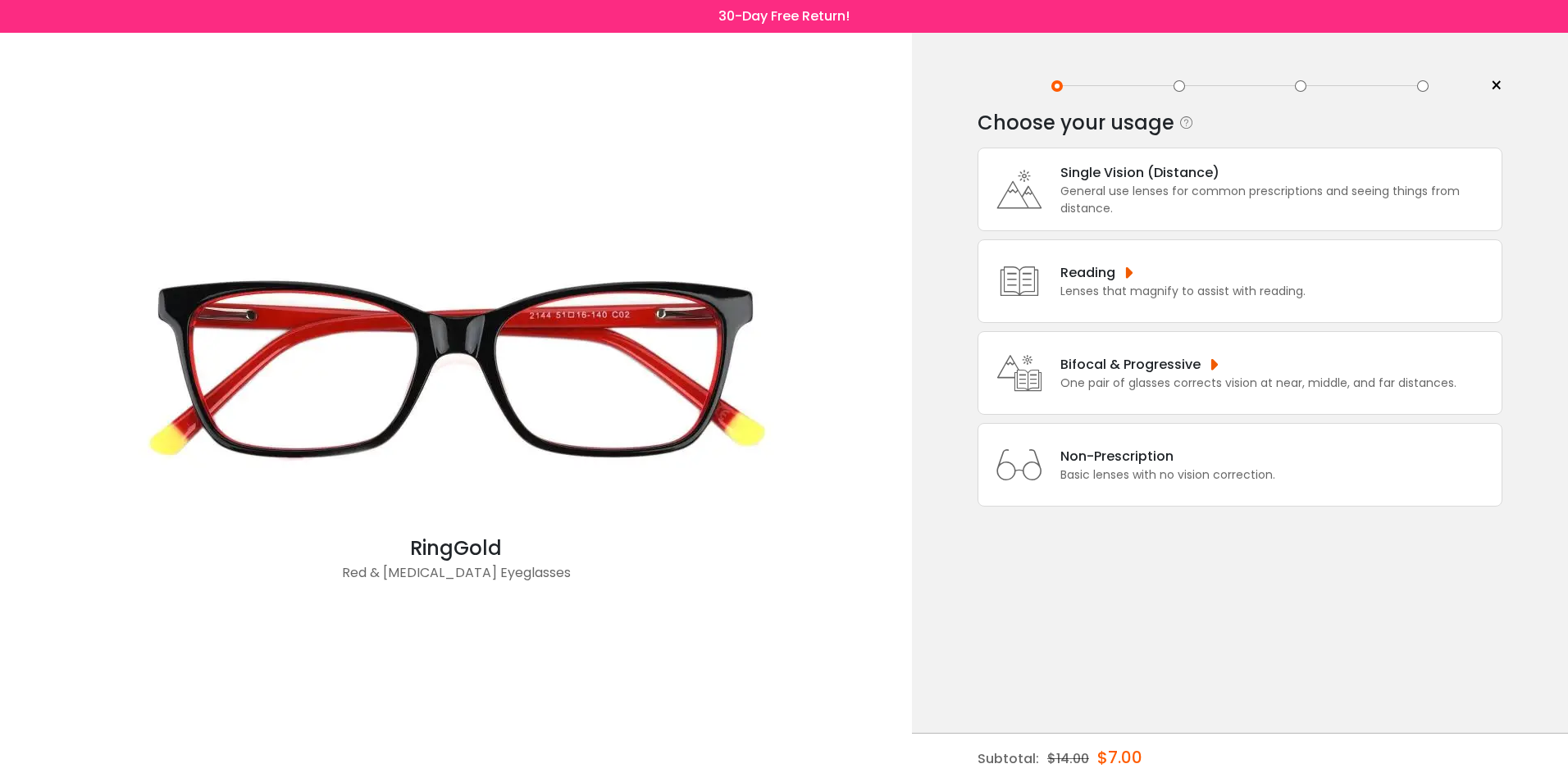
click at [1168, 269] on div "Reading" at bounding box center [1182, 272] width 245 height 21
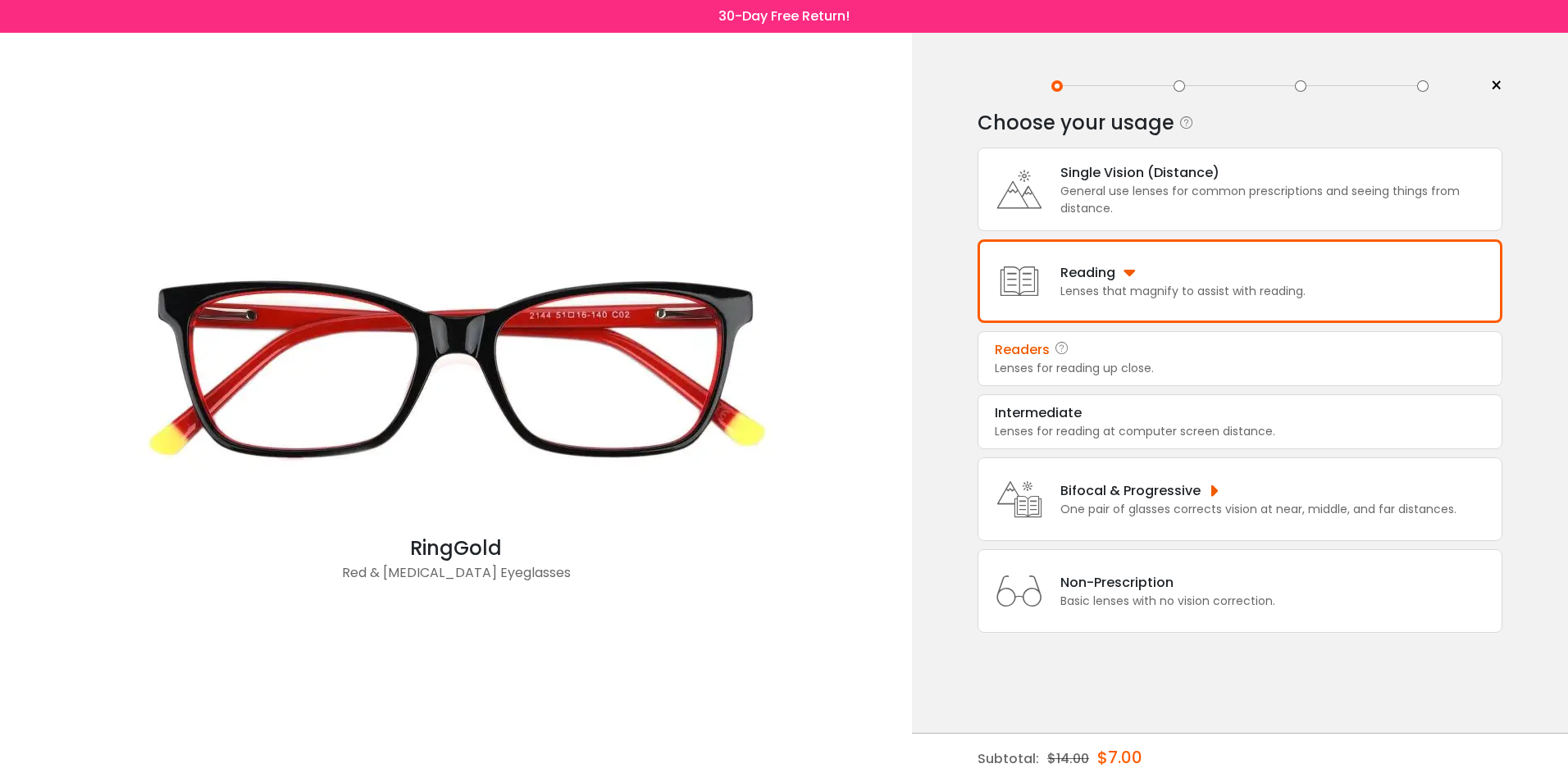
click at [1146, 348] on div "Readers" at bounding box center [1239, 350] width 491 height 20
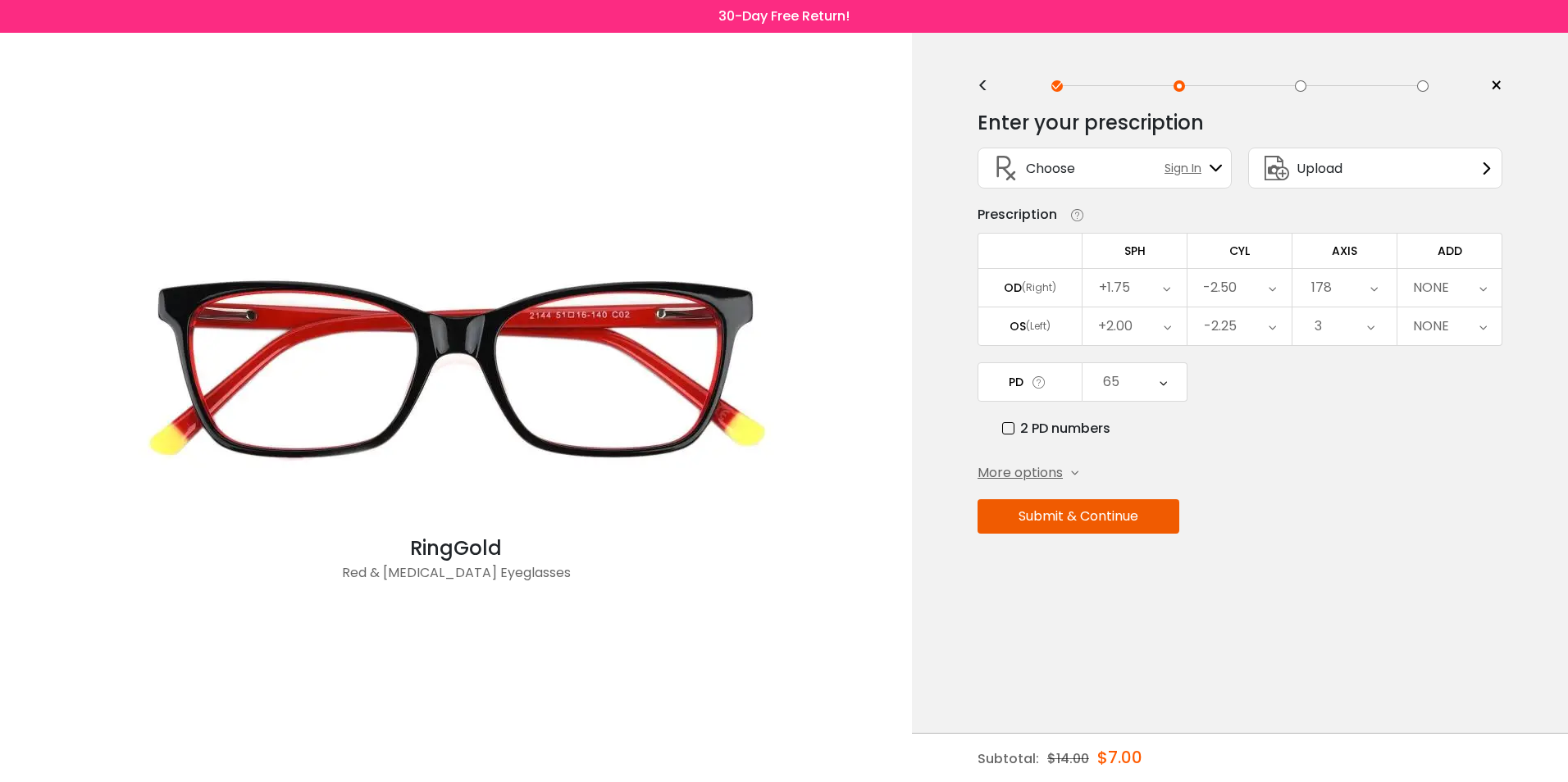
click at [1165, 385] on icon at bounding box center [1164, 382] width 8 height 37
click at [1143, 410] on li "61" at bounding box center [1135, 405] width 104 height 30
click at [1162, 383] on icon at bounding box center [1162, 382] width 8 height 37
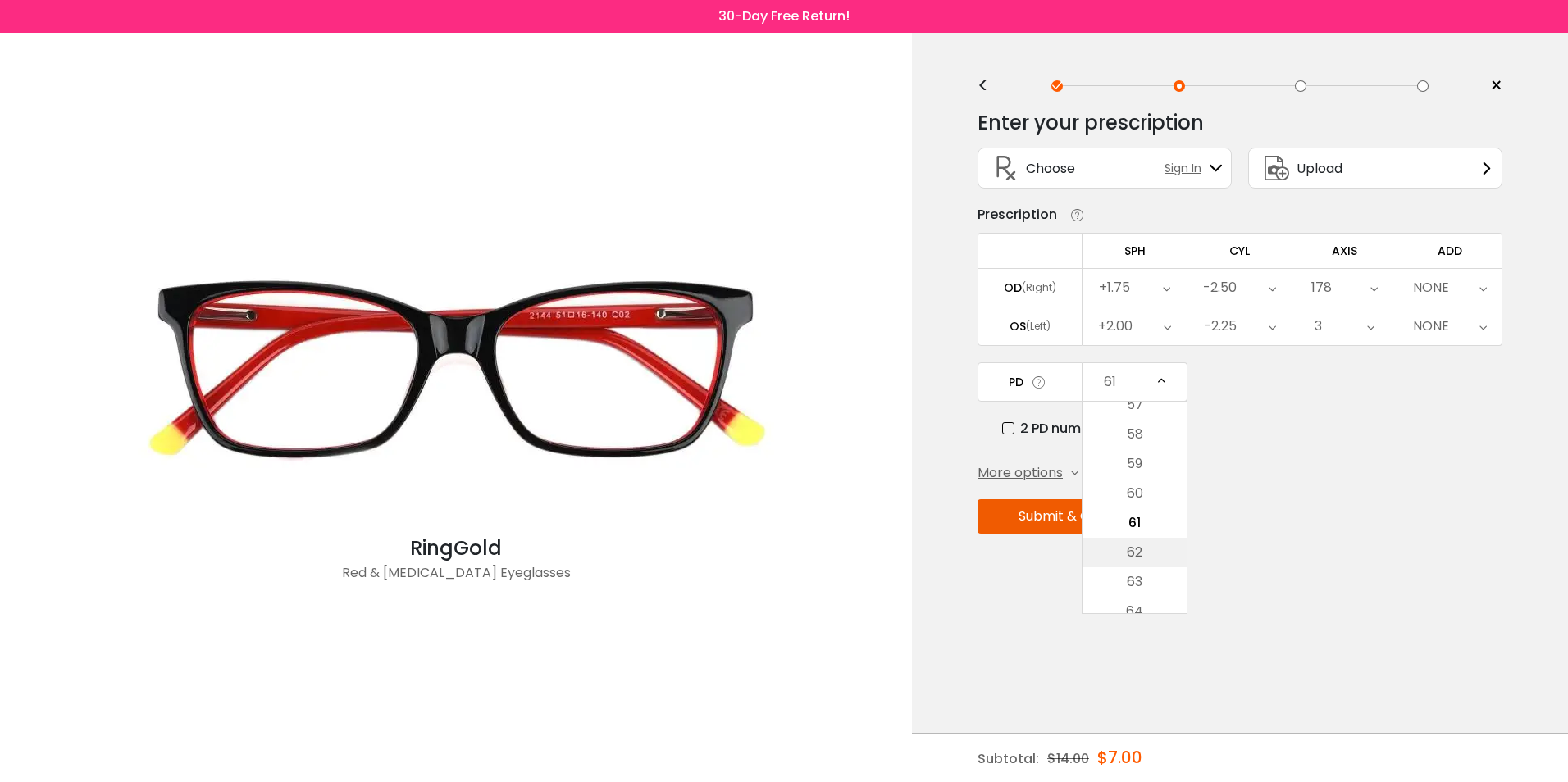
click at [1150, 541] on li "62" at bounding box center [1135, 553] width 104 height 30
click at [1010, 426] on label "2 PD numbers" at bounding box center [1056, 428] width 108 height 21
click at [1095, 520] on button "Submit & Continue" at bounding box center [1078, 516] width 202 height 34
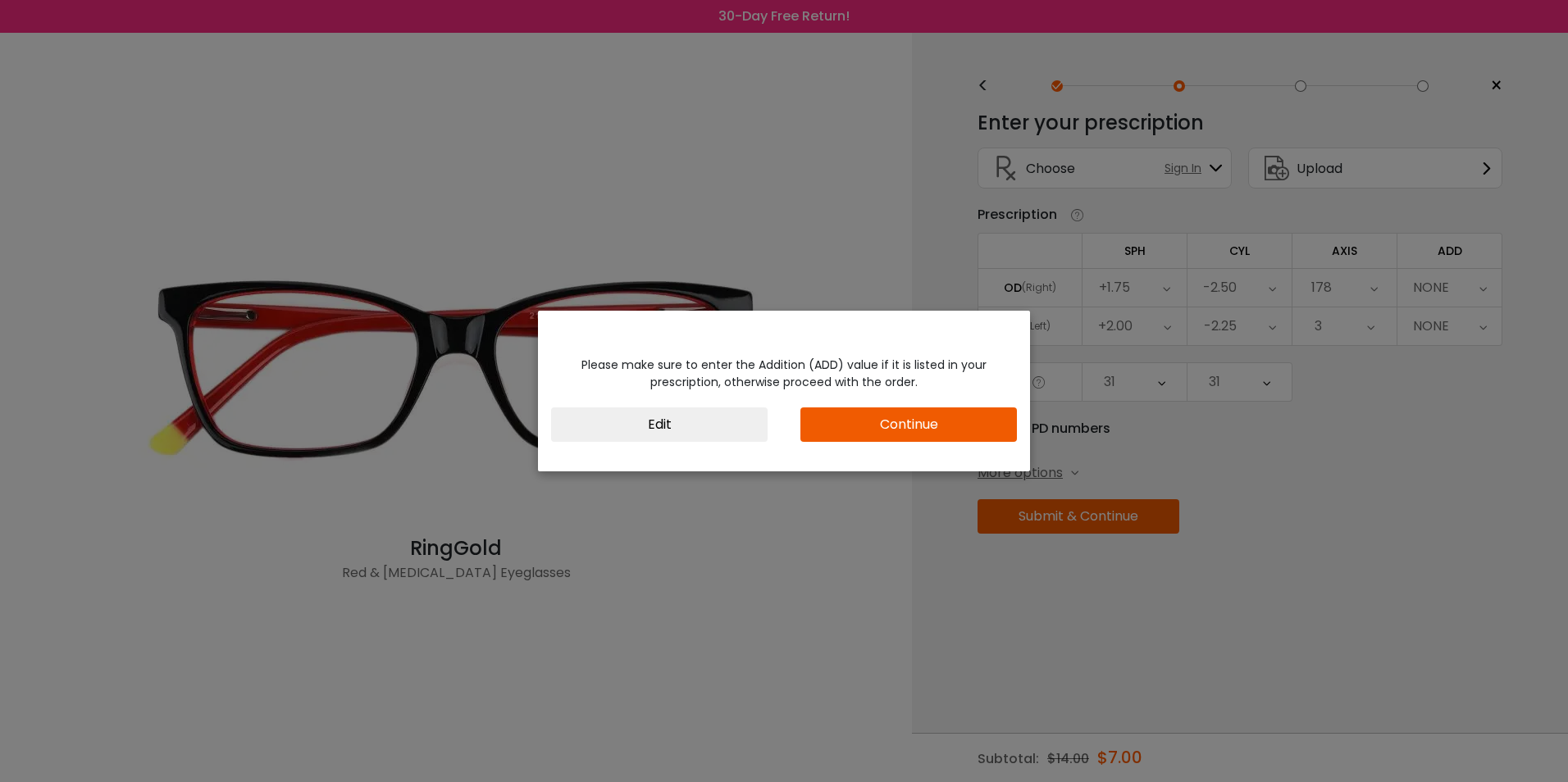
click at [949, 432] on button "Continue" at bounding box center [909, 424] width 216 height 34
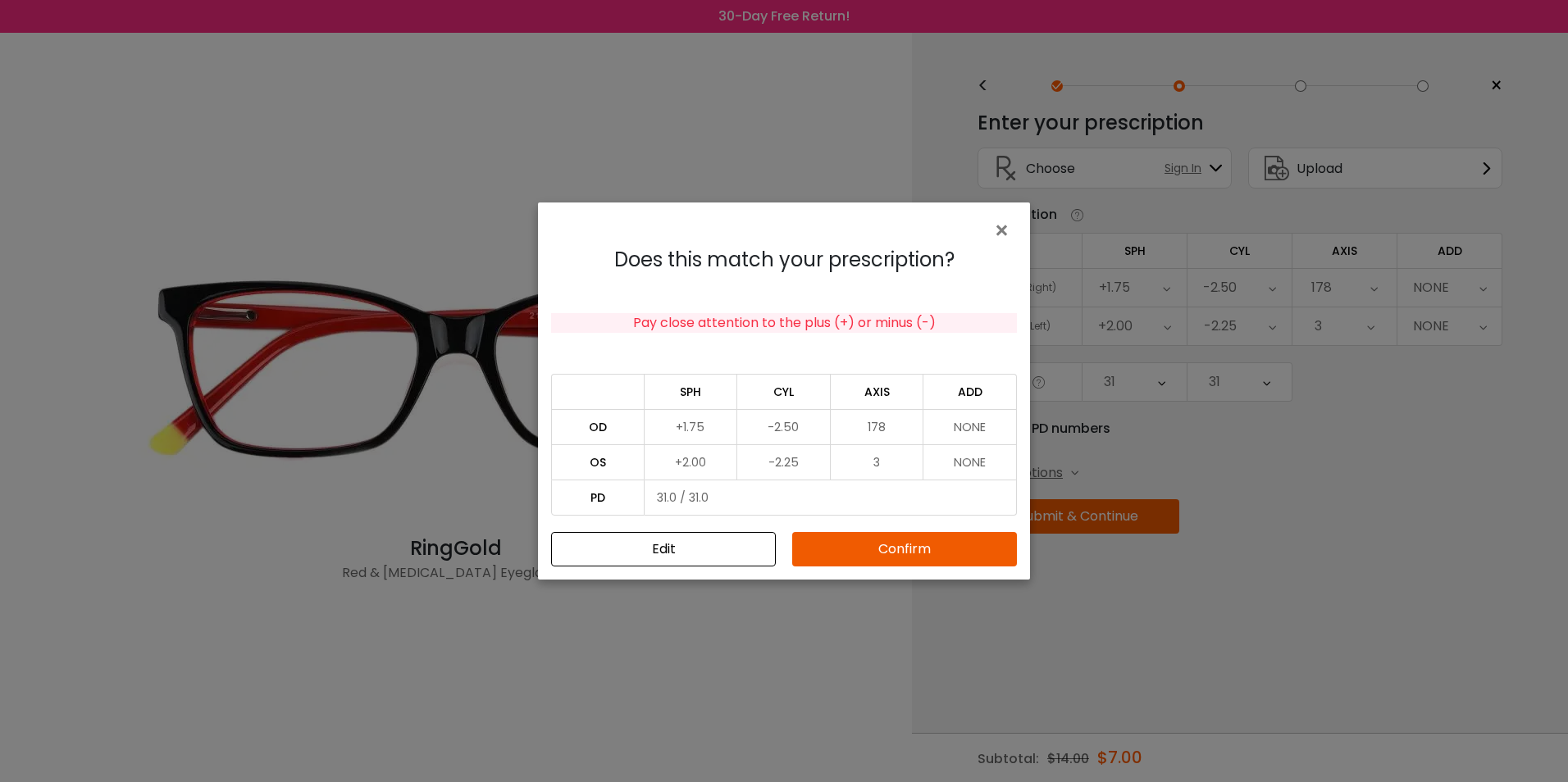
click at [922, 551] on button "Confirm" at bounding box center [904, 549] width 224 height 34
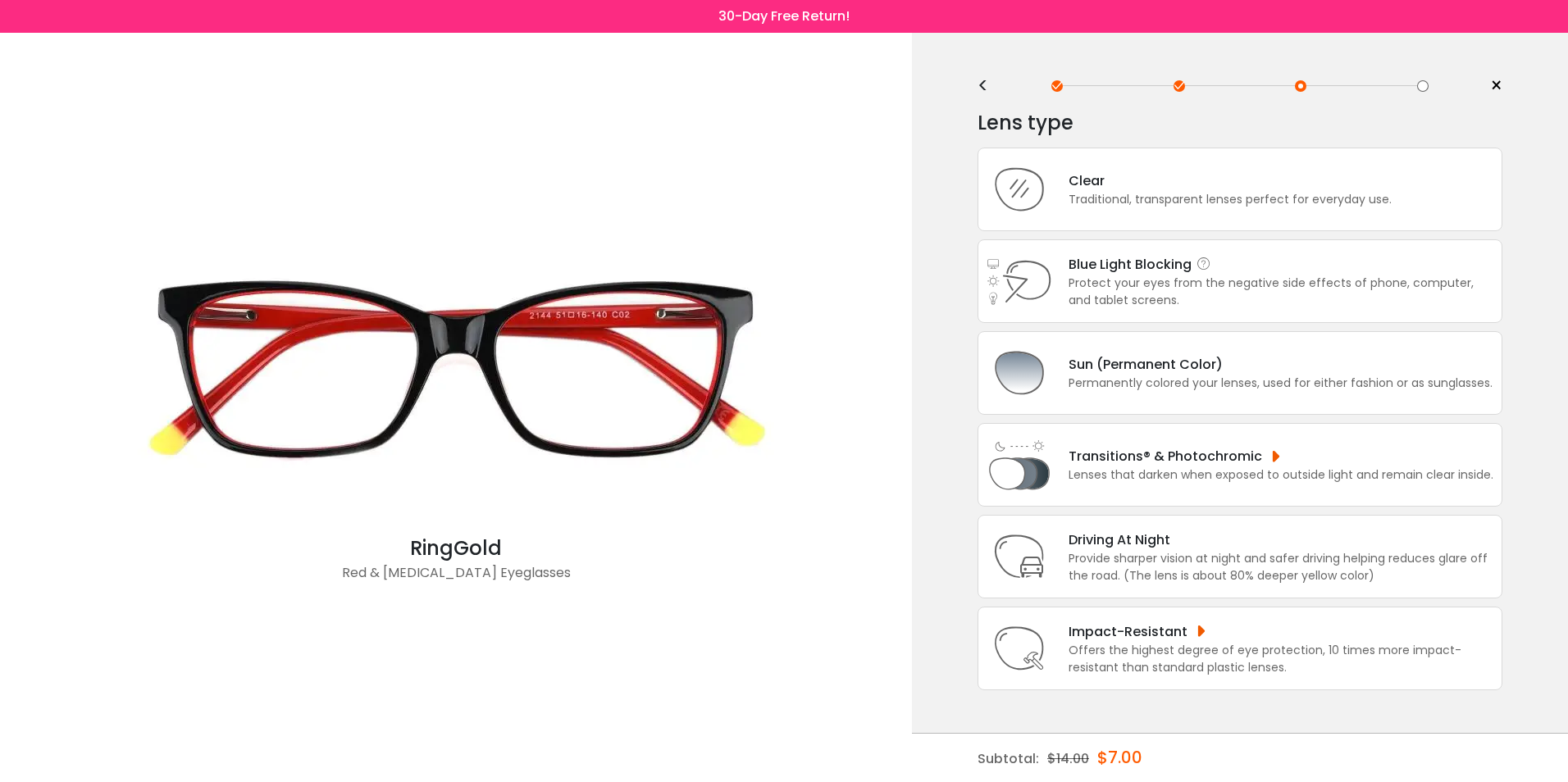
click at [1114, 282] on div "Protect your eyes from the negative side effects of phone, computer, and tablet…" at bounding box center [1281, 291] width 425 height 34
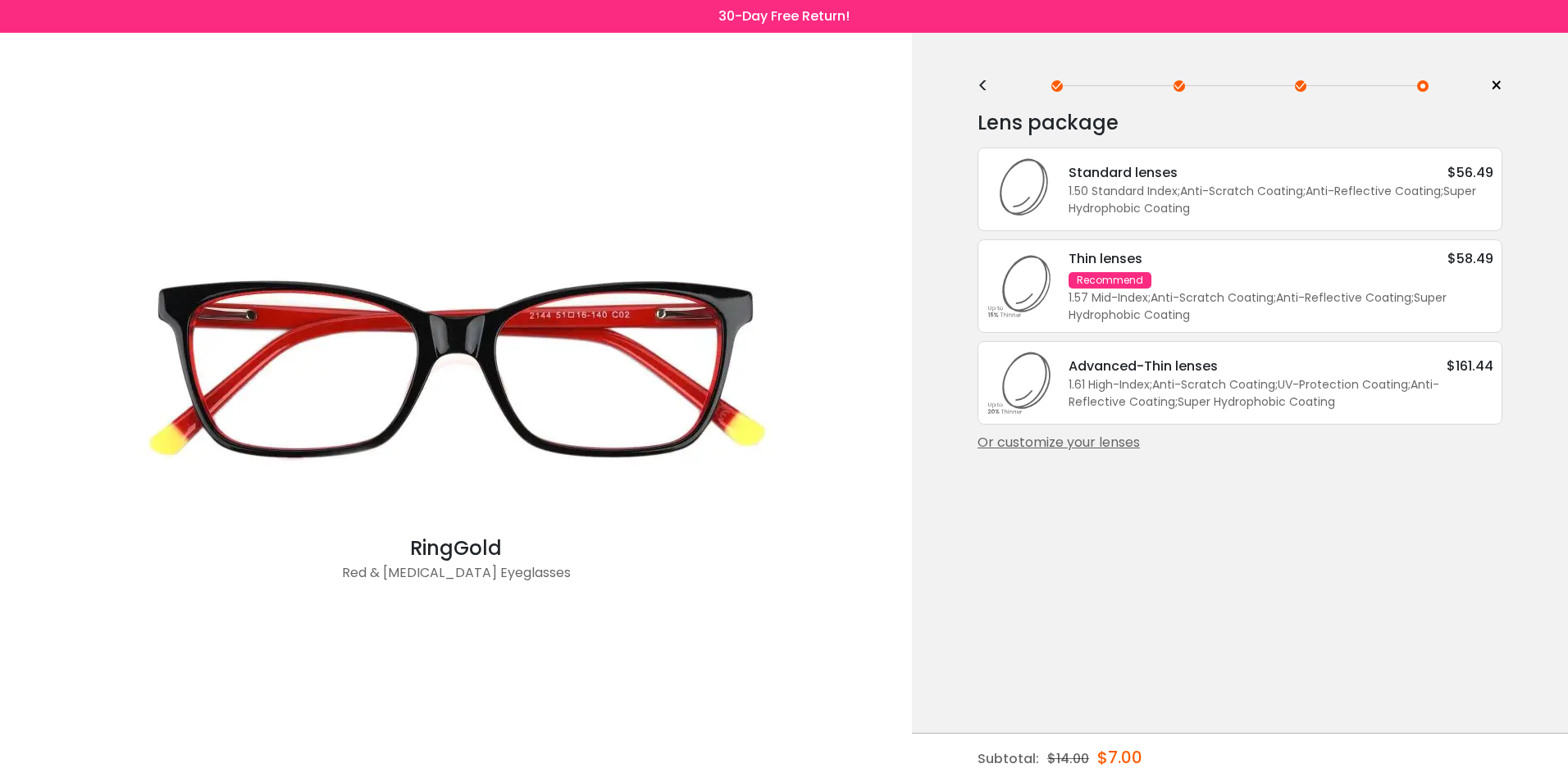
click at [1176, 180] on div "Standard lenses" at bounding box center [1122, 172] width 109 height 21
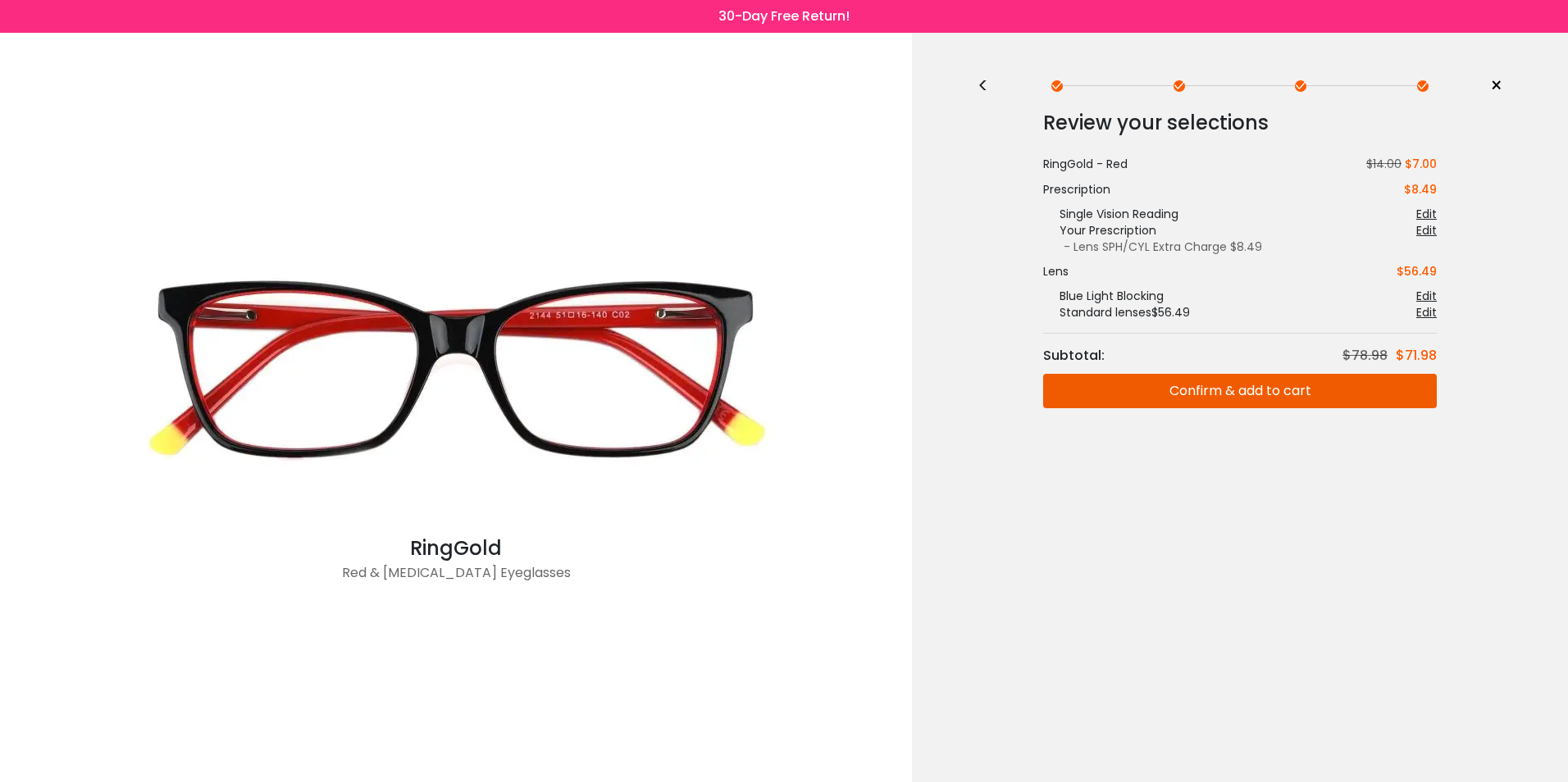
click at [1199, 391] on button "Confirm & add to cart" at bounding box center [1240, 391] width 393 height 34
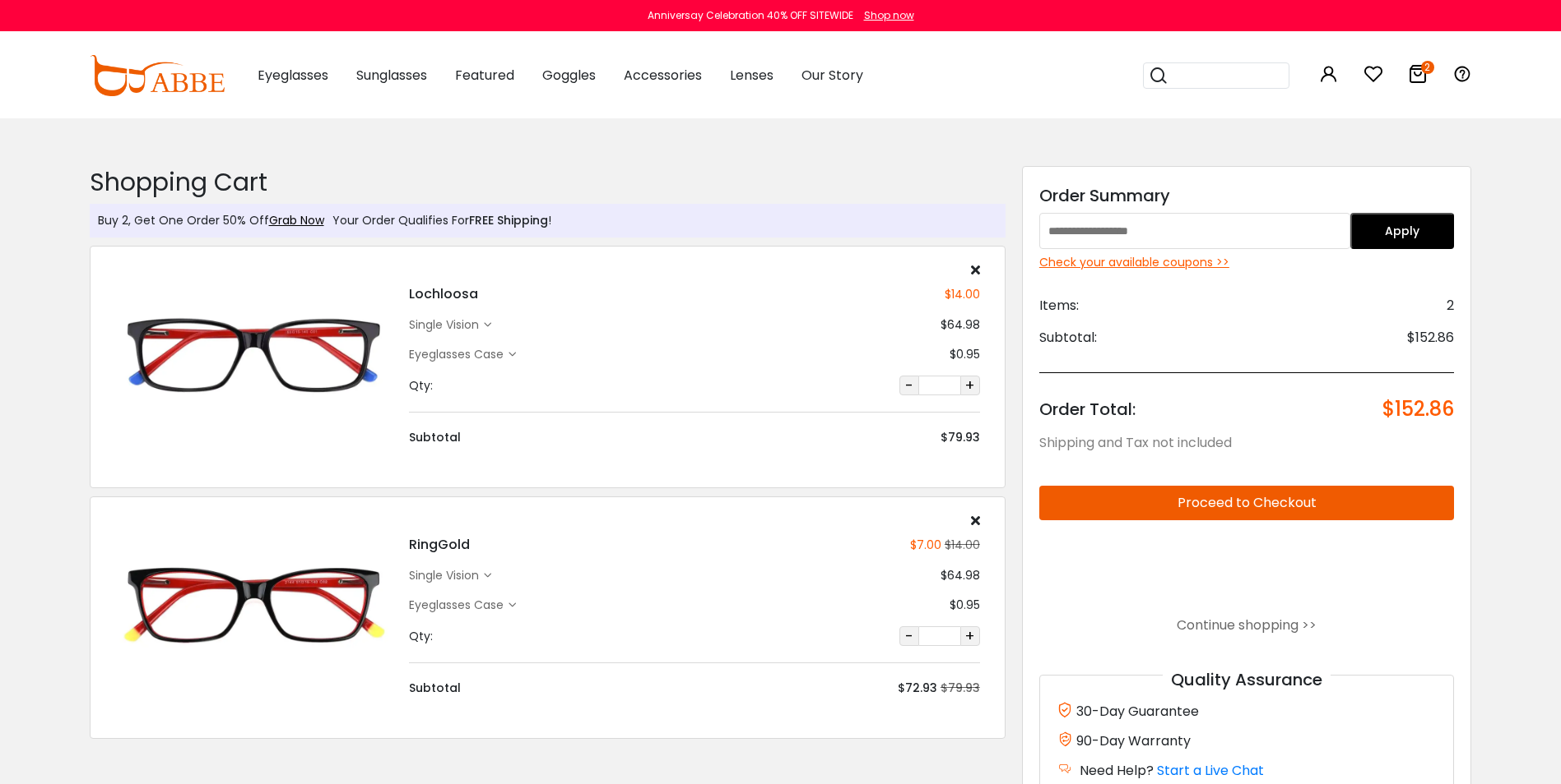
type input "**********"
click at [974, 271] on icon at bounding box center [975, 269] width 9 height 13
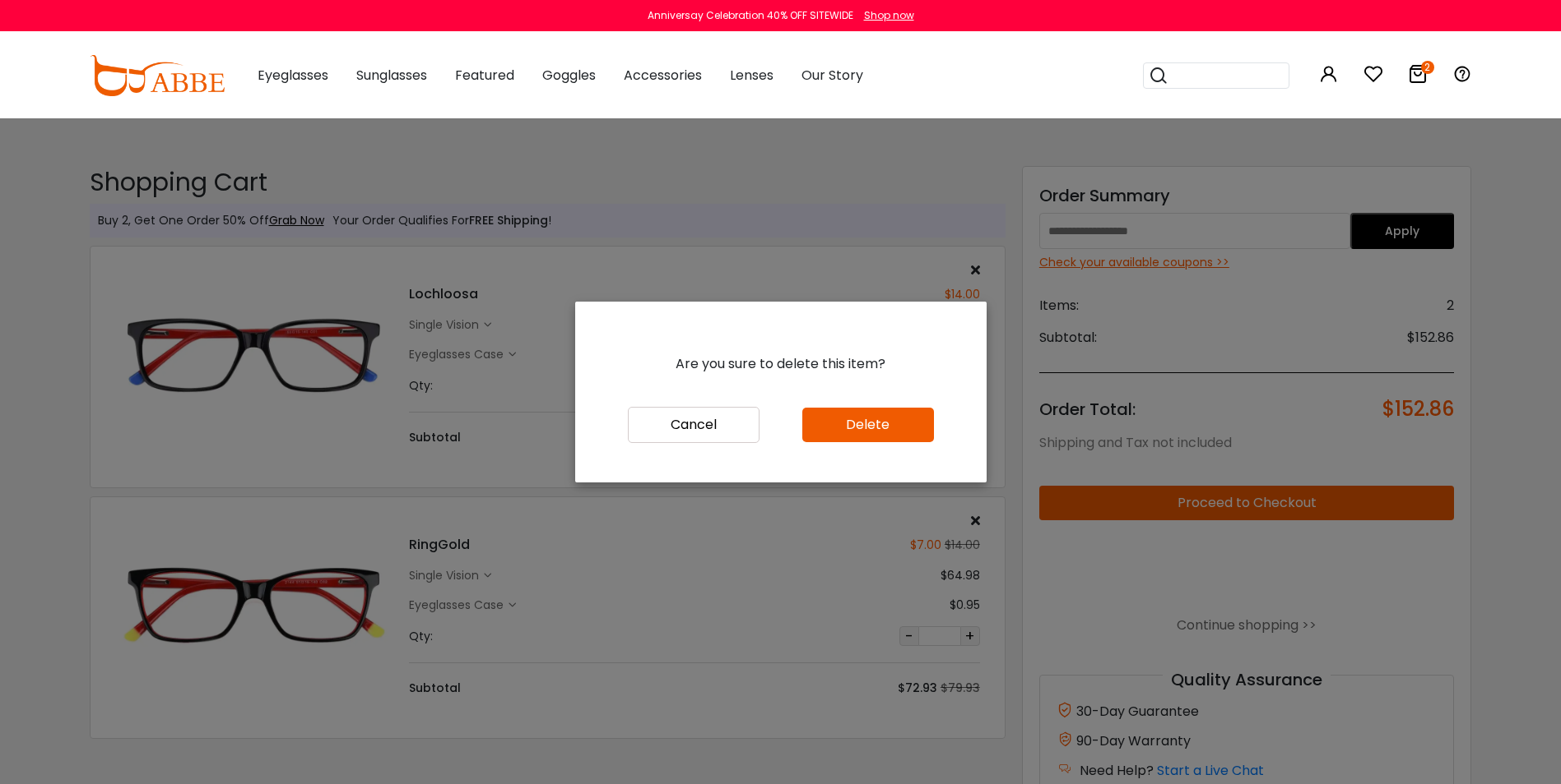
click at [868, 420] on button "Delete" at bounding box center [867, 425] width 131 height 35
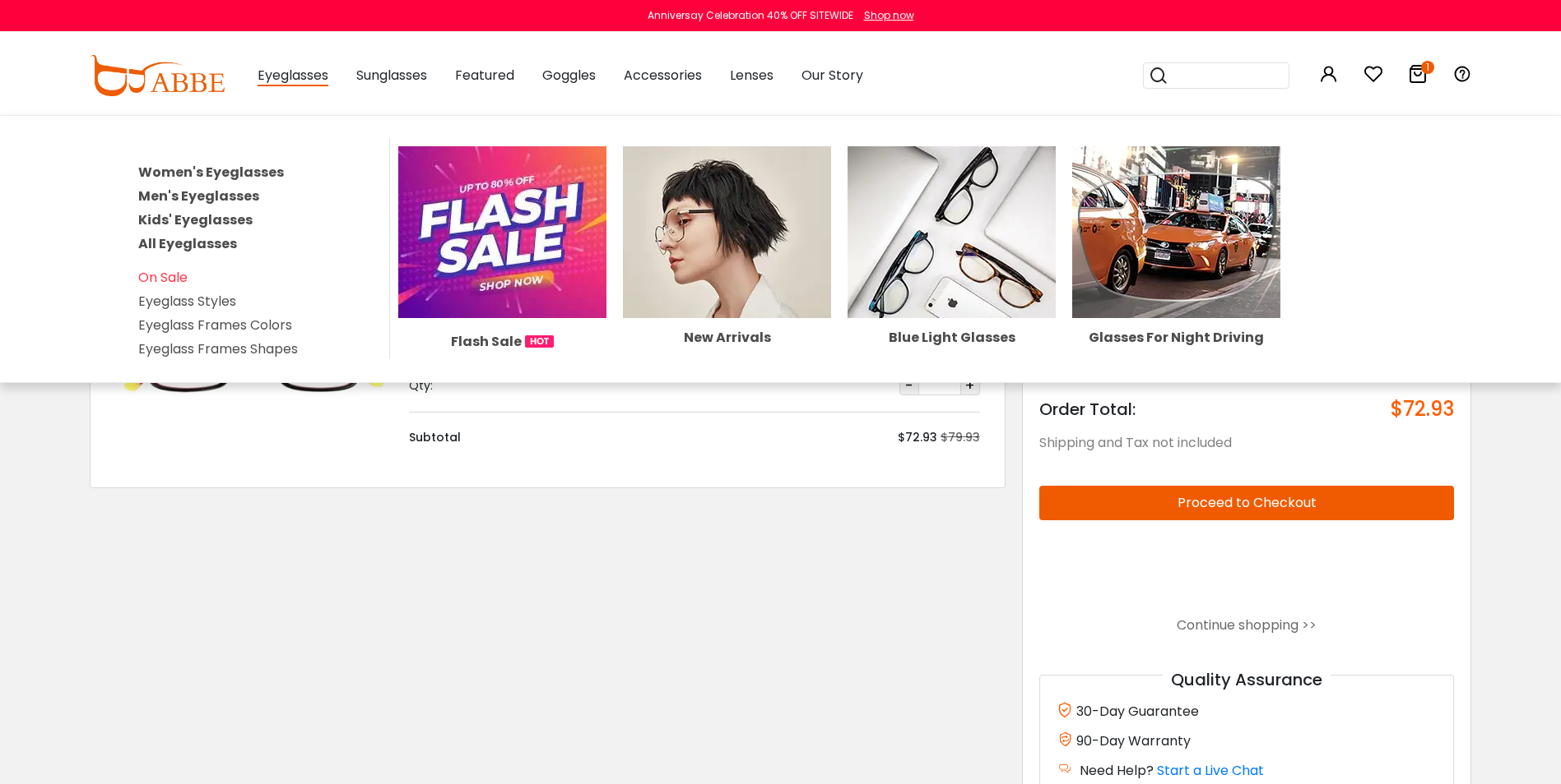
type input "**********"
click at [258, 169] on link "Women's Eyeglasses" at bounding box center [211, 172] width 146 height 19
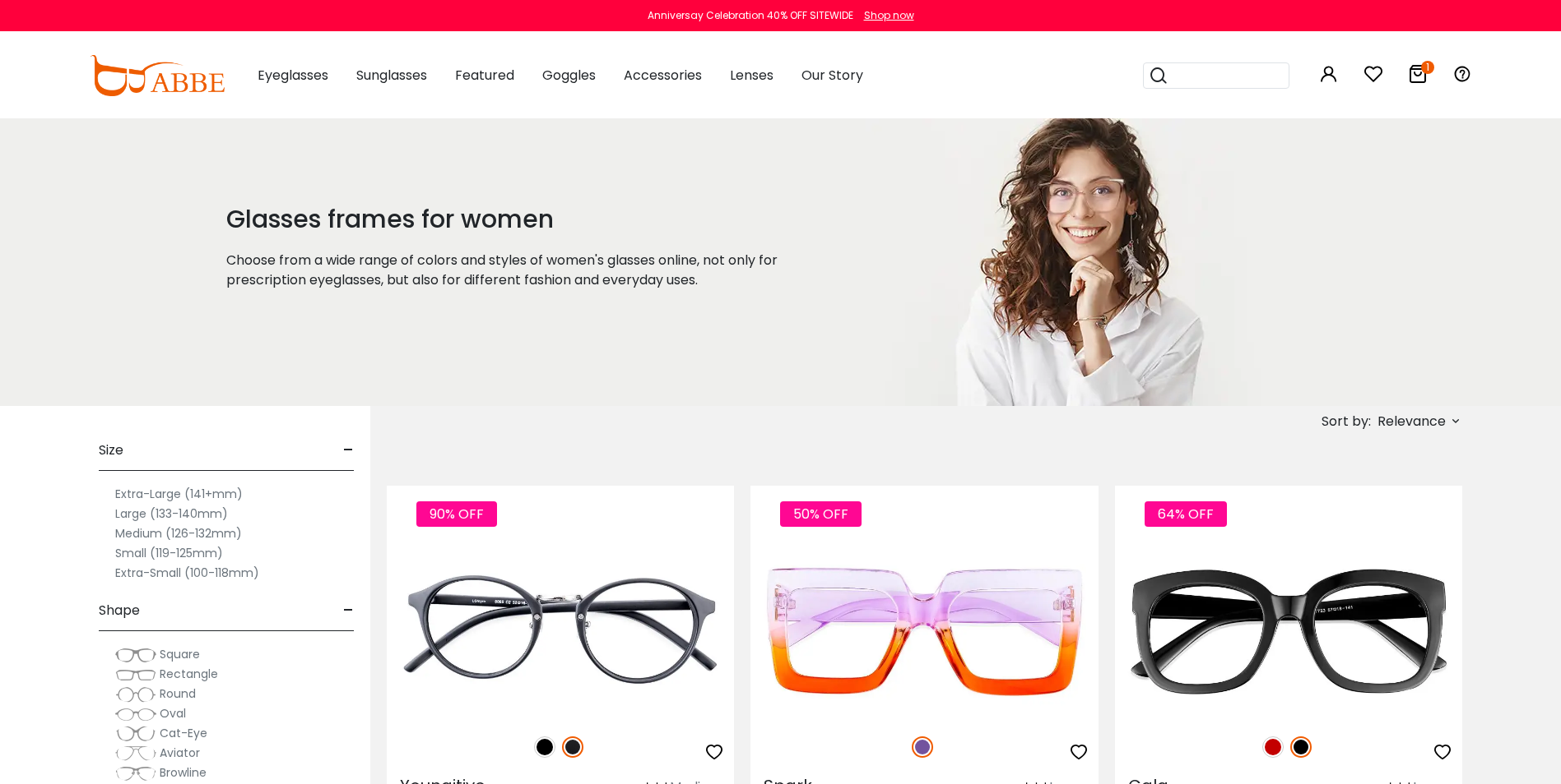
type input "**********"
click at [169, 671] on span "Rectangle" at bounding box center [188, 674] width 58 height 17
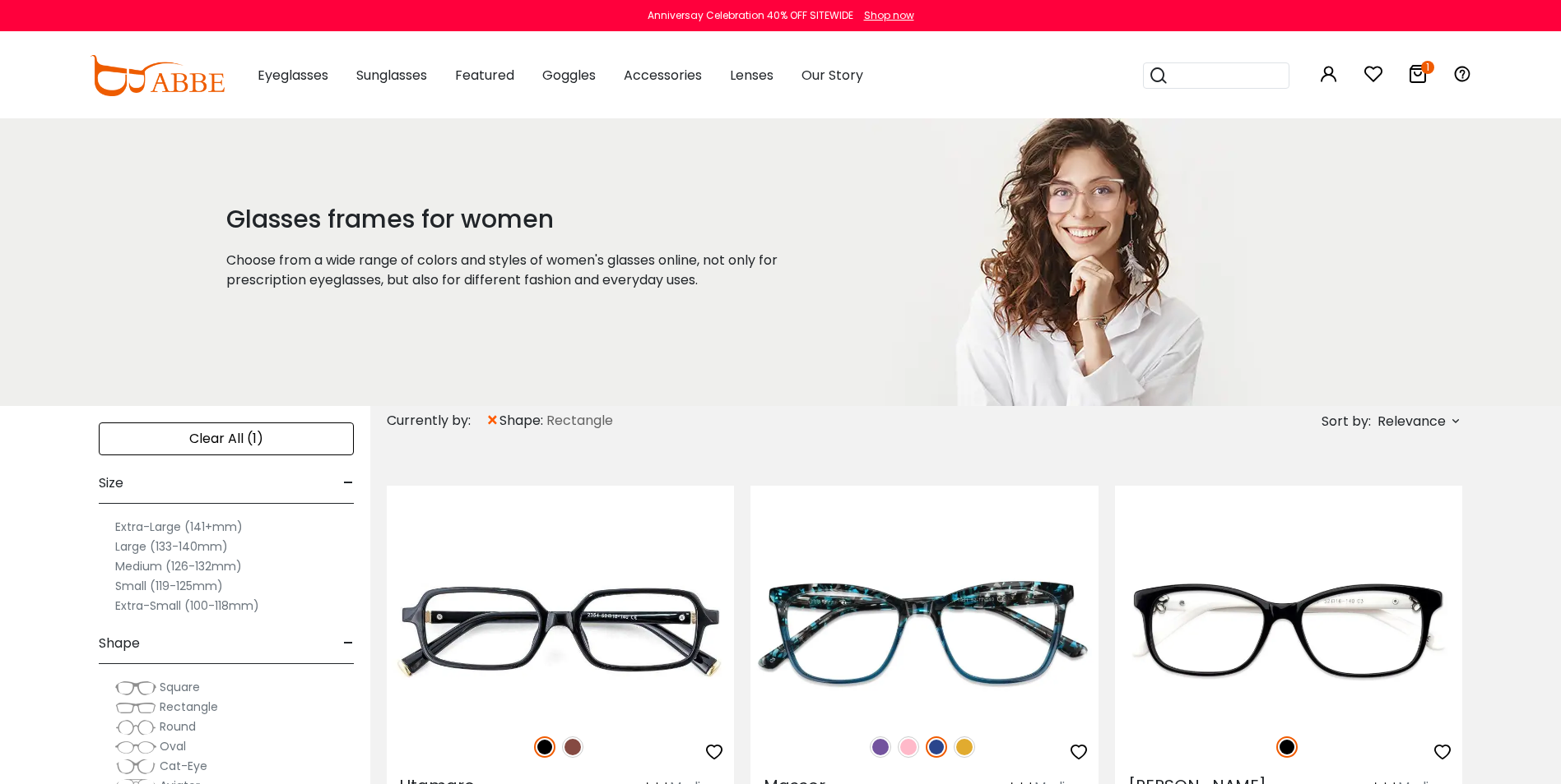
type input "**********"
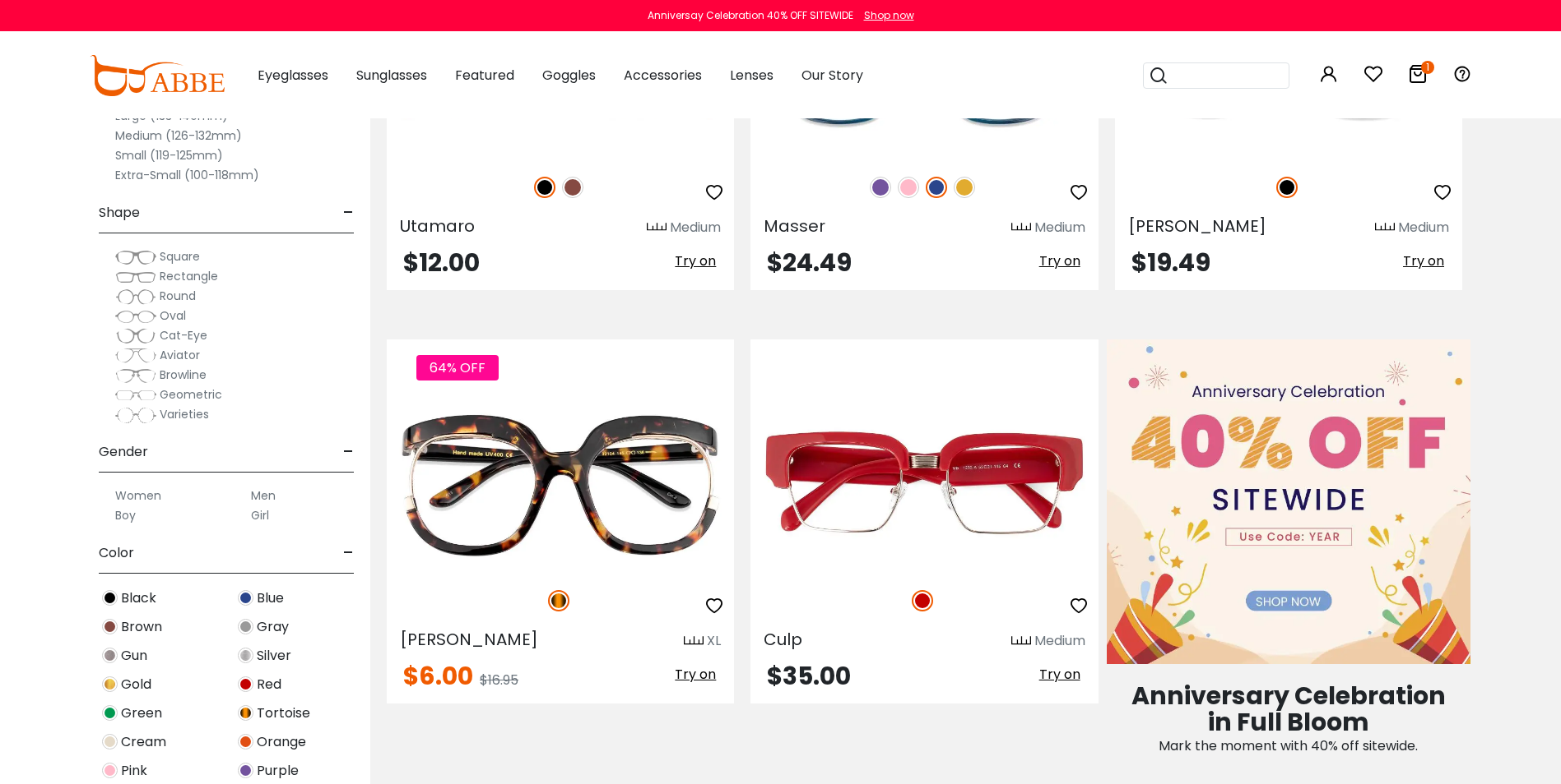
scroll to position [813, 0]
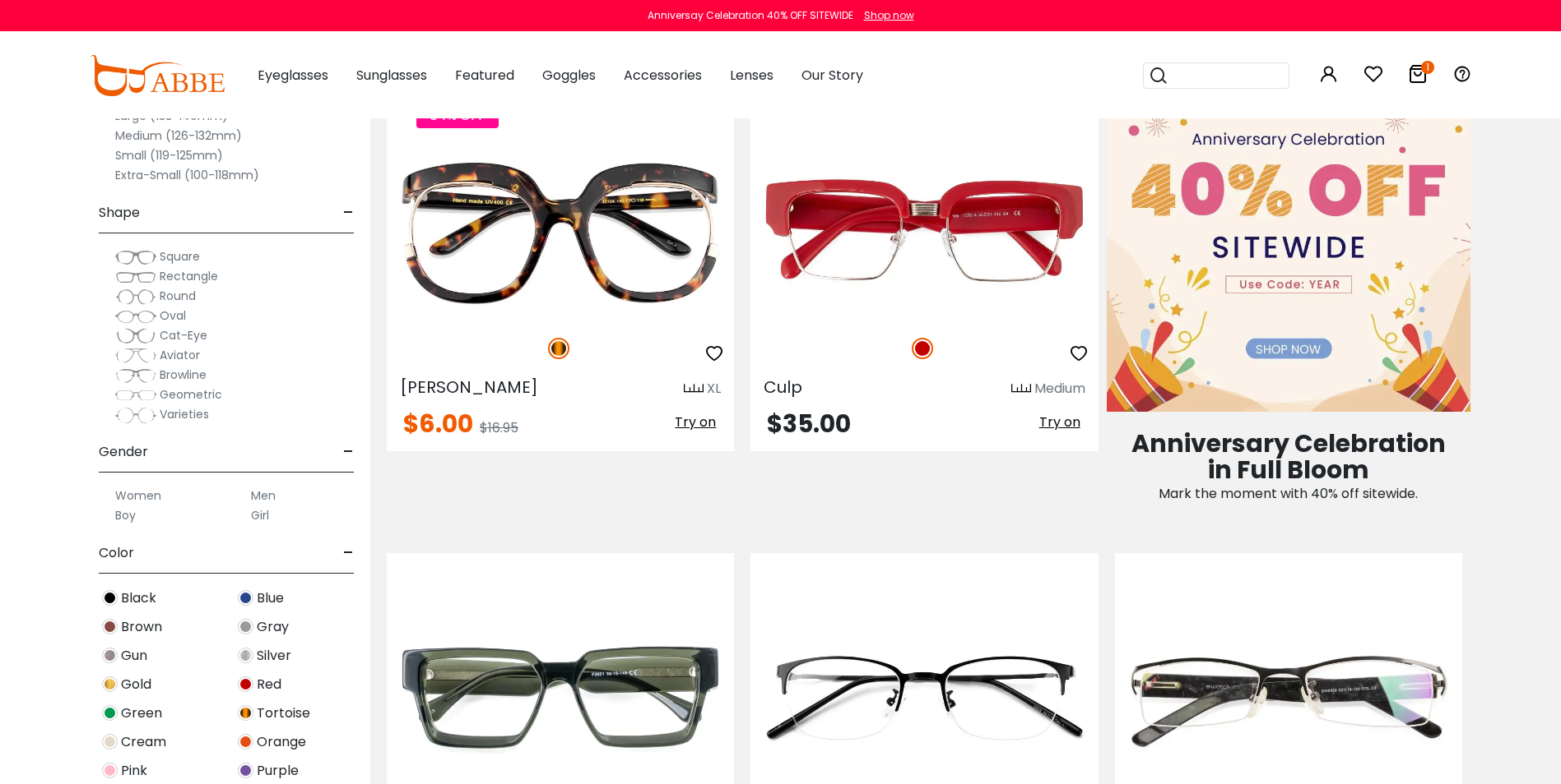
click at [271, 688] on span "Red" at bounding box center [268, 685] width 25 height 20
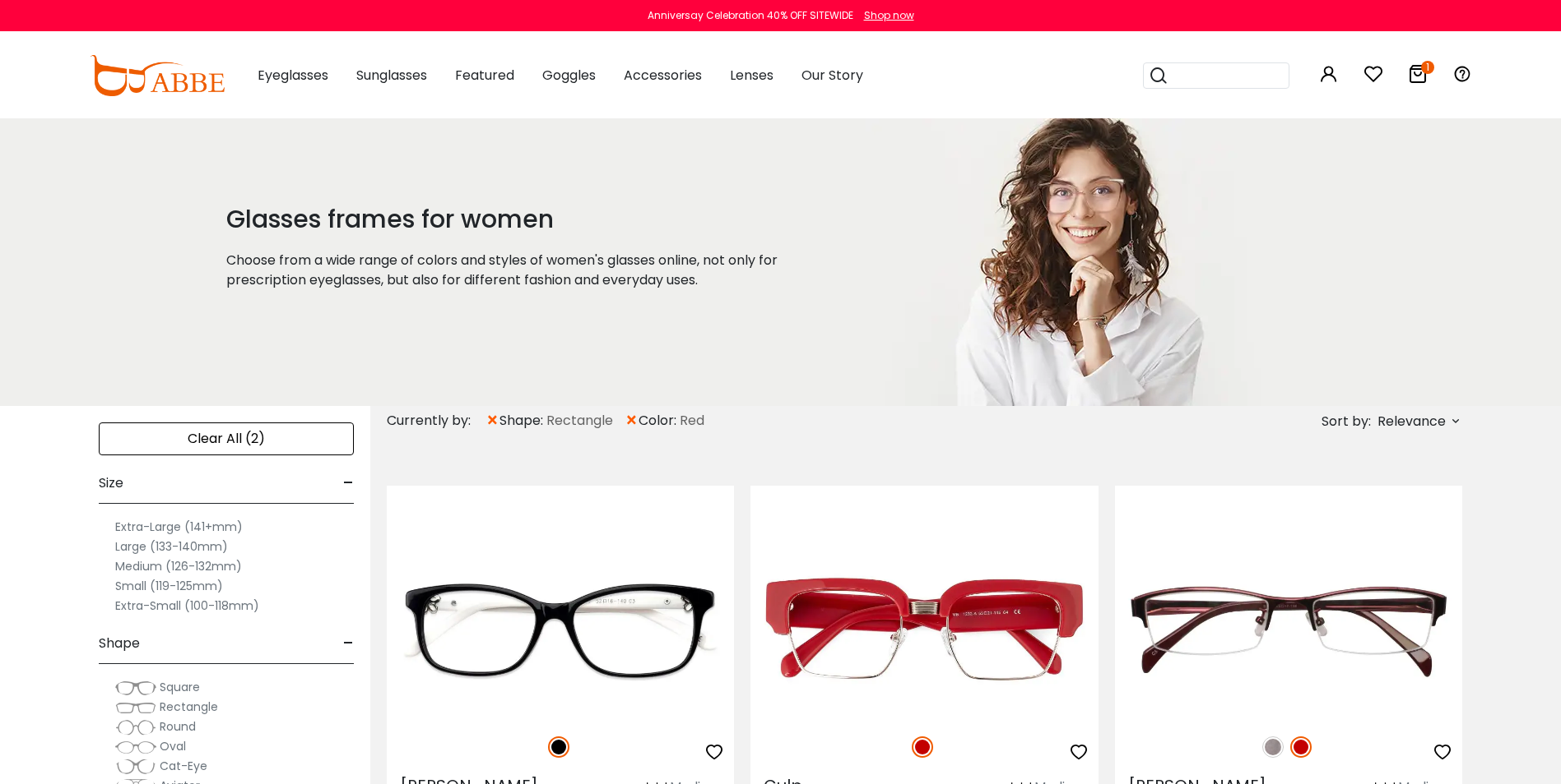
type input "**********"
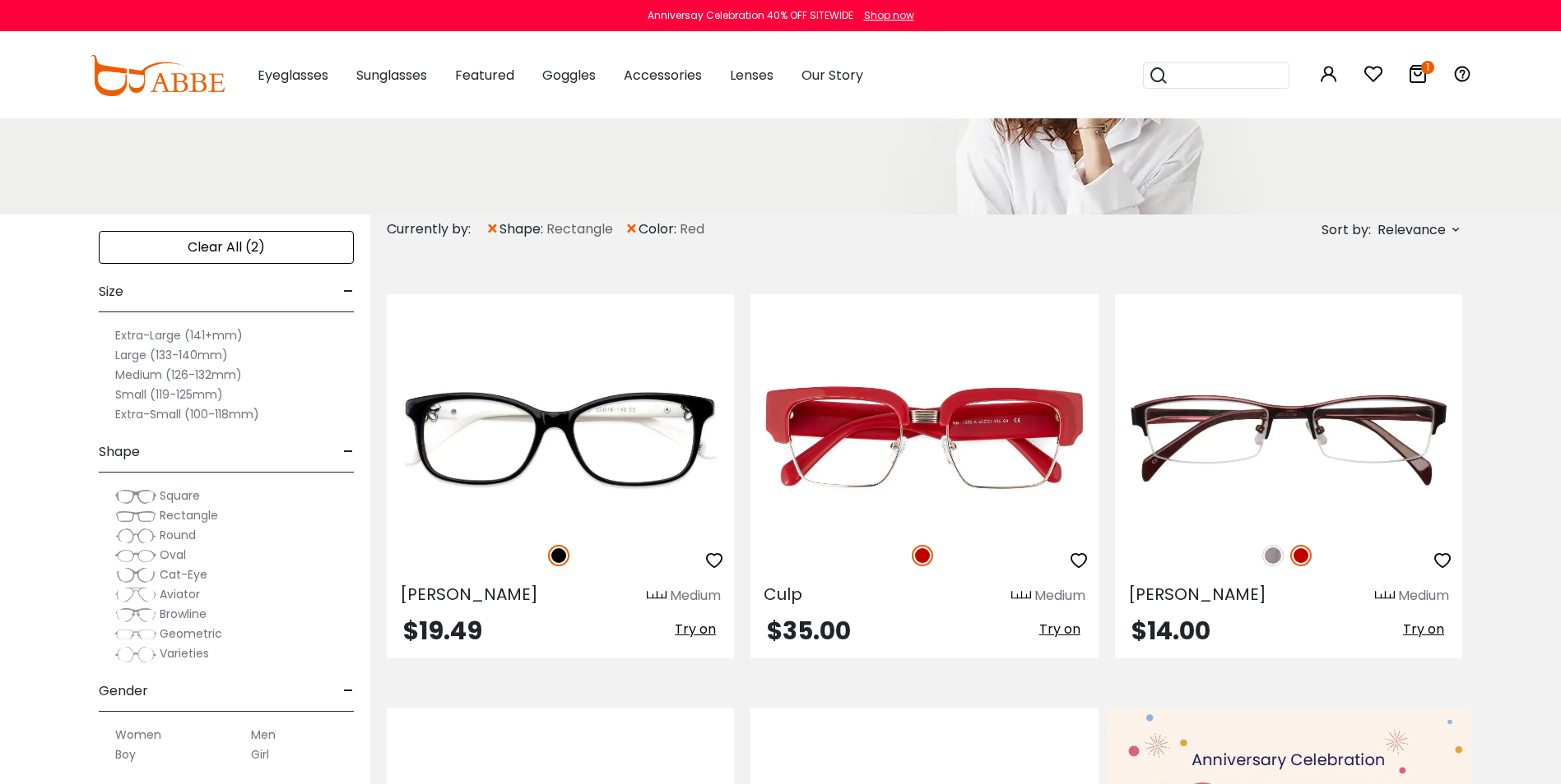
scroll to position [196, 0]
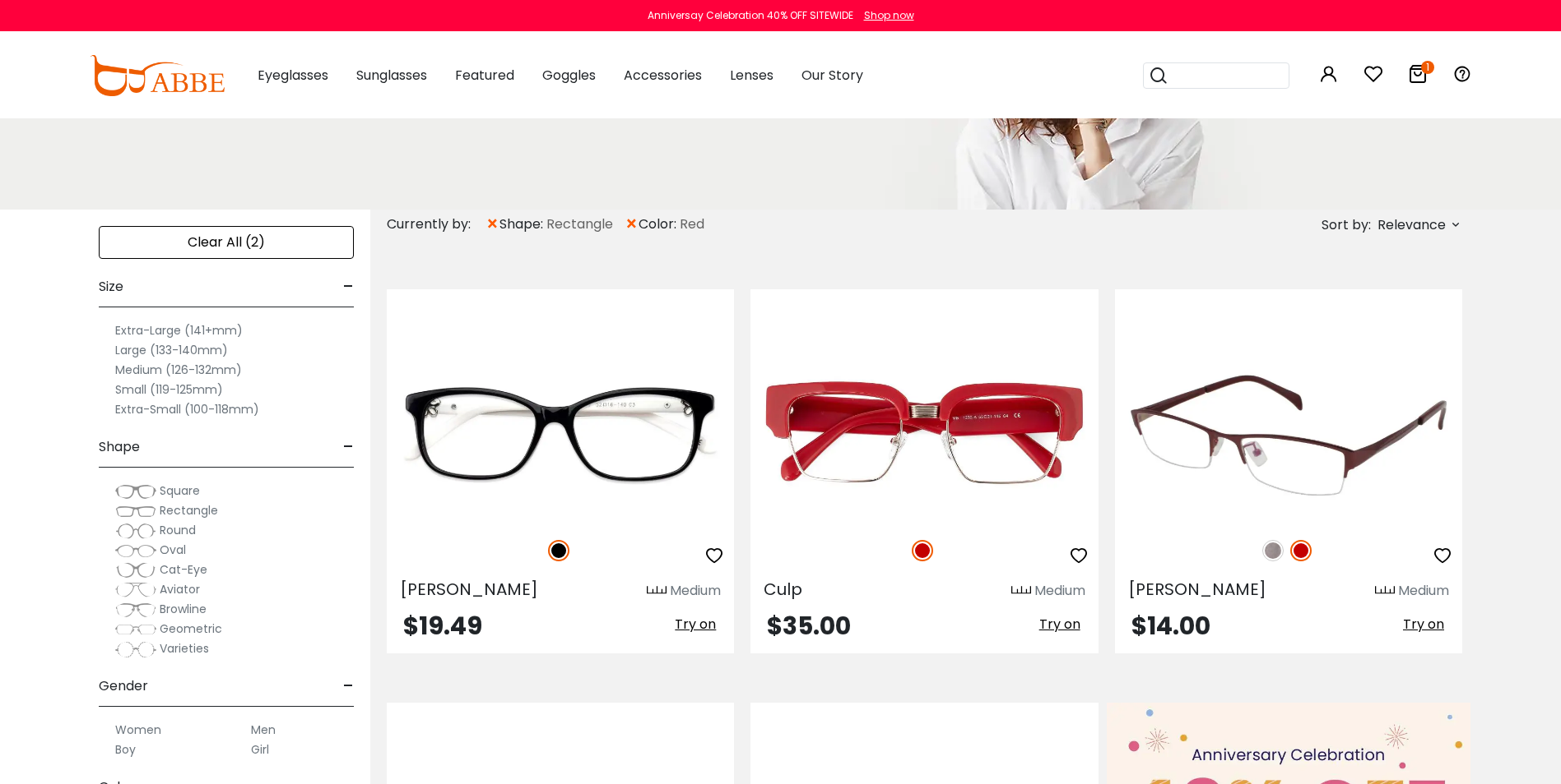
click at [1270, 546] on img at bounding box center [1273, 551] width 22 height 22
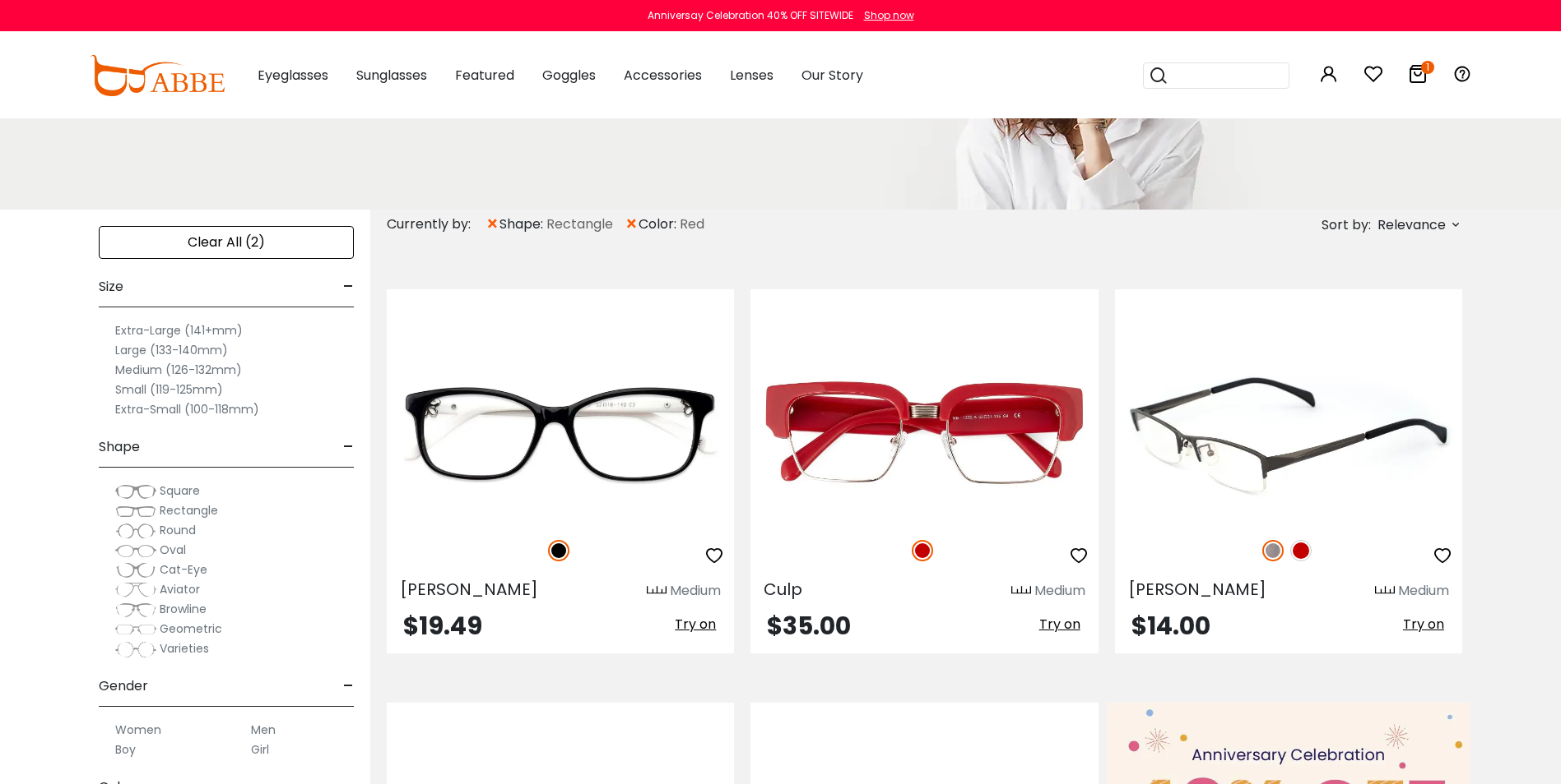
click at [1297, 547] on img at bounding box center [1301, 551] width 22 height 22
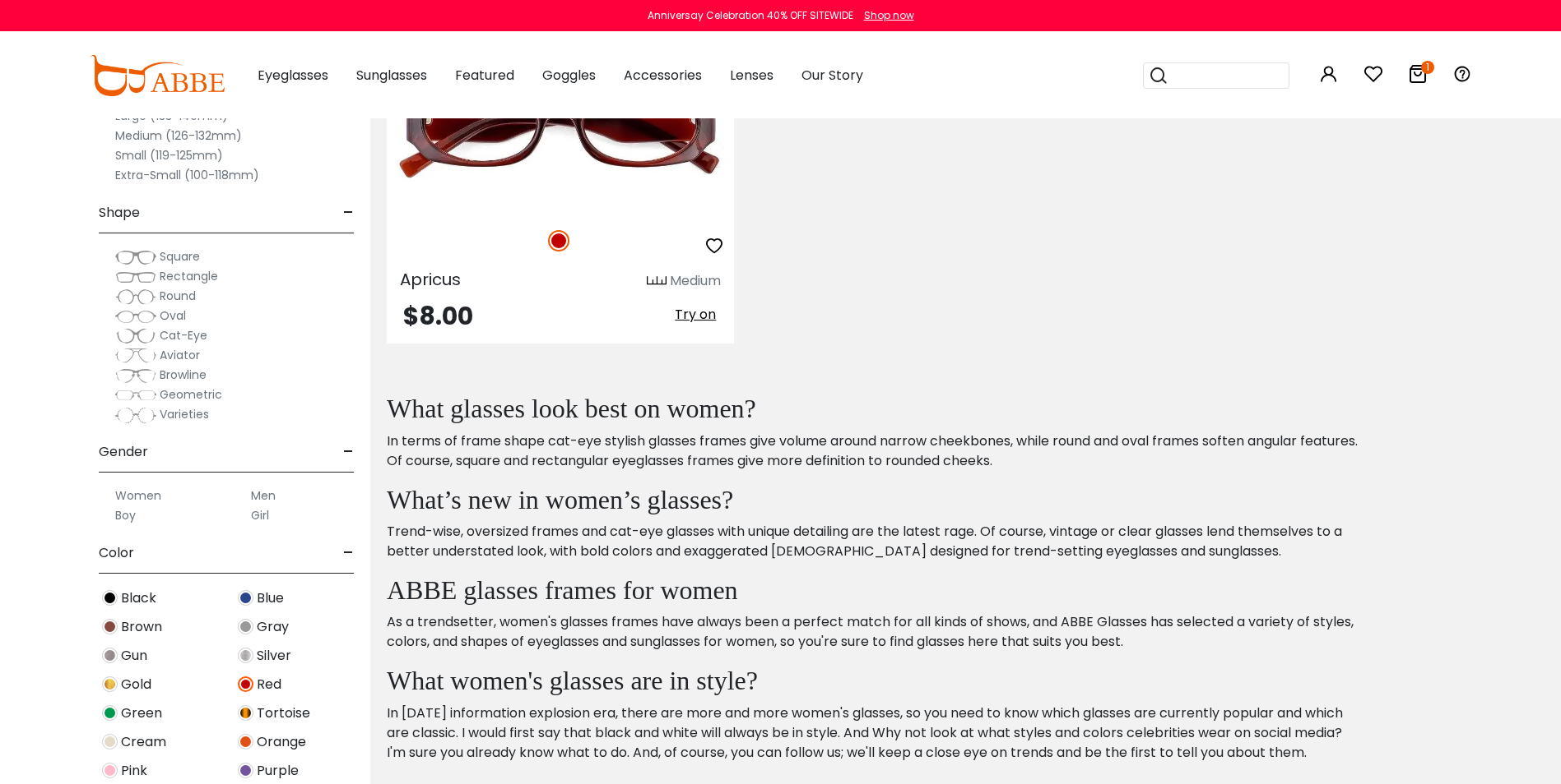
scroll to position [3461, 0]
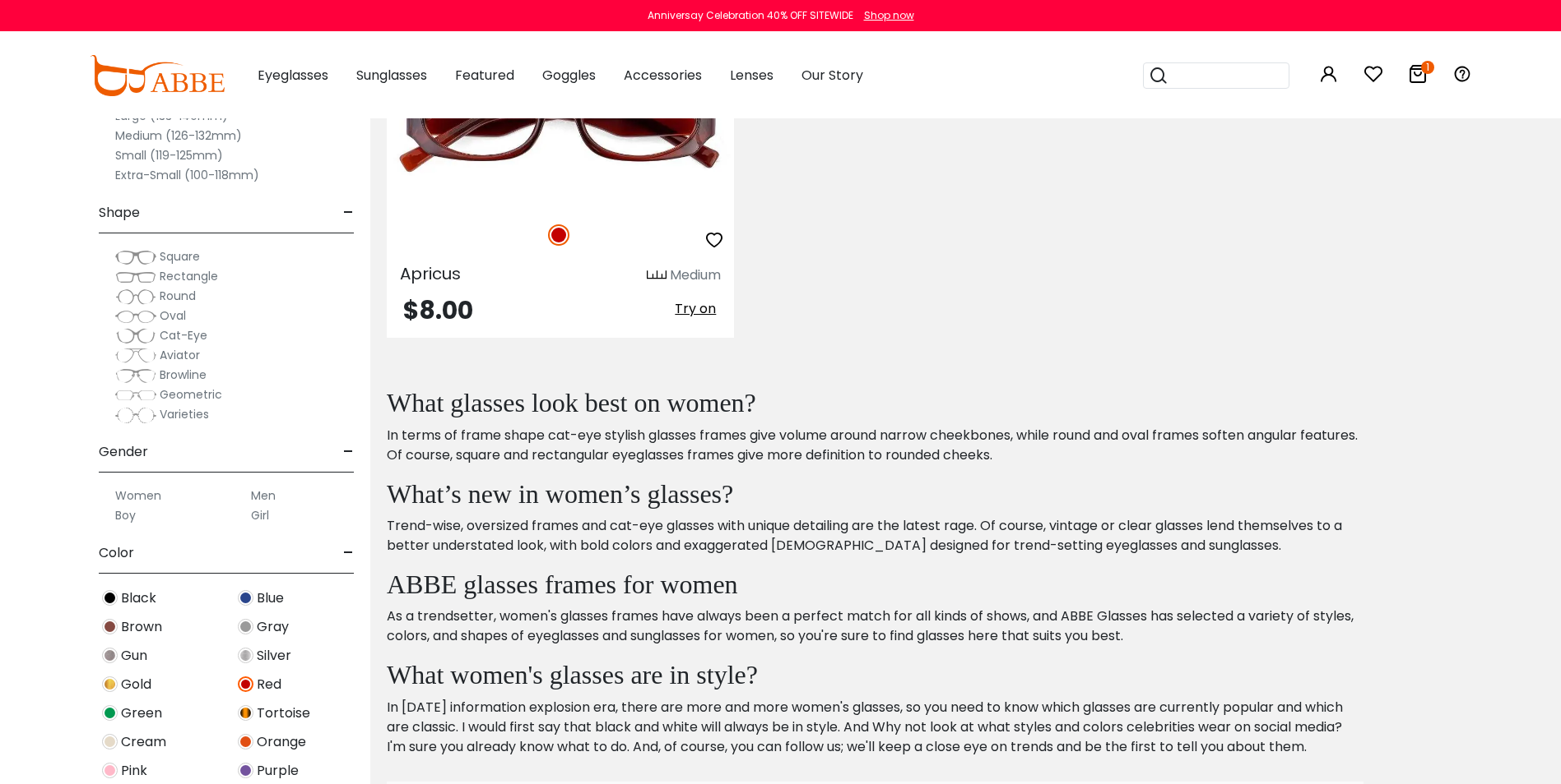
click at [136, 709] on span "Green" at bounding box center [142, 714] width 41 height 20
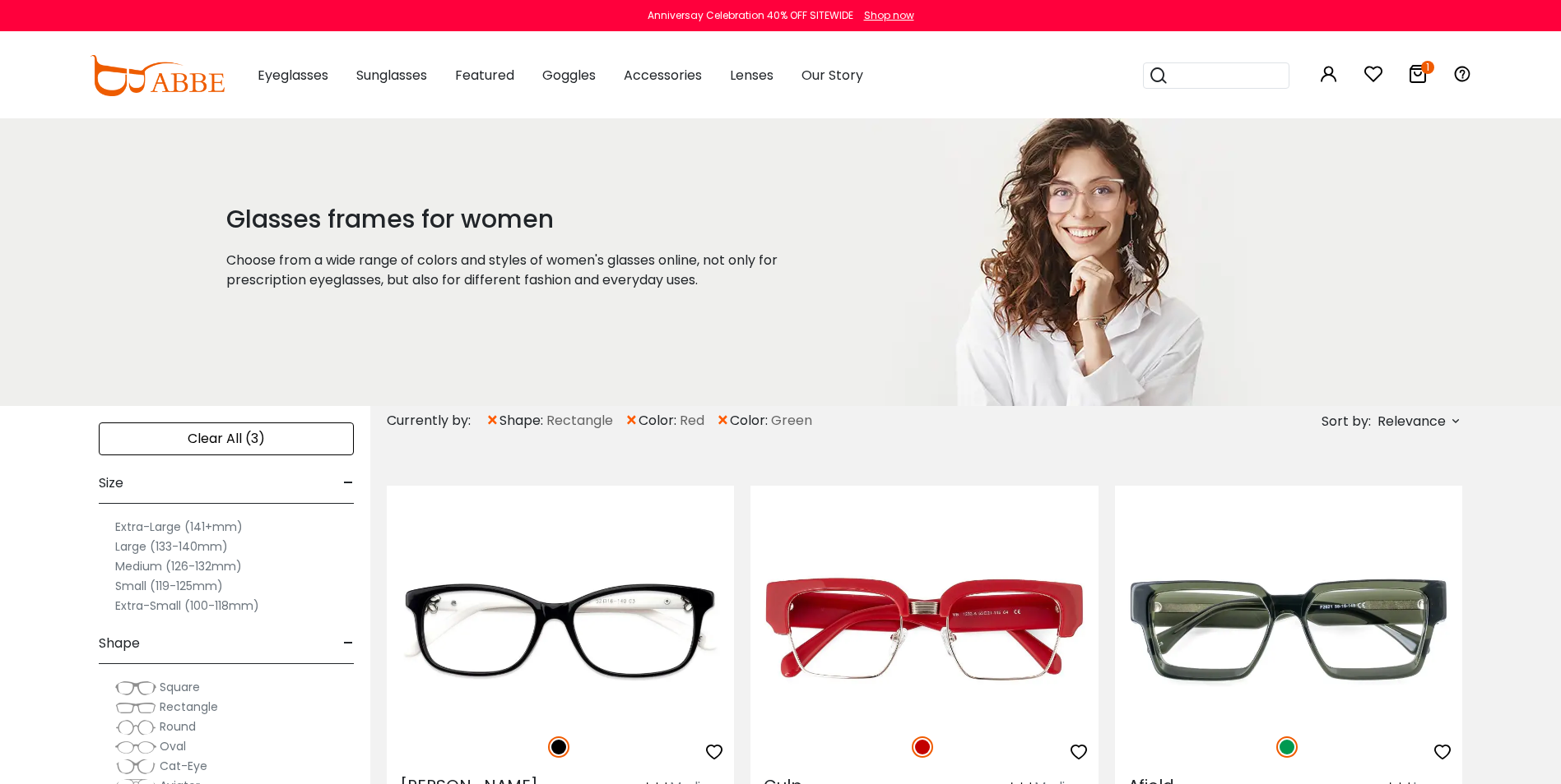
type input "**********"
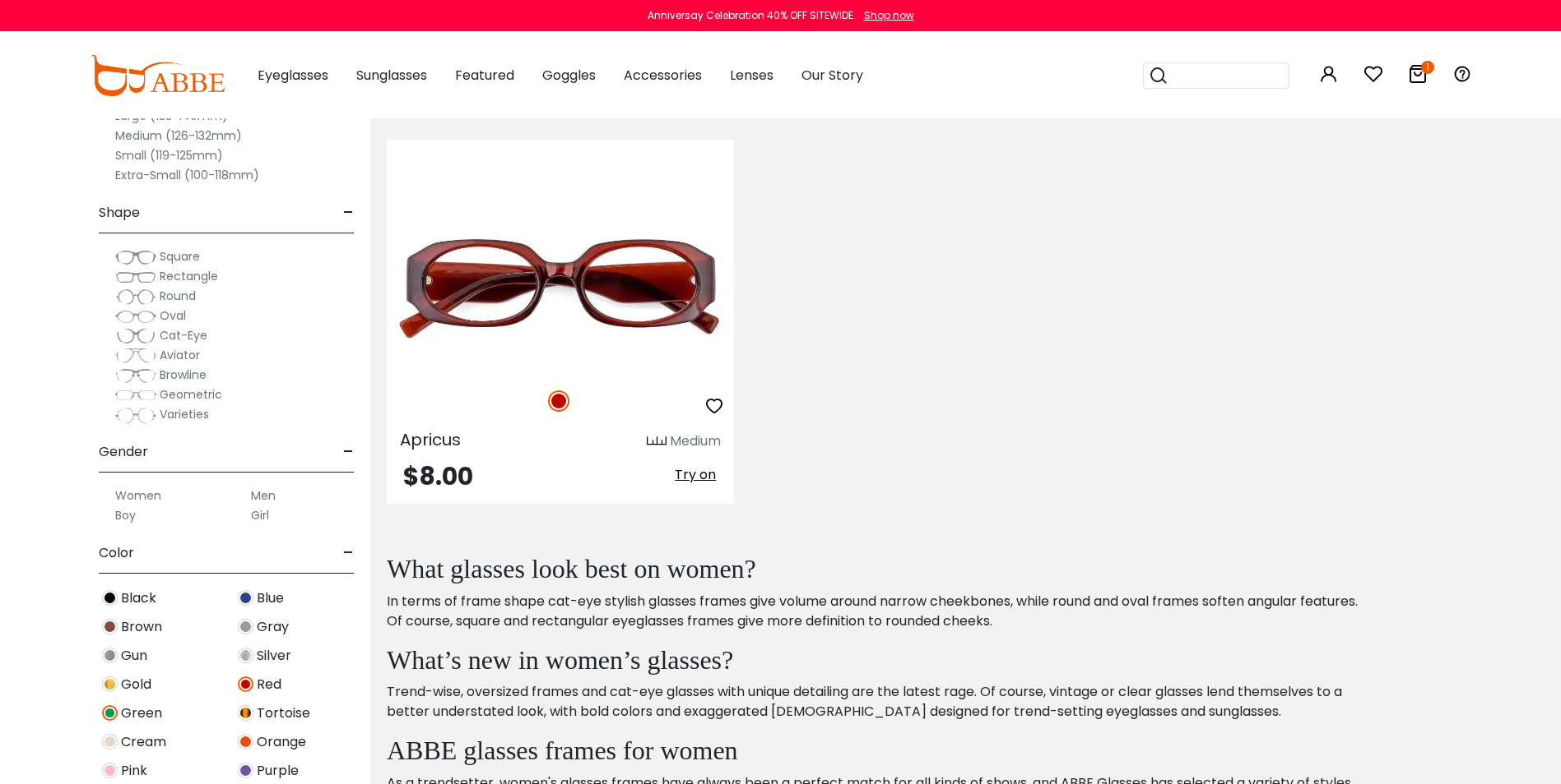
scroll to position [3714, 0]
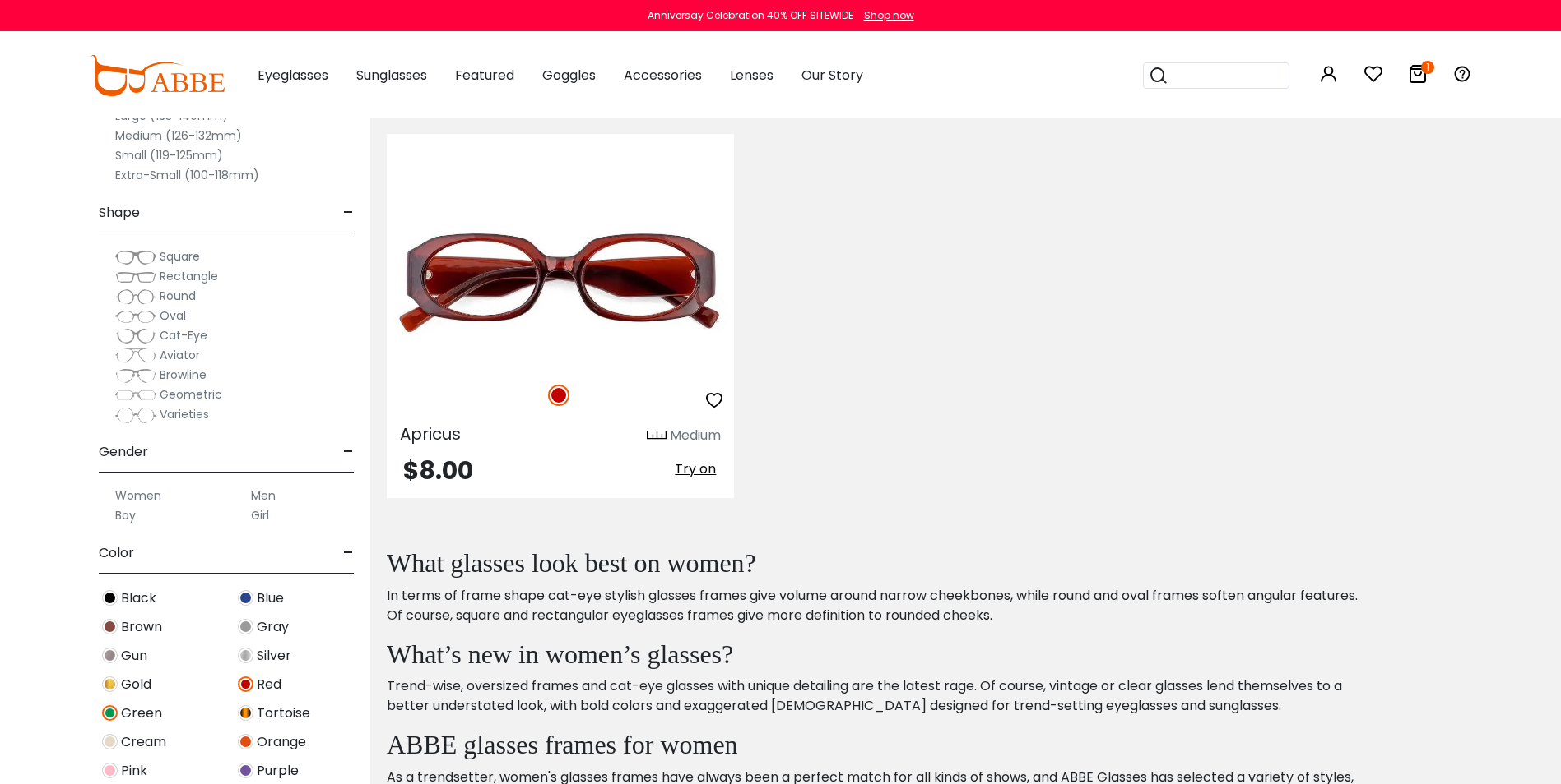
click at [277, 768] on span "Purple" at bounding box center [277, 771] width 42 height 20
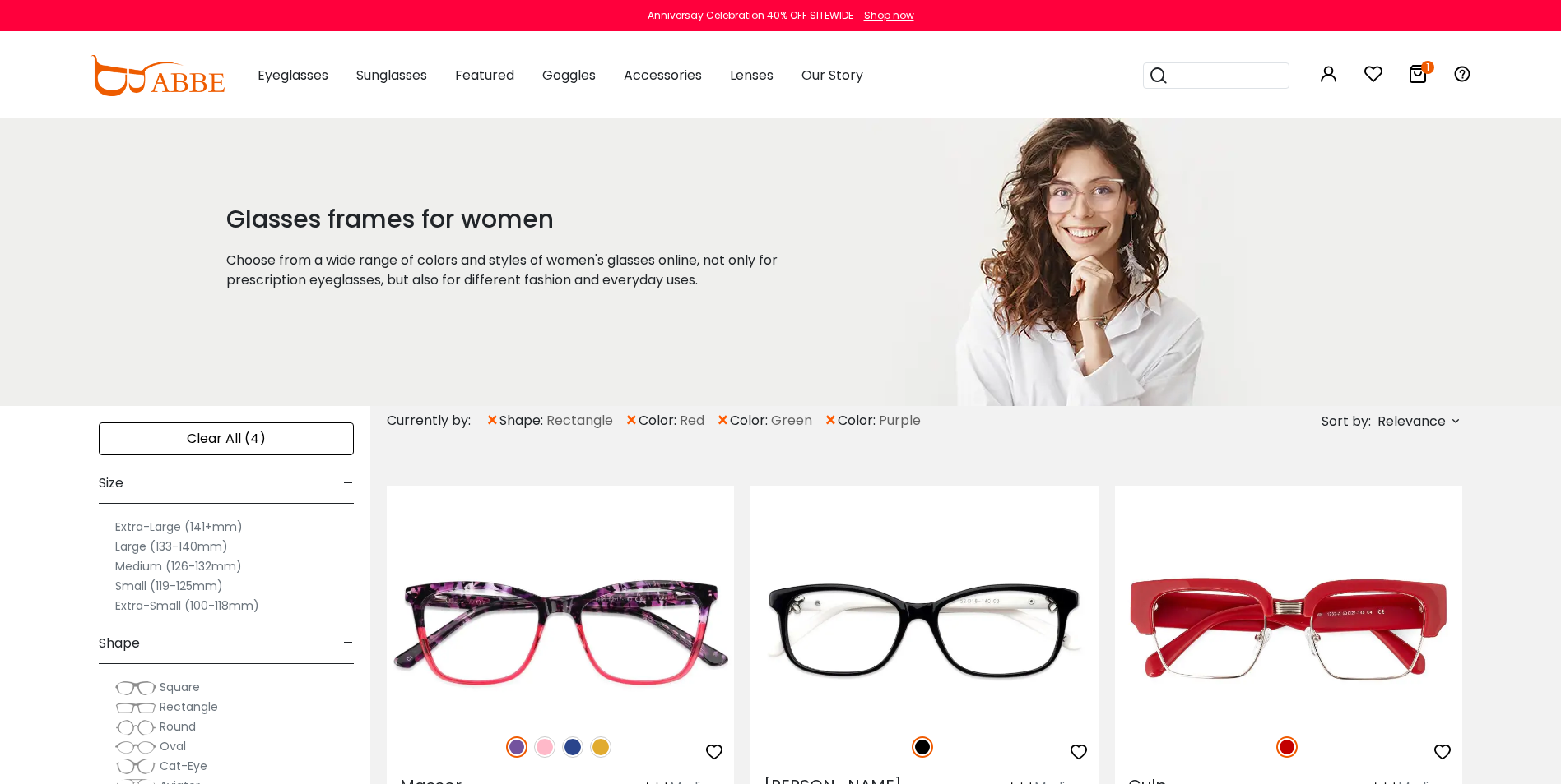
type input "**********"
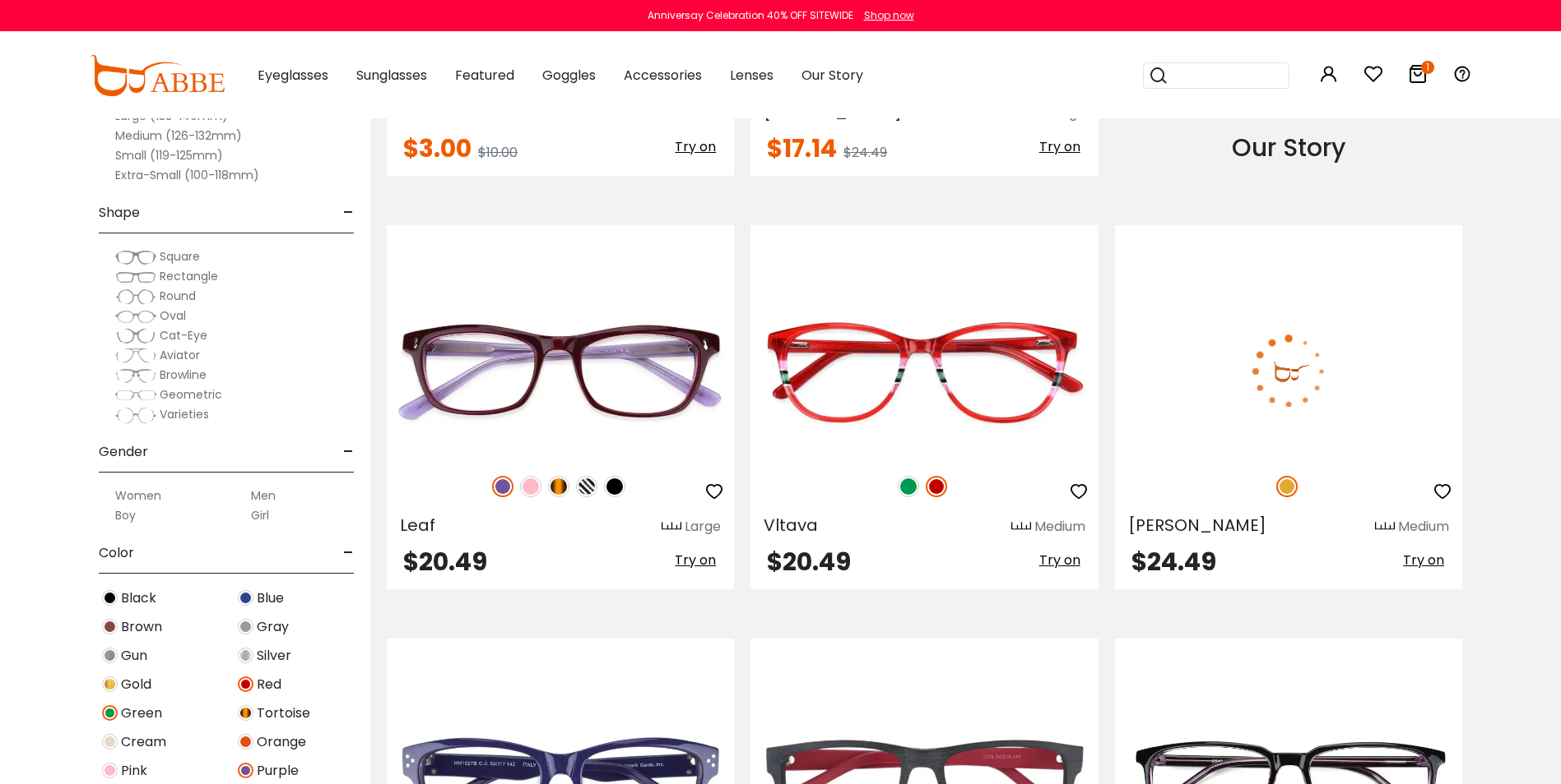
scroll to position [2005, 0]
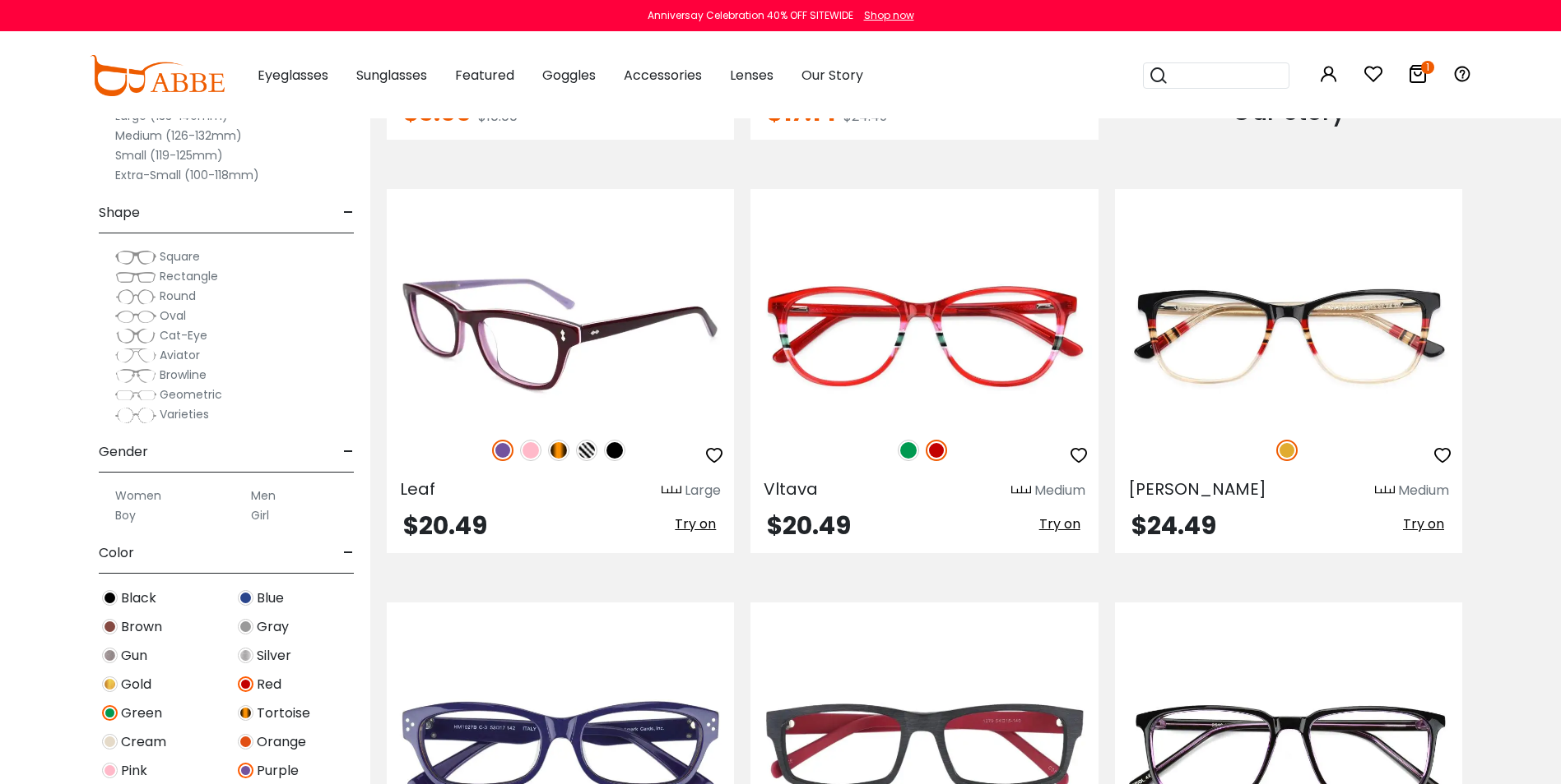
click at [522, 452] on img at bounding box center [531, 451] width 22 height 22
click at [553, 455] on img at bounding box center [558, 451] width 22 height 22
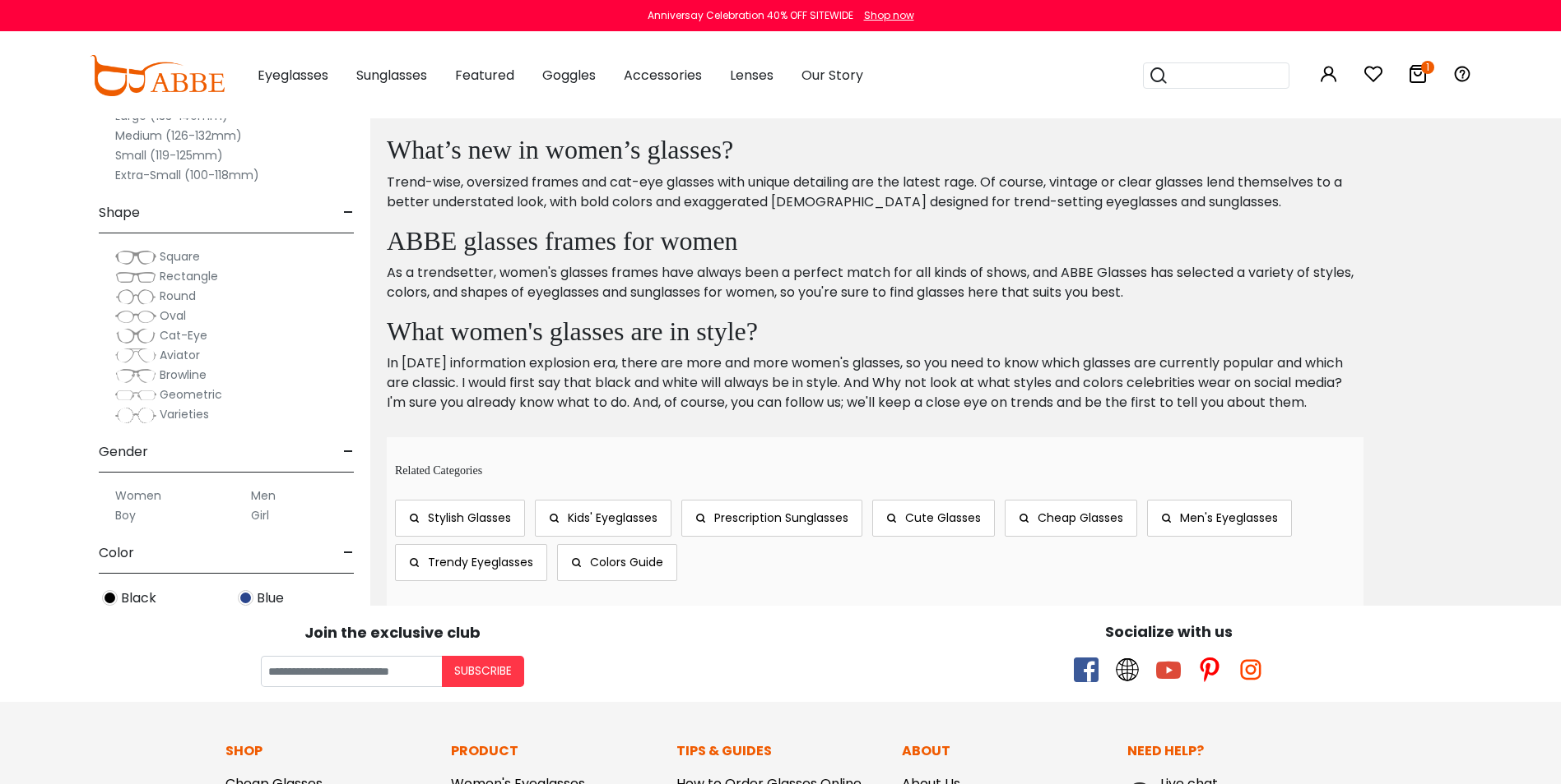
scroll to position [5074, 0]
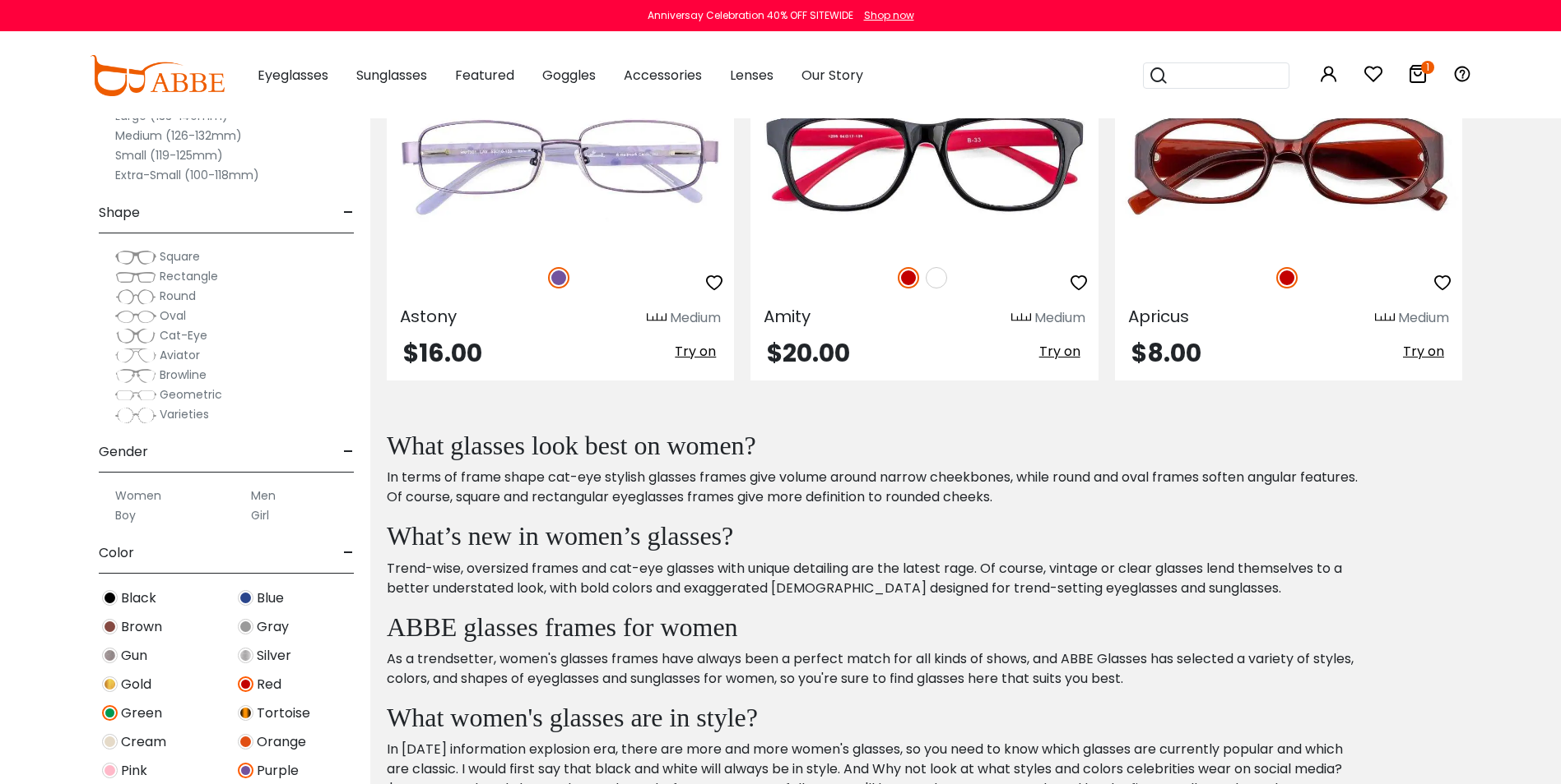
click at [151, 494] on label "Women" at bounding box center [138, 496] width 46 height 20
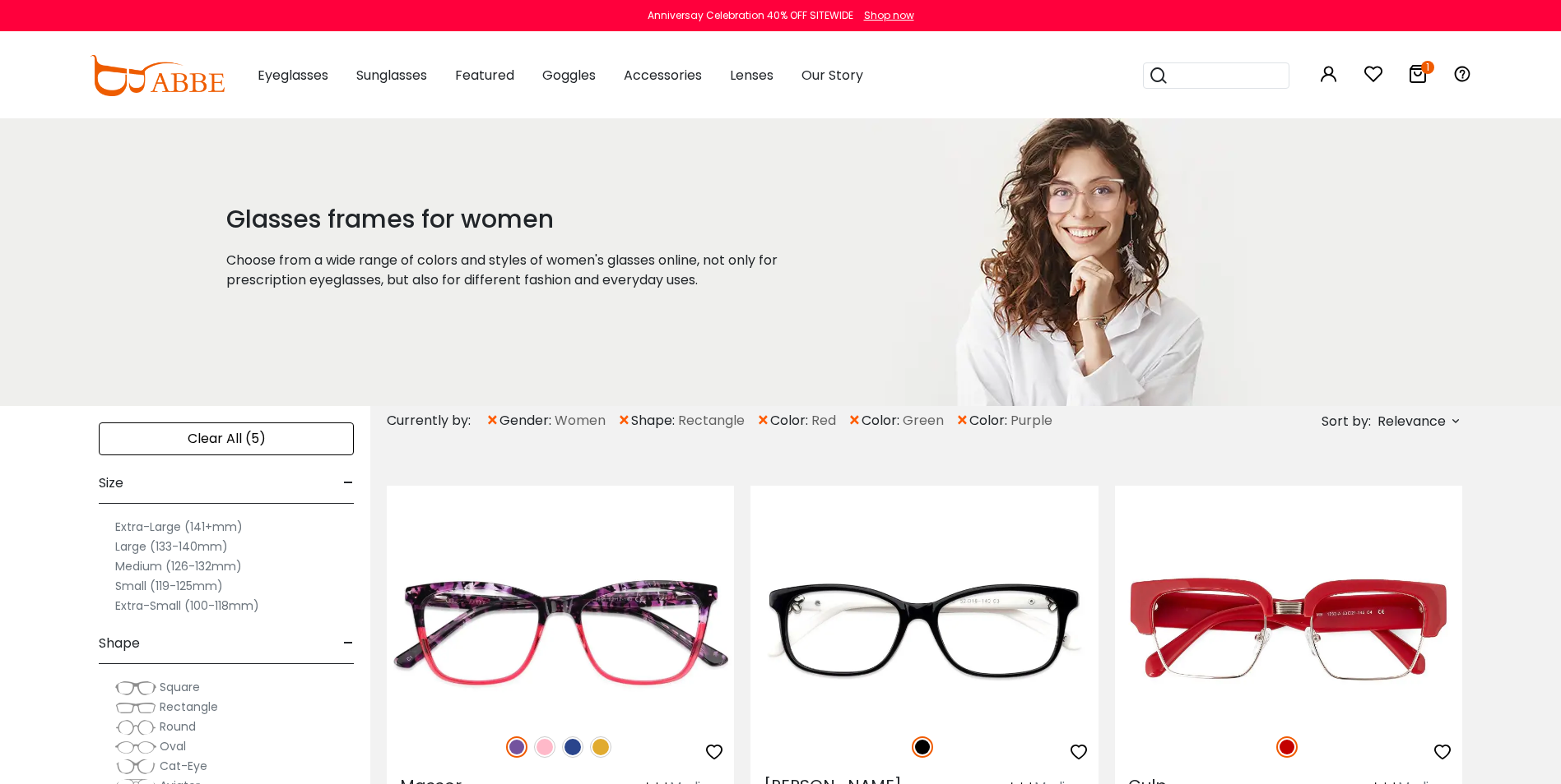
type input "**********"
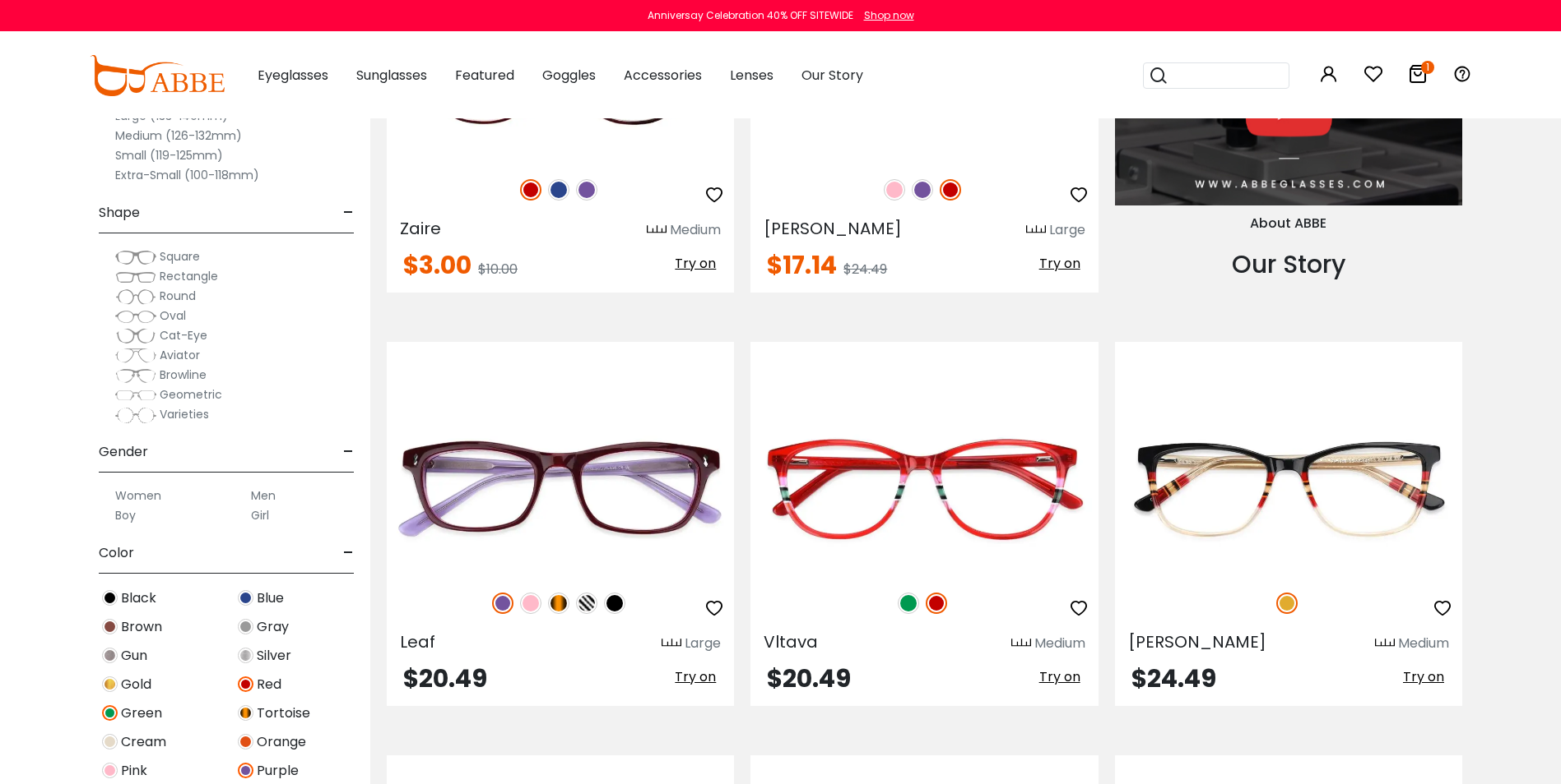
scroll to position [1859, 0]
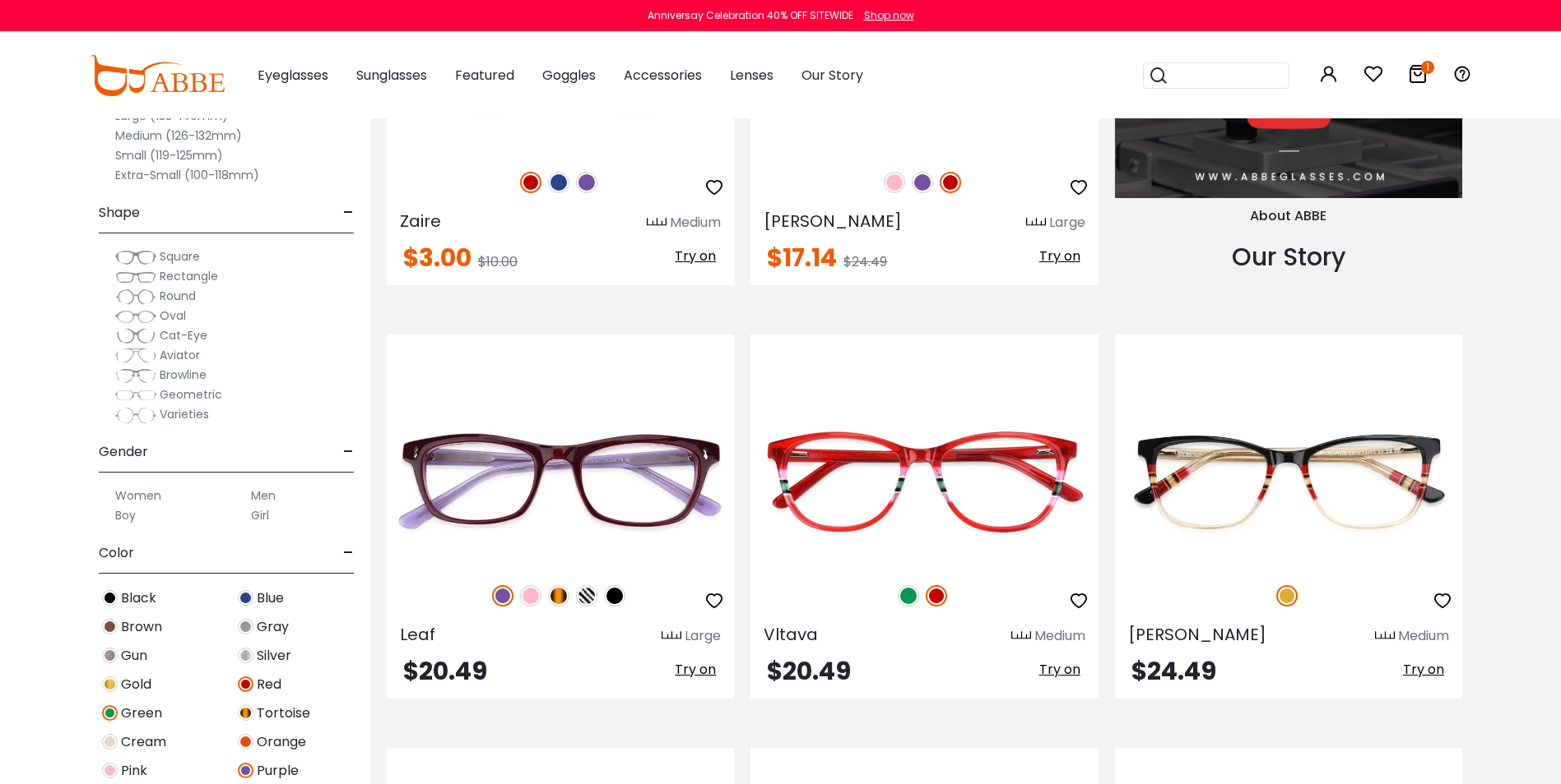
click at [135, 685] on span "Gold" at bounding box center [136, 685] width 31 height 20
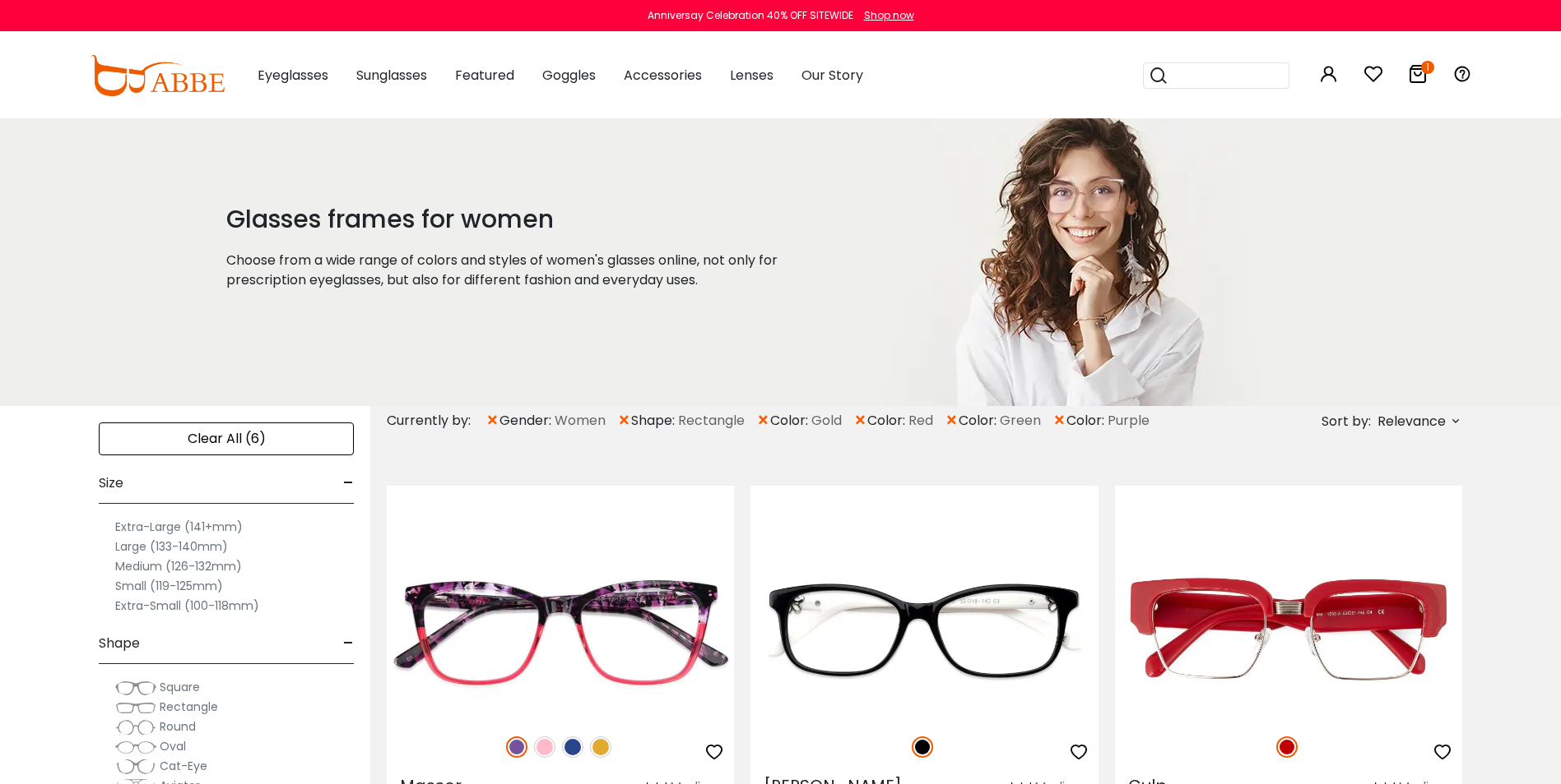
type input "**********"
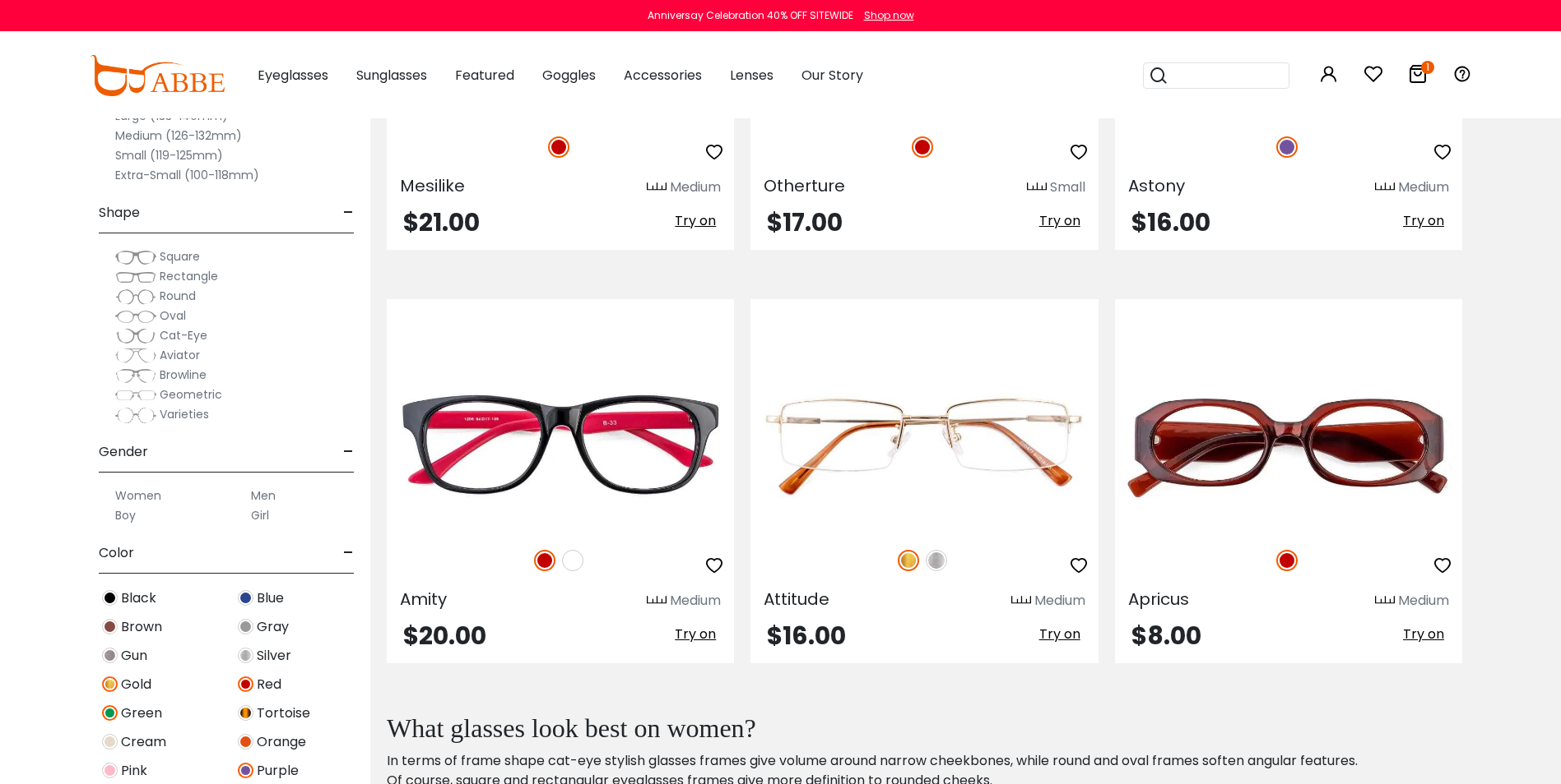
scroll to position [5635, 0]
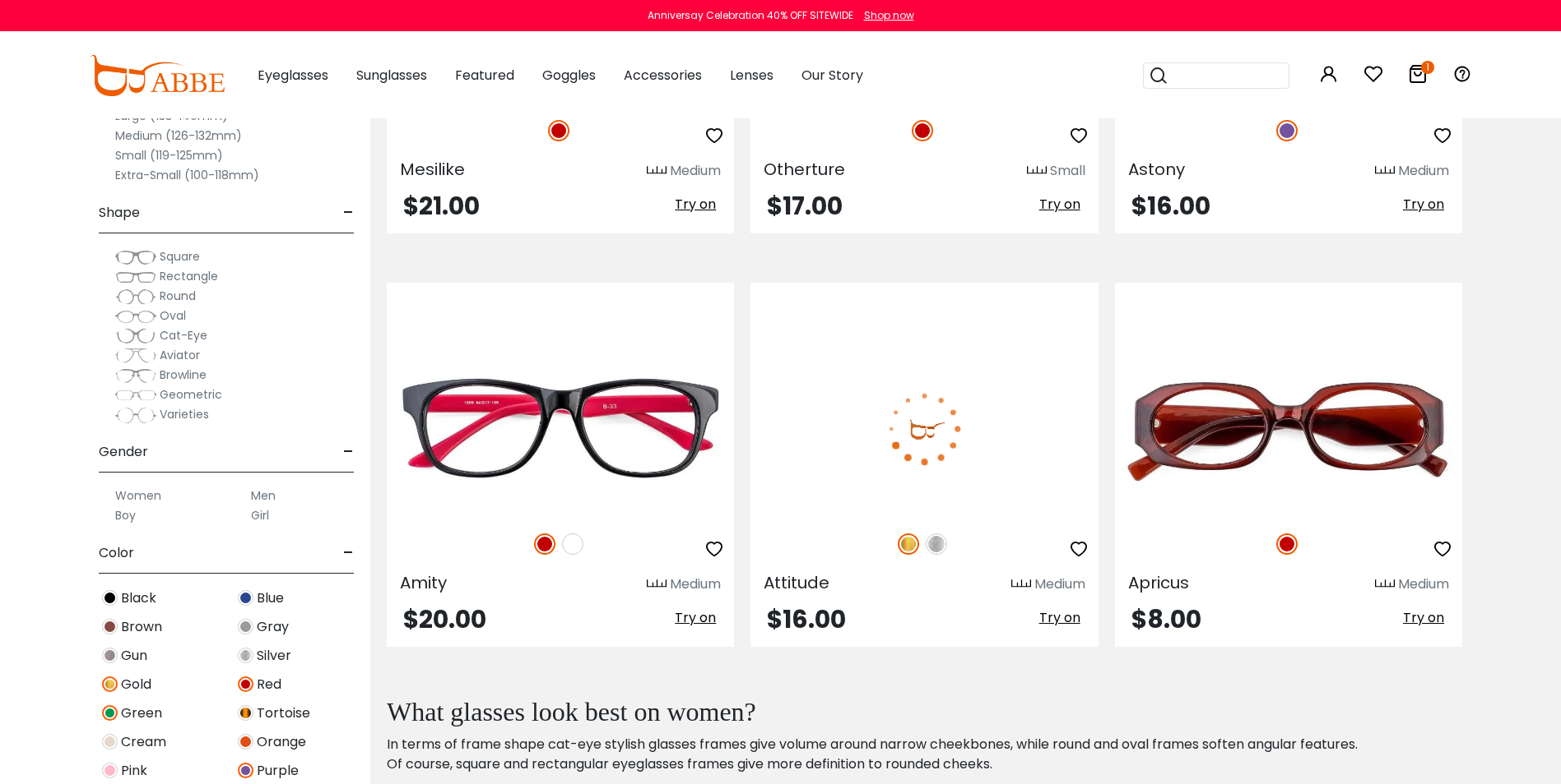
click at [935, 544] on img at bounding box center [936, 544] width 22 height 22
click at [1065, 612] on span "Try on" at bounding box center [1060, 617] width 41 height 19
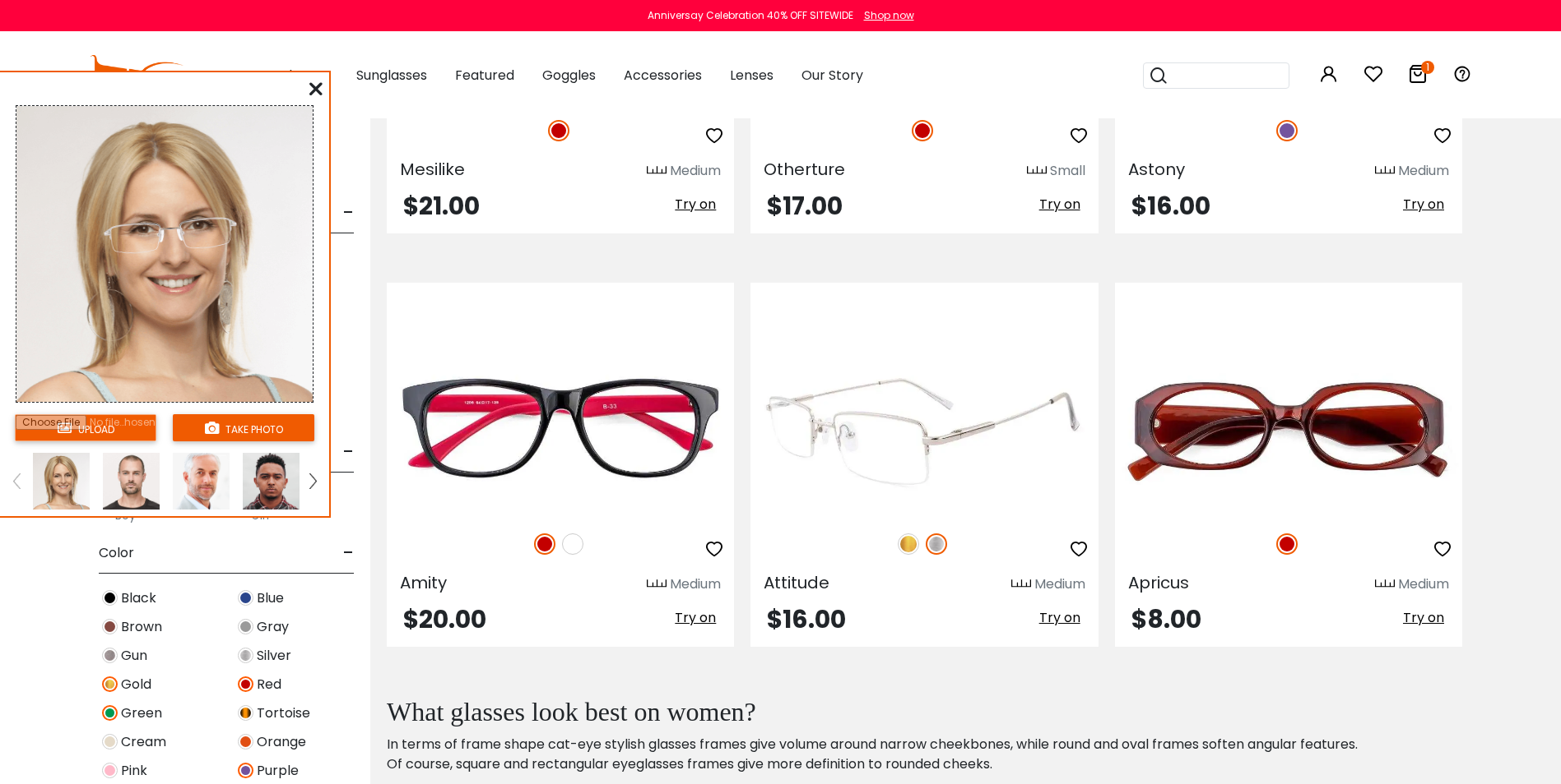
click at [988, 392] on img at bounding box center [924, 429] width 347 height 174
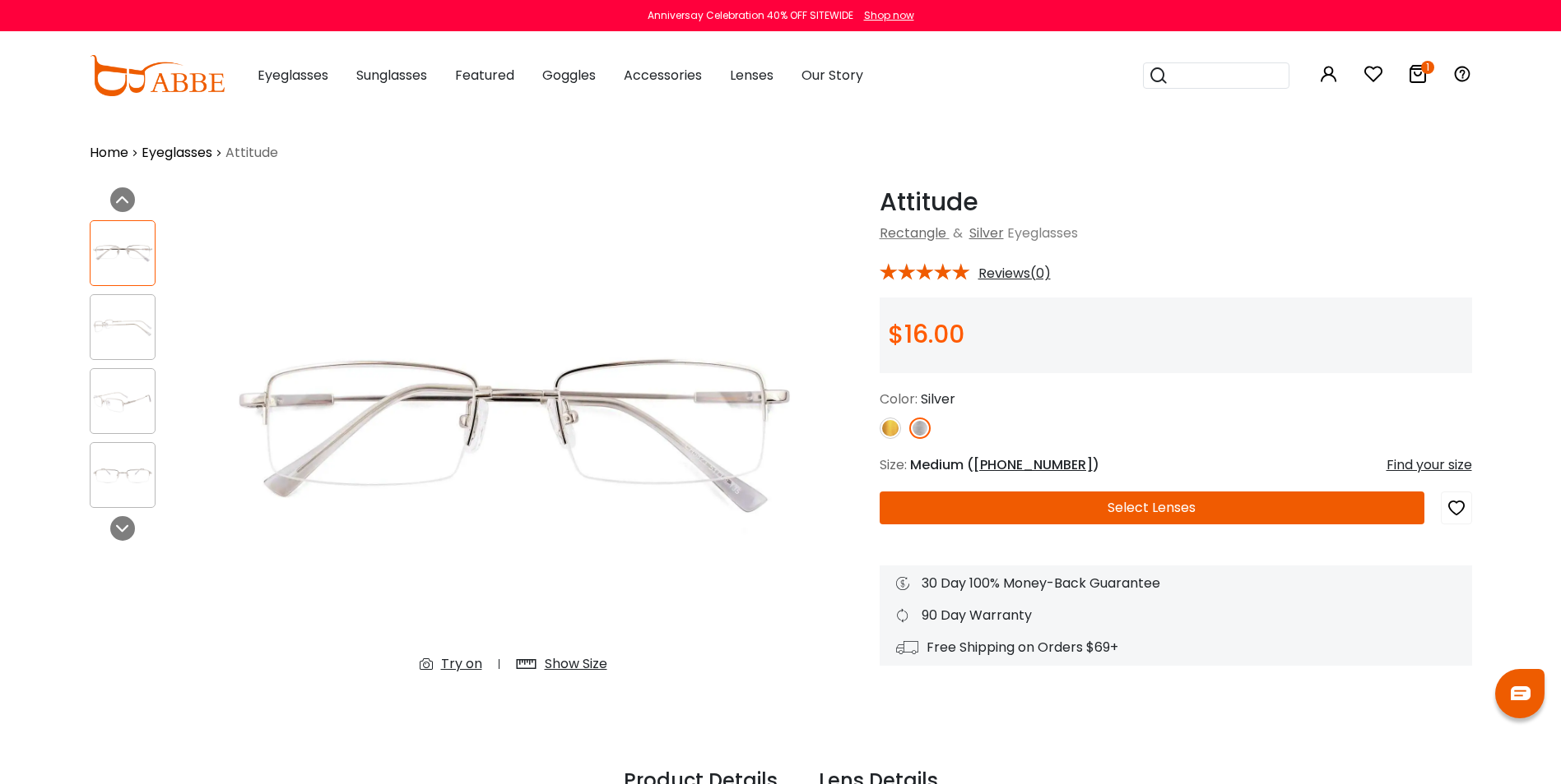
type input "**********"
click at [1122, 508] on button "Select Lenses" at bounding box center [1152, 508] width 545 height 33
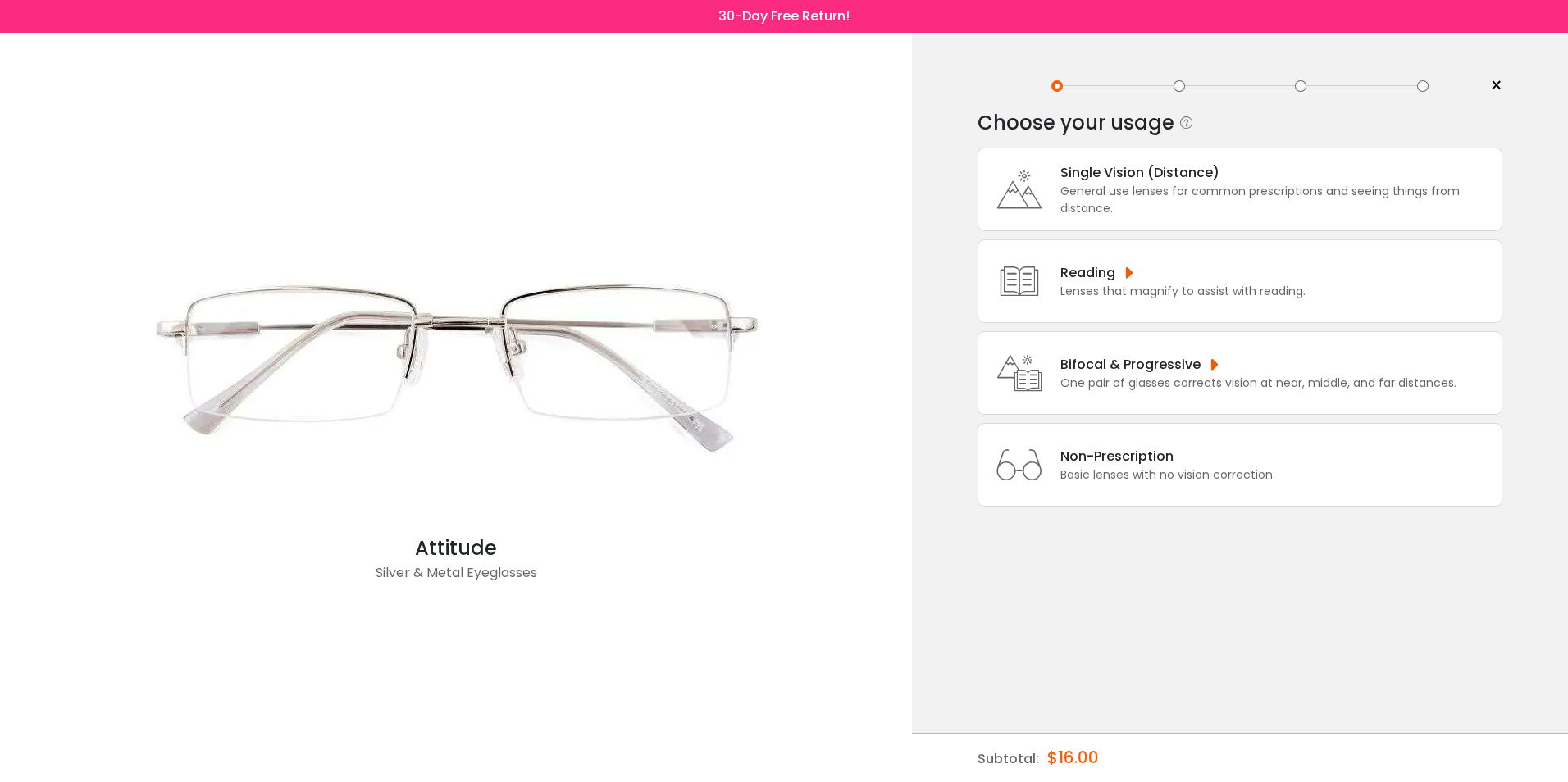
click at [1171, 292] on div "Lenses that magnify to assist with reading." at bounding box center [1182, 292] width 245 height 18
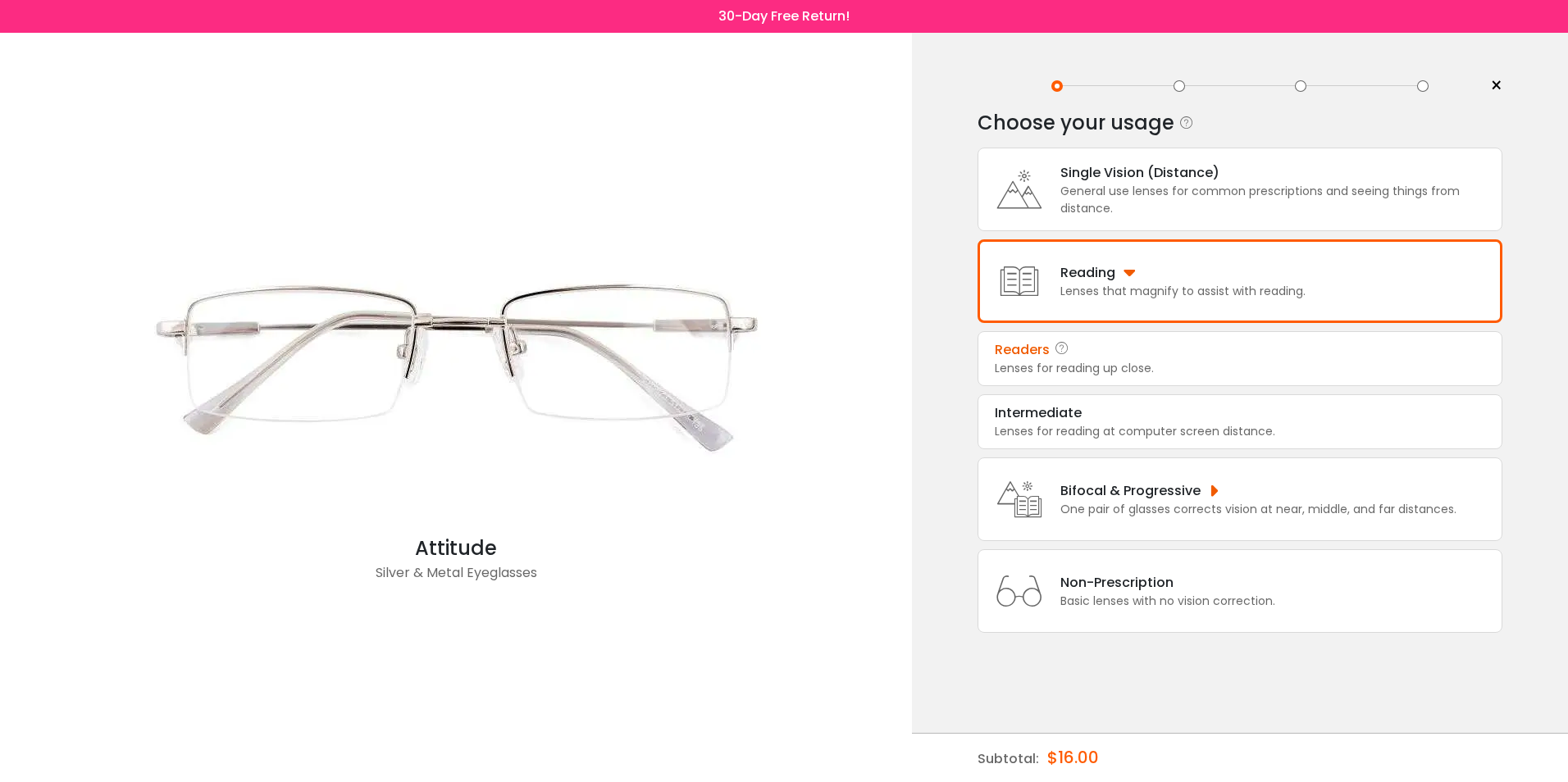
click at [1148, 361] on div "Lenses for reading up close." at bounding box center [1239, 369] width 491 height 18
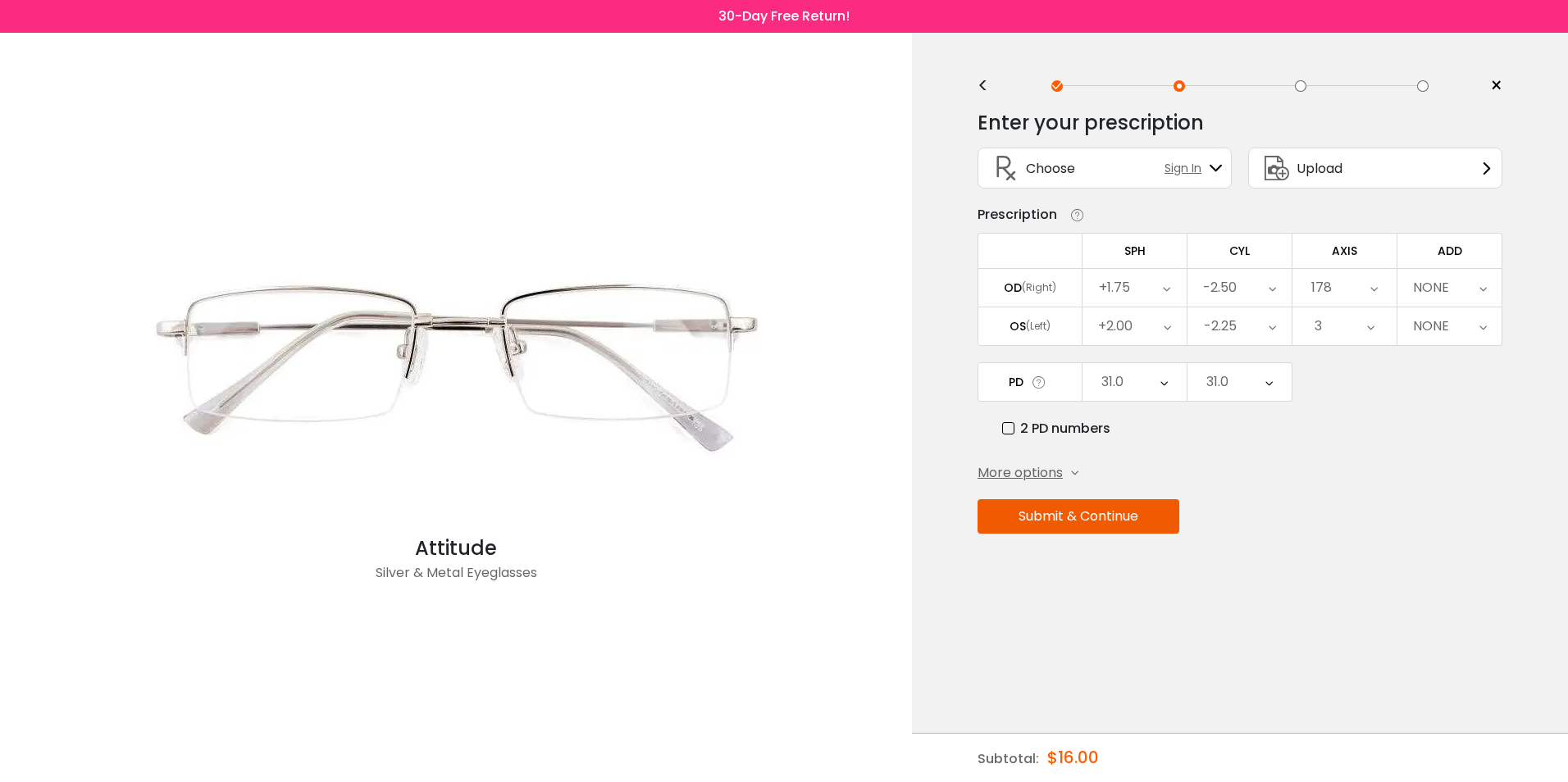
click at [1094, 515] on button "Submit & Continue" at bounding box center [1078, 516] width 202 height 34
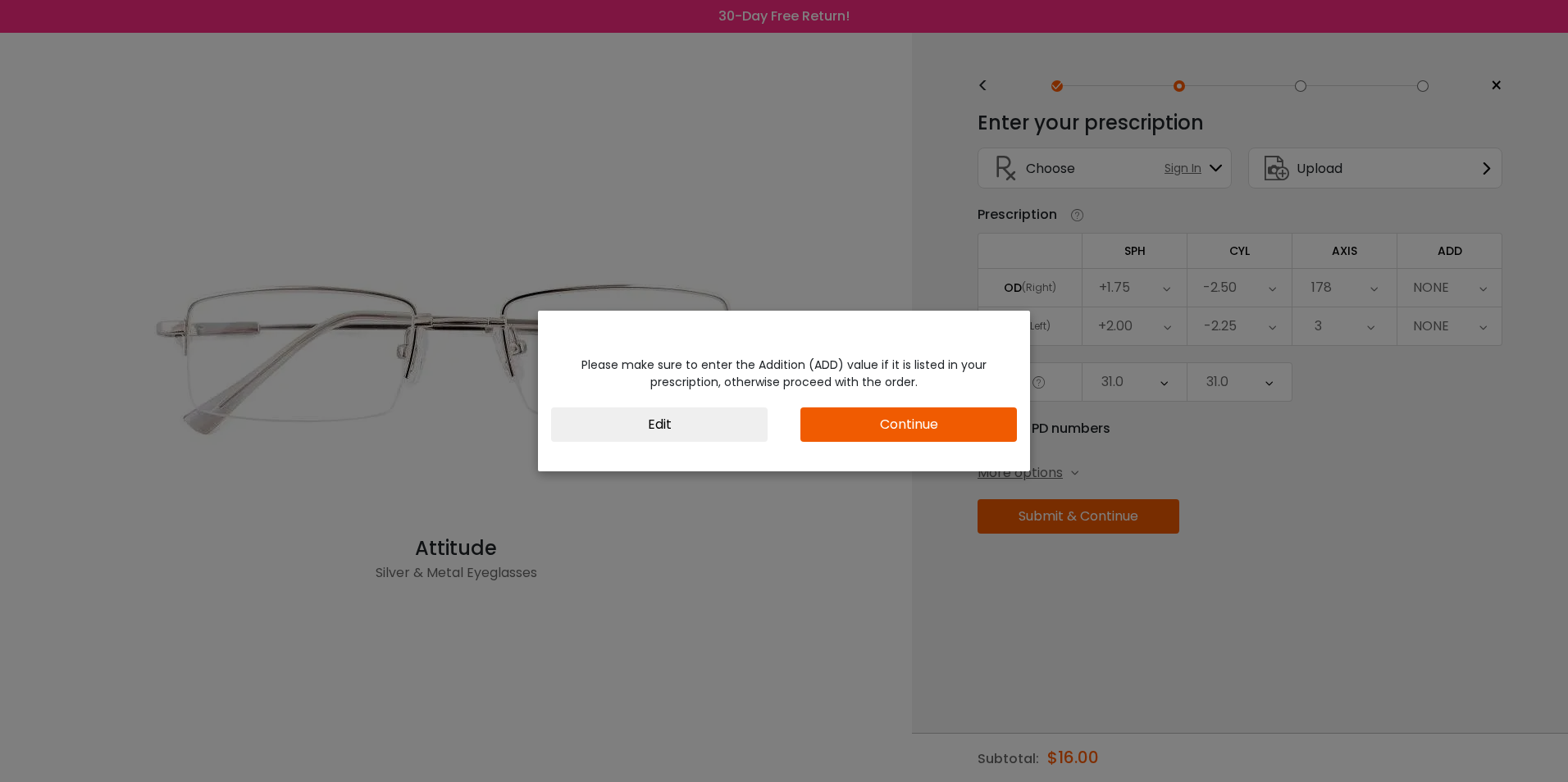
click at [948, 414] on button "Continue" at bounding box center [909, 424] width 216 height 34
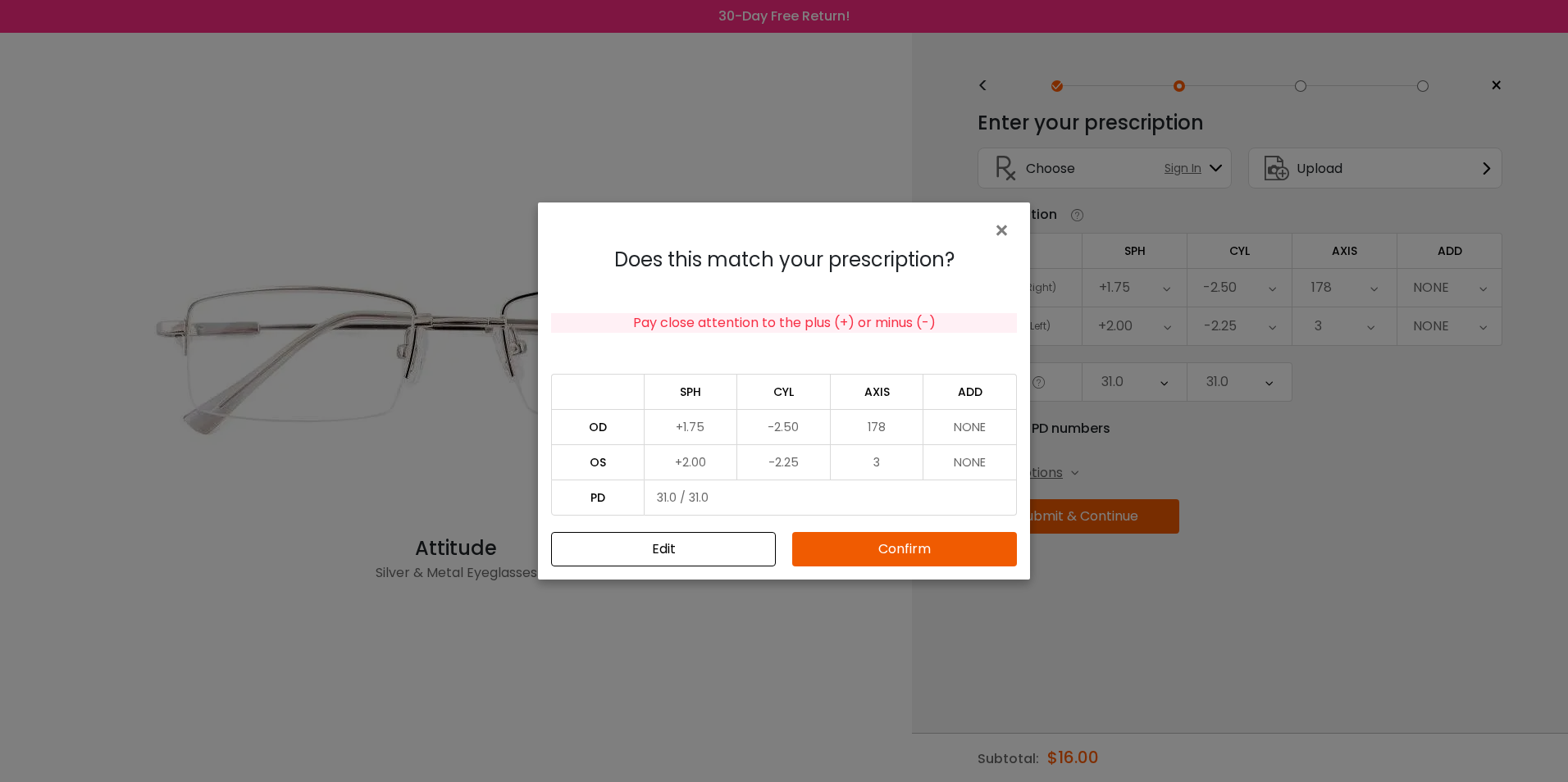
click at [912, 550] on button "Confirm" at bounding box center [904, 549] width 224 height 34
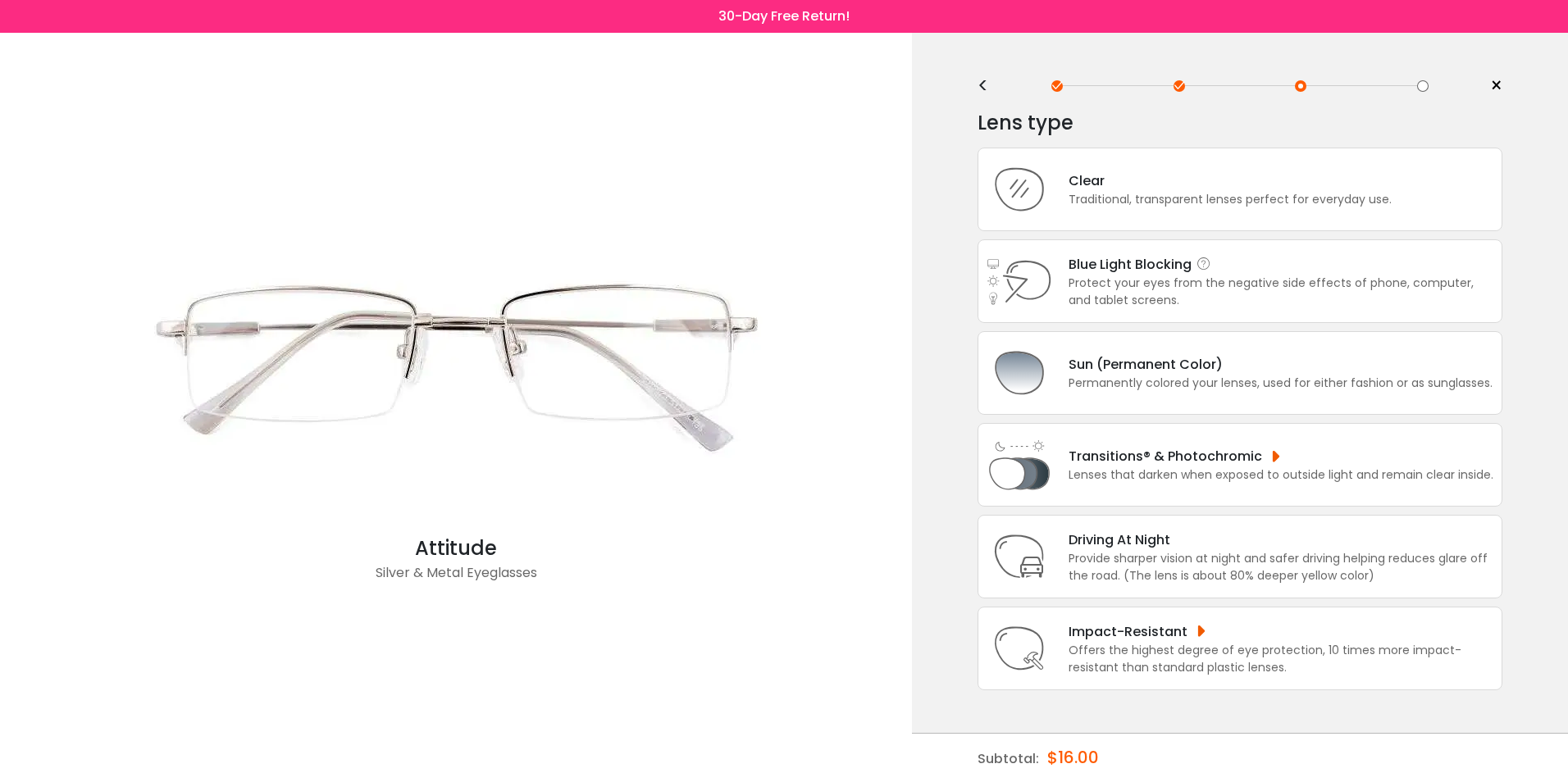
click at [1183, 263] on div "Blue Light Blocking Blue Light Blocking Blue Light blocking lenses offer the be…" at bounding box center [1281, 264] width 425 height 21
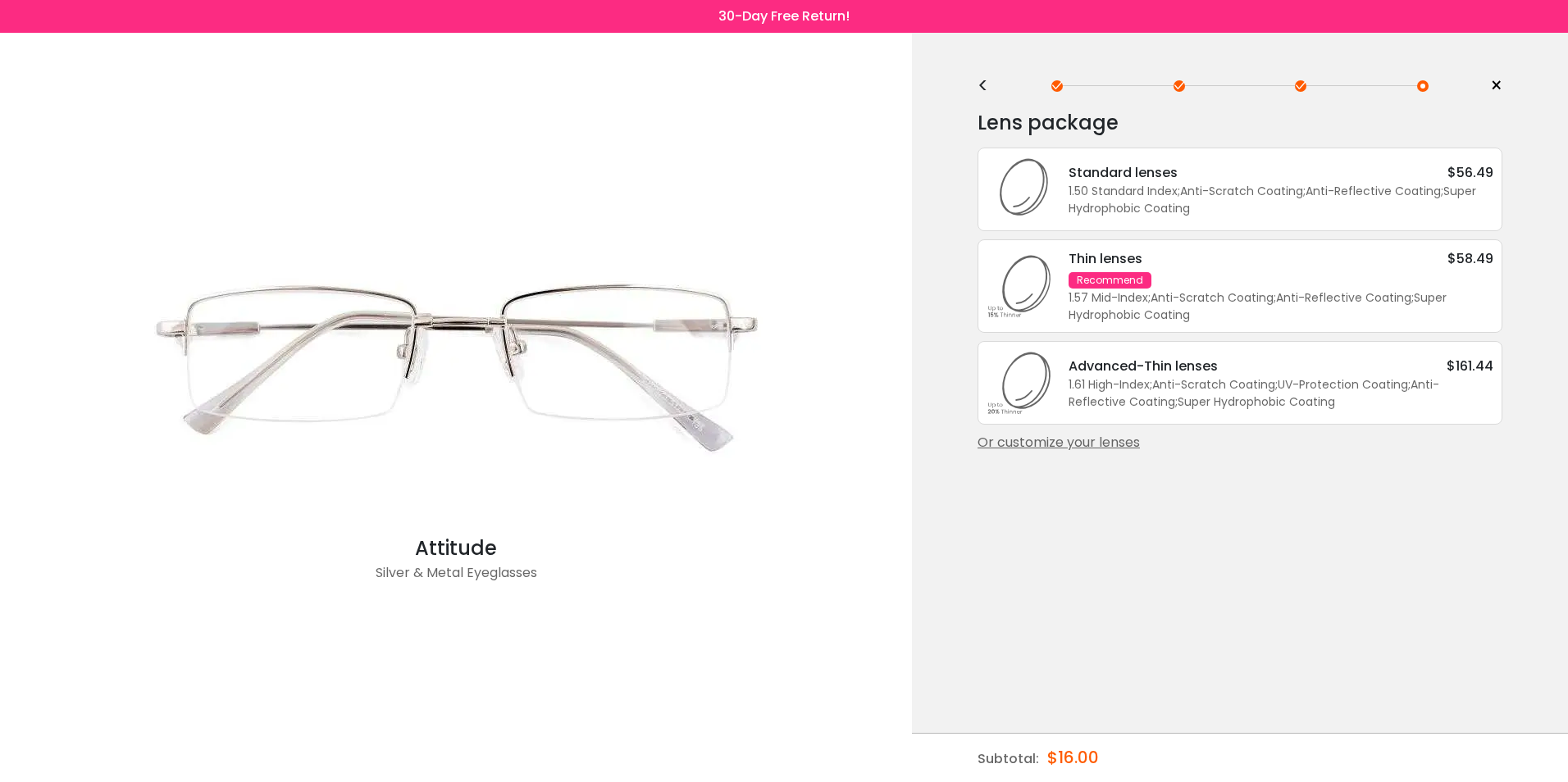
click at [1180, 190] on span ";" at bounding box center [1178, 191] width 3 height 17
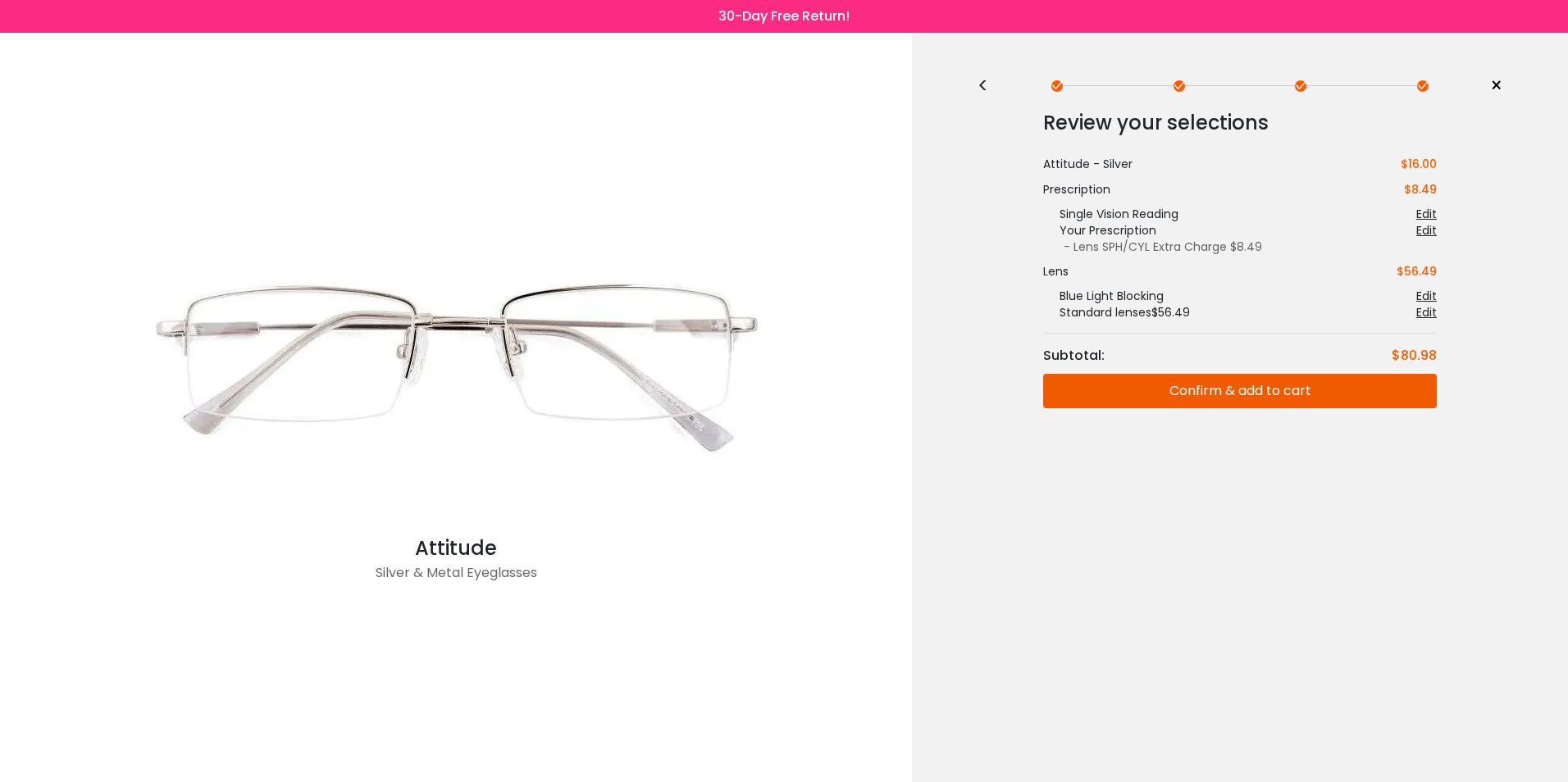
click at [1199, 395] on button "Confirm & add to cart" at bounding box center [1240, 391] width 393 height 34
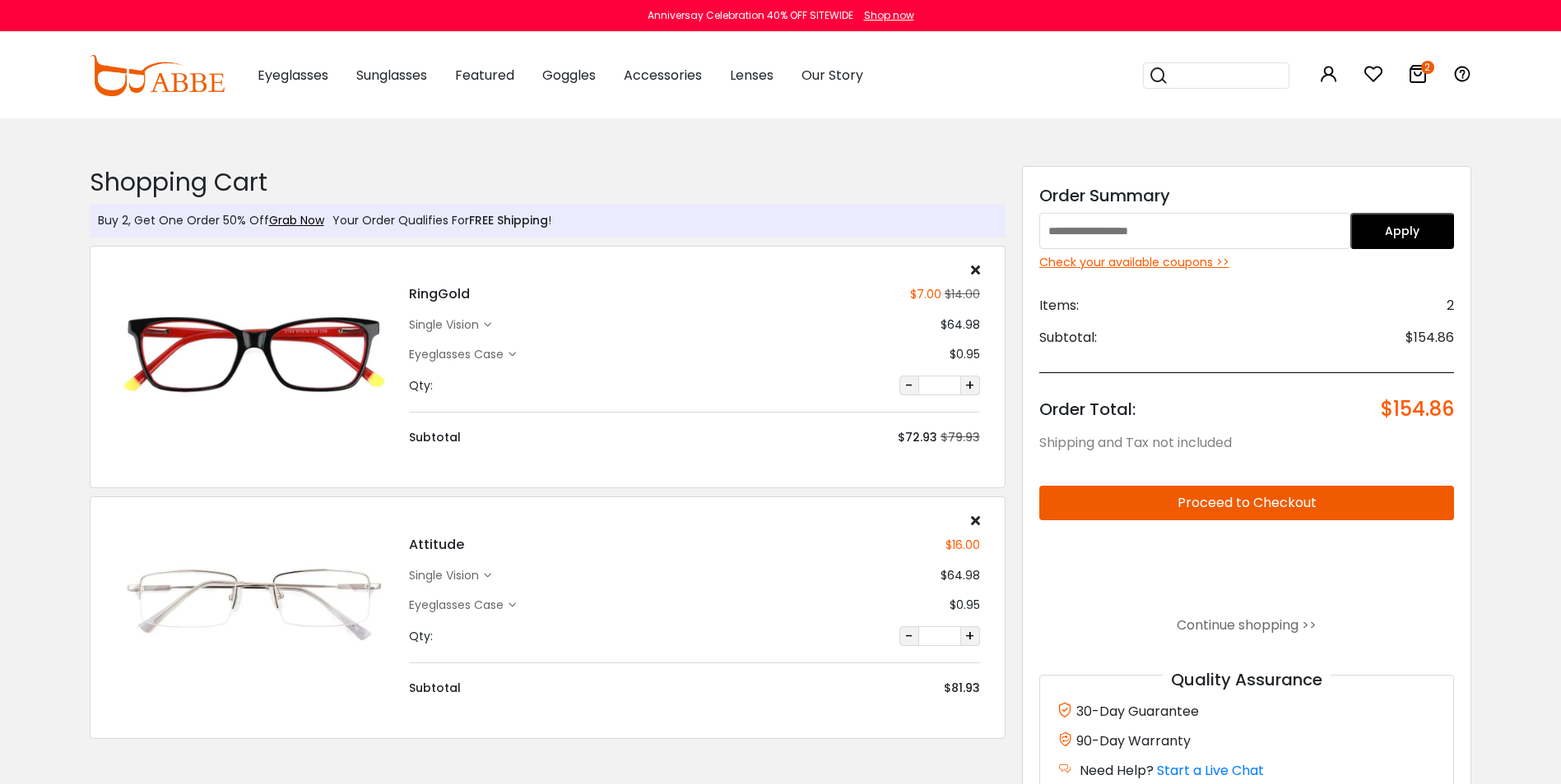
type input "**********"
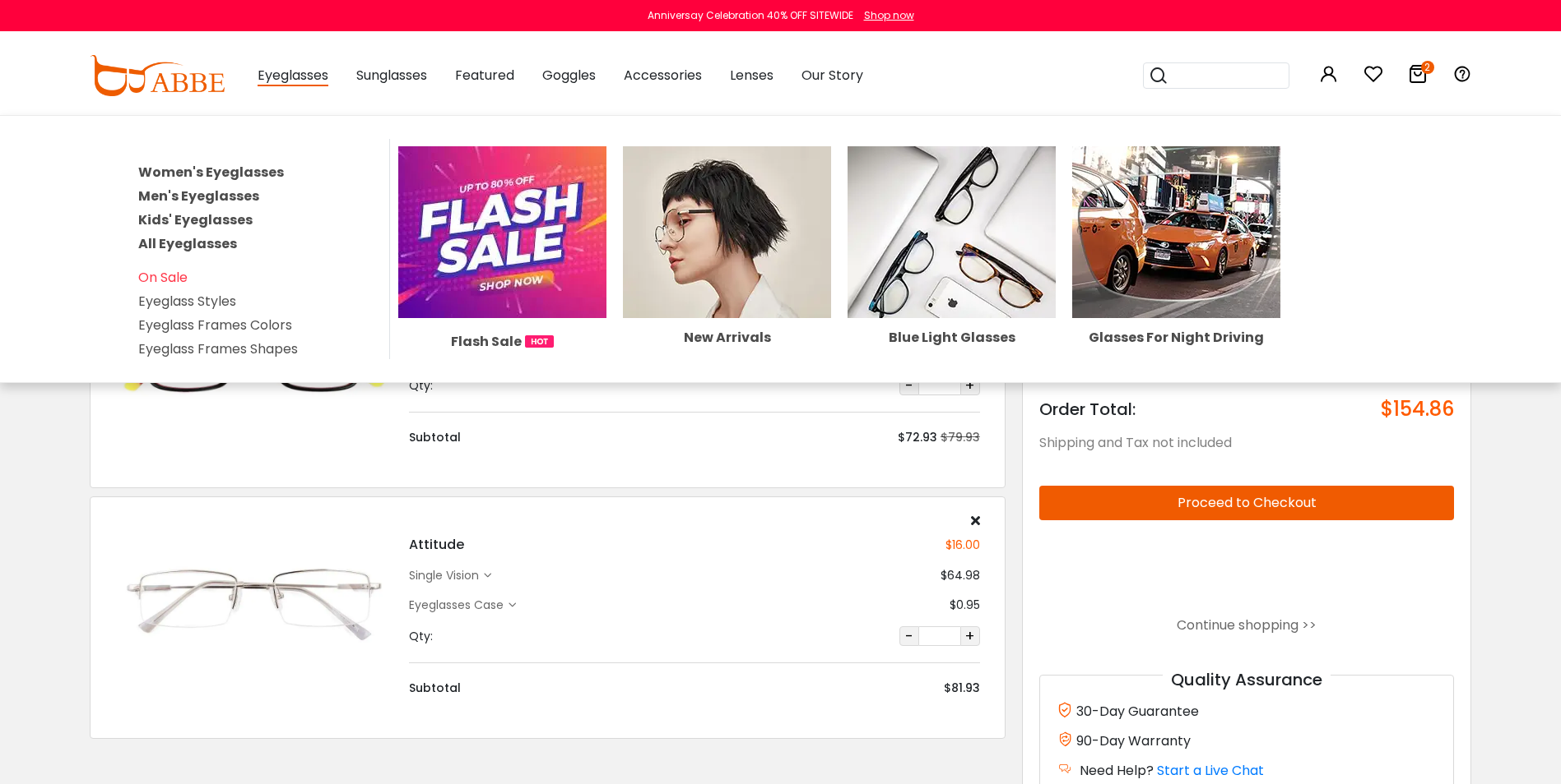
click at [233, 170] on link "Women's Eyeglasses" at bounding box center [211, 172] width 146 height 19
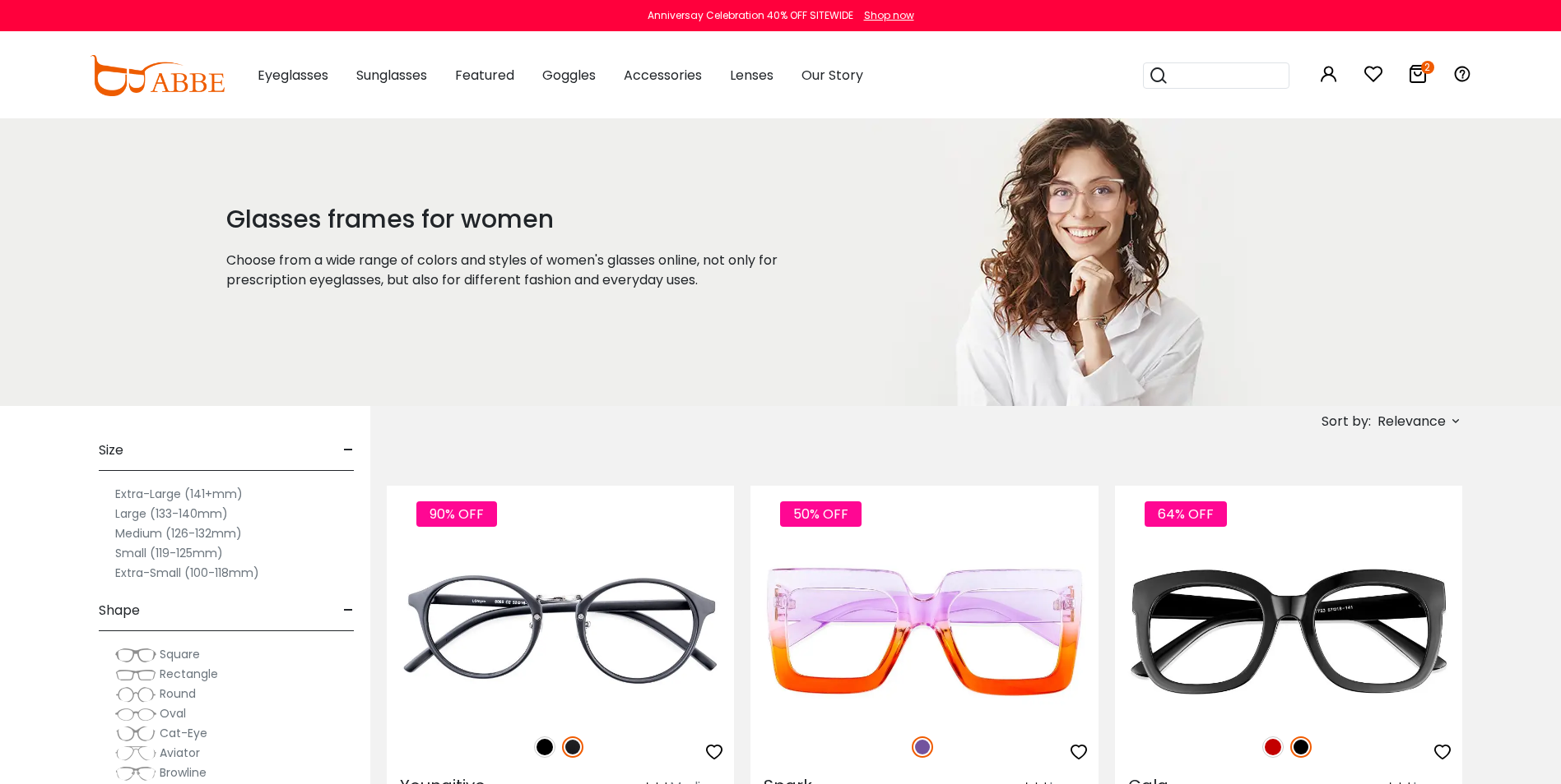
type input "**********"
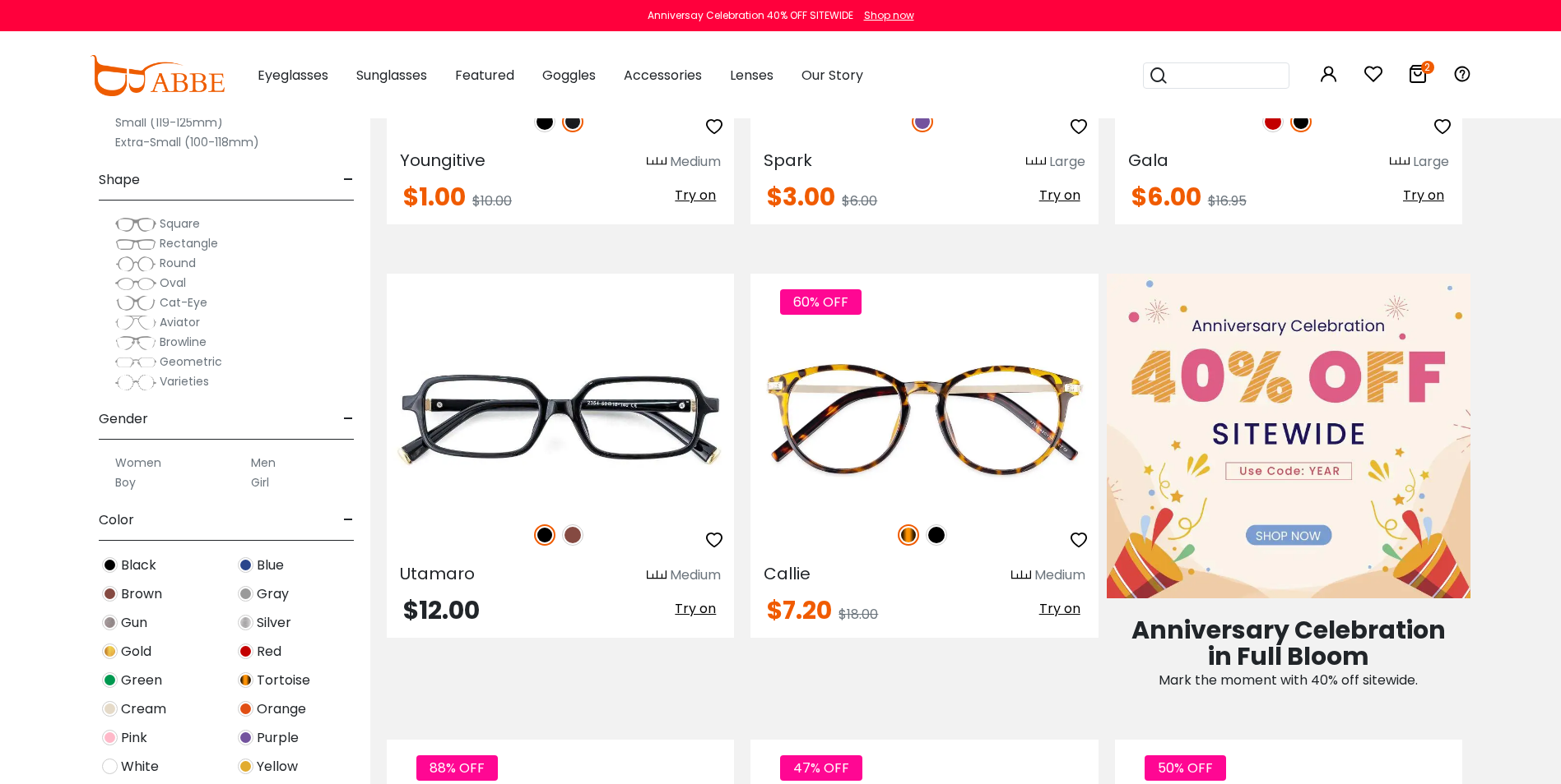
scroll to position [670, 0]
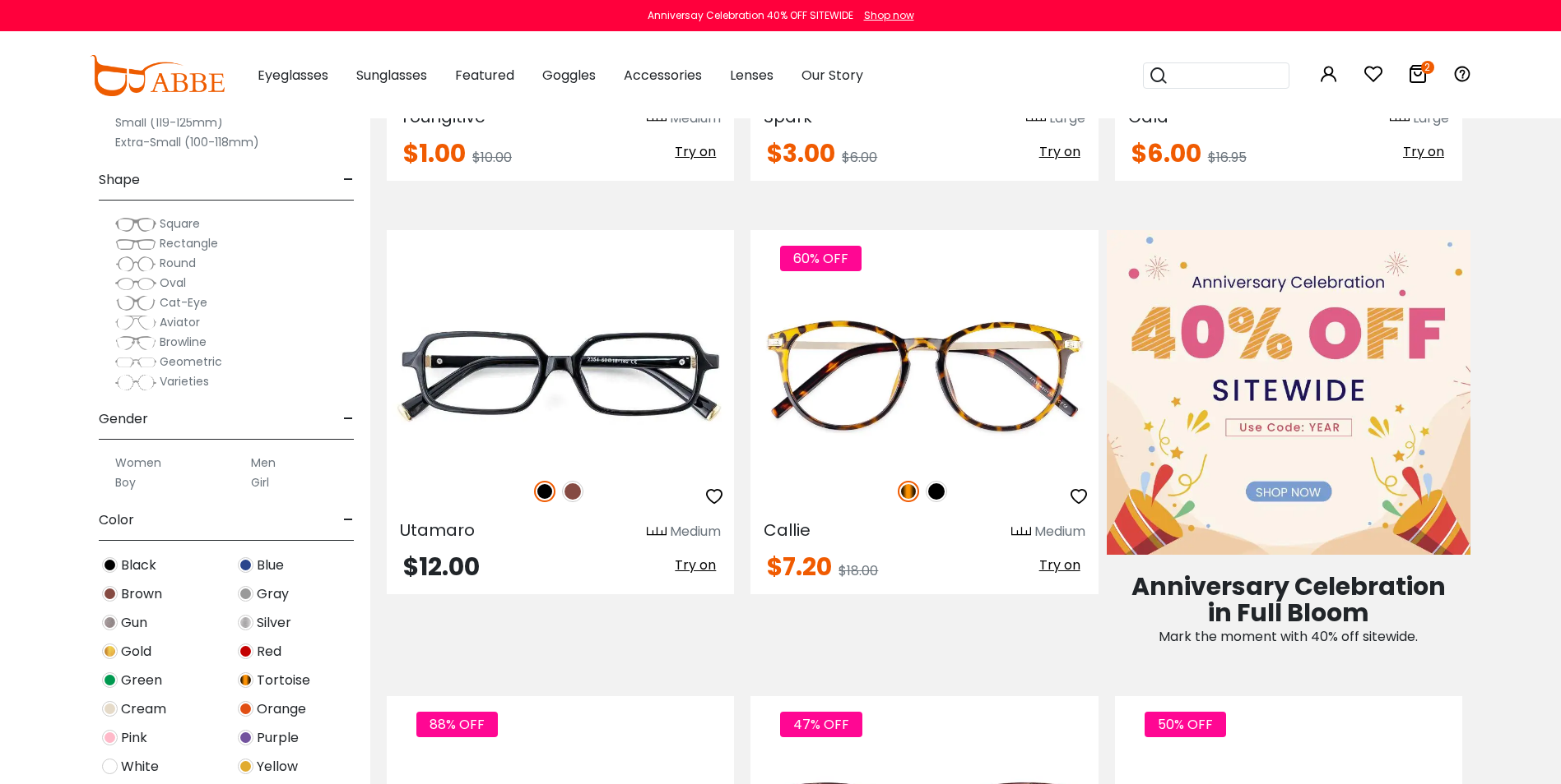
click at [173, 225] on span "Square" at bounding box center [180, 223] width 40 height 17
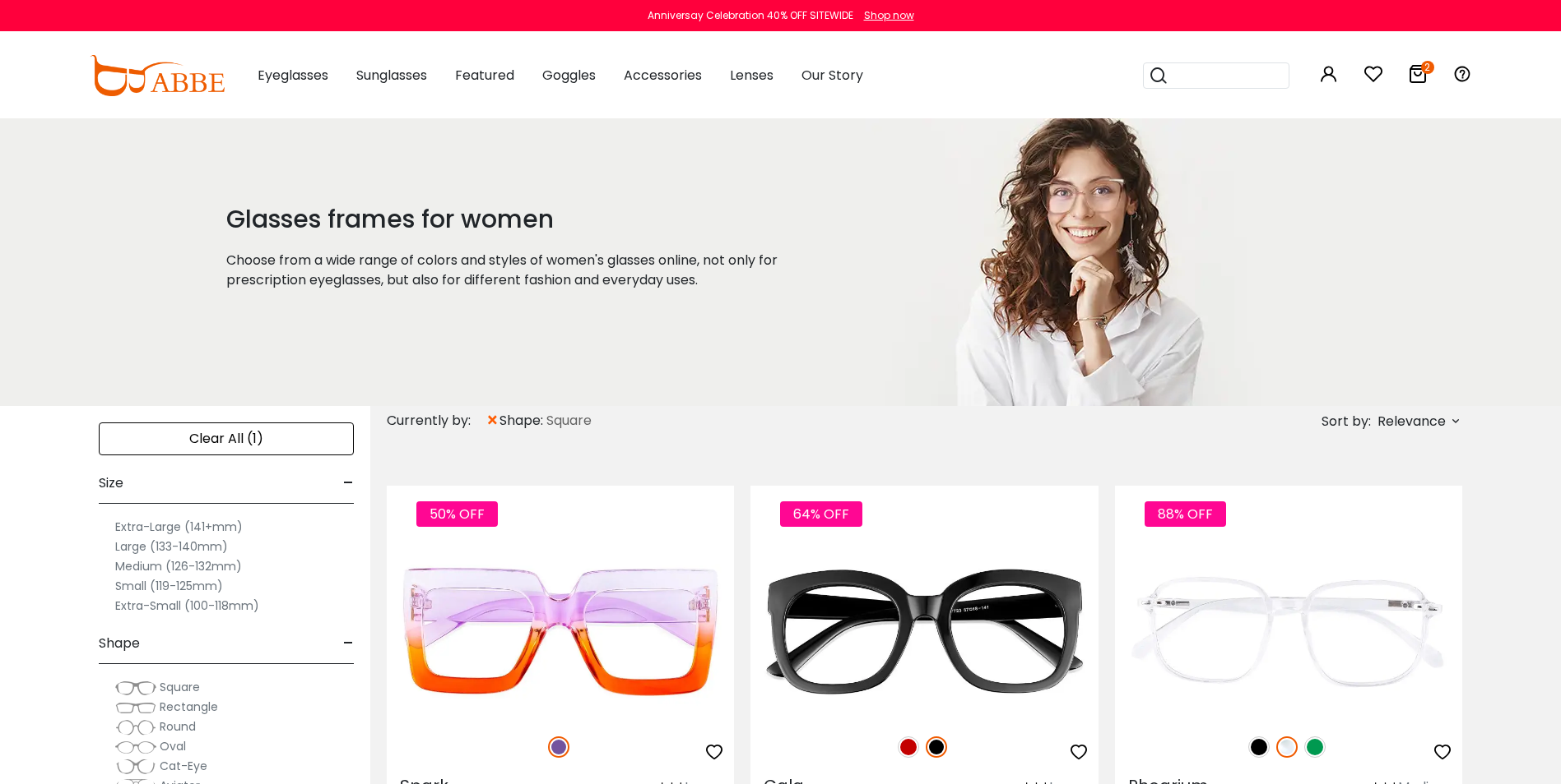
type input "**********"
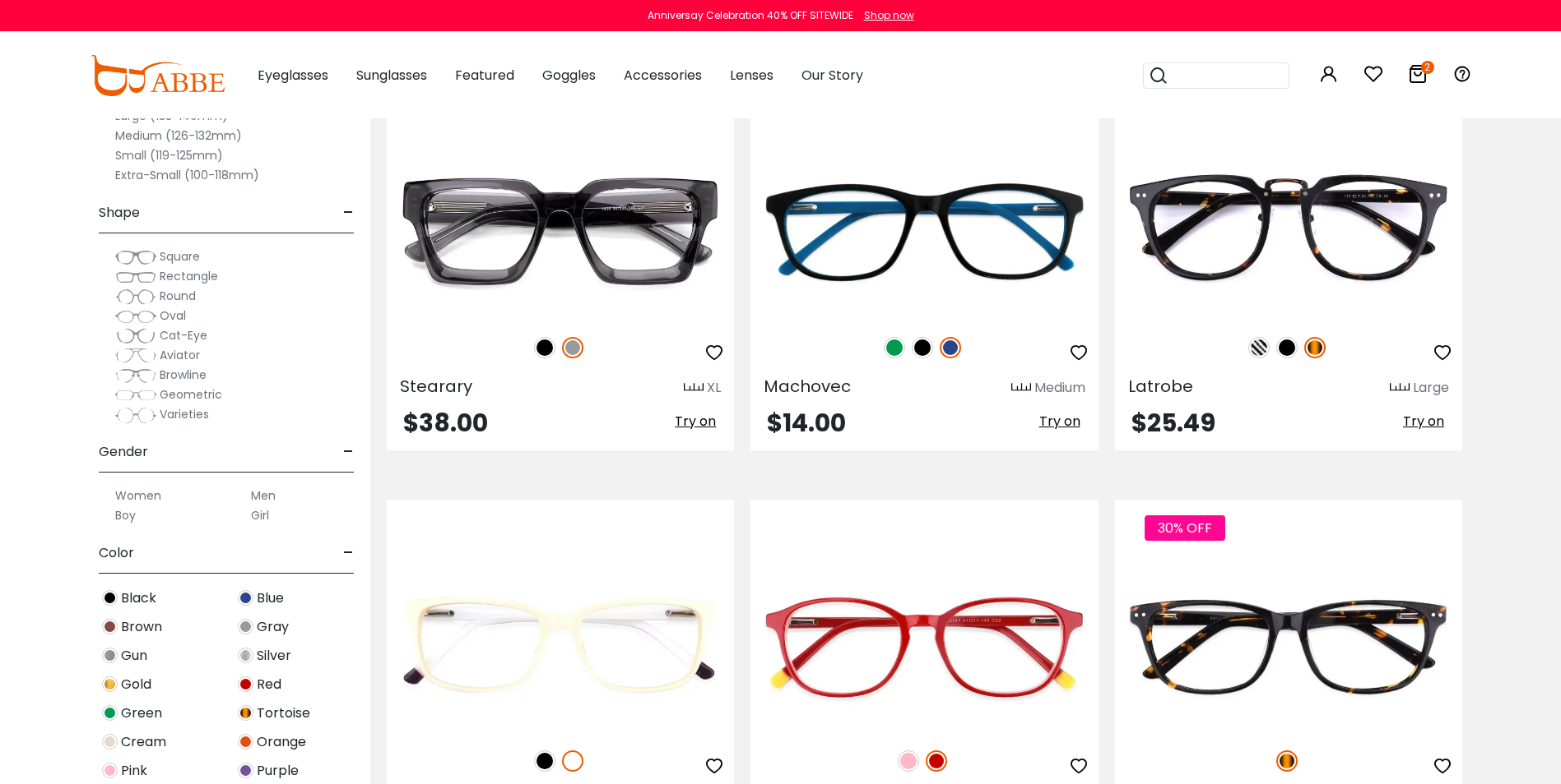
scroll to position [2140, 0]
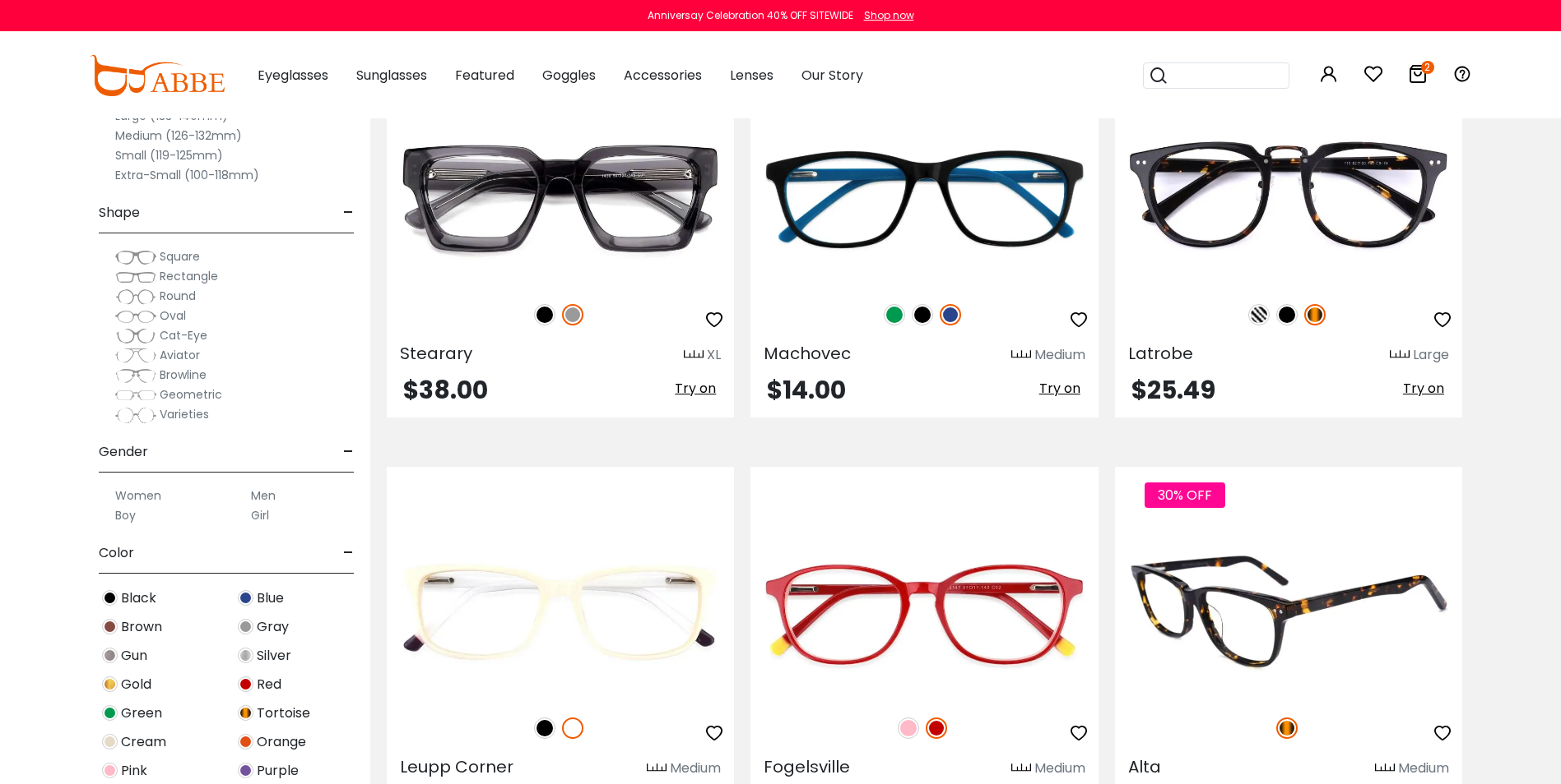
click at [1255, 576] on img at bounding box center [1289, 613] width 347 height 174
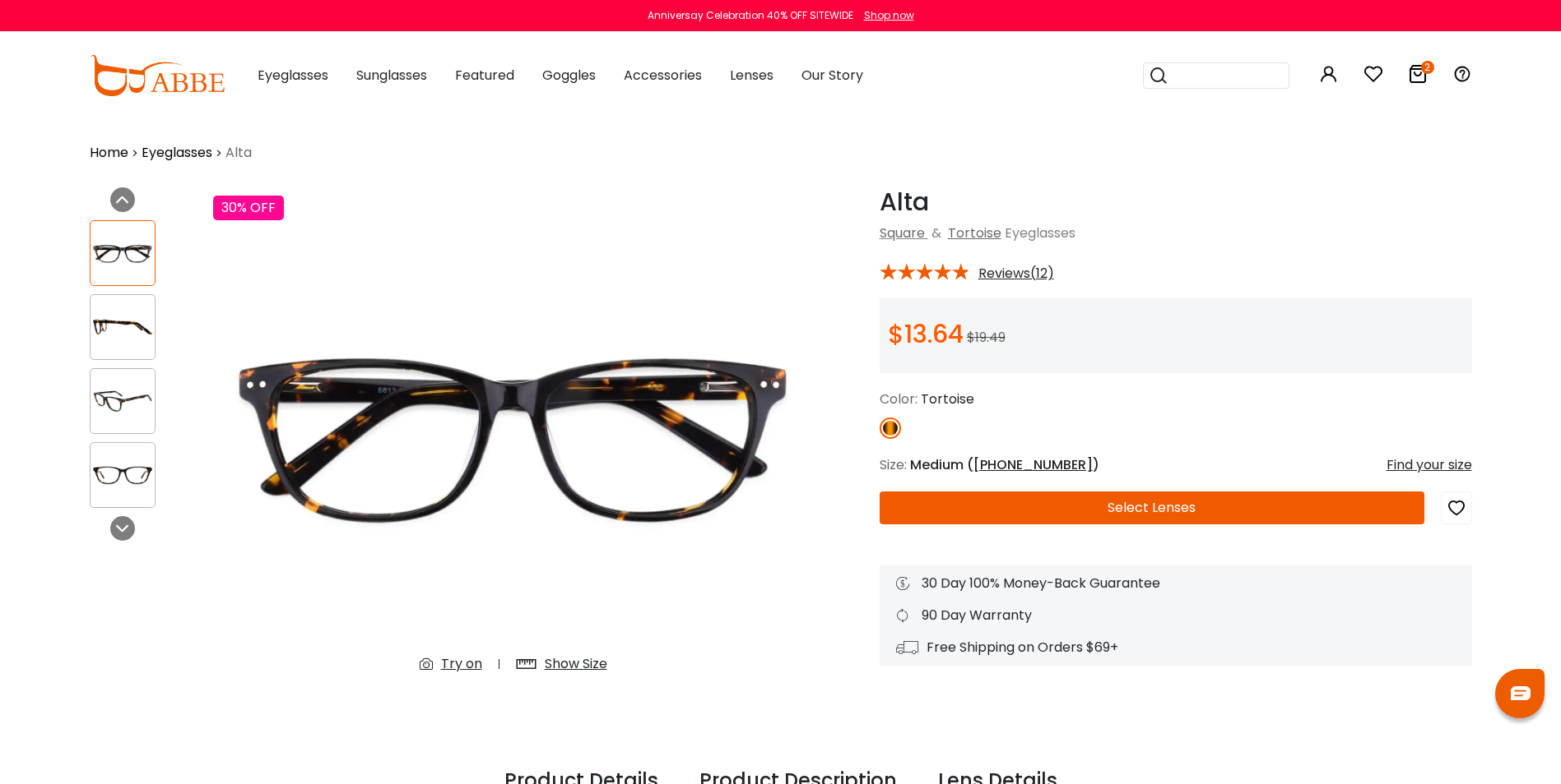
type input "**********"
click at [1135, 503] on button "Select Lenses" at bounding box center [1152, 508] width 545 height 33
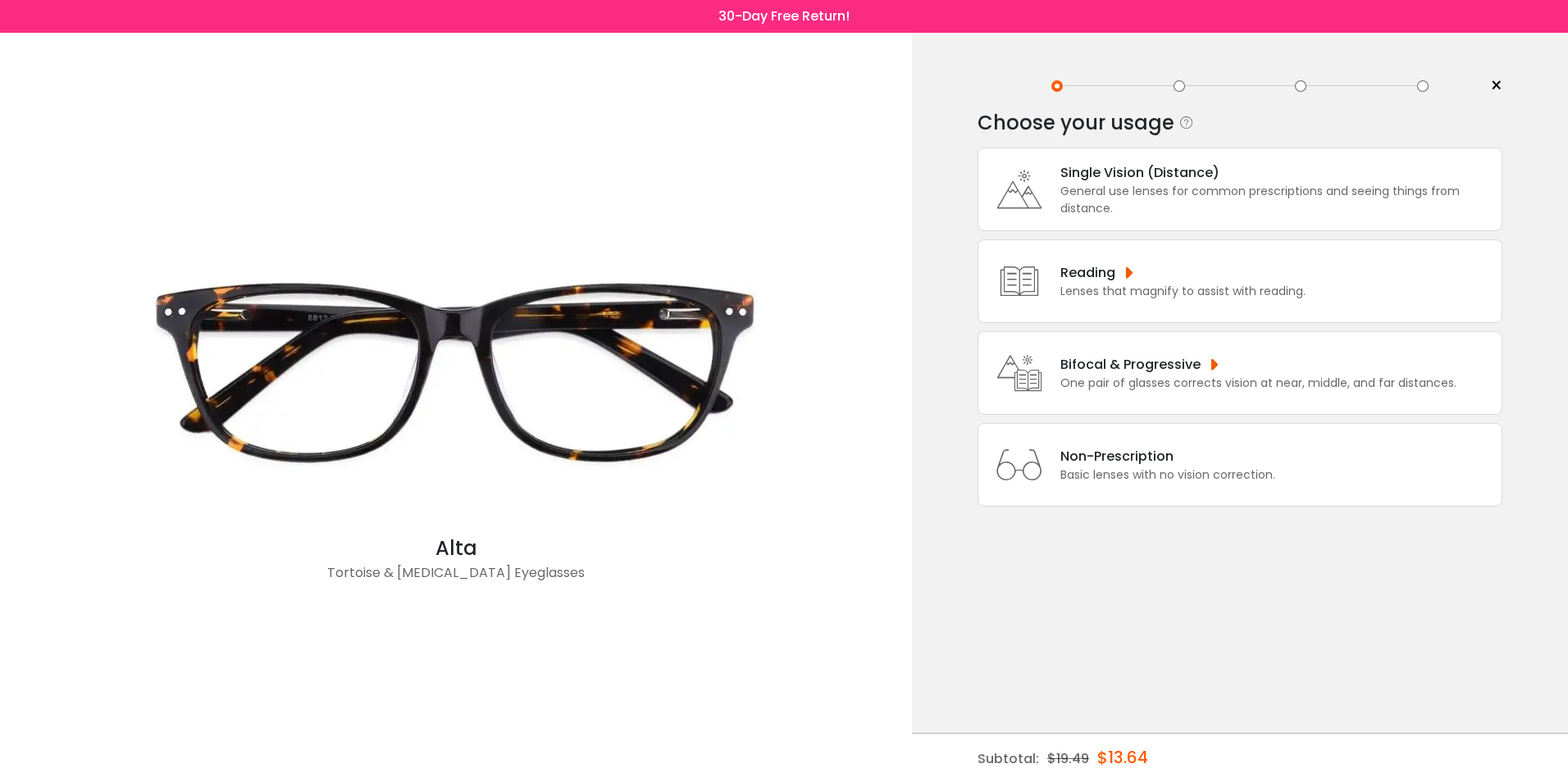
click at [1123, 175] on div "Single Vision (Distance)" at bounding box center [1277, 172] width 433 height 21
